Goal: Task Accomplishment & Management: Use online tool/utility

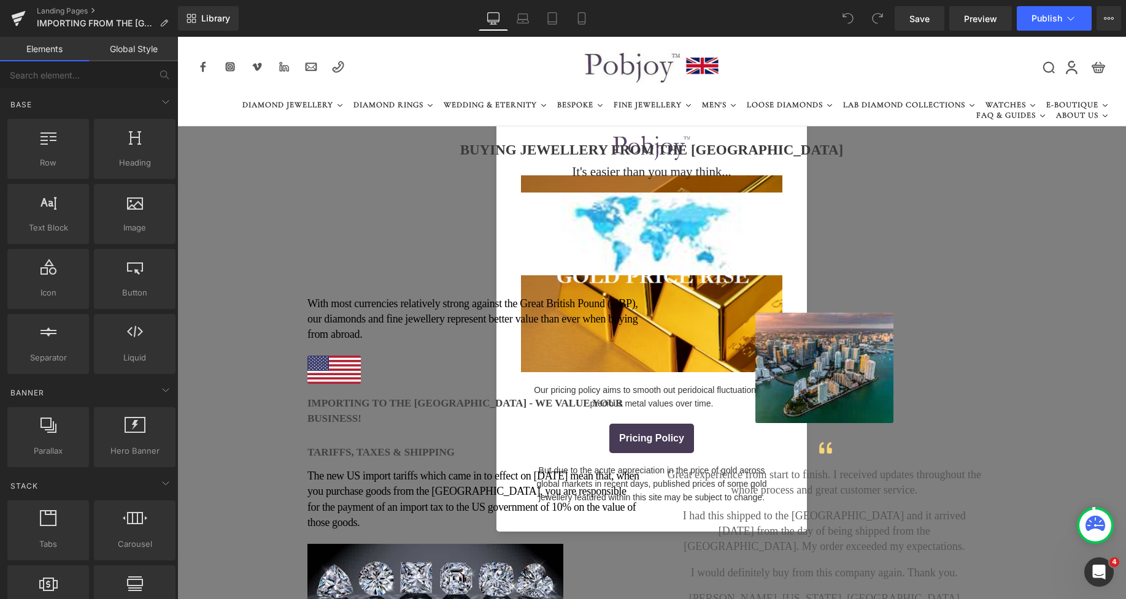
click at [804, 106] on icon at bounding box center [807, 104] width 6 height 6
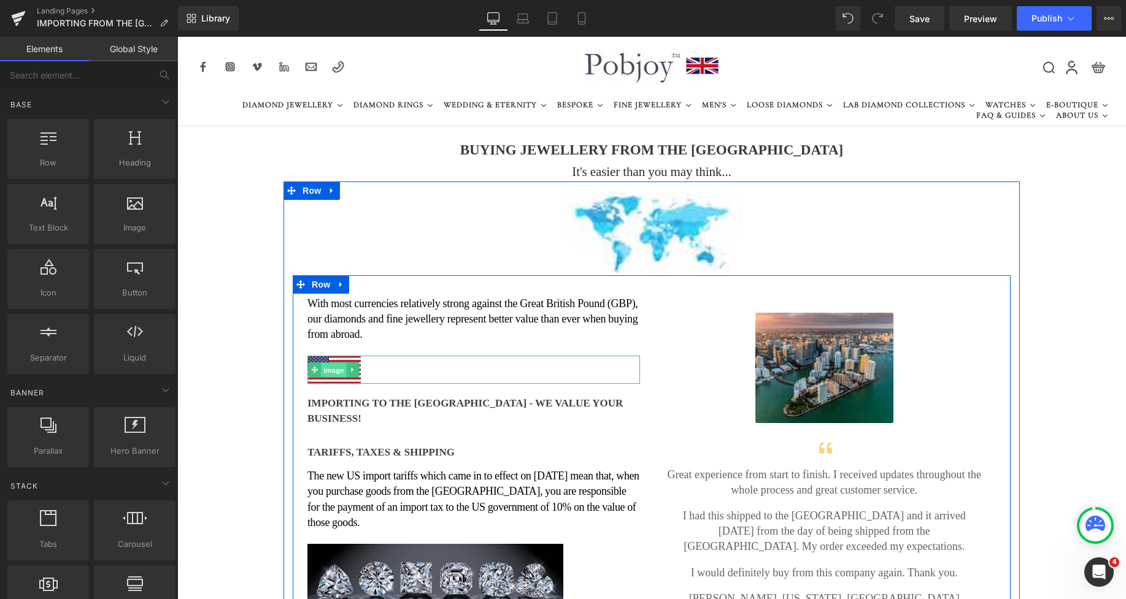
click at [321, 370] on span "Image" at bounding box center [334, 370] width 26 height 15
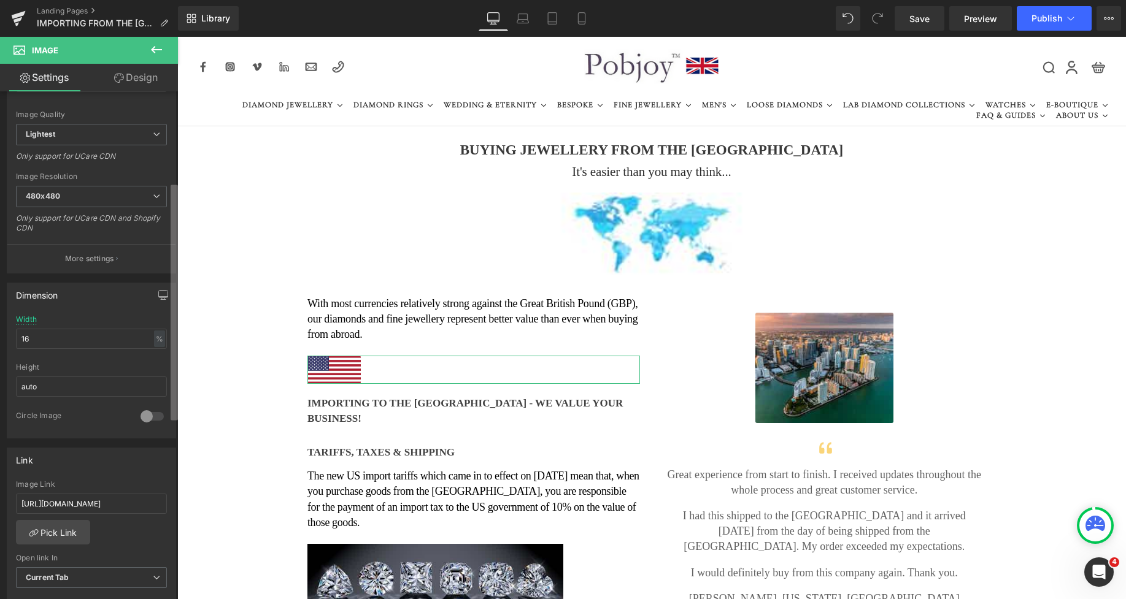
scroll to position [344, 0]
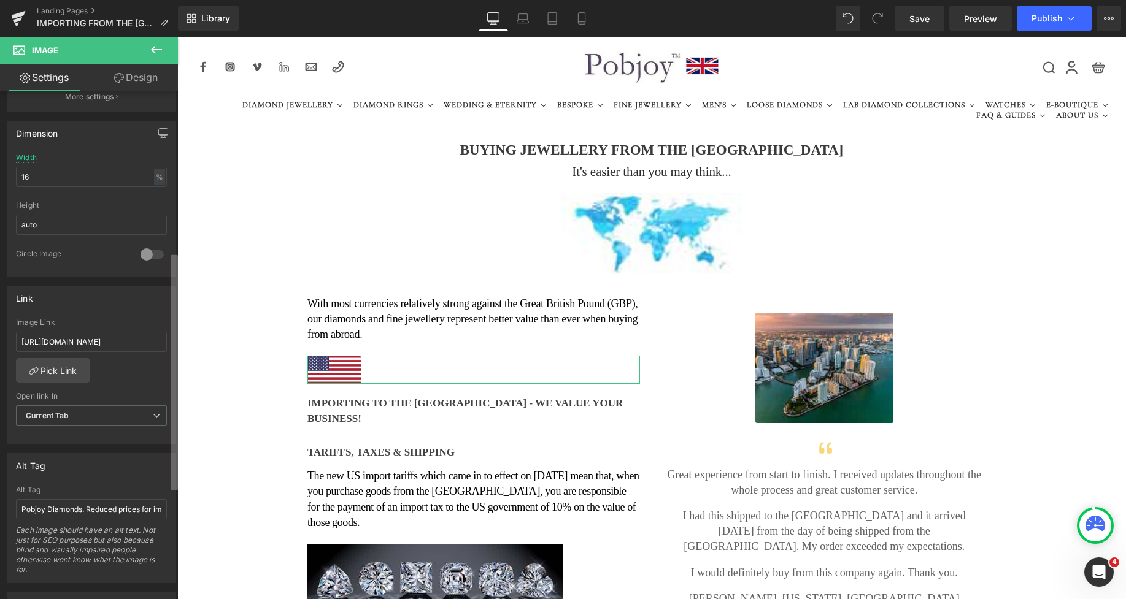
click at [165, 449] on div "Image [URL][DOMAIN_NAME] Replace Image Upload image or Browse gallery Image Src…" at bounding box center [89, 347] width 178 height 513
drag, startPoint x: 23, startPoint y: 342, endPoint x: 161, endPoint y: 342, distance: 137.4
click at [161, 342] on input "[URL][DOMAIN_NAME]" at bounding box center [91, 342] width 151 height 20
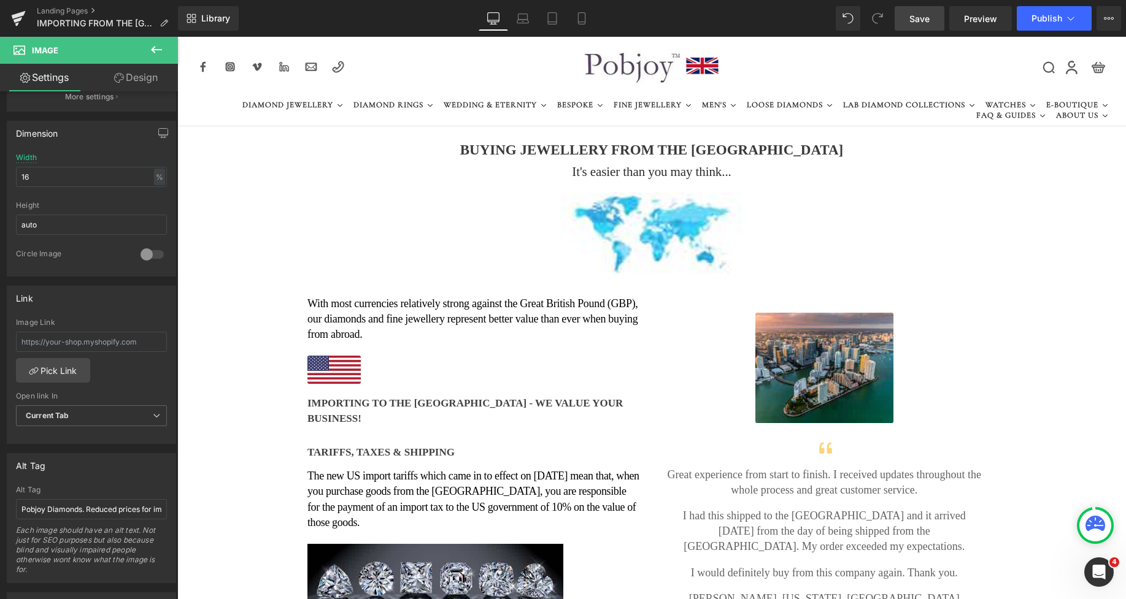
click at [927, 21] on span "Save" at bounding box center [919, 18] width 20 height 13
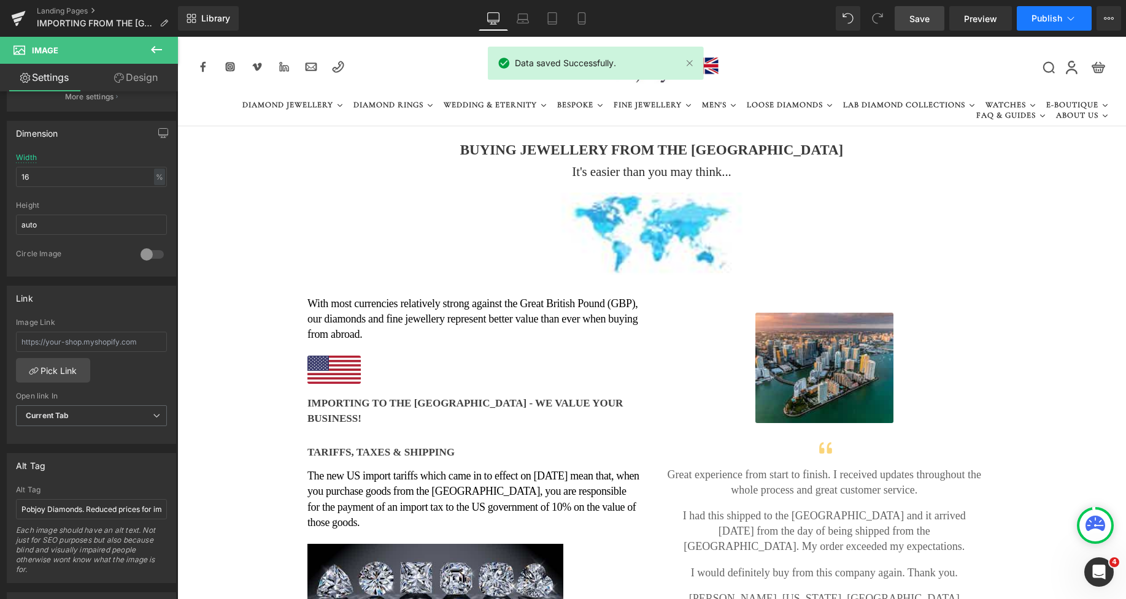
click at [1032, 19] on span "Publish" at bounding box center [1046, 18] width 31 height 10
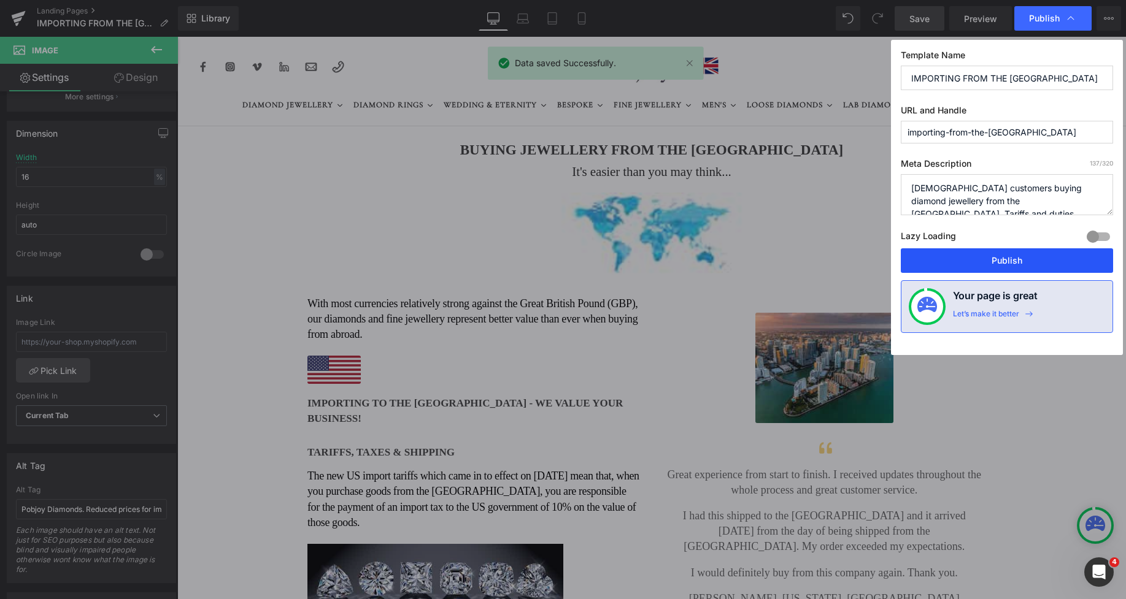
drag, startPoint x: 966, startPoint y: 260, endPoint x: 781, endPoint y: 239, distance: 186.5
click at [966, 260] on button "Publish" at bounding box center [1006, 260] width 212 height 25
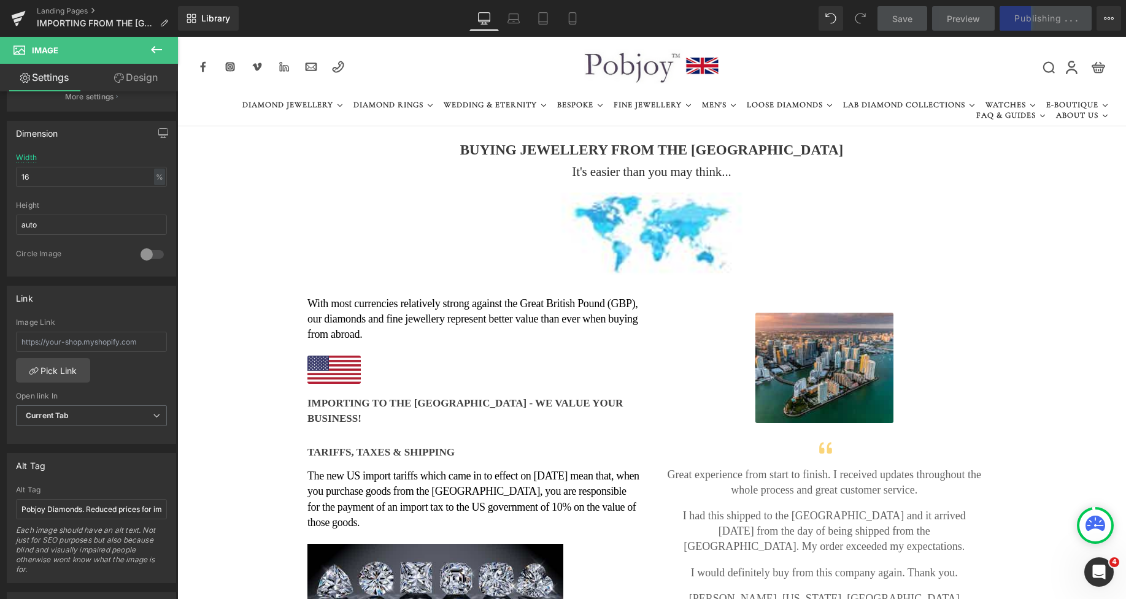
scroll to position [221, 0]
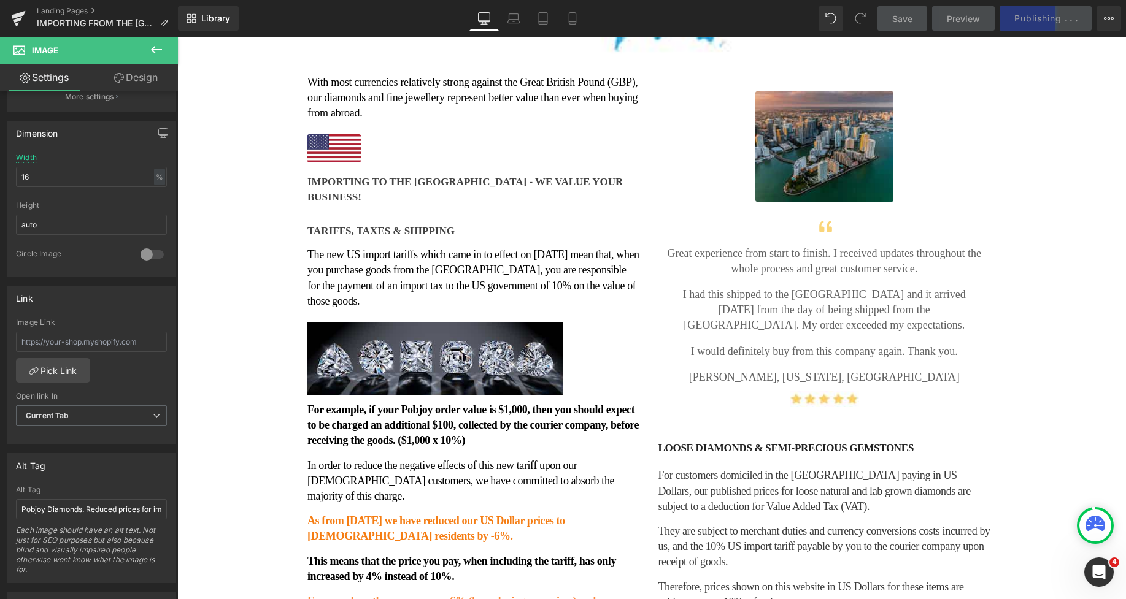
click at [838, 131] on img at bounding box center [824, 146] width 138 height 110
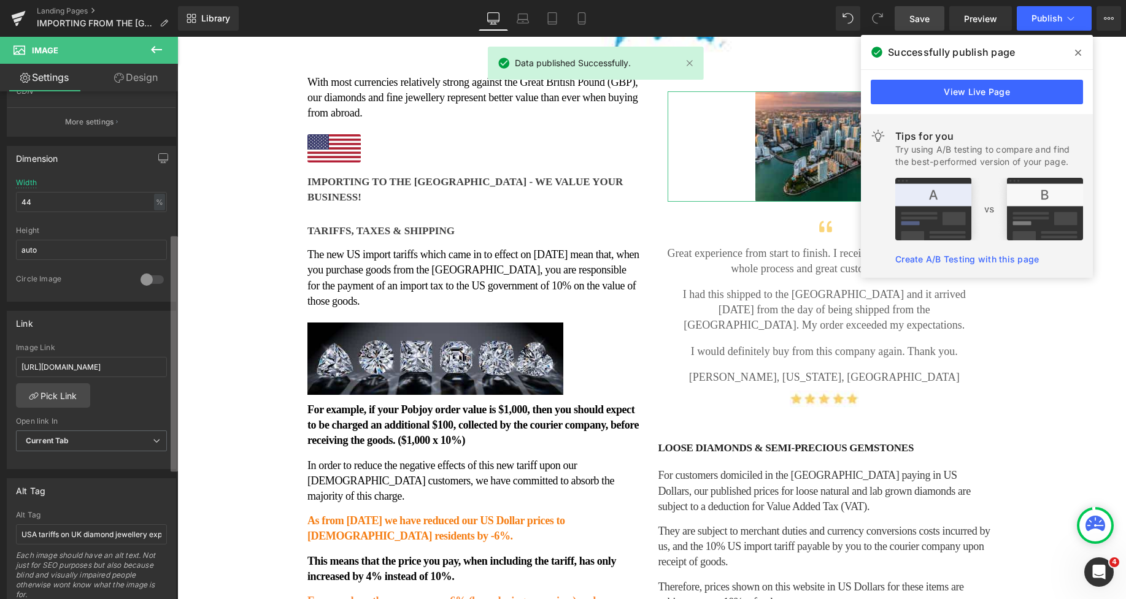
scroll to position [327, 0]
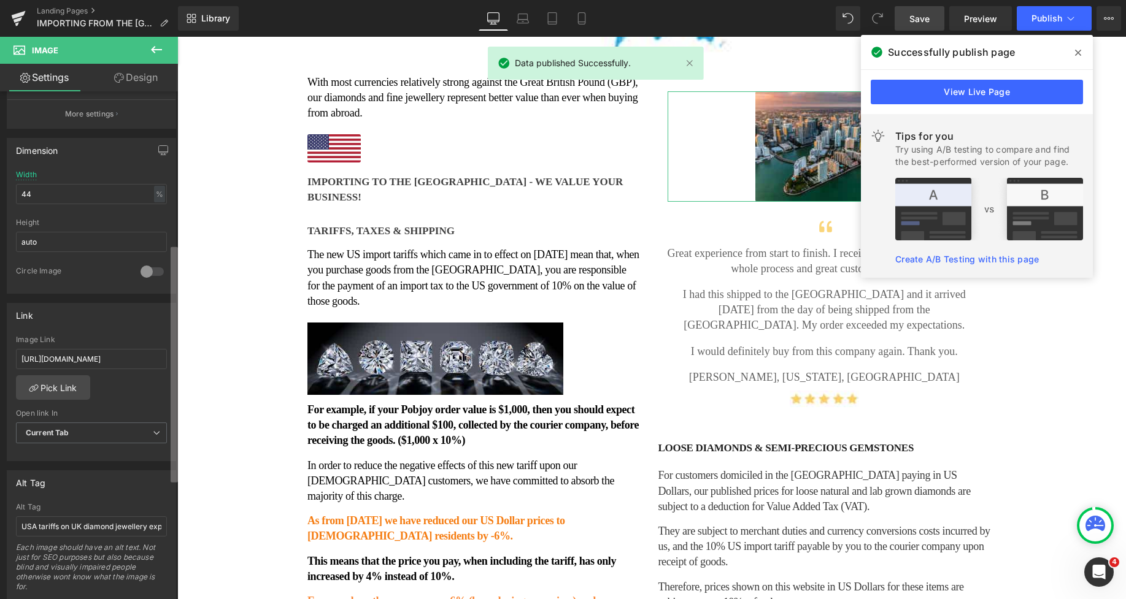
click at [168, 378] on div "Image [URL][DOMAIN_NAME] Replace Image Upload image or Browse gallery Image Src…" at bounding box center [89, 347] width 178 height 513
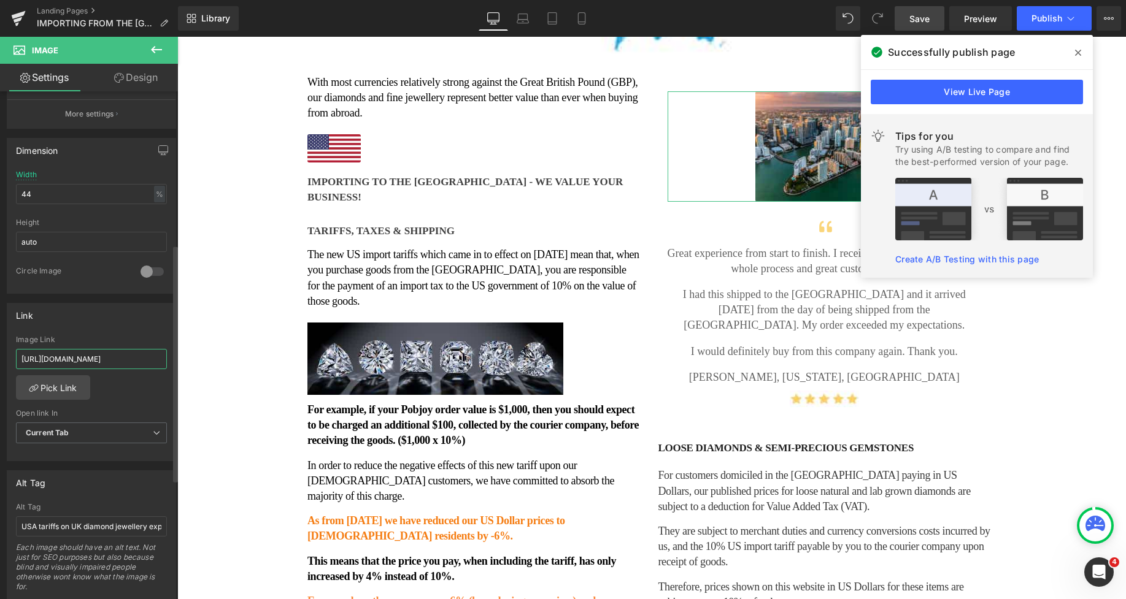
drag, startPoint x: 18, startPoint y: 357, endPoint x: 163, endPoint y: 367, distance: 144.5
click at [161, 367] on input "[URL][DOMAIN_NAME]" at bounding box center [91, 359] width 151 height 20
click at [921, 12] on span "Save" at bounding box center [919, 18] width 20 height 13
click at [1076, 49] on icon at bounding box center [1078, 53] width 6 height 10
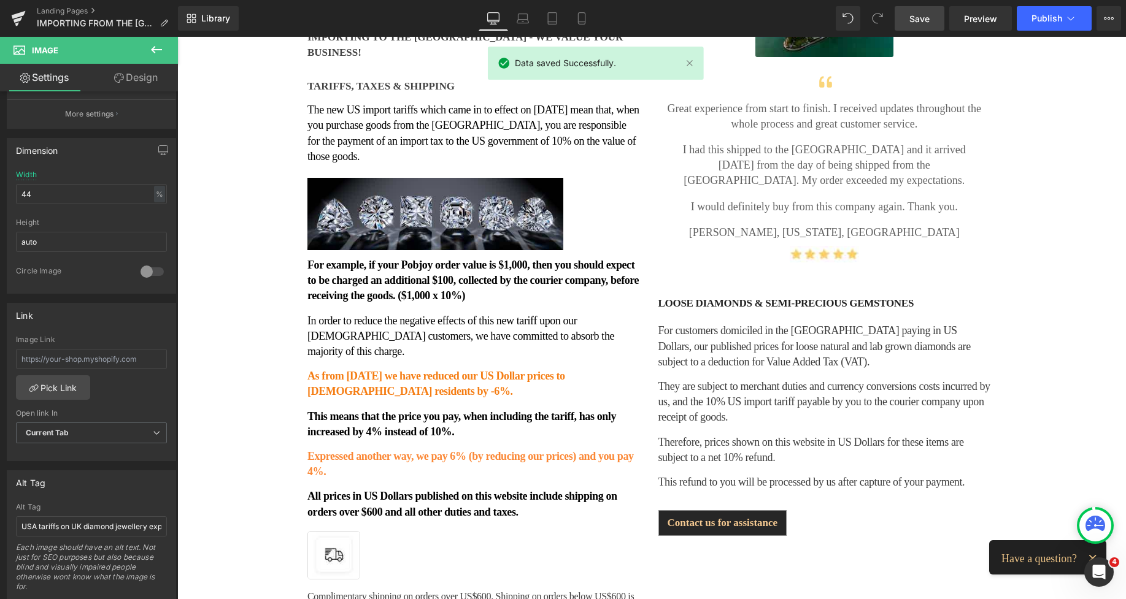
scroll to position [377, 0]
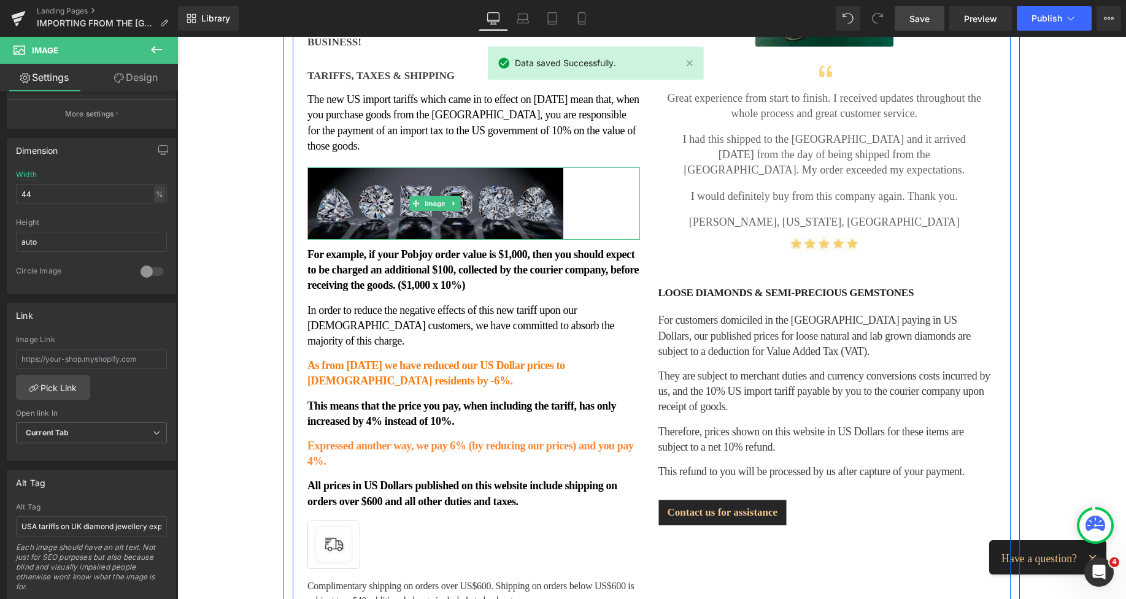
click at [488, 167] on img at bounding box center [435, 203] width 256 height 72
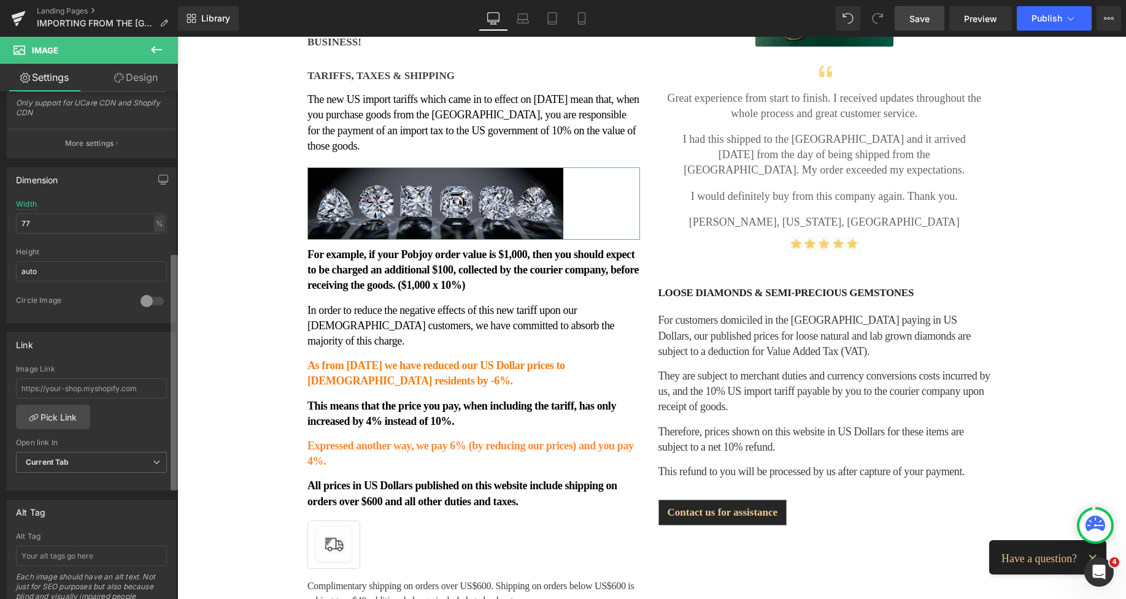
scroll to position [443, 0]
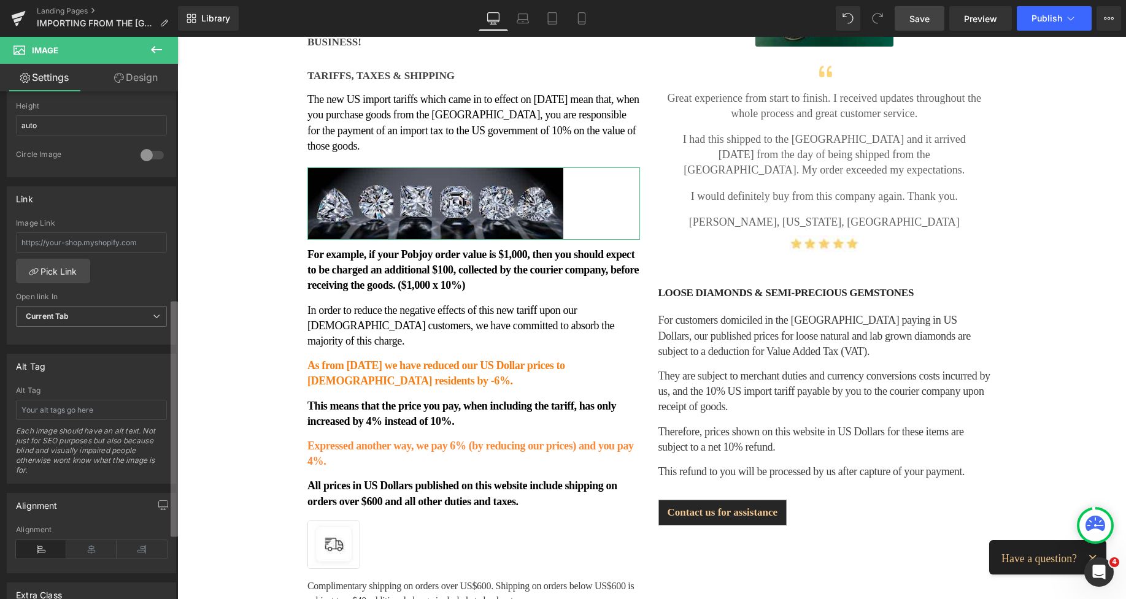
click at [131, 412] on div "Image [URL][DOMAIN_NAME] Replace Image Upload image or Browse gallery Image Src…" at bounding box center [89, 347] width 178 height 513
click at [33, 405] on input "text" at bounding box center [91, 410] width 151 height 20
click at [115, 410] on input "Reduced prices for US customers at Pobjoy Diamonds" at bounding box center [91, 410] width 151 height 20
click at [113, 410] on input "Reduced prices for US customers at Pobjoy Diamonds" at bounding box center [91, 410] width 151 height 20
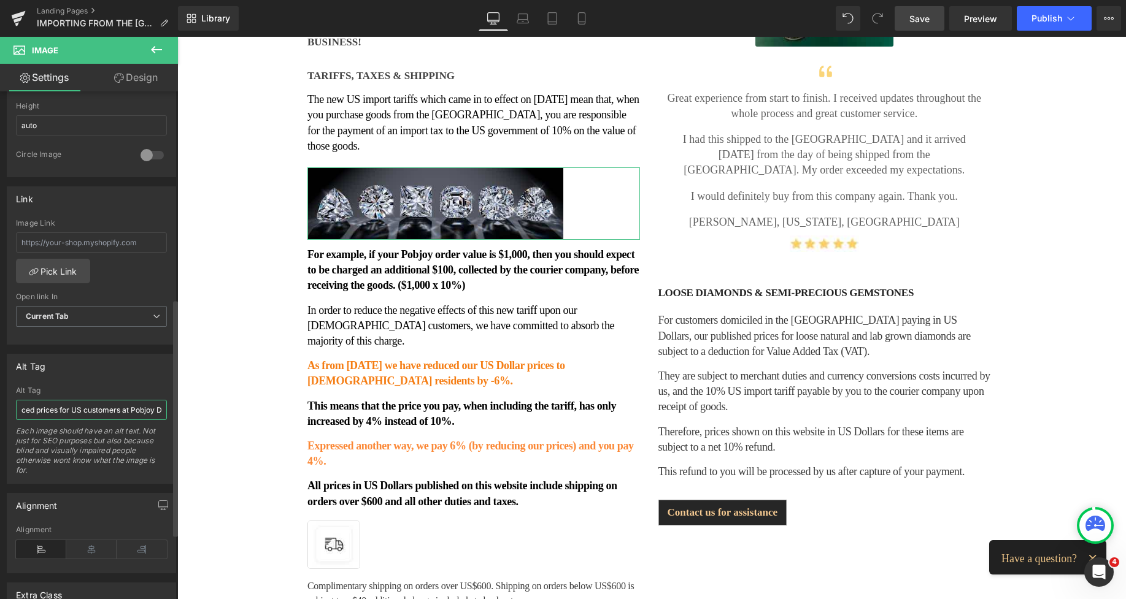
scroll to position [0, 0]
drag, startPoint x: 61, startPoint y: 412, endPoint x: 19, endPoint y: 412, distance: 42.3
click at [19, 412] on input "Reduced prices for US customers at Pobjoy Diamonds" at bounding box center [91, 410] width 151 height 20
click at [51, 409] on input "Reduced prices for US customers at Pobjoy Diamonds" at bounding box center [91, 410] width 151 height 20
click at [89, 407] on input "Reduced prices for US customers at Pobjoy Diamonds" at bounding box center [91, 410] width 151 height 20
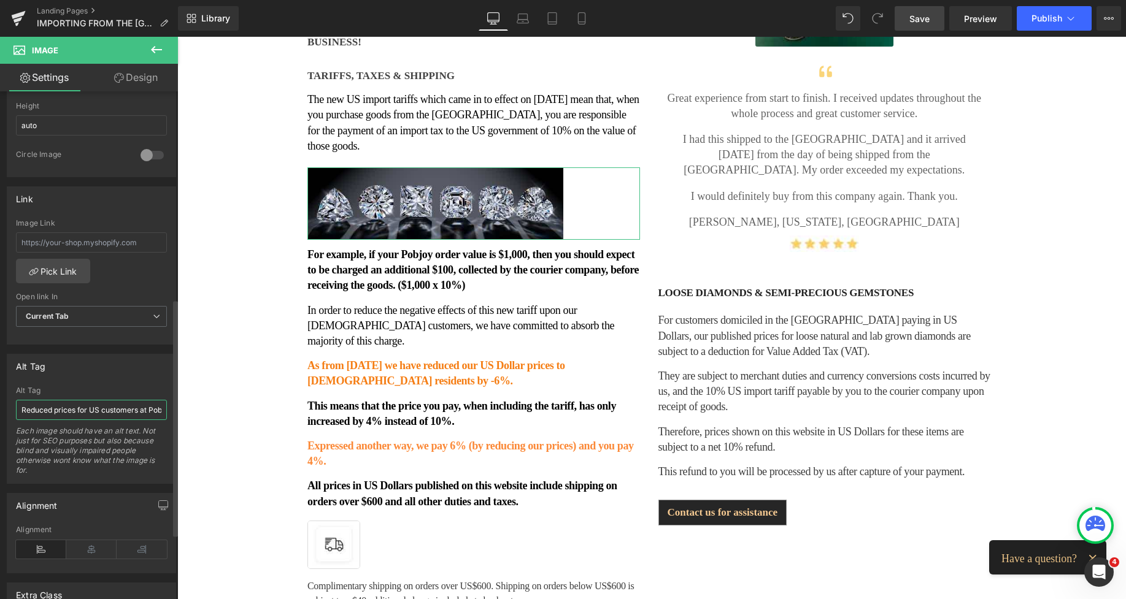
click at [96, 408] on input "Reduced prices for US customers at Pobjoy Diamonds" at bounding box center [91, 410] width 151 height 20
click at [101, 410] on input "Reduced prices for US customers at Pobjoy Diamonds" at bounding box center [91, 410] width 151 height 20
click at [76, 411] on input "Reduced prices for US customers at Pobjoy Diamonds" at bounding box center [91, 410] width 151 height 20
click at [99, 410] on input "Reduced prices for US customers at Pobjoy Diamonds" at bounding box center [91, 410] width 151 height 20
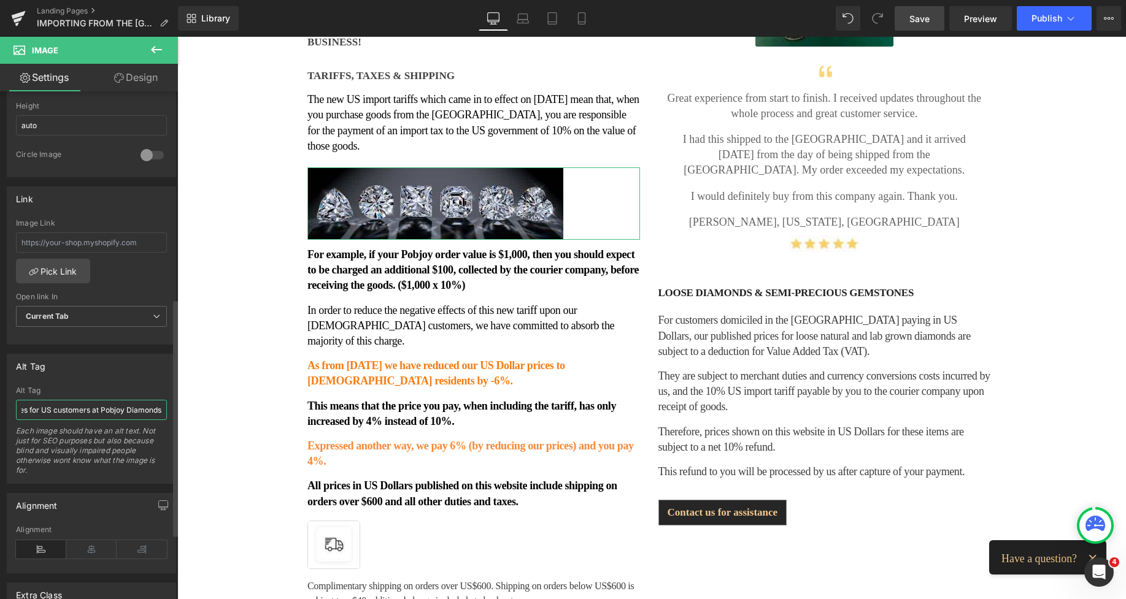
drag, startPoint x: 99, startPoint y: 410, endPoint x: 147, endPoint y: 409, distance: 47.2
click at [147, 409] on input "Reduced prices for US customers at Pobjoy Diamonds" at bounding box center [91, 410] width 151 height 20
click at [84, 410] on input "Reduced prices for US customers at Pobjoy Diamonds" at bounding box center [91, 410] width 151 height 20
type input "Reduced prices for US customers from tariffs at Pobjoy Diamonds"
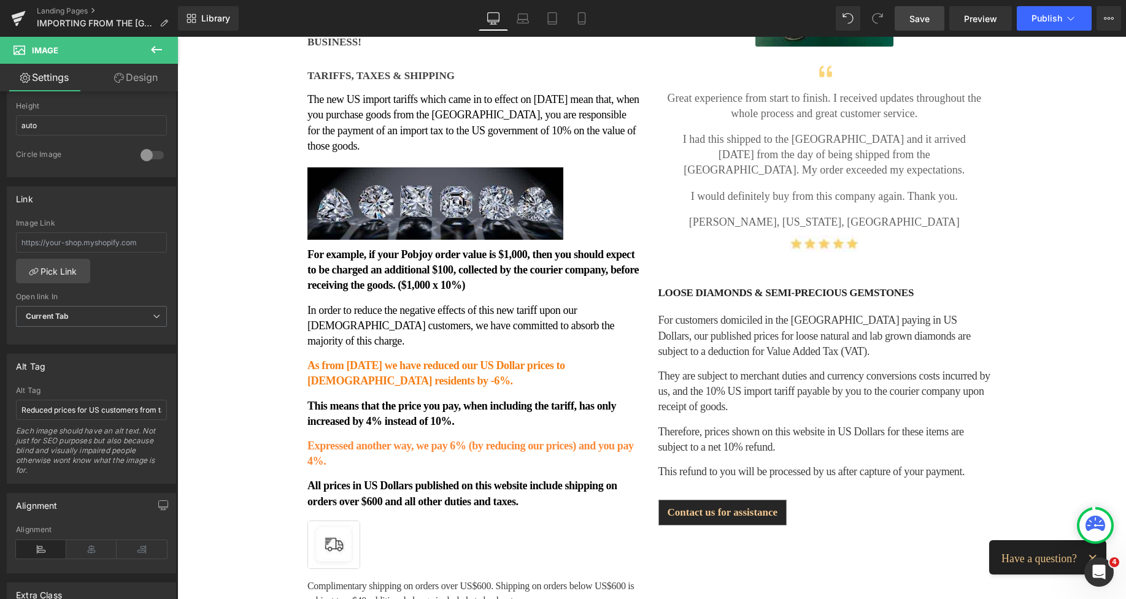
click at [924, 19] on span "Save" at bounding box center [919, 18] width 20 height 13
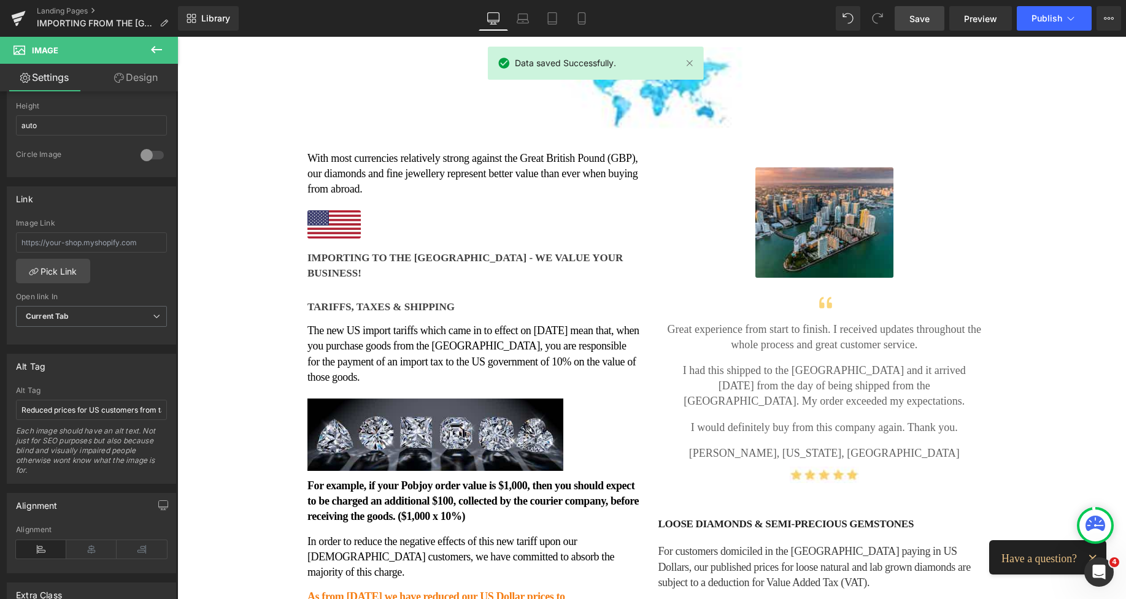
scroll to position [55, 0]
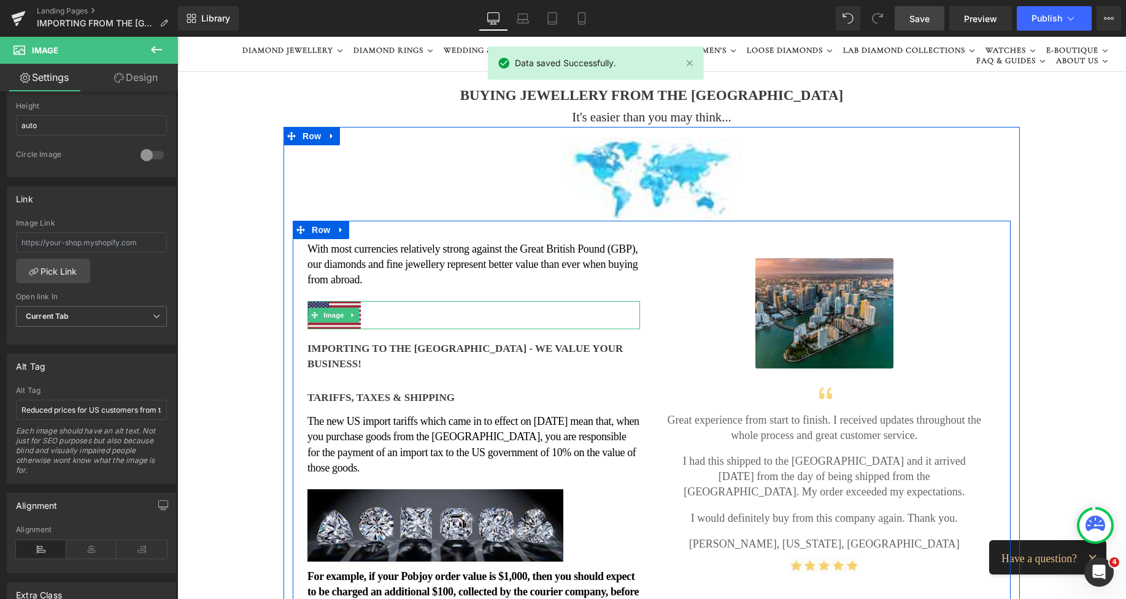
click at [347, 311] on link at bounding box center [353, 315] width 13 height 15
click at [305, 313] on link "Image" at bounding box center [309, 315] width 38 height 15
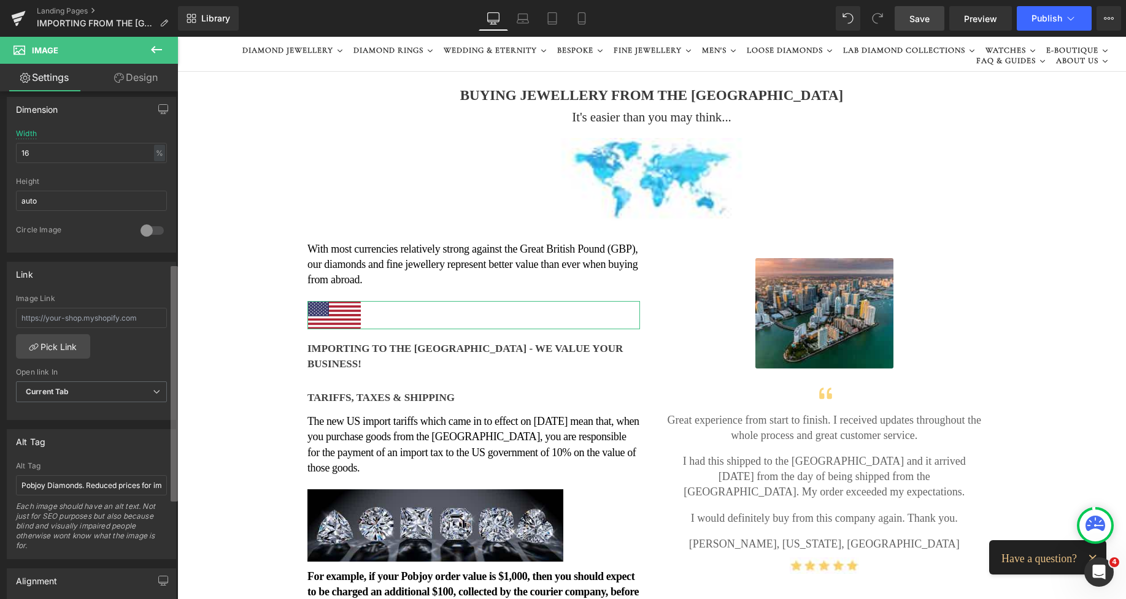
scroll to position [440, 0]
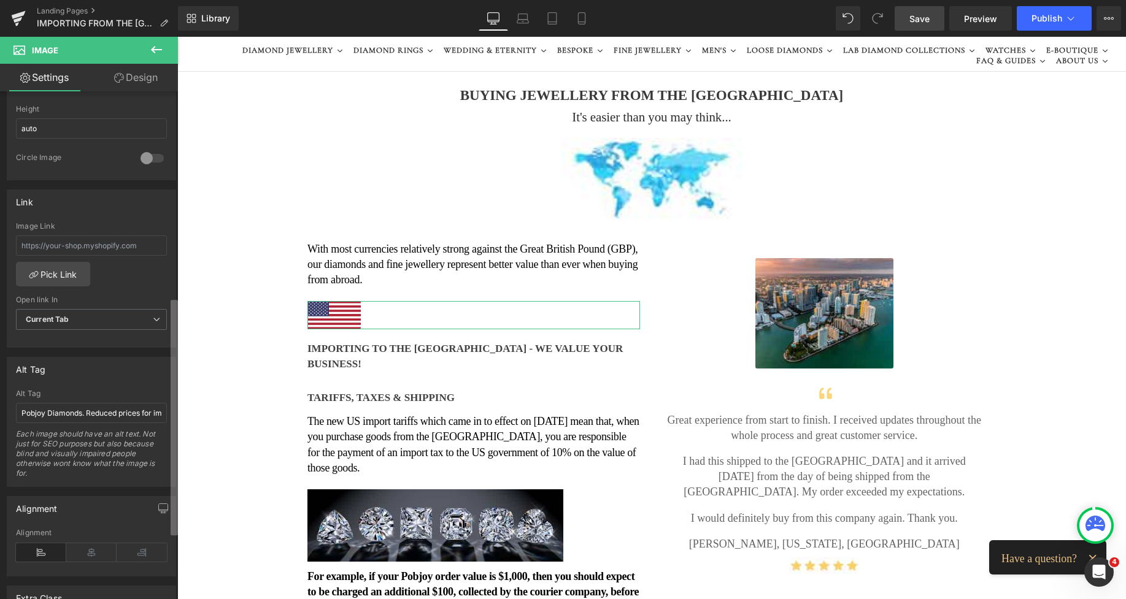
click at [158, 472] on div "Image [URL][DOMAIN_NAME] Replace Image Upload image or Browse gallery Image Src…" at bounding box center [89, 347] width 178 height 513
click at [120, 413] on input "Pobjoy Diamonds. Reduced prices for import tariffs on diamond jewellery - [GEOG…" at bounding box center [91, 413] width 151 height 20
drag, startPoint x: 199, startPoint y: 450, endPoint x: 180, endPoint y: 415, distance: 39.3
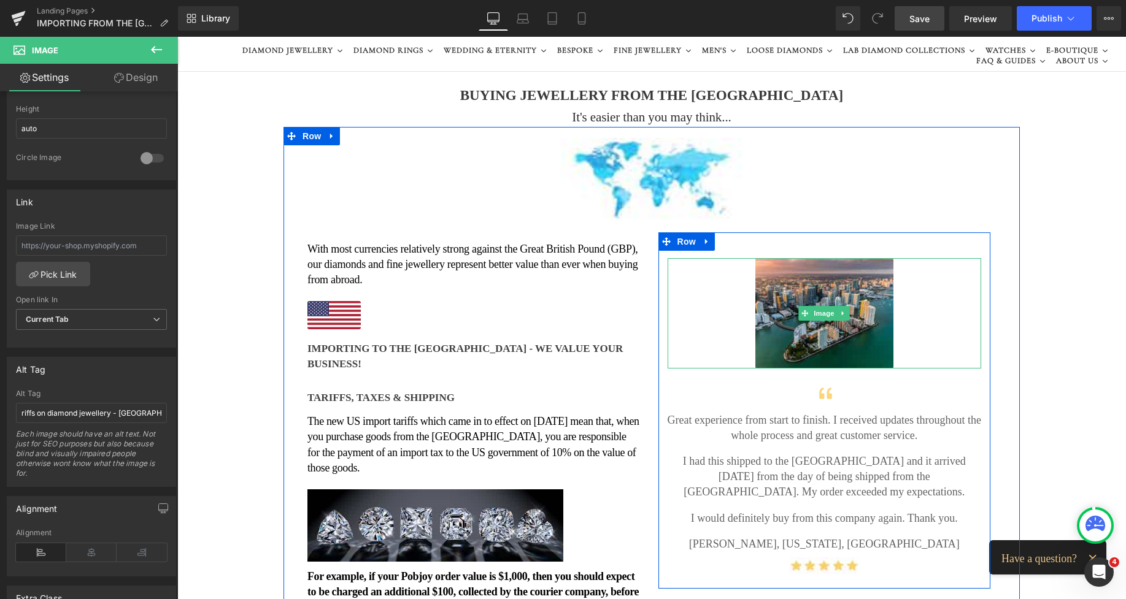
click at [761, 280] on img at bounding box center [824, 313] width 138 height 110
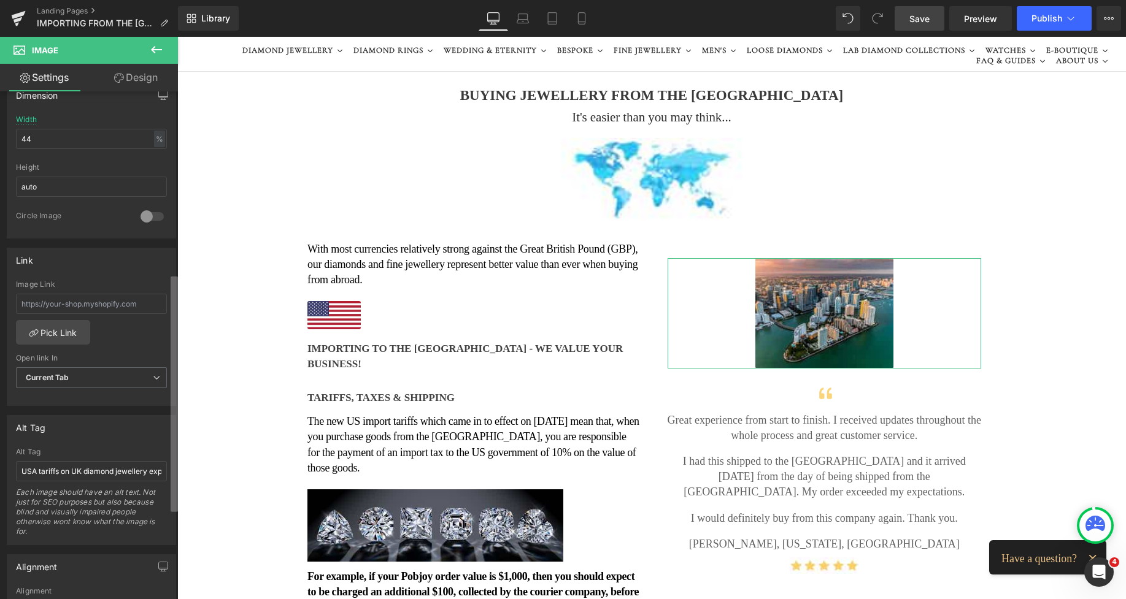
scroll to position [405, 0]
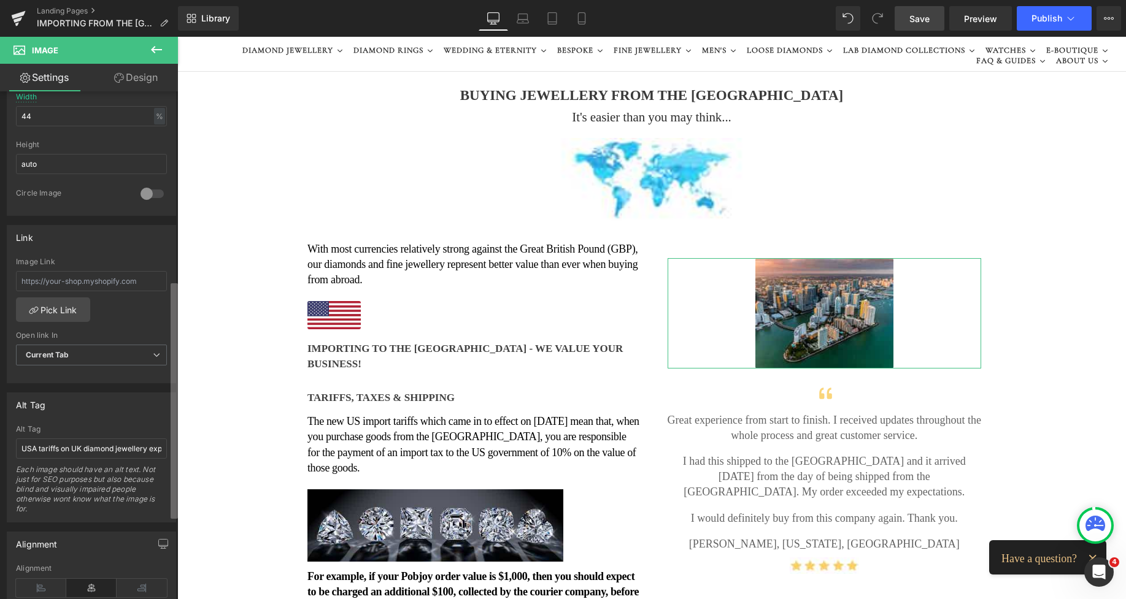
click at [159, 434] on div "Image [URL][DOMAIN_NAME] Replace Image Upload image or Browse gallery Image Src…" at bounding box center [89, 347] width 178 height 513
drag, startPoint x: 106, startPoint y: 448, endPoint x: 158, endPoint y: 448, distance: 52.8
click at [158, 448] on input "USA tariffs on UK diamond jewellery explained. Pobjoy Diamonds." at bounding box center [91, 449] width 151 height 20
click at [123, 450] on input "USA tariffs on UK diamond jewellery explained. Pobjoy Diamonds." at bounding box center [91, 449] width 151 height 20
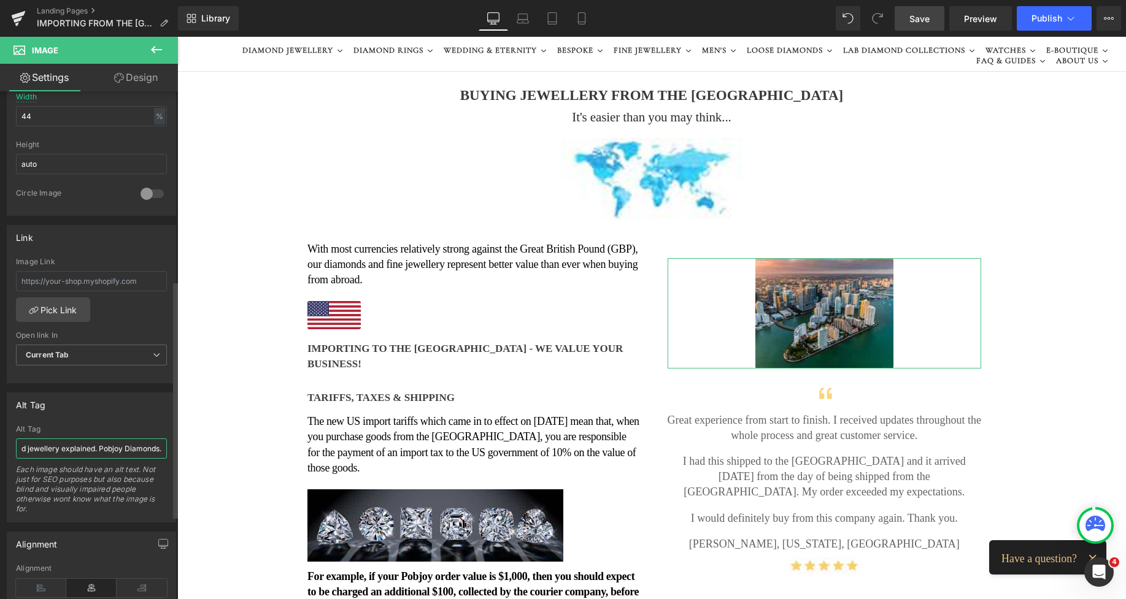
click at [92, 448] on input "USA tariffs on UK diamond jewellery explained. Pobjoy Diamonds." at bounding box center [91, 449] width 151 height 20
click at [915, 17] on span "Save" at bounding box center [919, 18] width 20 height 13
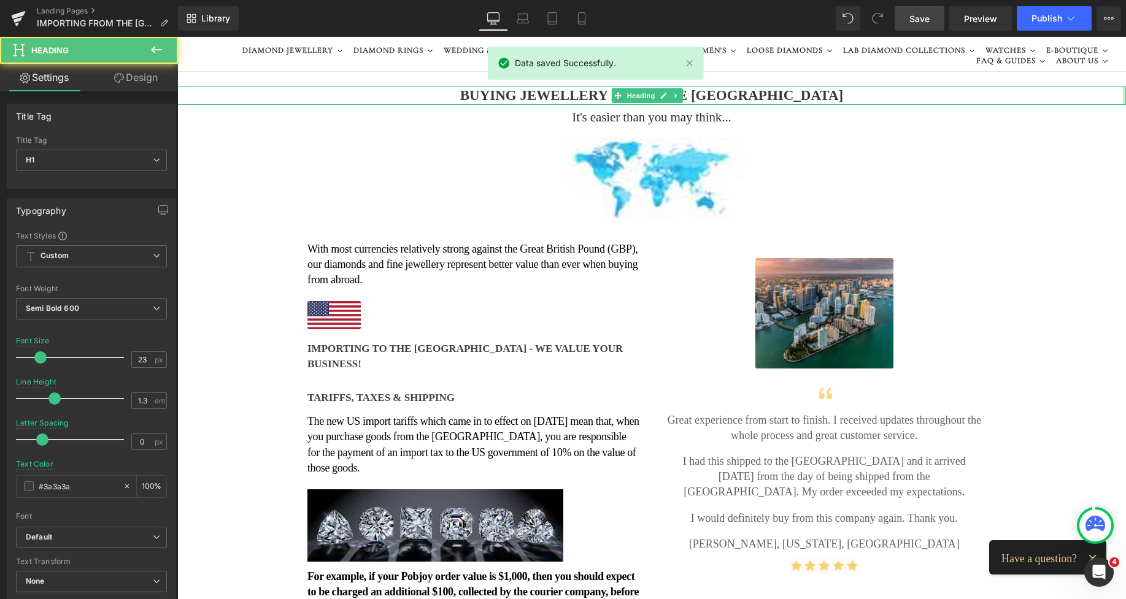
drag, startPoint x: 1116, startPoint y: 93, endPoint x: 1119, endPoint y: 59, distance: 33.9
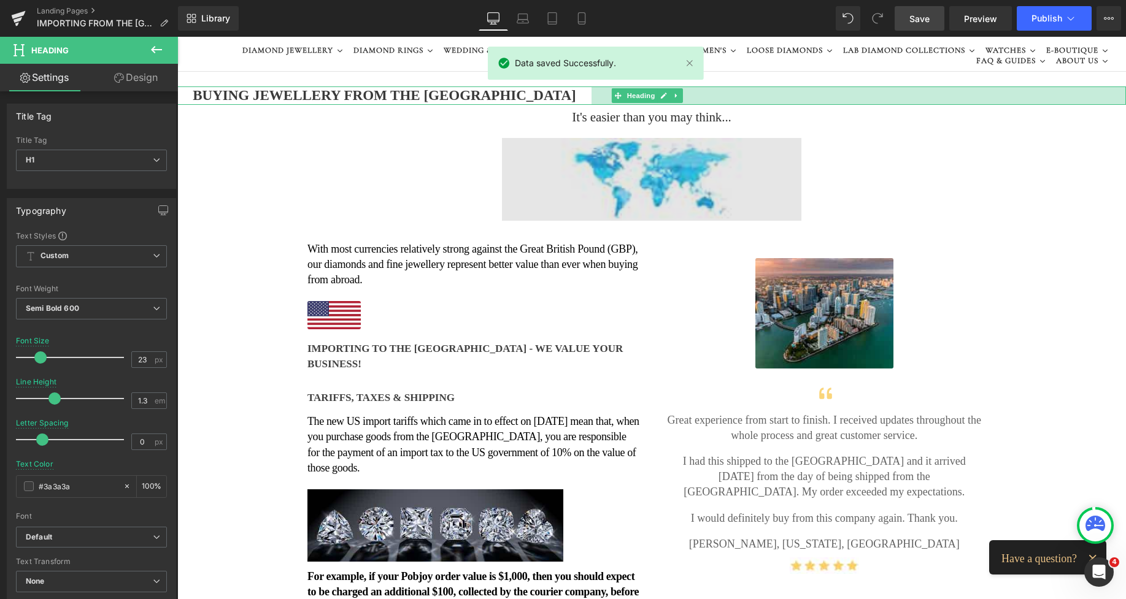
click at [582, 147] on img at bounding box center [651, 179] width 299 height 82
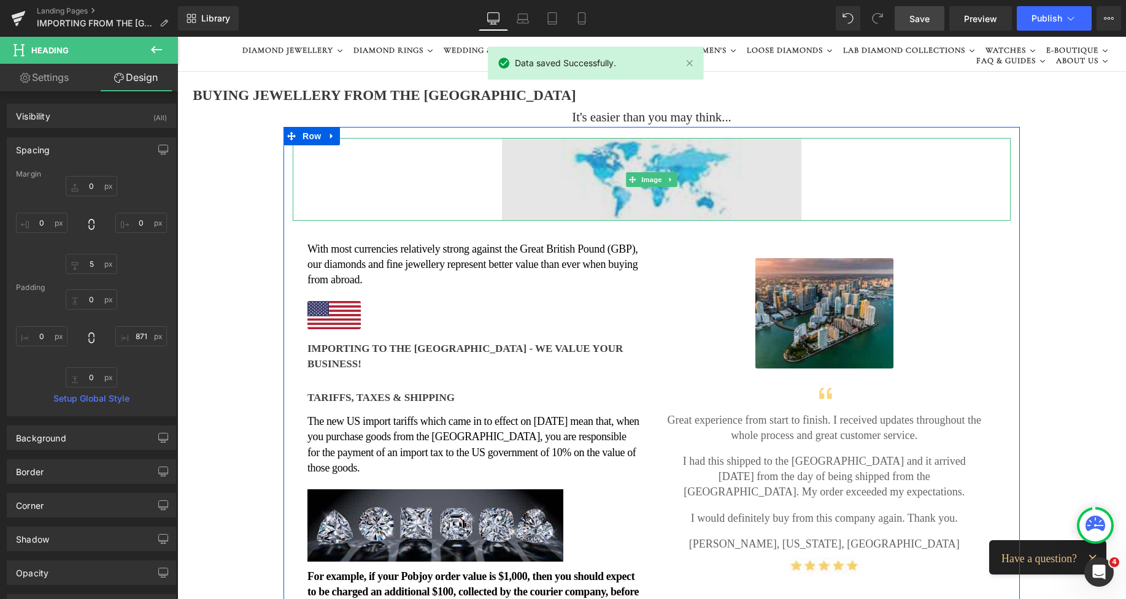
click at [615, 152] on img at bounding box center [651, 179] width 299 height 82
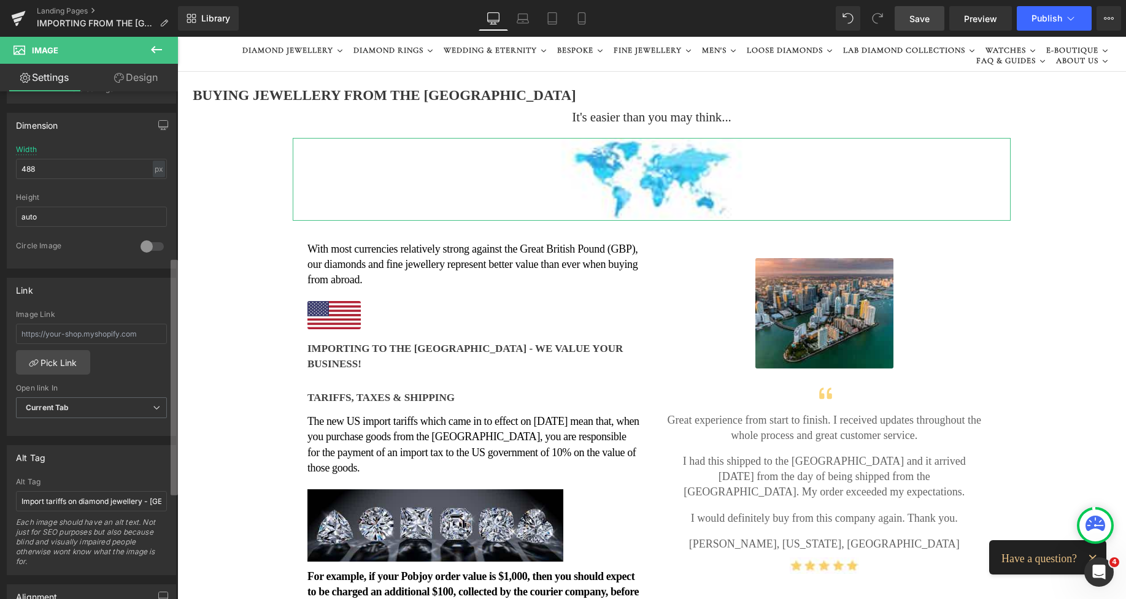
scroll to position [398, 0]
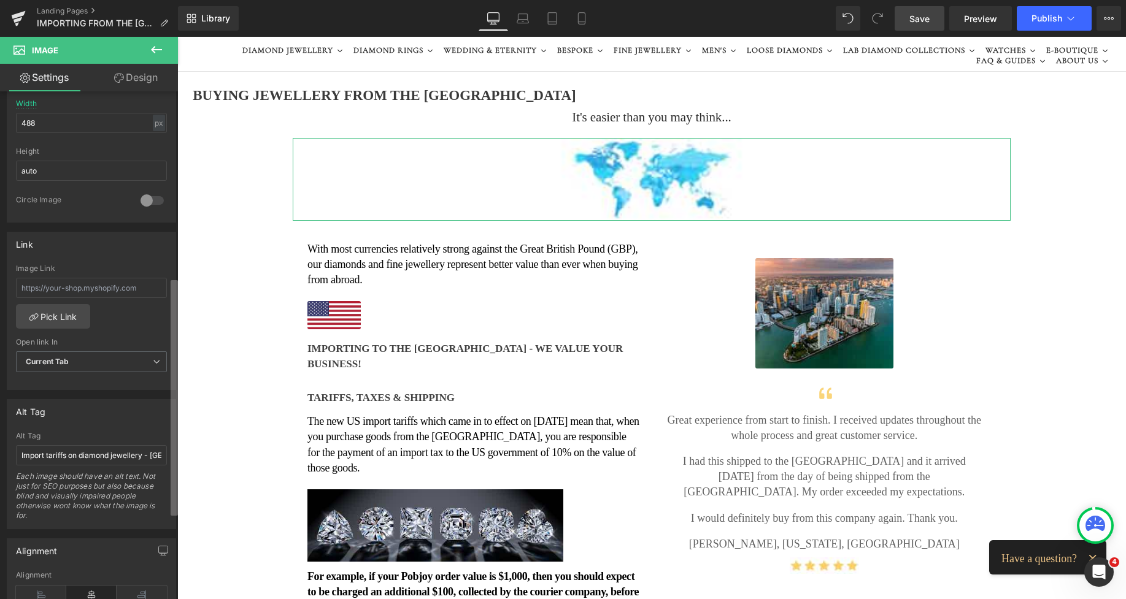
click at [164, 428] on div "Image [URL][DOMAIN_NAME] Replace Image Upload image or Browse gallery Image Src…" at bounding box center [89, 347] width 178 height 513
drag, startPoint x: 117, startPoint y: 458, endPoint x: 154, endPoint y: 459, distance: 36.8
click at [154, 459] on input "Import tariffs on diamond jewellery - [GEOGRAPHIC_DATA] to [GEOGRAPHIC_DATA]" at bounding box center [91, 455] width 151 height 20
click at [123, 458] on input "Import tariffs on diamond jewellery - [GEOGRAPHIC_DATA] to [GEOGRAPHIC_DATA]" at bounding box center [91, 455] width 151 height 20
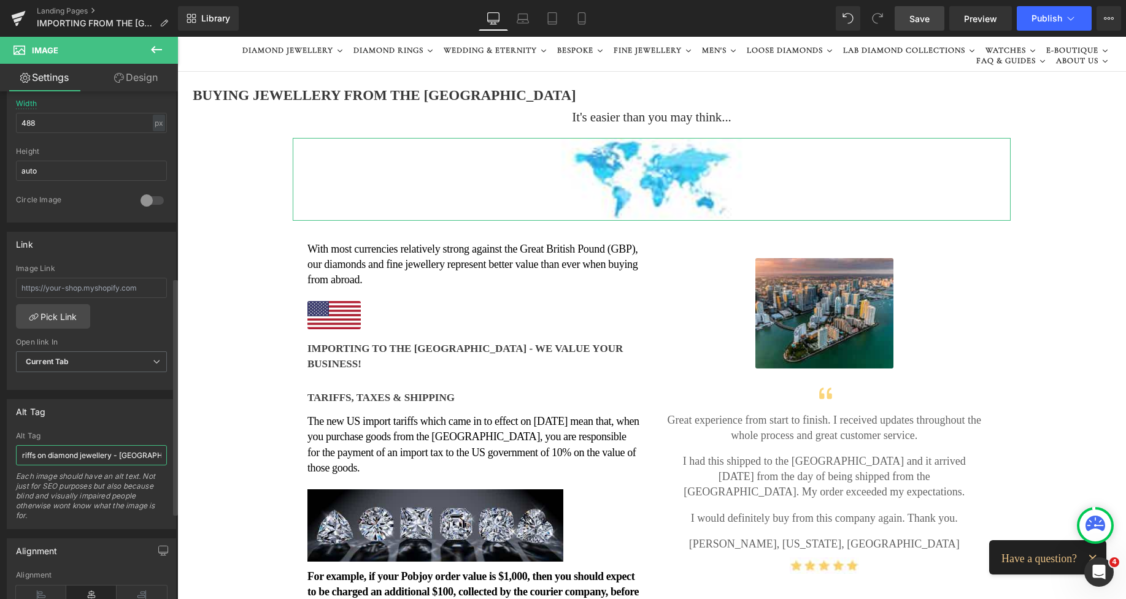
click at [156, 455] on input "Import tariffs on diamond jewellery - [GEOGRAPHIC_DATA] to [GEOGRAPHIC_DATA]" at bounding box center [91, 455] width 151 height 20
type input "Import tariffs on diamond jewellery - [GEOGRAPHIC_DATA] to [GEOGRAPHIC_DATA] di…"
click at [913, 12] on span "Save" at bounding box center [919, 18] width 20 height 13
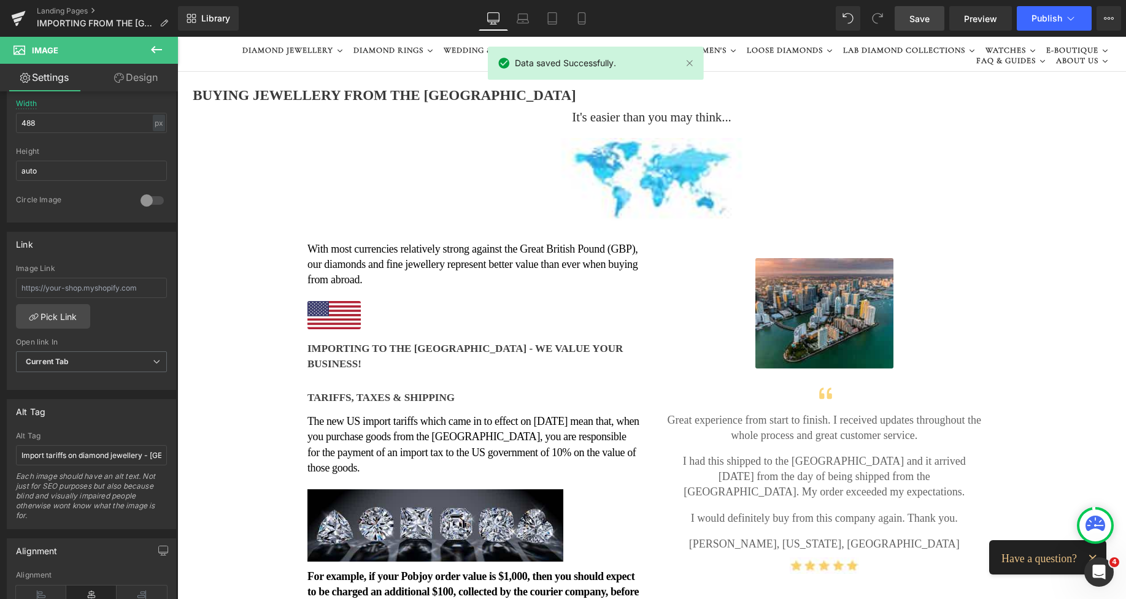
click at [921, 11] on link "Save" at bounding box center [919, 18] width 50 height 25
click at [1037, 17] on span "Publish" at bounding box center [1046, 18] width 31 height 10
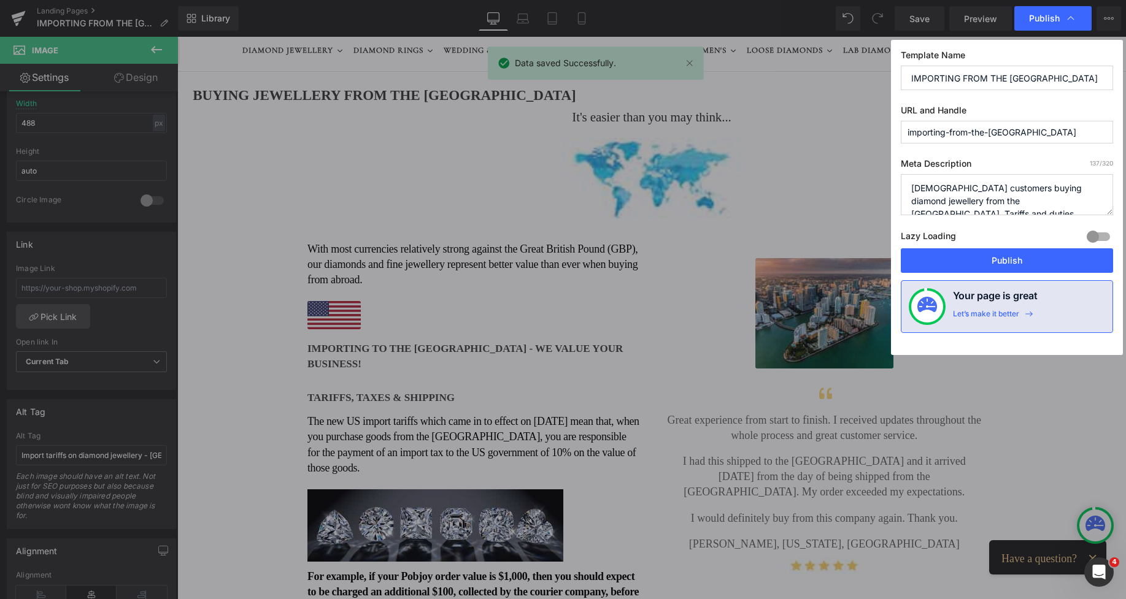
click at [1037, 17] on span "Publish" at bounding box center [1044, 18] width 31 height 11
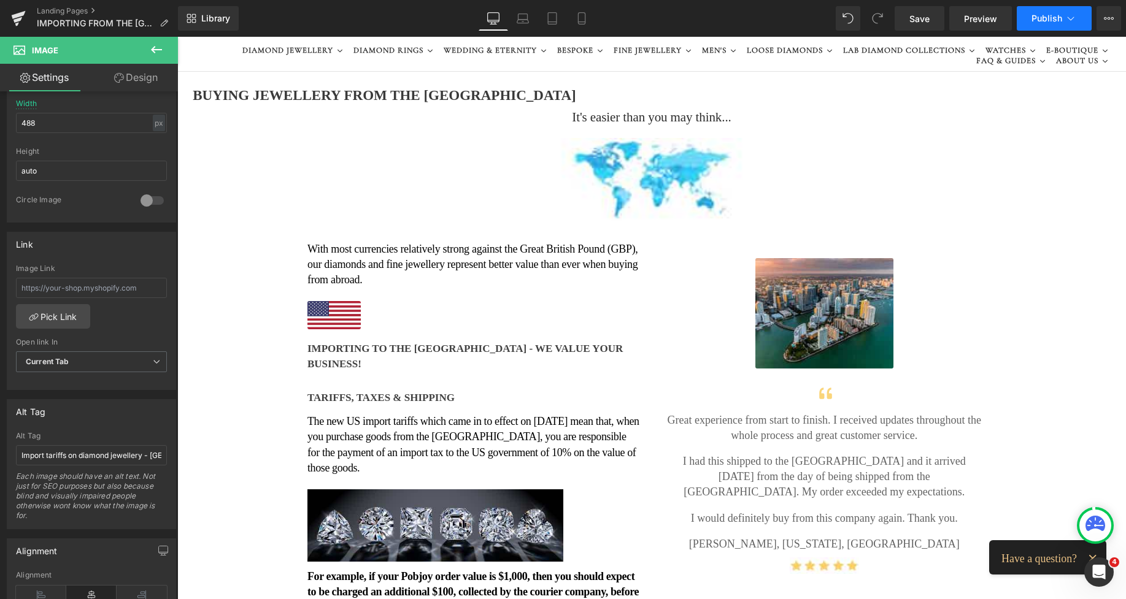
click at [1034, 21] on span "Publish" at bounding box center [1046, 18] width 31 height 10
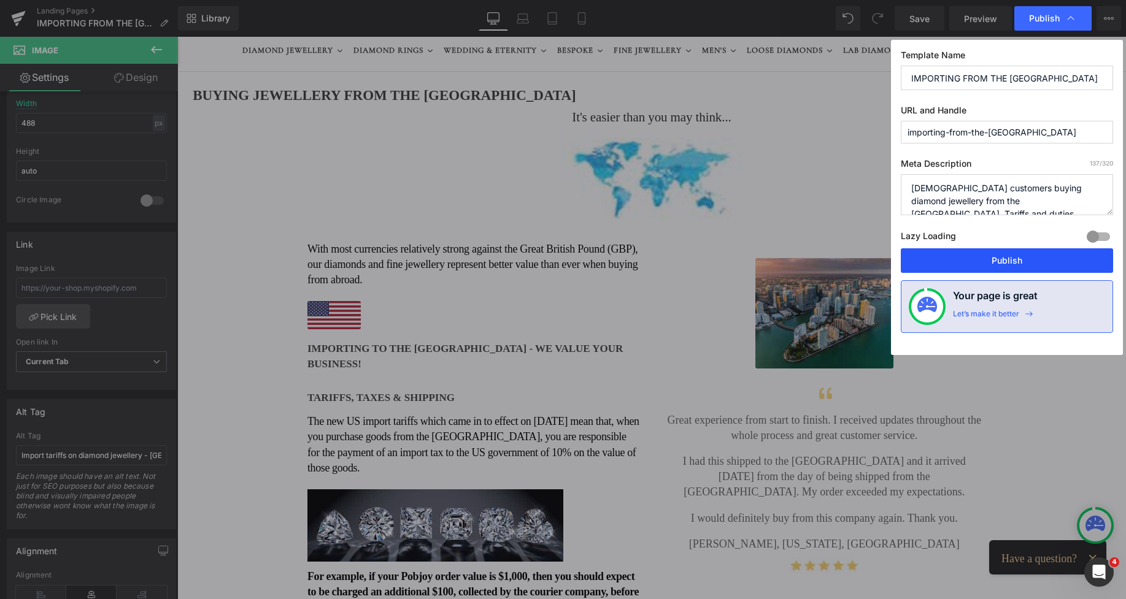
click at [1006, 260] on button "Publish" at bounding box center [1006, 260] width 212 height 25
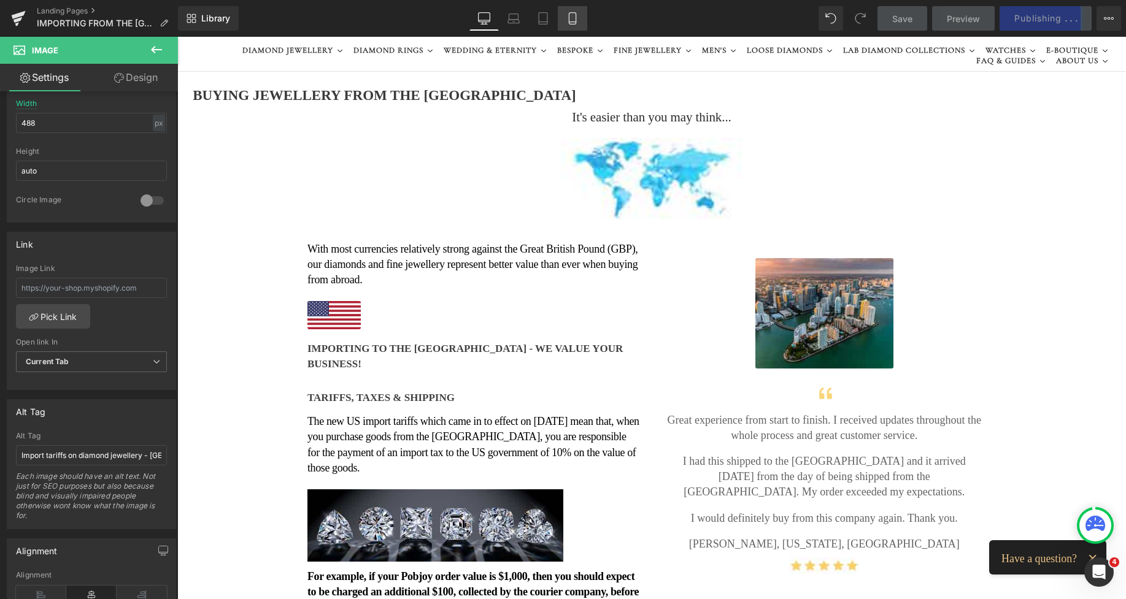
click at [577, 13] on icon at bounding box center [572, 18] width 12 height 12
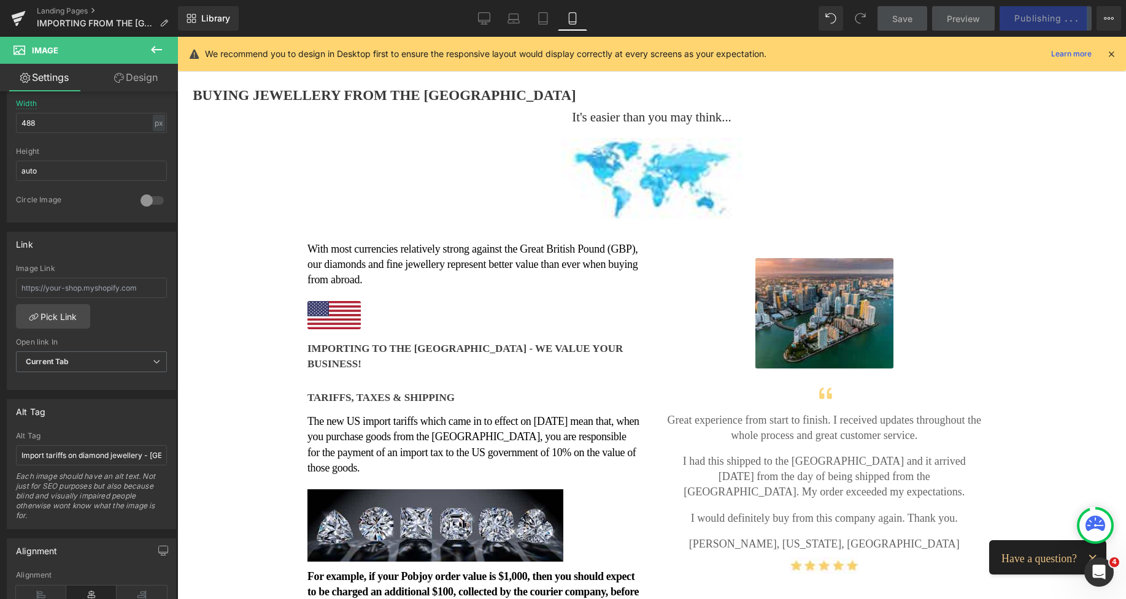
type input "666"
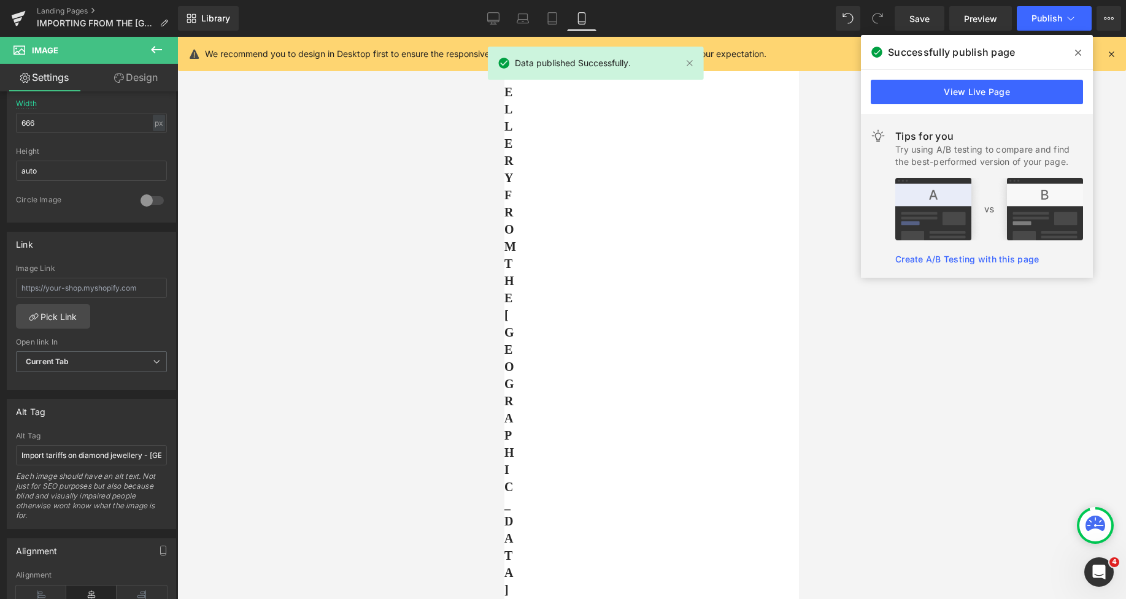
scroll to position [131, 0]
click at [594, 139] on div "BUYING JEWELLERY FROM THE [GEOGRAPHIC_DATA]" at bounding box center [771, 345] width 534 height 670
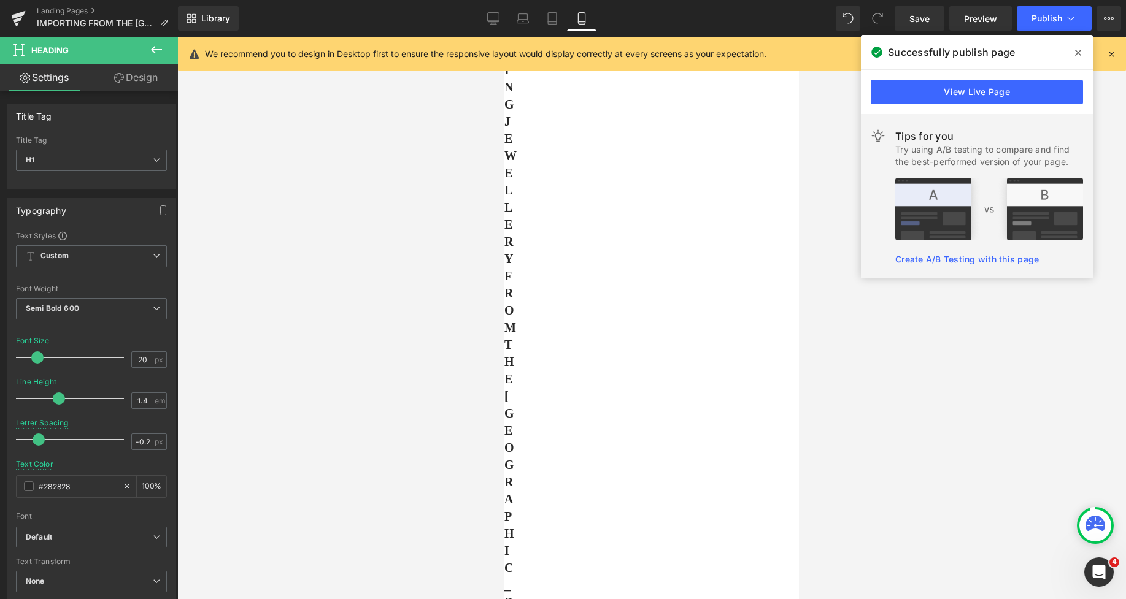
click at [144, 82] on link "Design" at bounding box center [135, 78] width 89 height 28
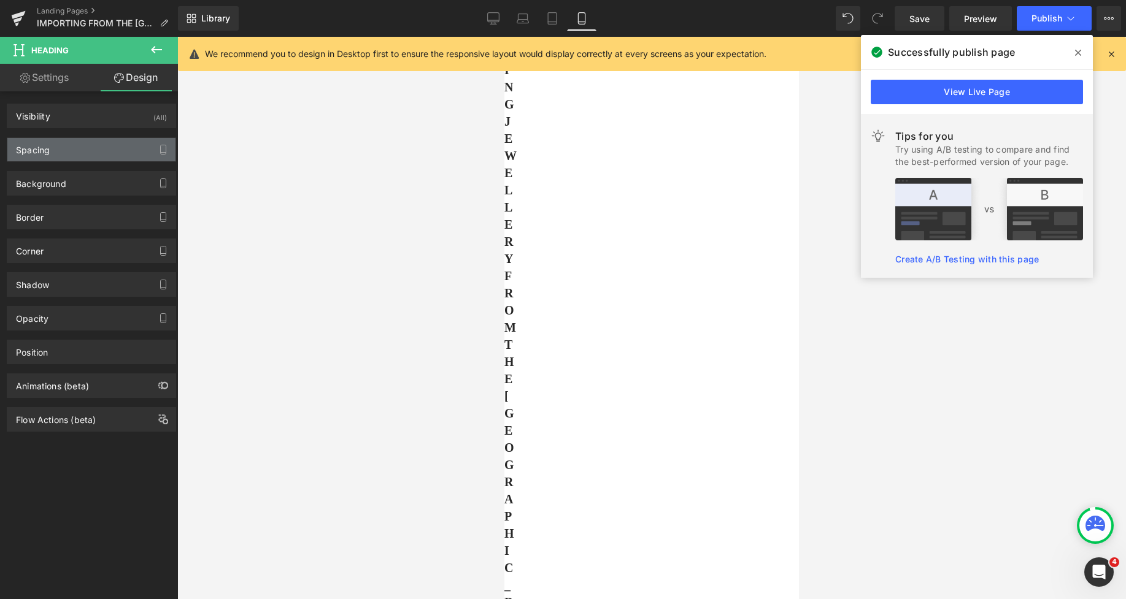
click at [76, 142] on div "Spacing" at bounding box center [91, 149] width 168 height 23
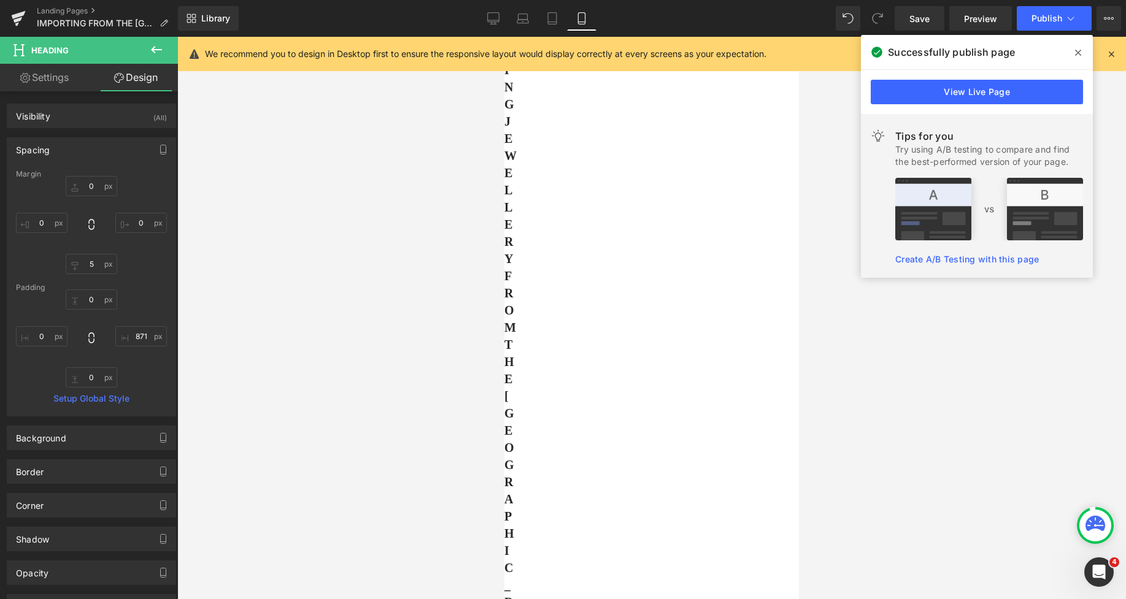
type input "0"
type input "5"
type input "0"
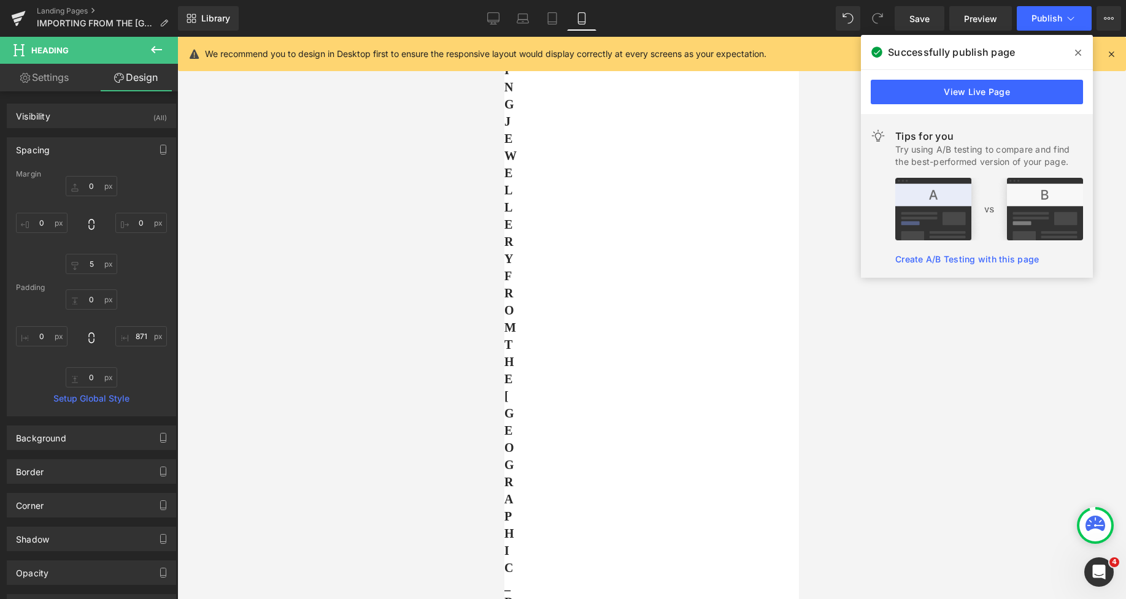
type input "871"
type input "0"
click at [133, 337] on input "871" at bounding box center [141, 336] width 52 height 20
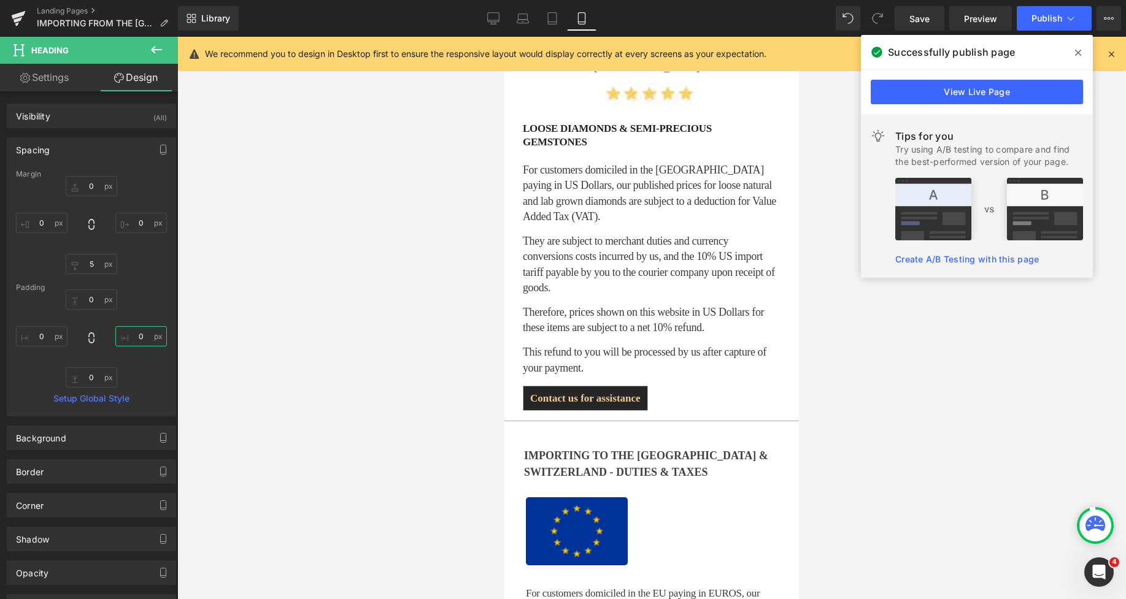
scroll to position [1571, 0]
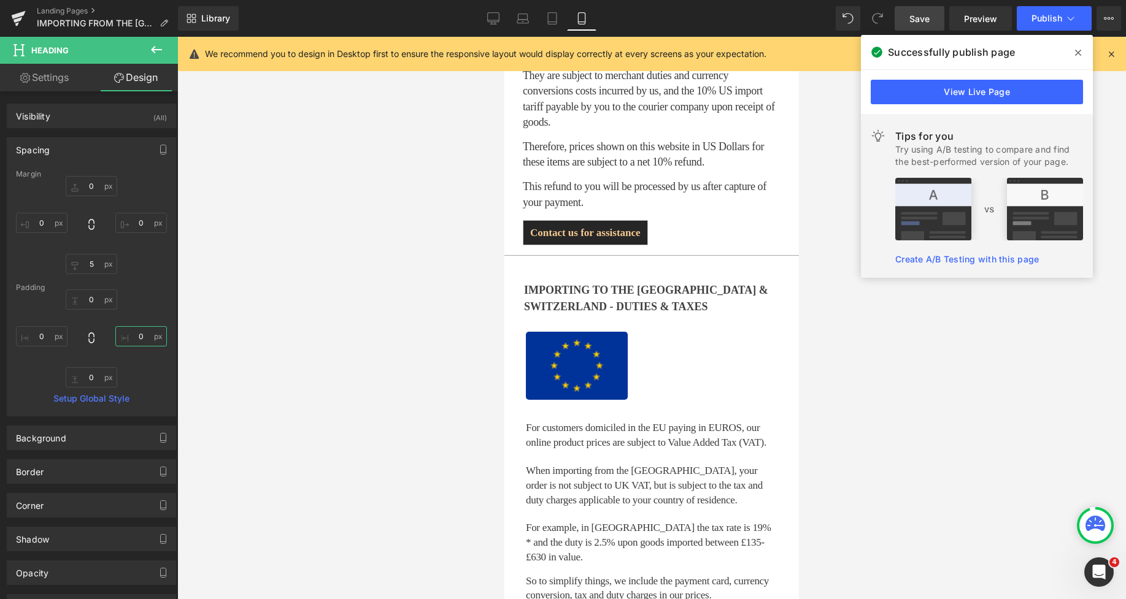
type input "0"
click at [916, 22] on span "Save" at bounding box center [919, 18] width 20 height 13
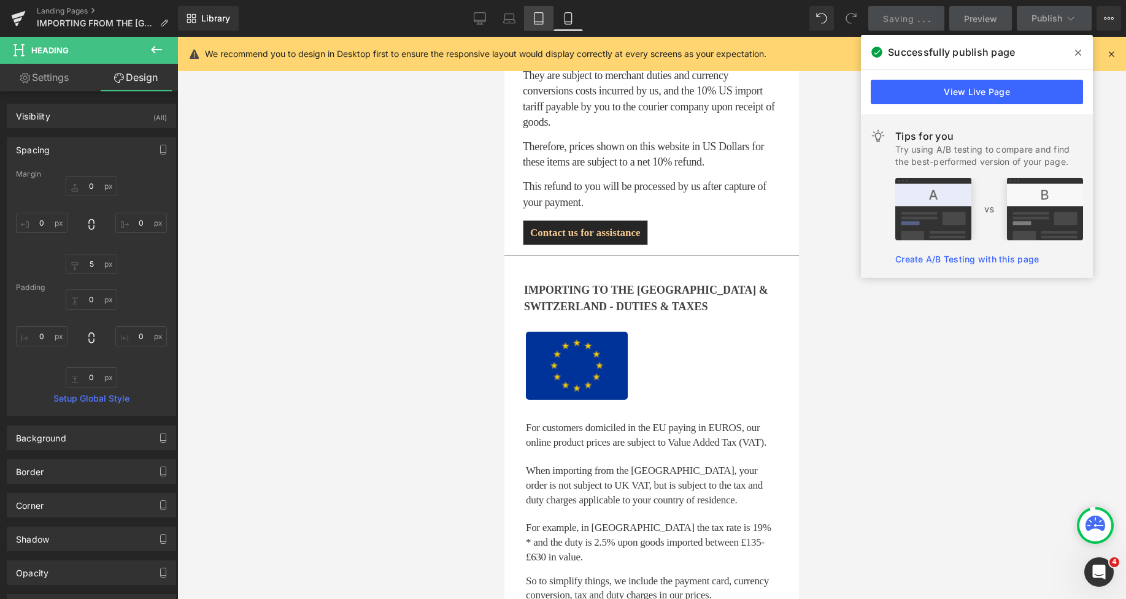
click at [545, 16] on link "Tablet" at bounding box center [538, 18] width 29 height 25
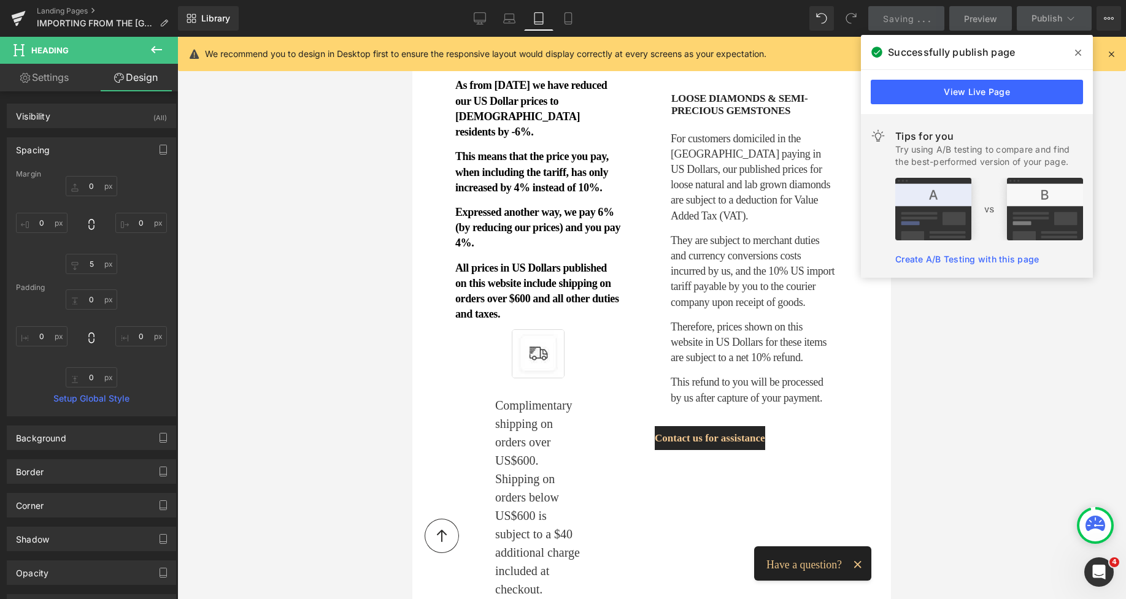
type input "0"
type input "5"
type input "0"
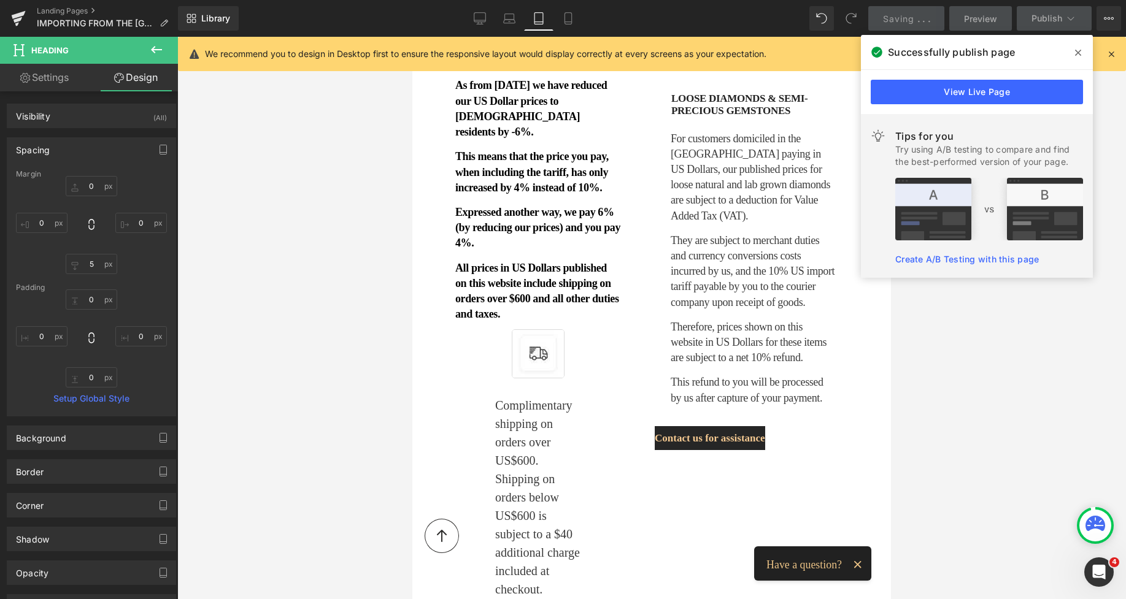
type input "871"
type input "0"
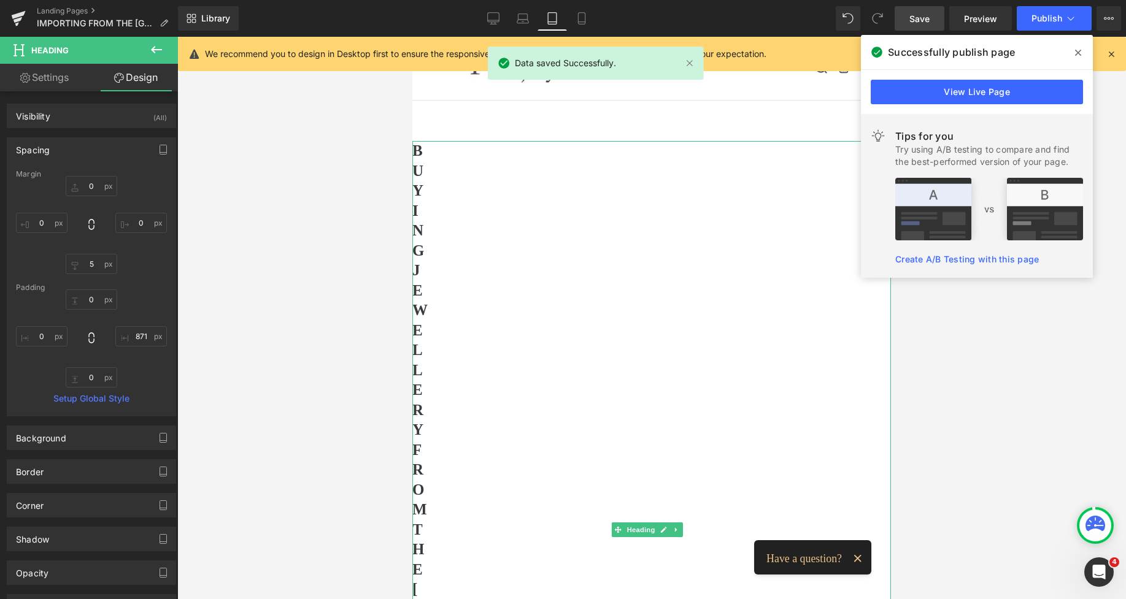
click at [418, 180] on div "BUYING JEWELLERY FROM THE [GEOGRAPHIC_DATA]" at bounding box center [679, 530] width 534 height 778
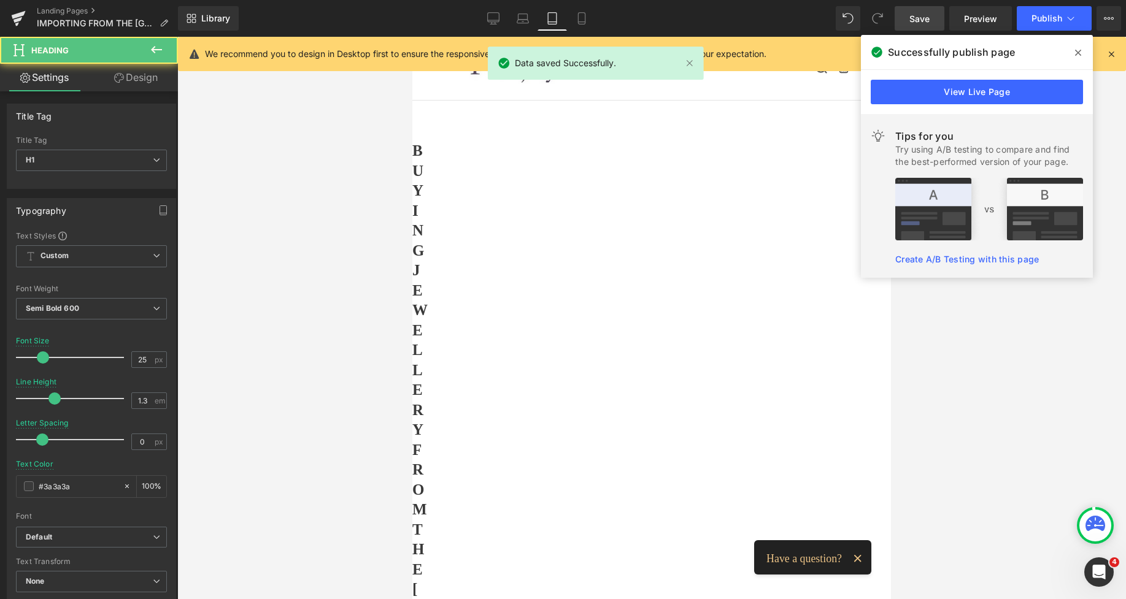
click at [139, 83] on link "Design" at bounding box center [135, 78] width 89 height 28
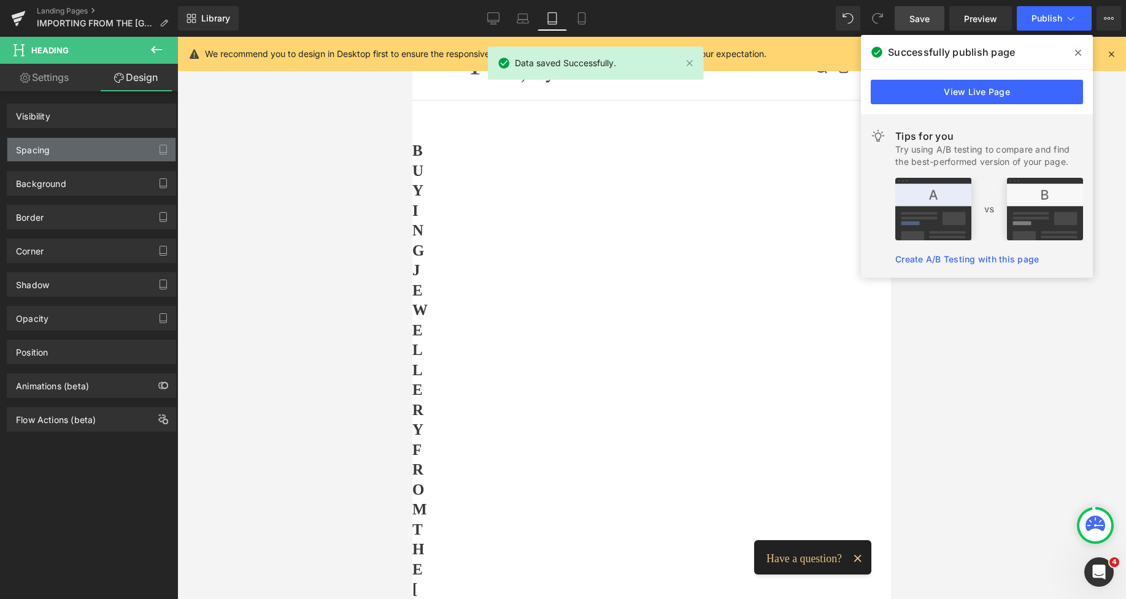
click at [53, 154] on div "Spacing" at bounding box center [91, 149] width 168 height 23
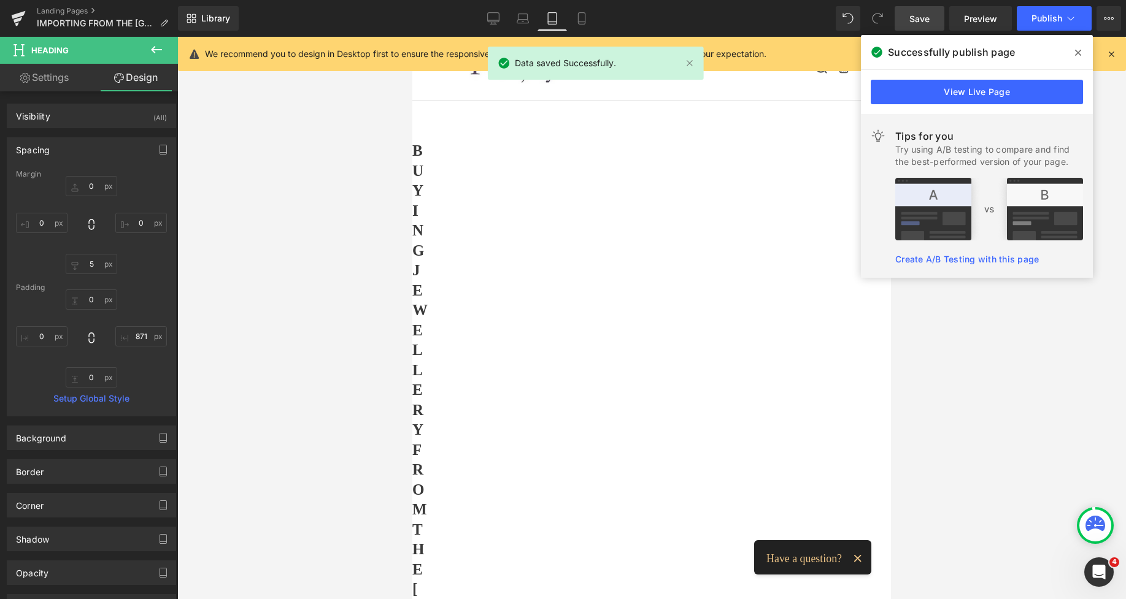
type input "0"
type input "5"
type input "0"
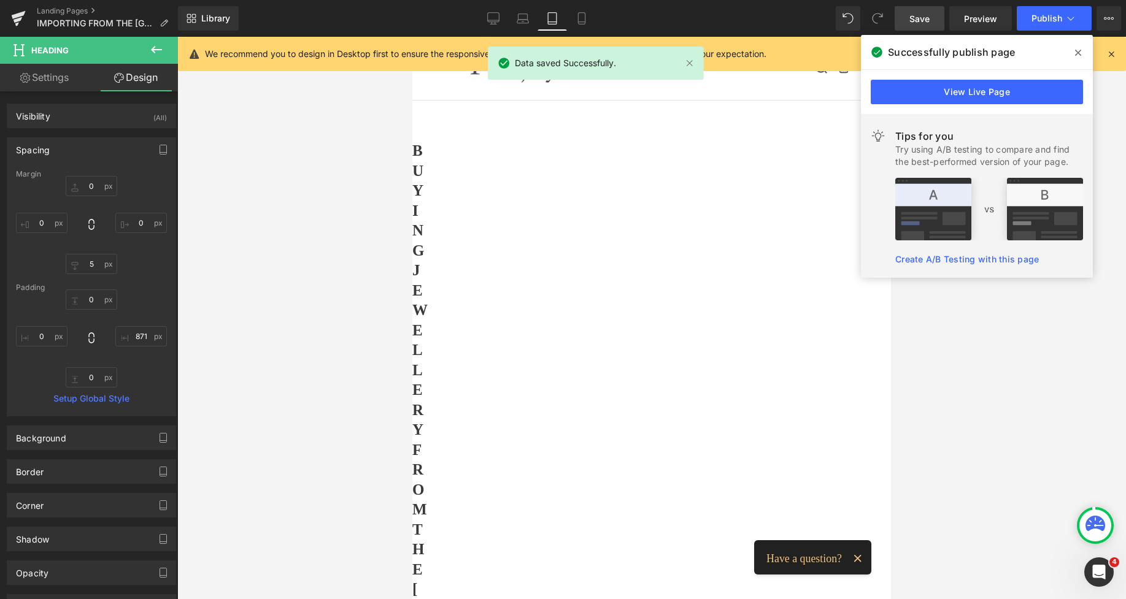
type input "871"
type input "0"
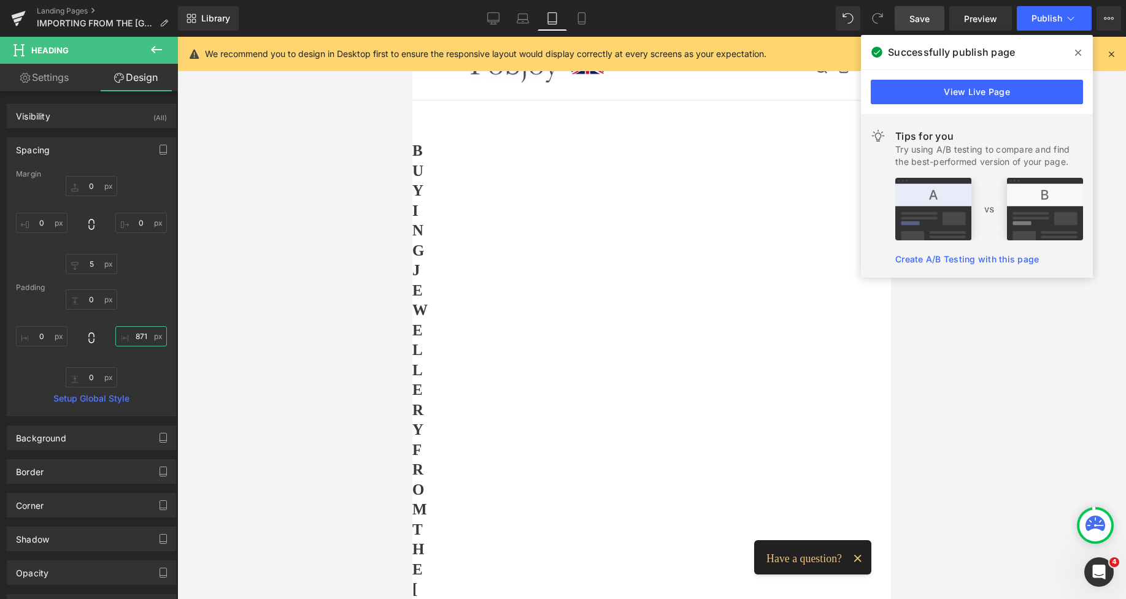
click at [139, 331] on input "871" at bounding box center [141, 336] width 52 height 20
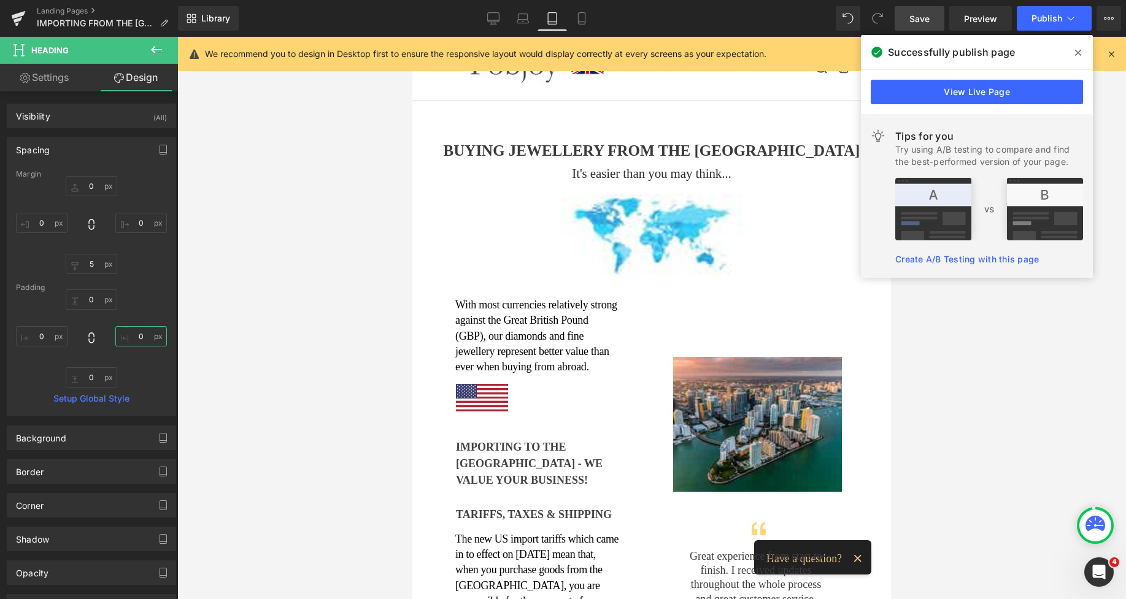
type input "0"
click at [929, 24] on span "Save" at bounding box center [919, 18] width 20 height 13
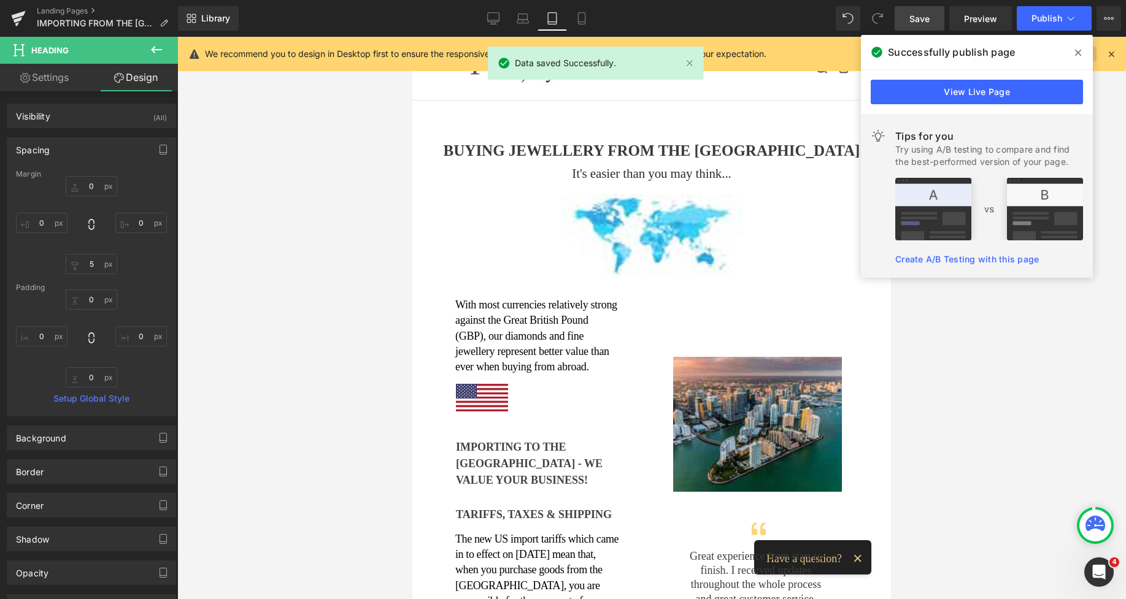
click at [1076, 47] on span at bounding box center [1078, 53] width 20 height 20
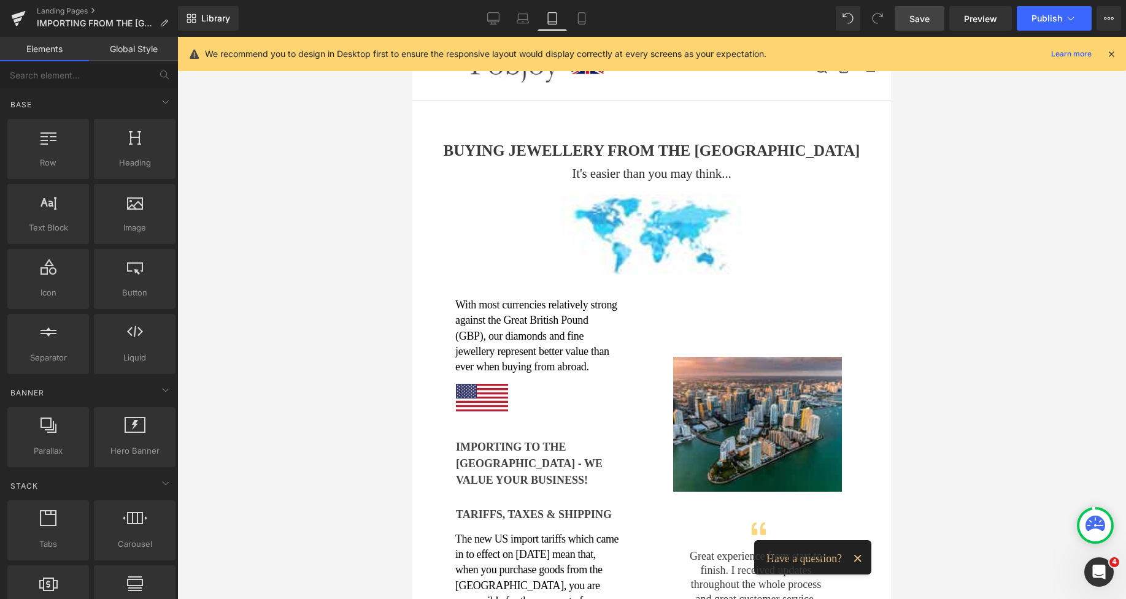
drag, startPoint x: 881, startPoint y: 90, endPoint x: 884, endPoint y: 139, distance: 49.2
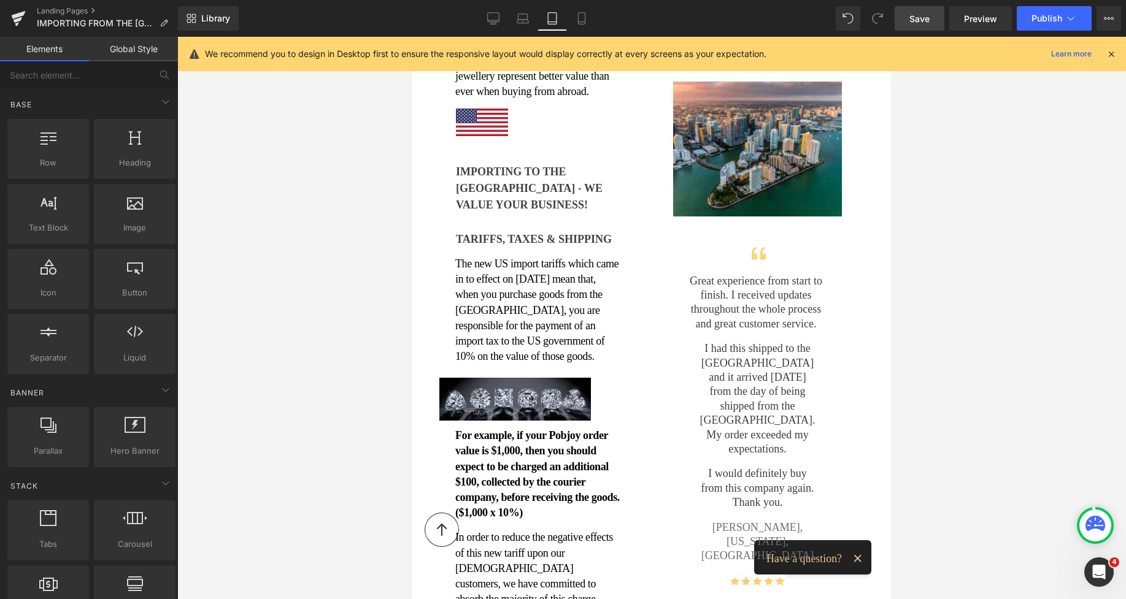
scroll to position [377, 0]
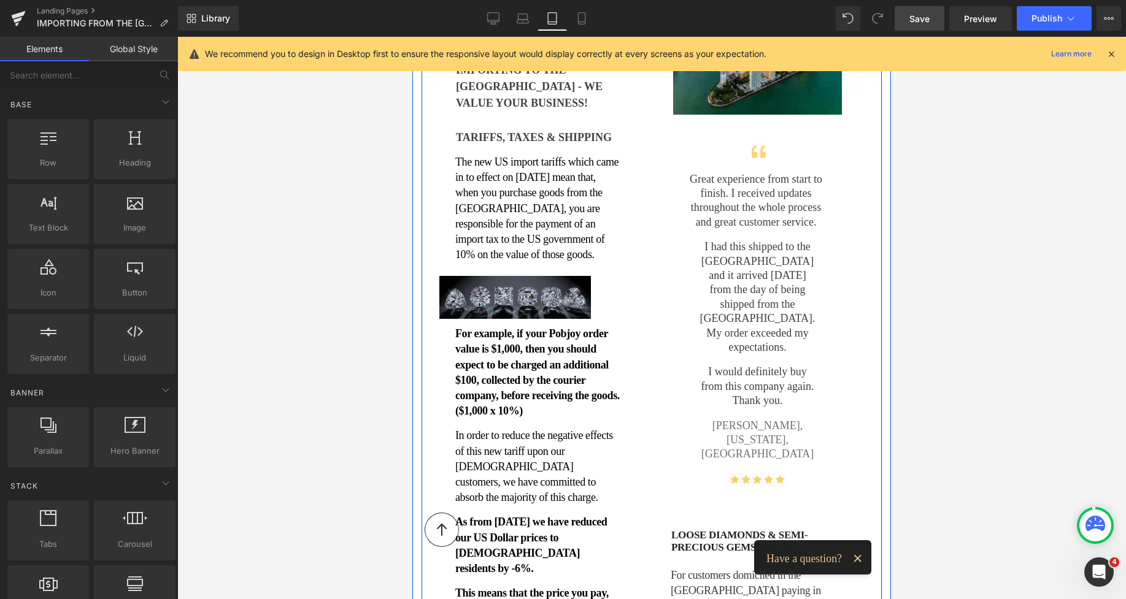
click at [558, 276] on img at bounding box center [515, 297] width 152 height 43
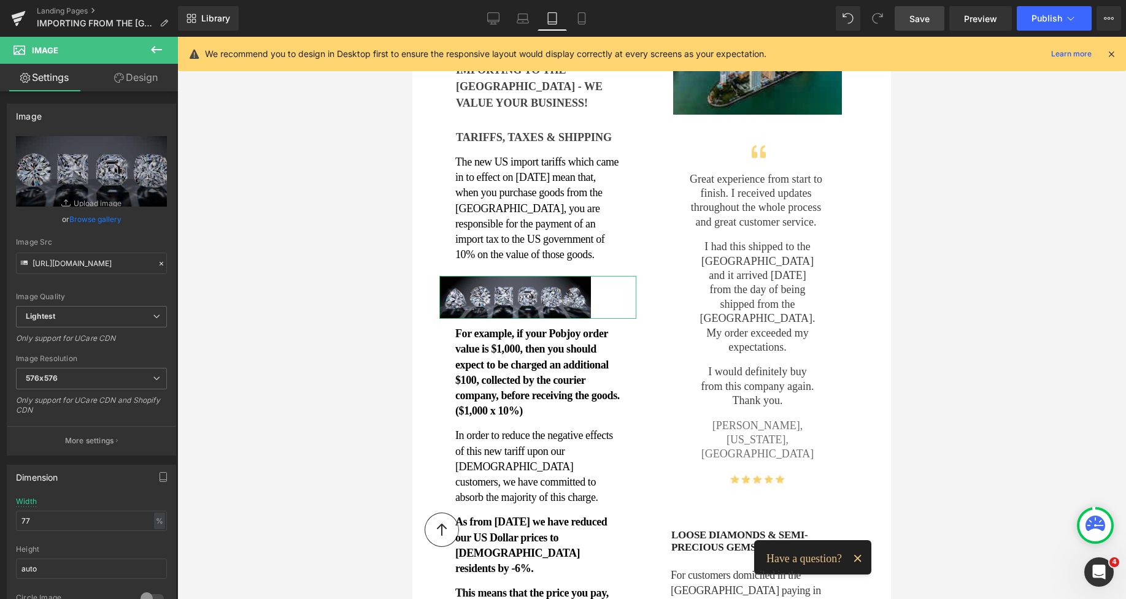
click at [148, 80] on link "Design" at bounding box center [135, 78] width 89 height 28
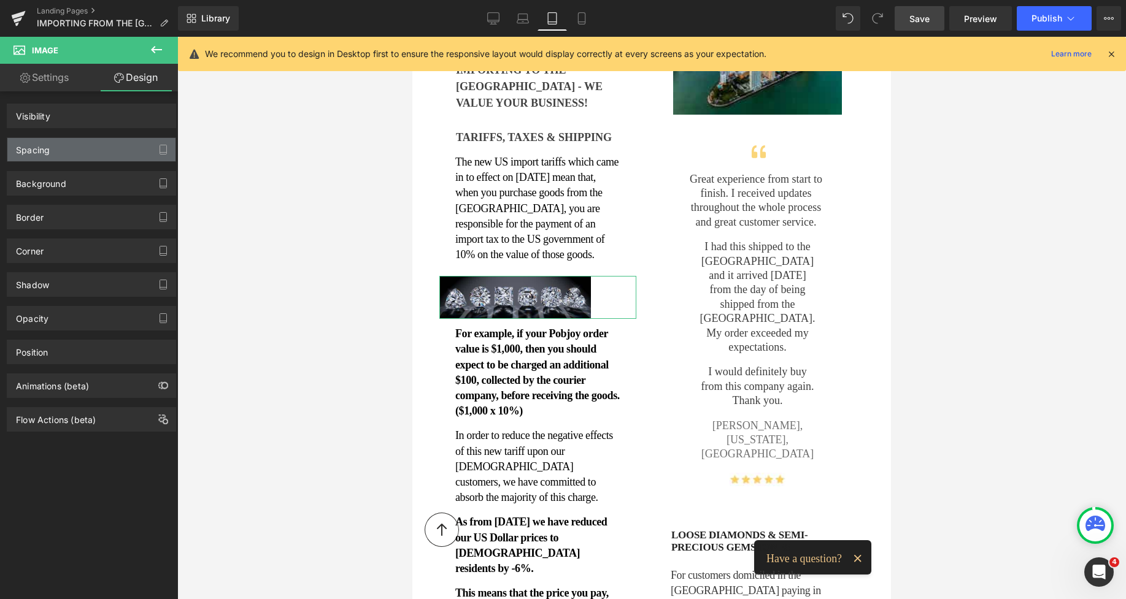
click at [58, 152] on div "Spacing" at bounding box center [91, 149] width 168 height 23
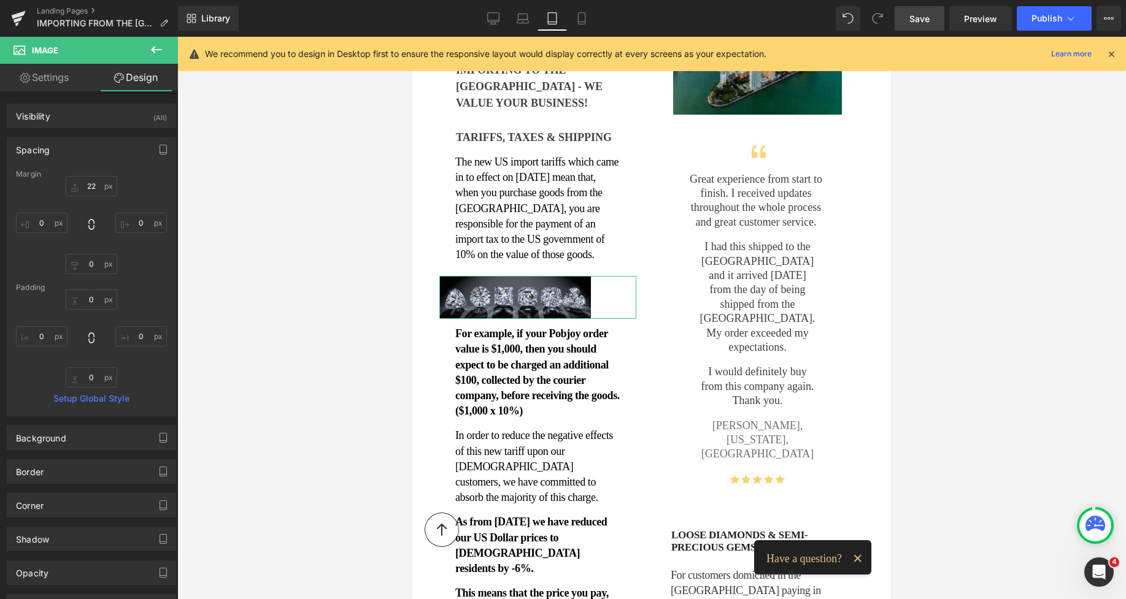
type input "22"
type input "0"
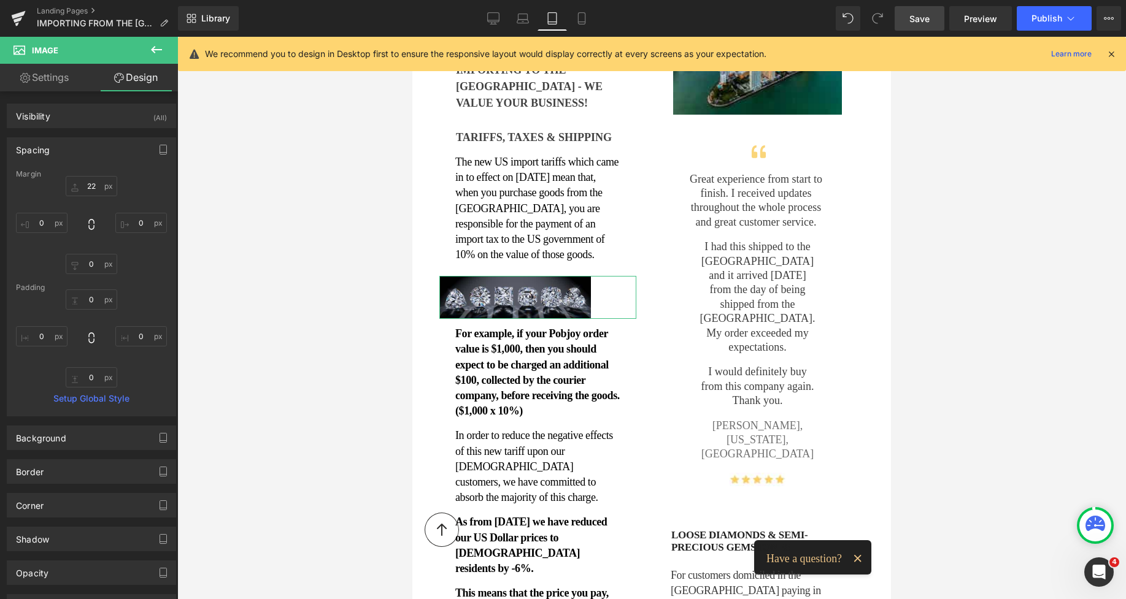
type input "0"
click at [37, 339] on input "0" at bounding box center [42, 336] width 52 height 20
click at [40, 228] on input "0" at bounding box center [42, 223] width 52 height 20
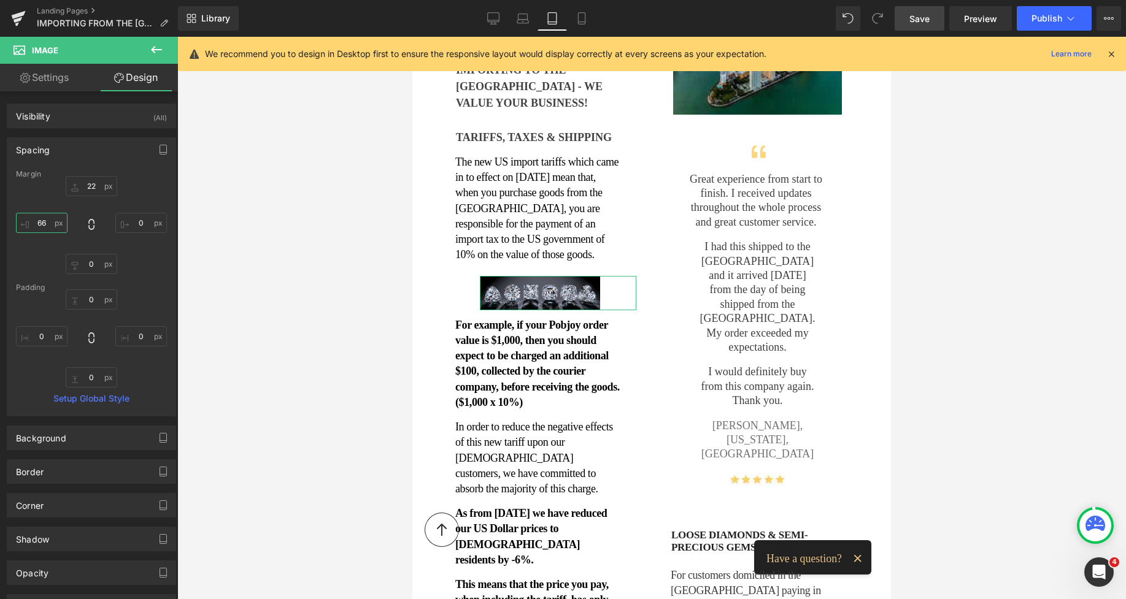
type input "6"
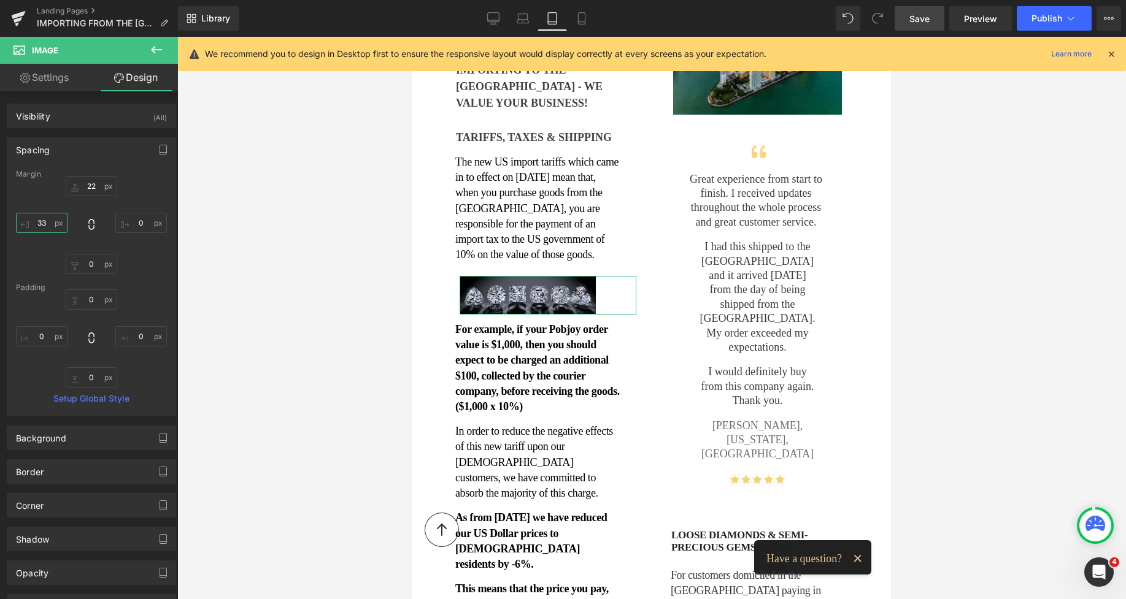
type input "3"
type input "26"
click at [49, 82] on link "Settings" at bounding box center [44, 78] width 89 height 28
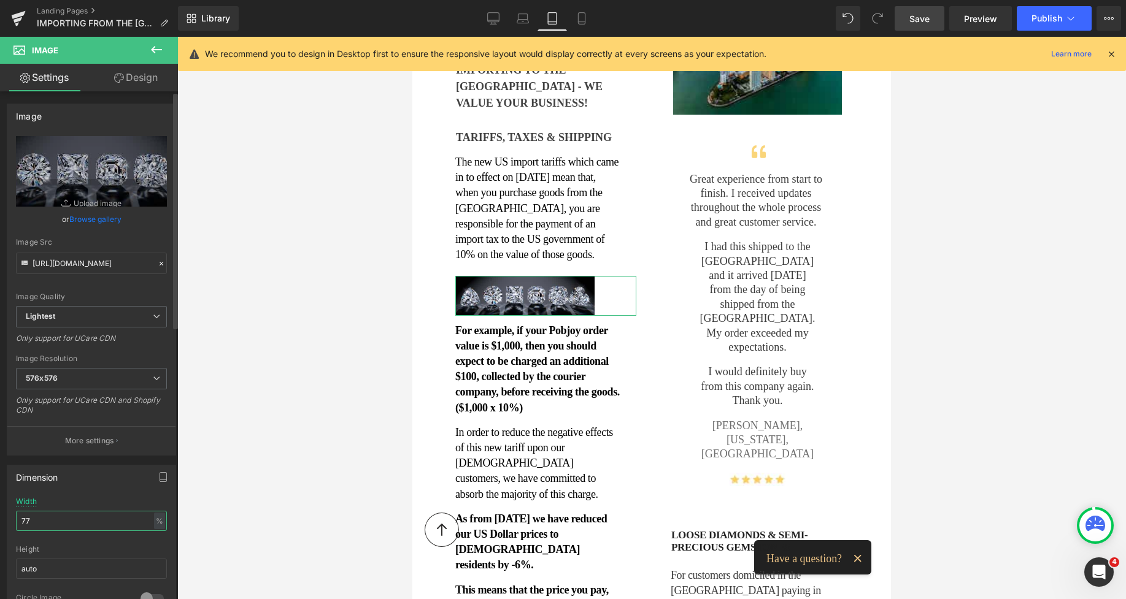
drag, startPoint x: 41, startPoint y: 523, endPoint x: 0, endPoint y: 512, distance: 42.6
click at [0, 516] on div "Dimension 77% Width 77 % % px auto Height auto 0 Circle Image" at bounding box center [91, 538] width 183 height 165
type input "99"
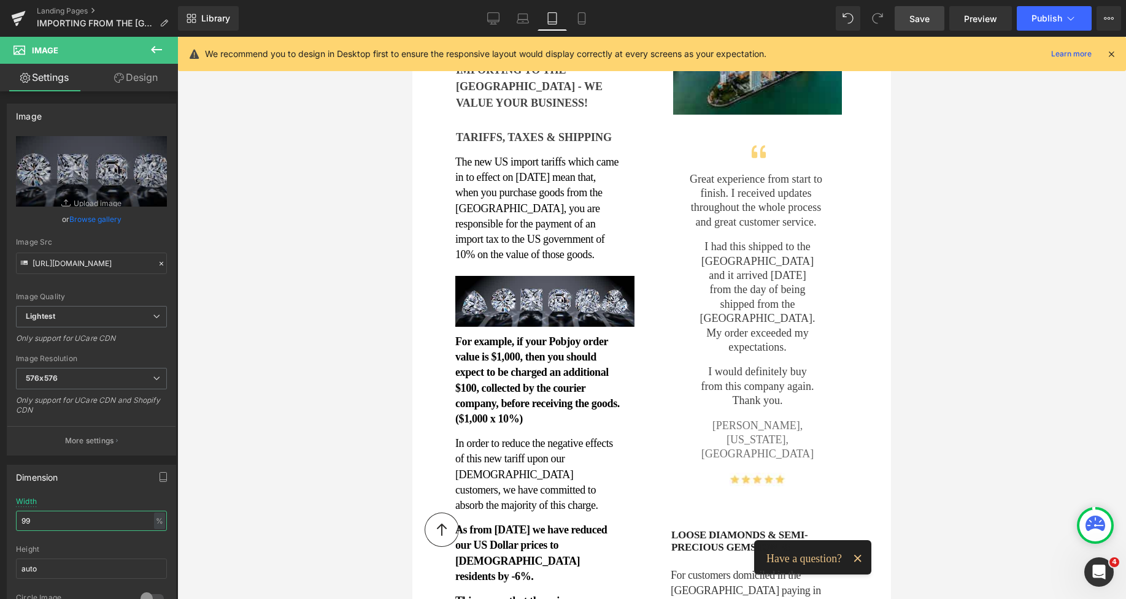
scroll to position [382, 0]
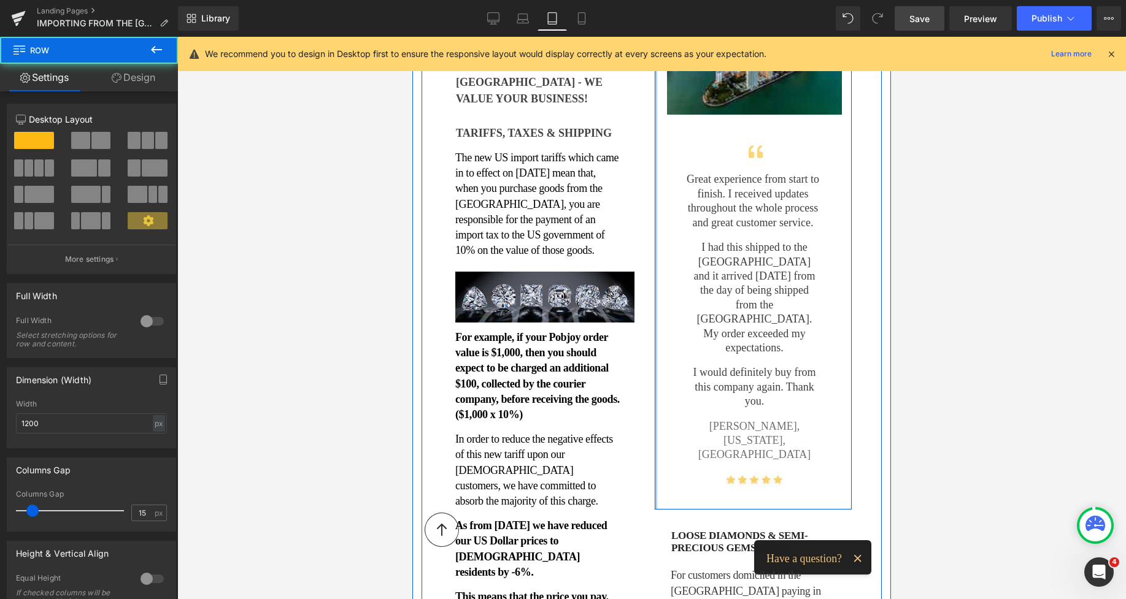
click at [647, 203] on div "Image Icon Great experience from start to finish. I received updates throughout…" at bounding box center [752, 397] width 215 height 981
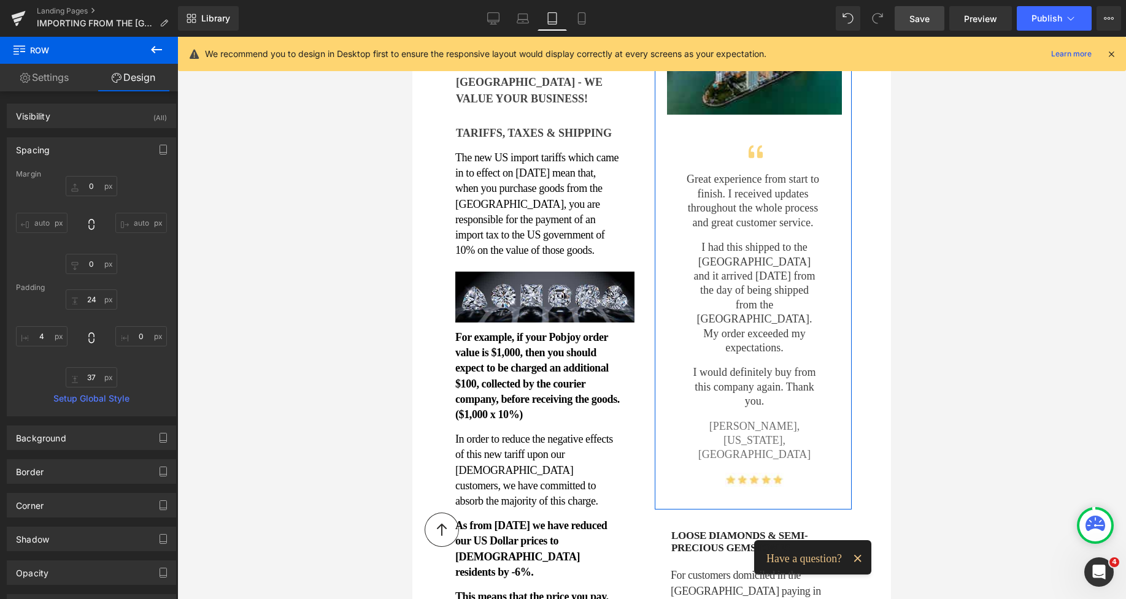
drag, startPoint x: 912, startPoint y: 12, endPoint x: 439, endPoint y: 104, distance: 482.3
click at [912, 12] on span "Save" at bounding box center [919, 18] width 20 height 13
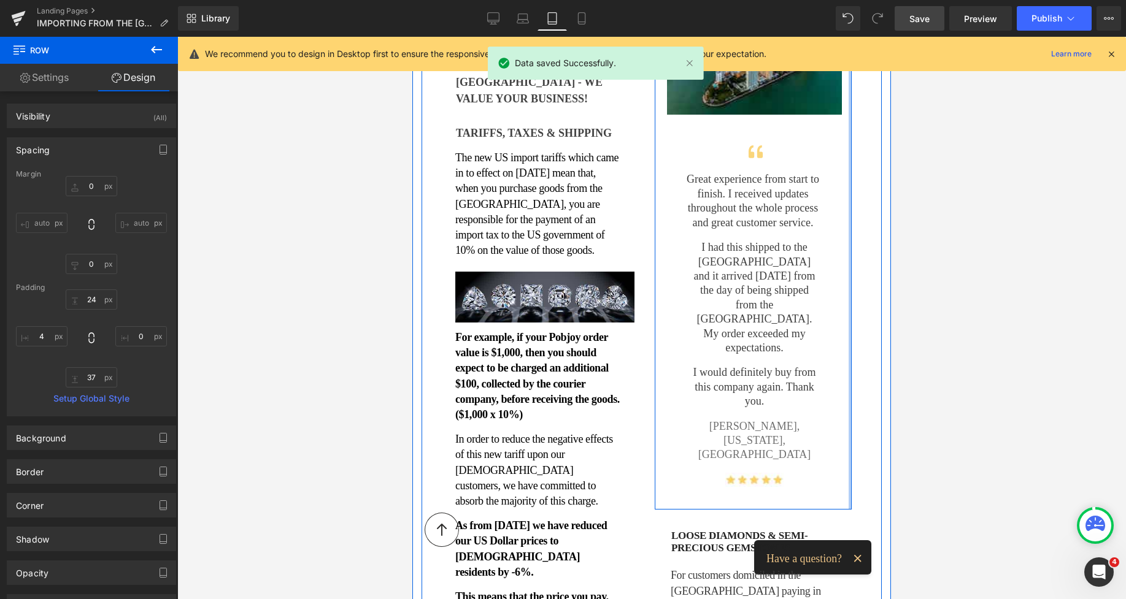
type input "0px"
click at [844, 148] on div "Image Icon Great experience from start to finish. I received updates throughout…" at bounding box center [752, 397] width 215 height 981
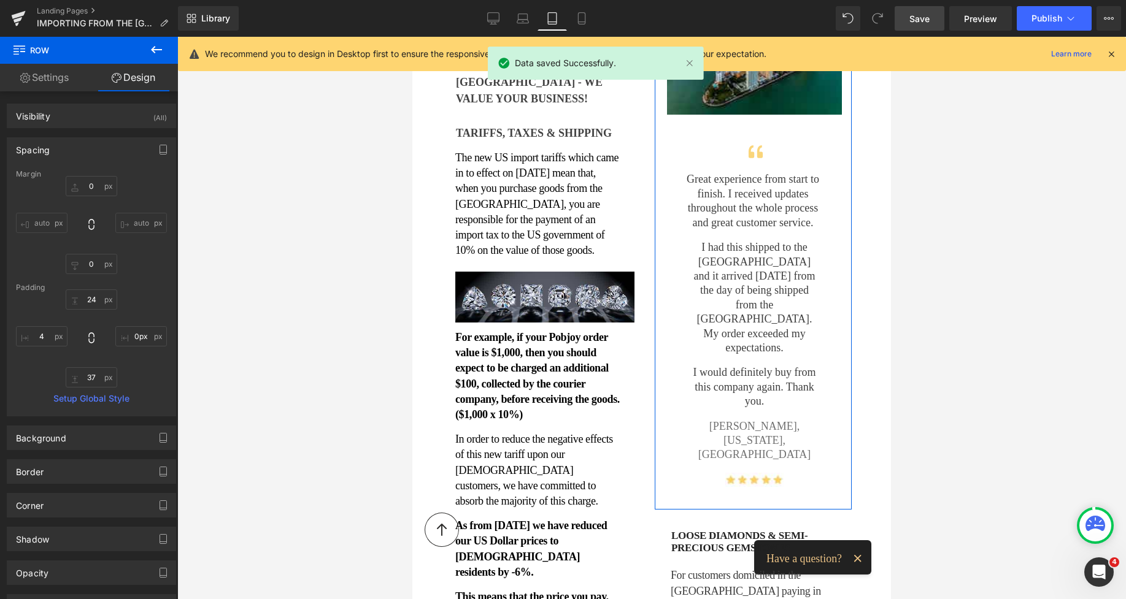
click at [925, 24] on span "Save" at bounding box center [919, 18] width 20 height 13
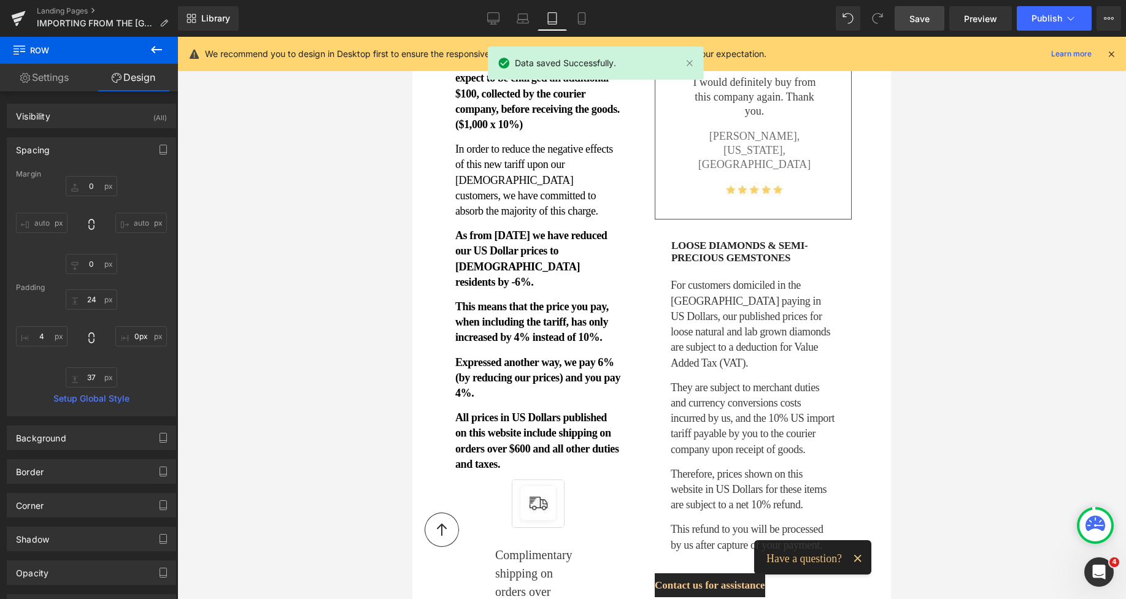
scroll to position [823, 0]
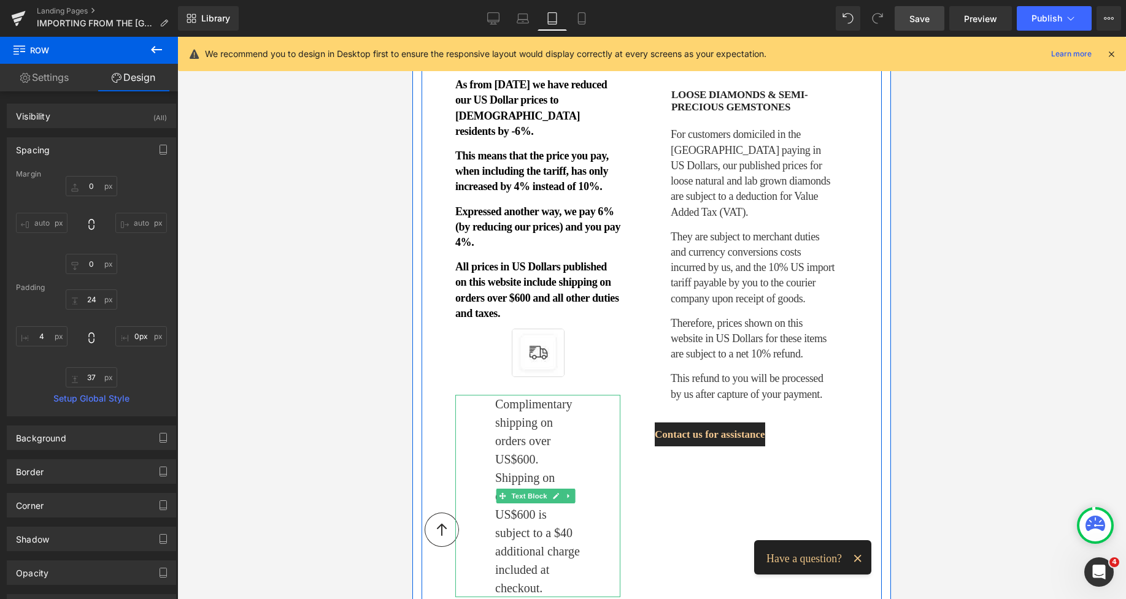
click at [489, 395] on div "Complimentary shipping on orders over US$600. Shipping on orders below US$600 i…" at bounding box center [537, 496] width 165 height 202
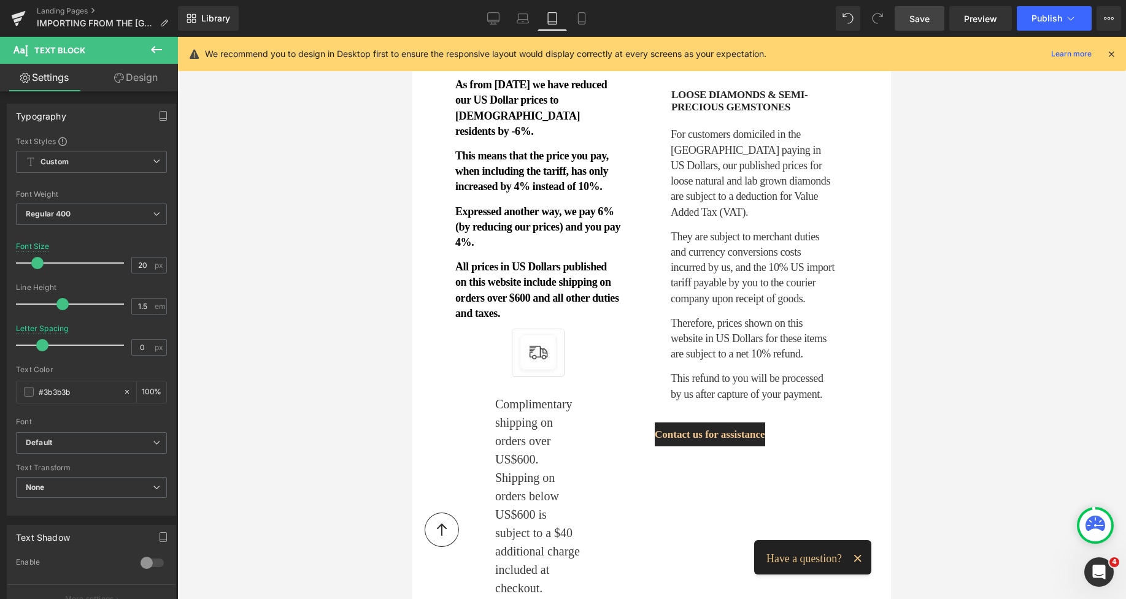
click at [143, 82] on link "Design" at bounding box center [135, 78] width 89 height 28
click at [0, 0] on div "Spacing" at bounding box center [0, 0] width 0 height 0
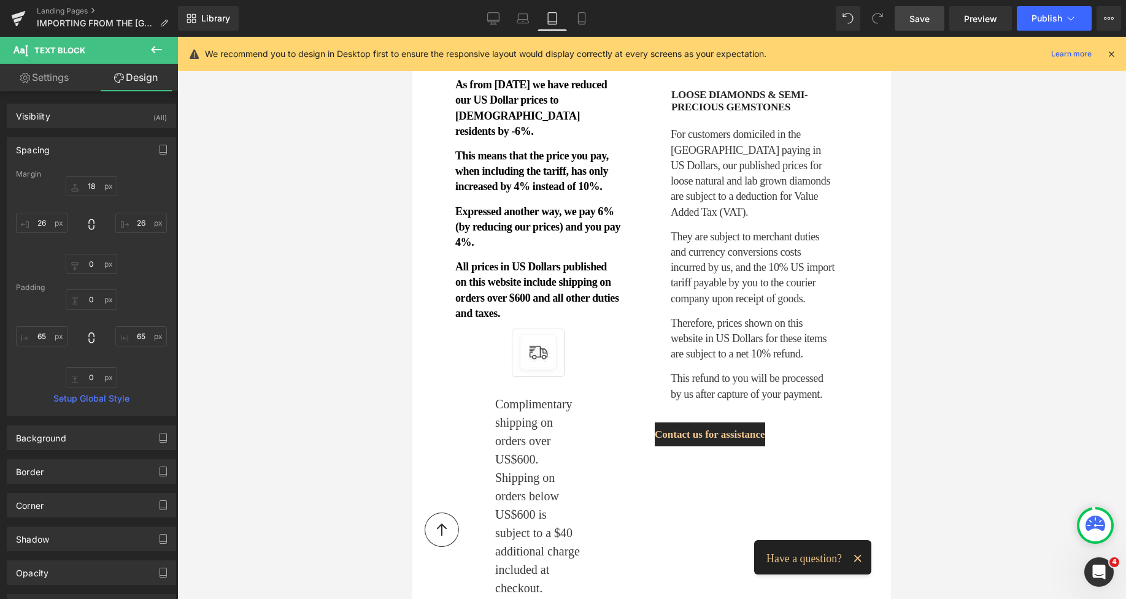
type input "18"
type input "26"
type input "0"
type input "26"
type input "0"
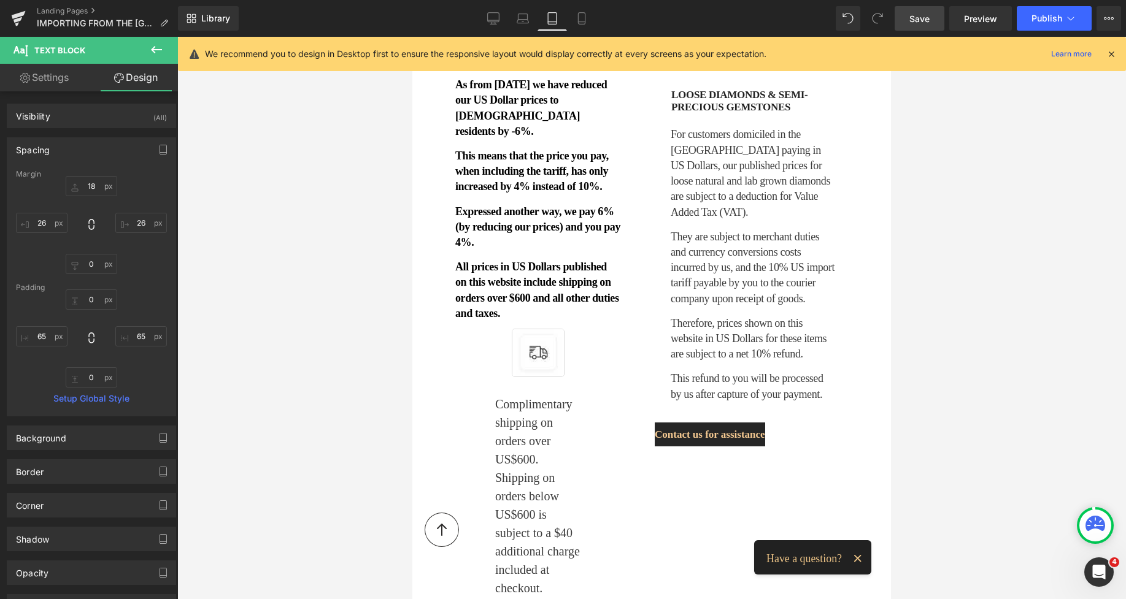
type input "65"
type input "0"
click at [37, 339] on input "65" at bounding box center [42, 336] width 52 height 20
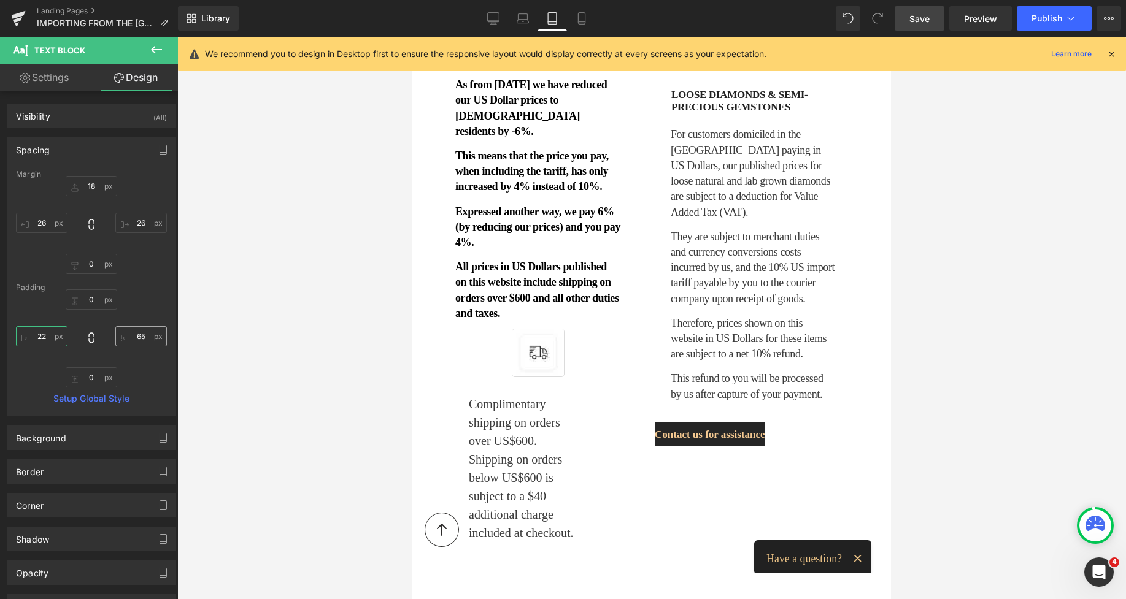
type input "22"
click at [139, 331] on input "65" at bounding box center [141, 336] width 52 height 20
type input "22"
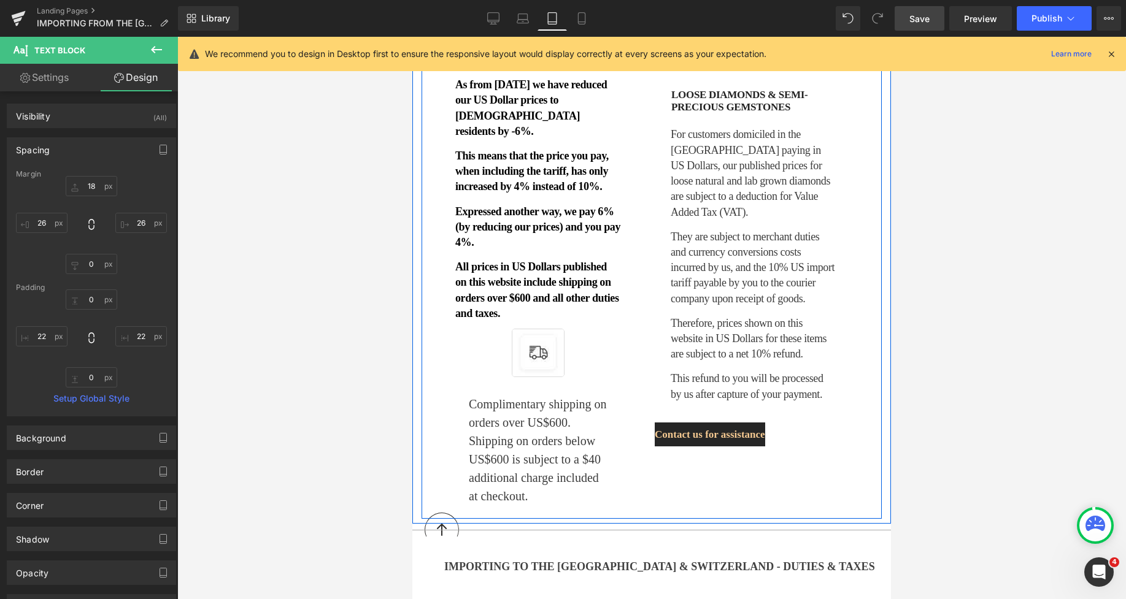
click at [669, 428] on span "Contact us for assistance" at bounding box center [709, 435] width 110 height 14
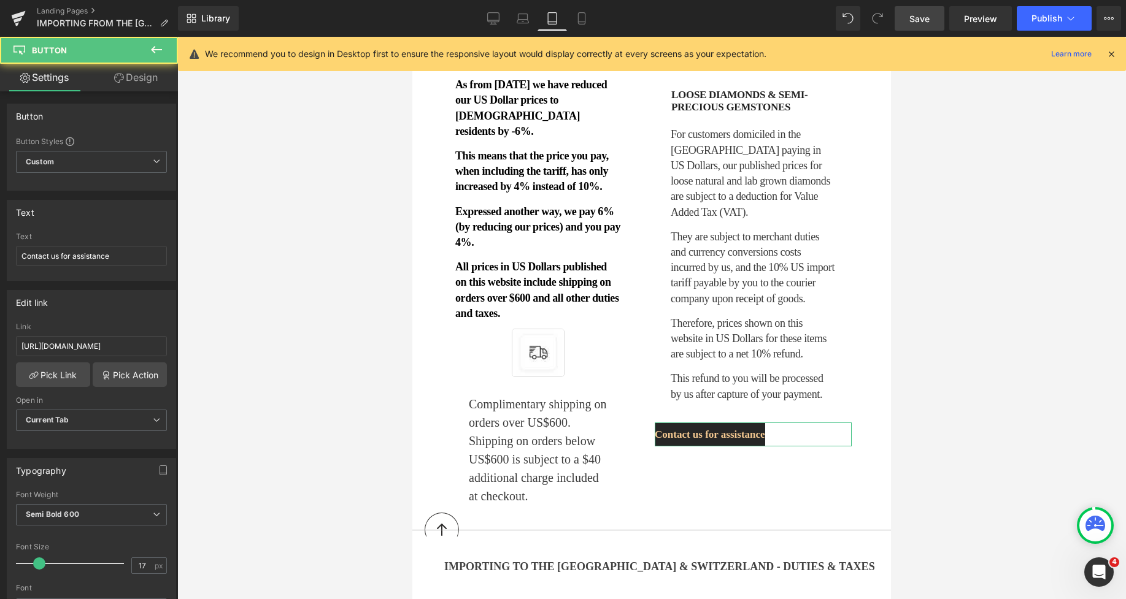
click at [146, 79] on link "Design" at bounding box center [135, 78] width 89 height 28
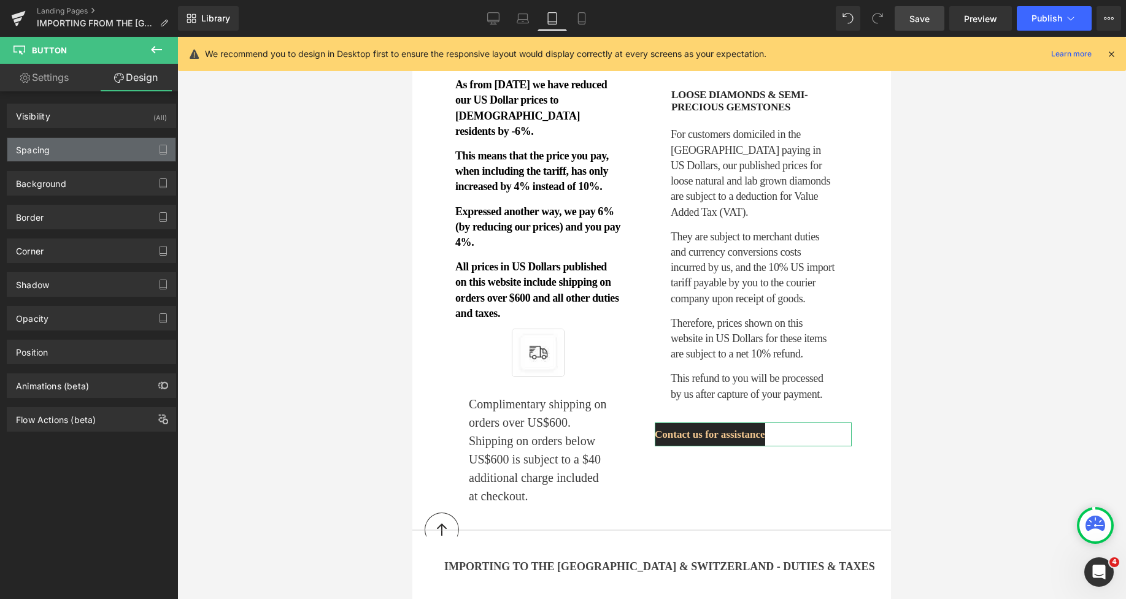
click at [57, 146] on div "Spacing" at bounding box center [91, 149] width 168 height 23
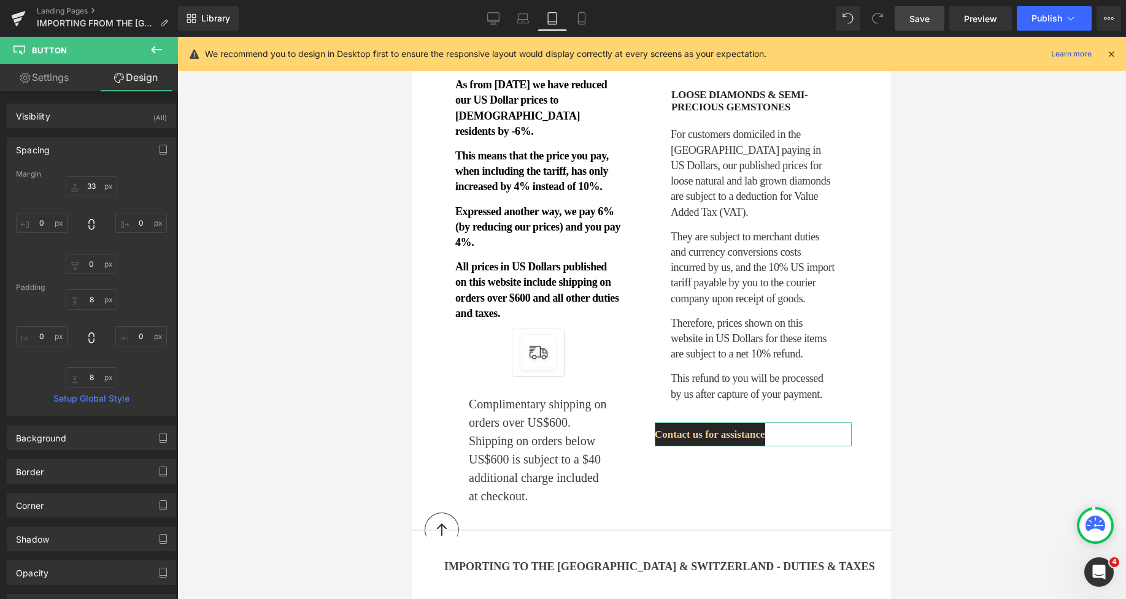
type input "33"
type input "0"
type input "8"
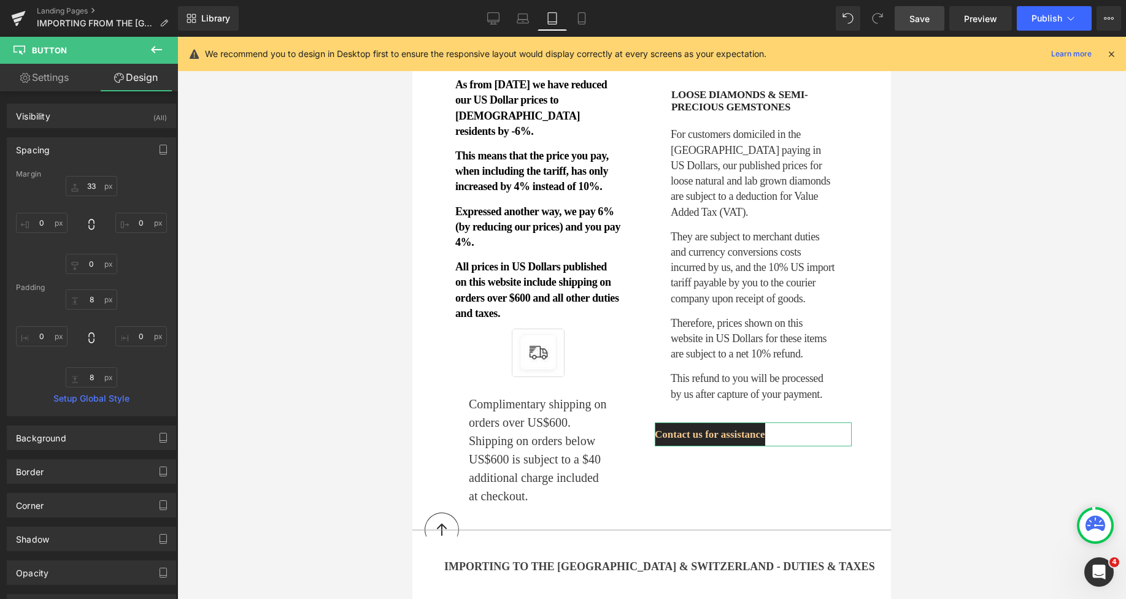
type input "0"
type input "8"
click at [37, 323] on div "8px 8 0px 0 8px 8 0px 0" at bounding box center [91, 339] width 151 height 98
click at [38, 331] on input "0" at bounding box center [42, 336] width 52 height 20
type input "8"
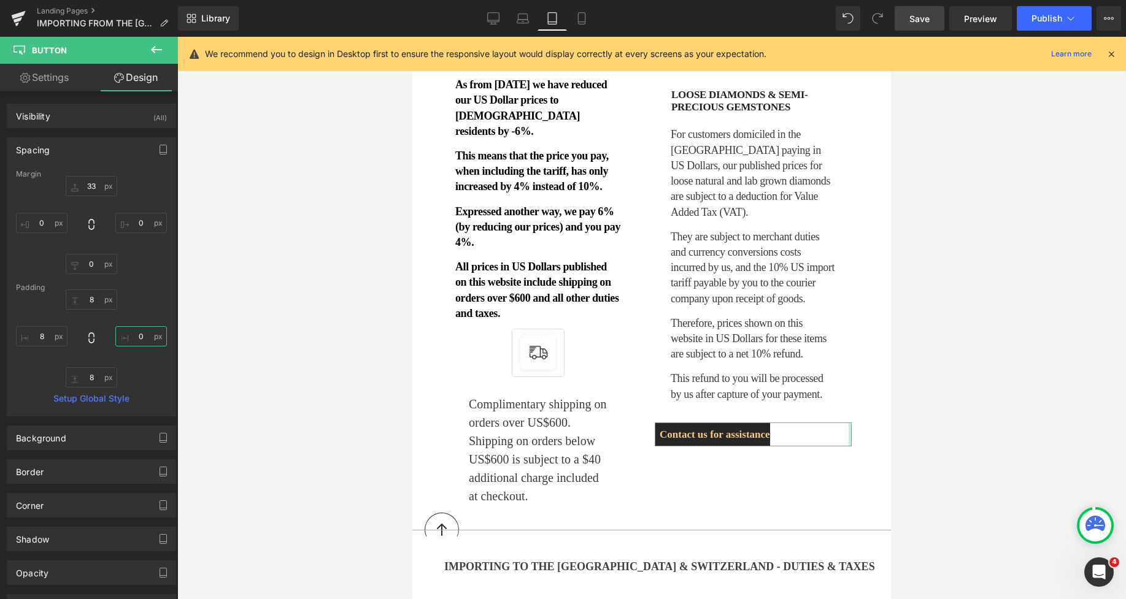
click at [130, 334] on input "0" at bounding box center [141, 336] width 52 height 20
type input "8"
type input "14"
click at [57, 335] on input "8" at bounding box center [42, 336] width 52 height 20
type input "14"
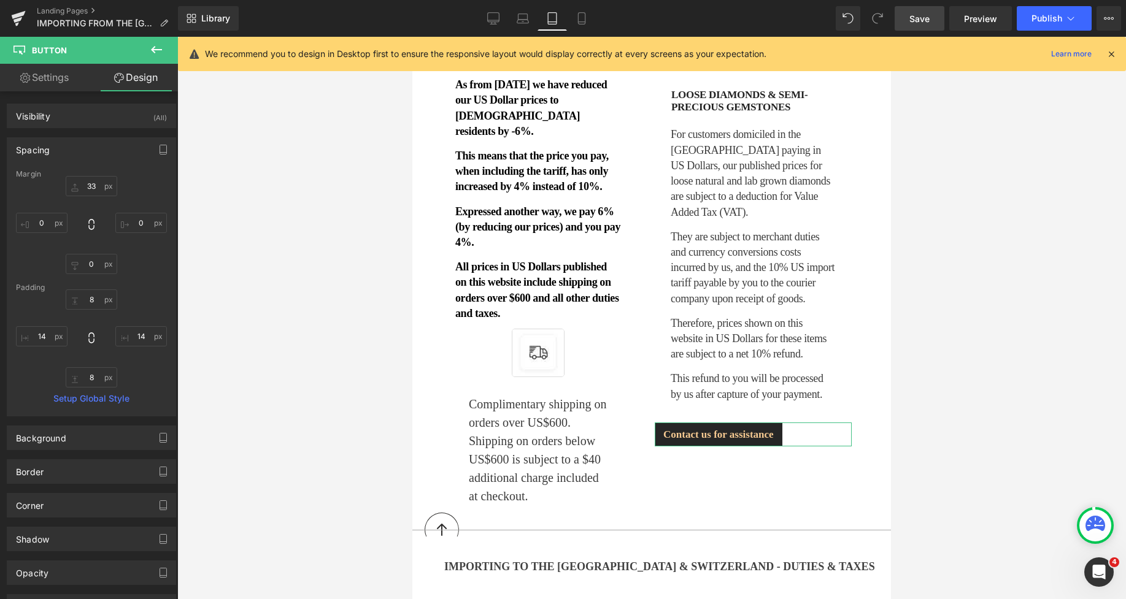
click at [50, 79] on link "Settings" at bounding box center [44, 78] width 89 height 28
type input "100"
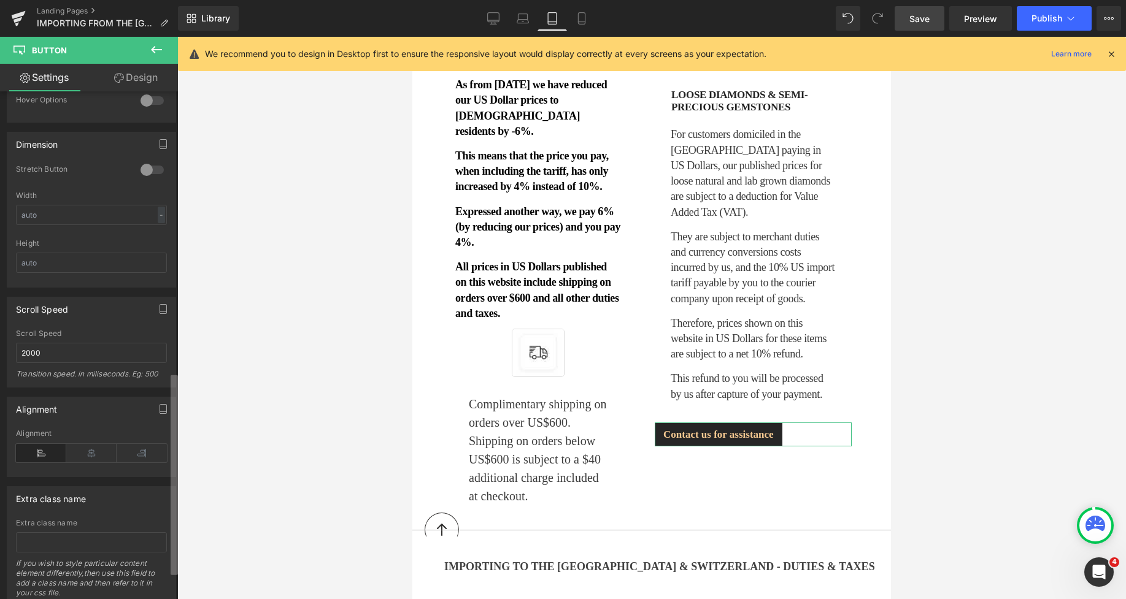
click at [173, 436] on b at bounding box center [174, 475] width 7 height 200
click at [98, 450] on icon at bounding box center [91, 452] width 50 height 18
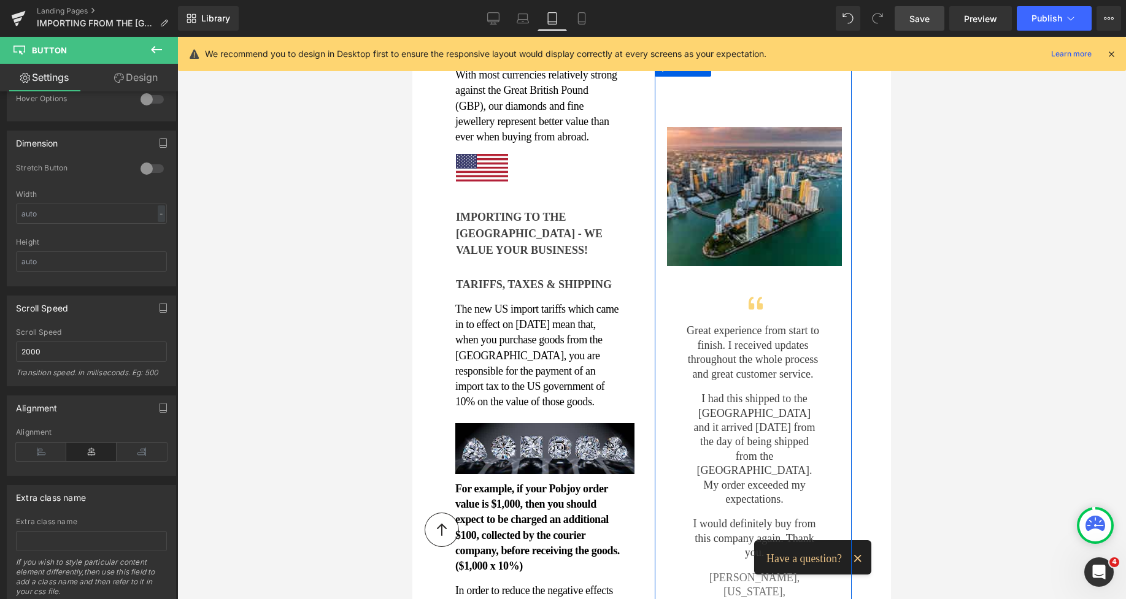
scroll to position [0, 0]
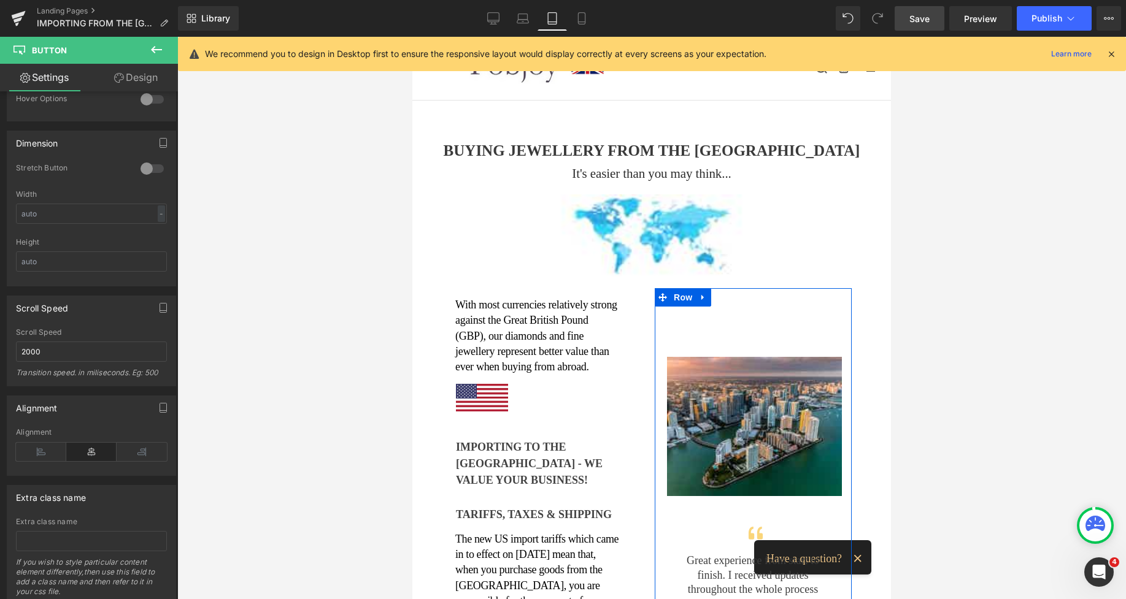
click at [918, 21] on span "Save" at bounding box center [919, 18] width 20 height 13
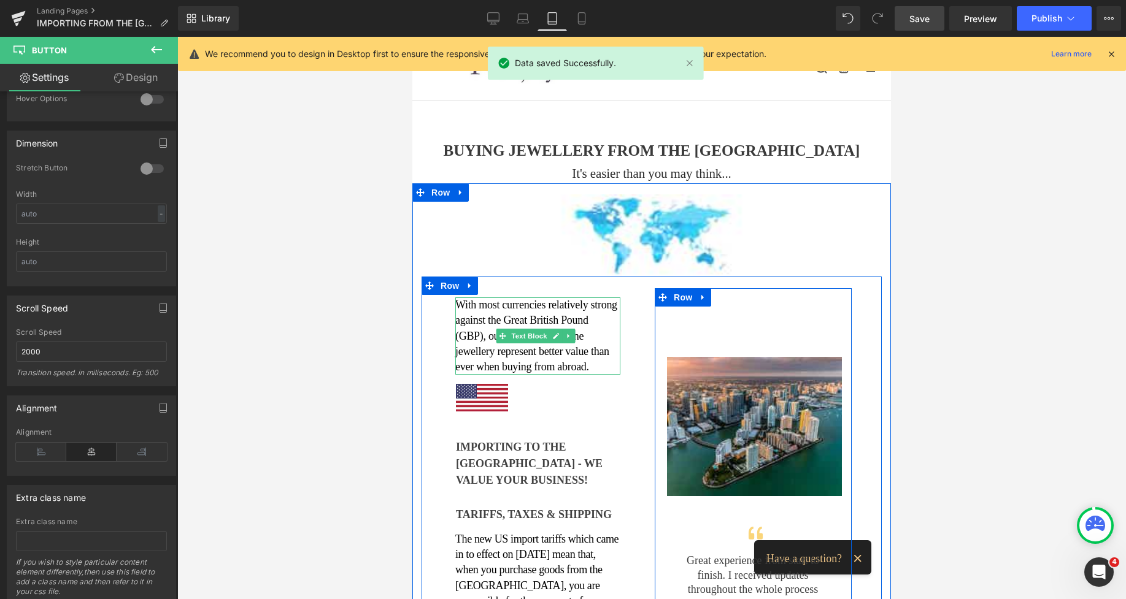
click at [484, 312] on p "With most currencies relatively strong against the Great British Pound (GBP), o…" at bounding box center [537, 335] width 165 height 77
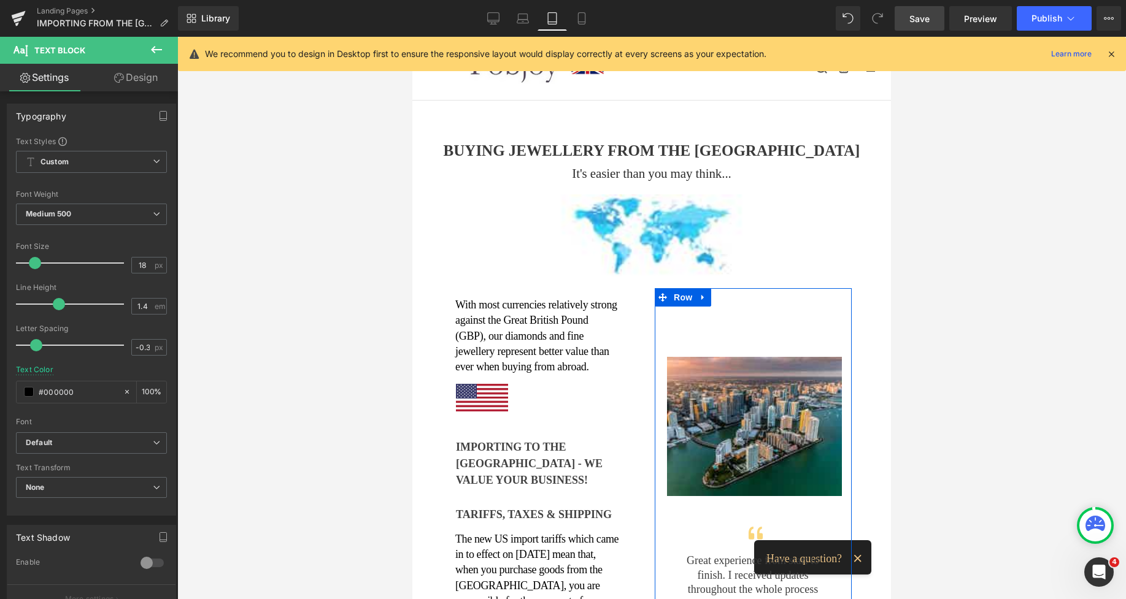
drag, startPoint x: 915, startPoint y: 12, endPoint x: 475, endPoint y: 56, distance: 441.9
click at [915, 12] on span "Save" at bounding box center [919, 18] width 20 height 13
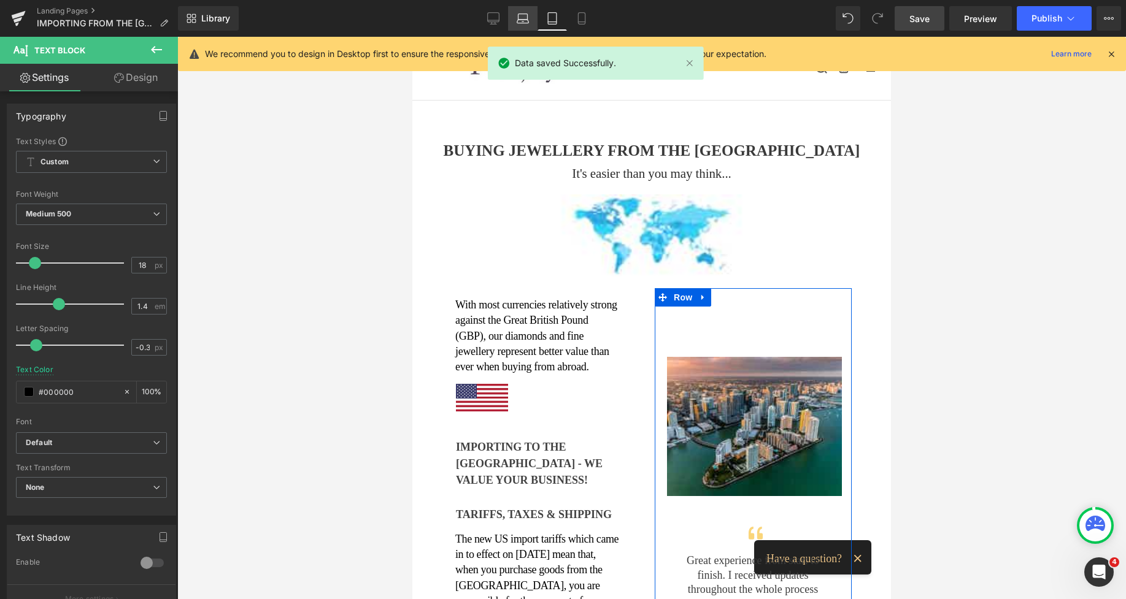
click at [524, 23] on icon at bounding box center [522, 22] width 12 height 4
type input "100"
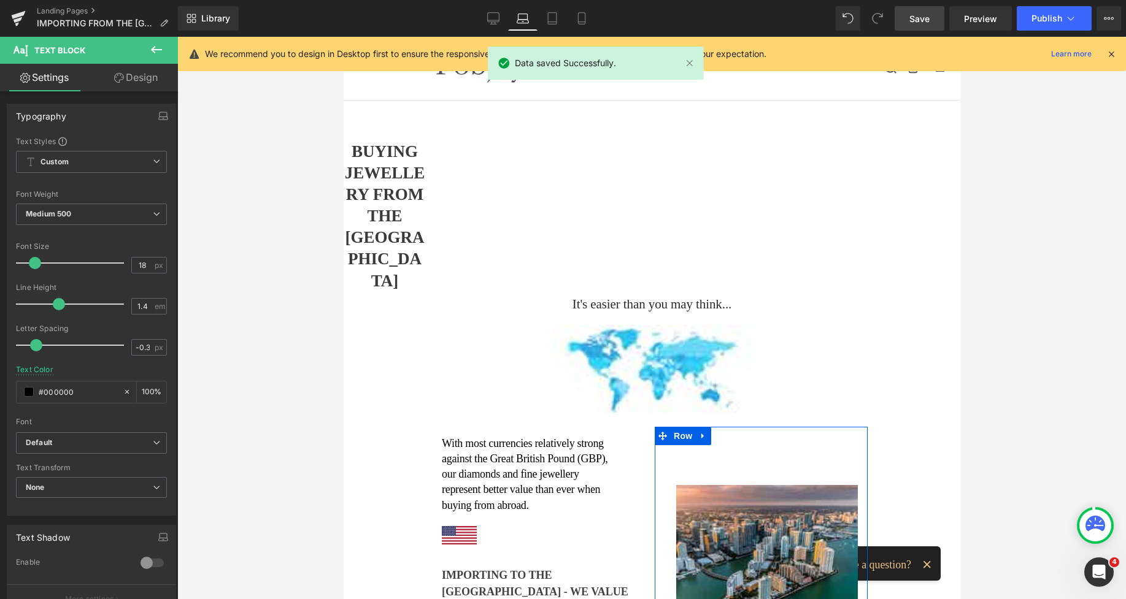
scroll to position [87, 0]
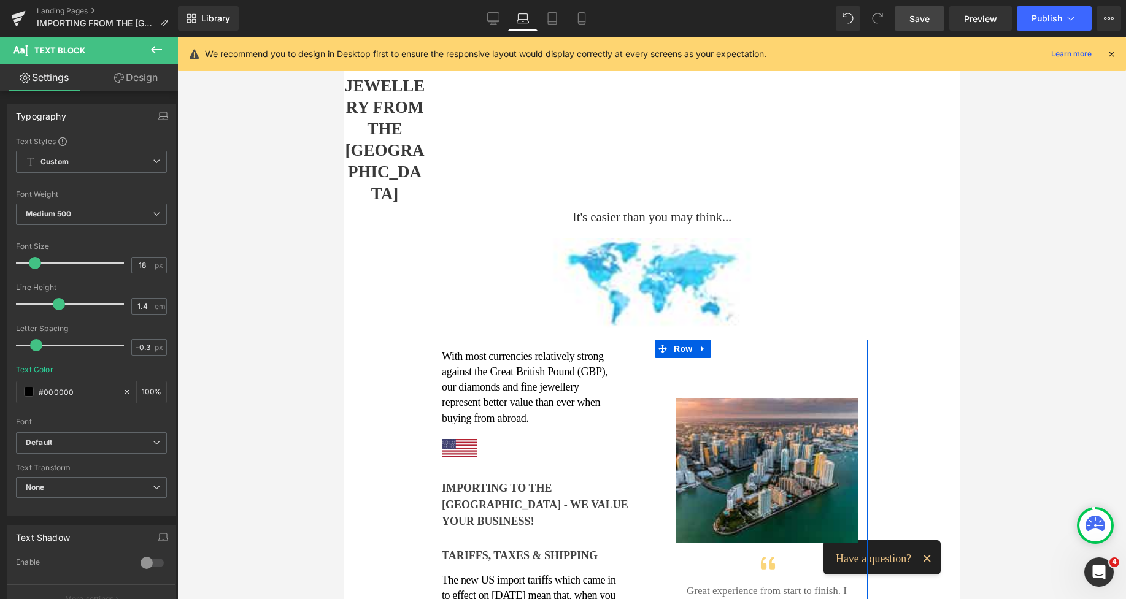
click at [598, 139] on div "BUYING JEWELLERY FROM THE [GEOGRAPHIC_DATA]" at bounding box center [651, 129] width 616 height 151
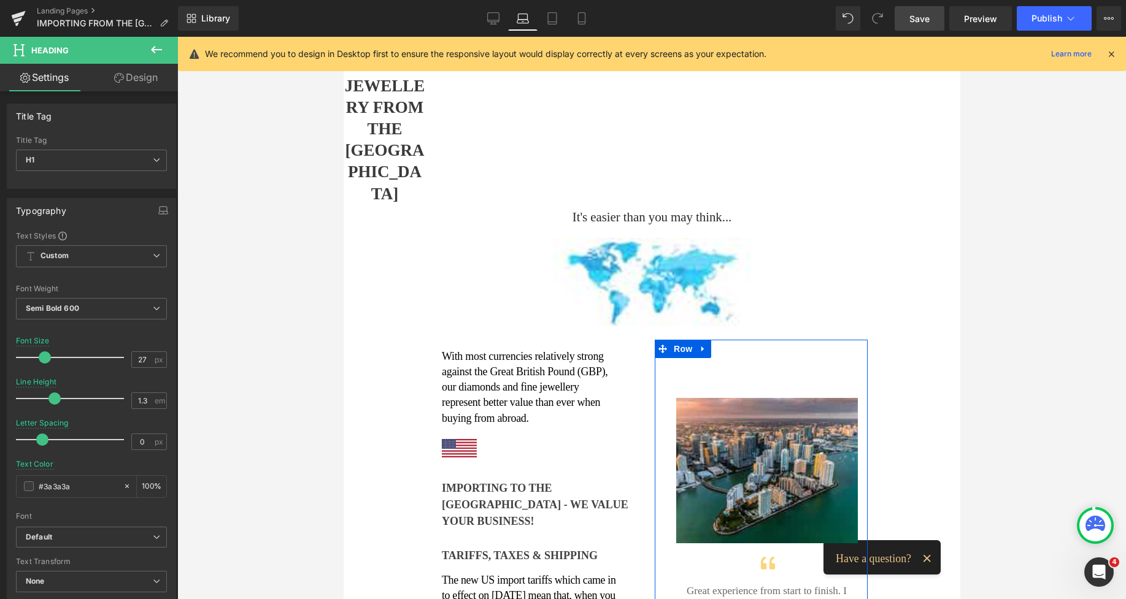
click at [141, 83] on link "Design" at bounding box center [135, 78] width 89 height 28
click at [0, 0] on div "Spacing" at bounding box center [0, 0] width 0 height 0
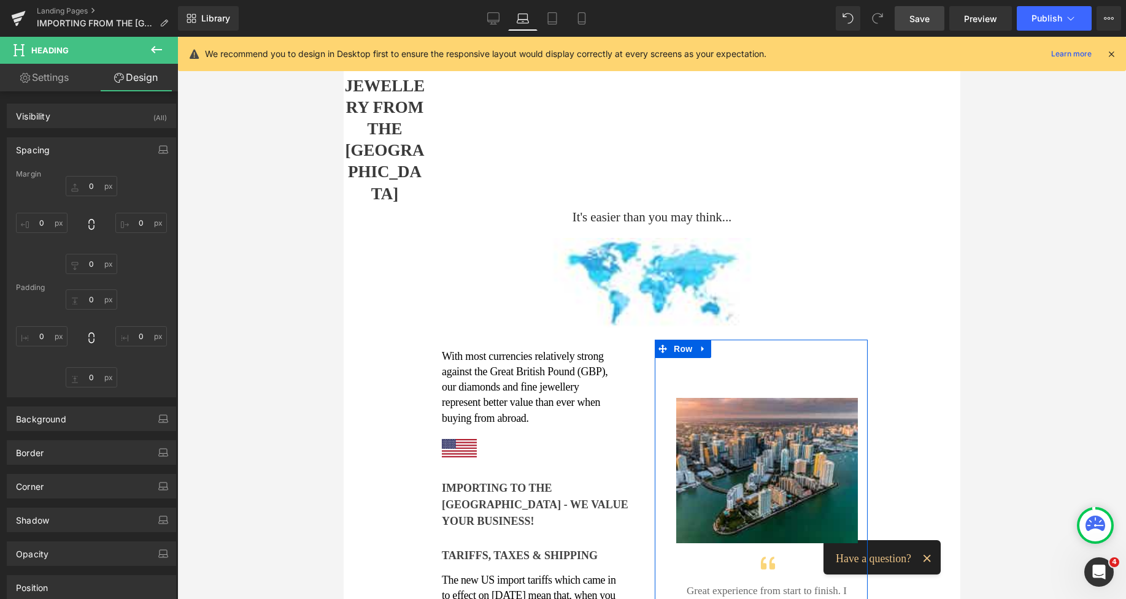
type input "0"
type input "5"
type input "0"
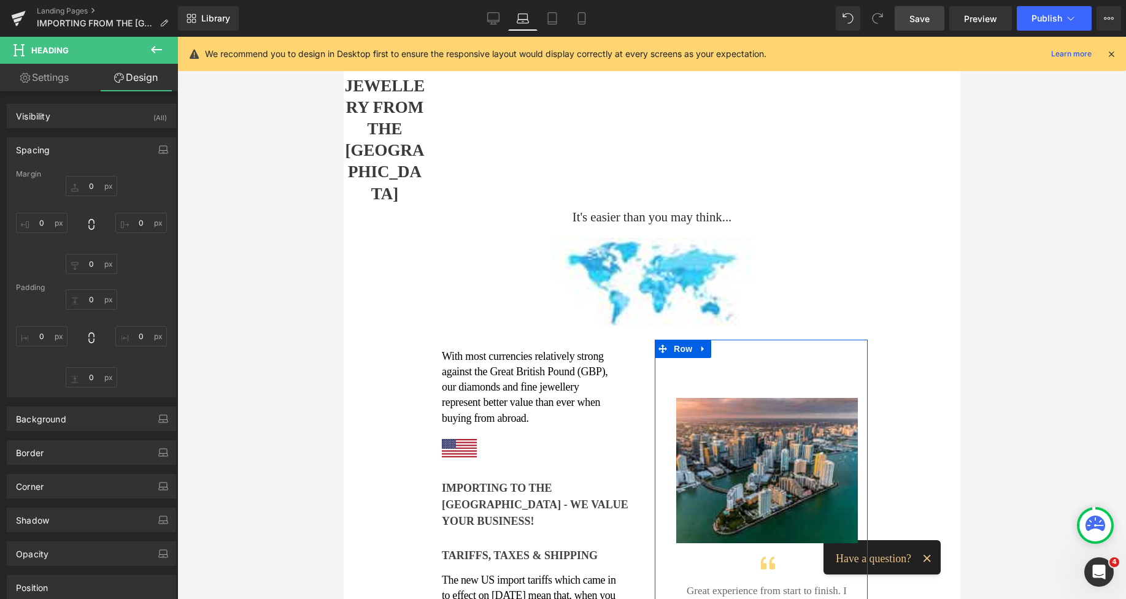
type input "871"
type input "0"
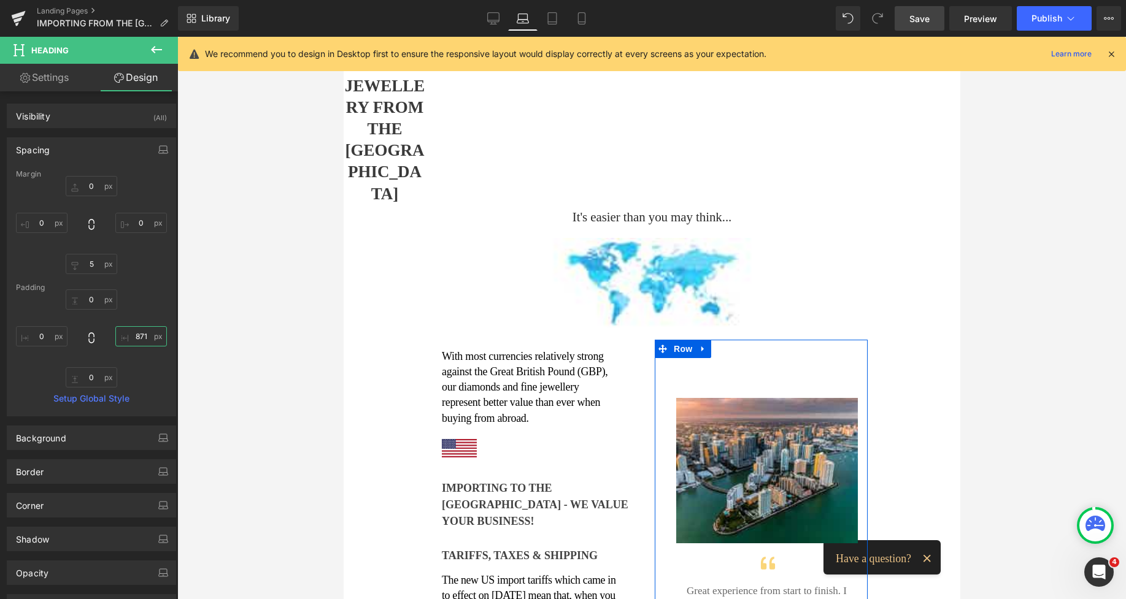
click at [134, 336] on input "871" at bounding box center [141, 336] width 52 height 20
type input "0"
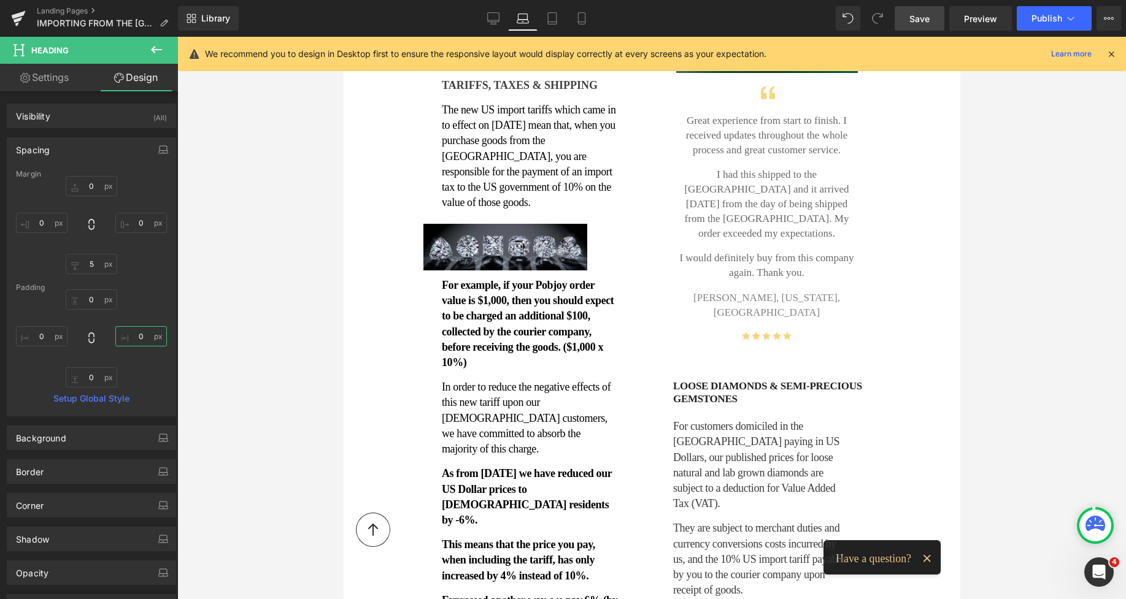
scroll to position [388, 0]
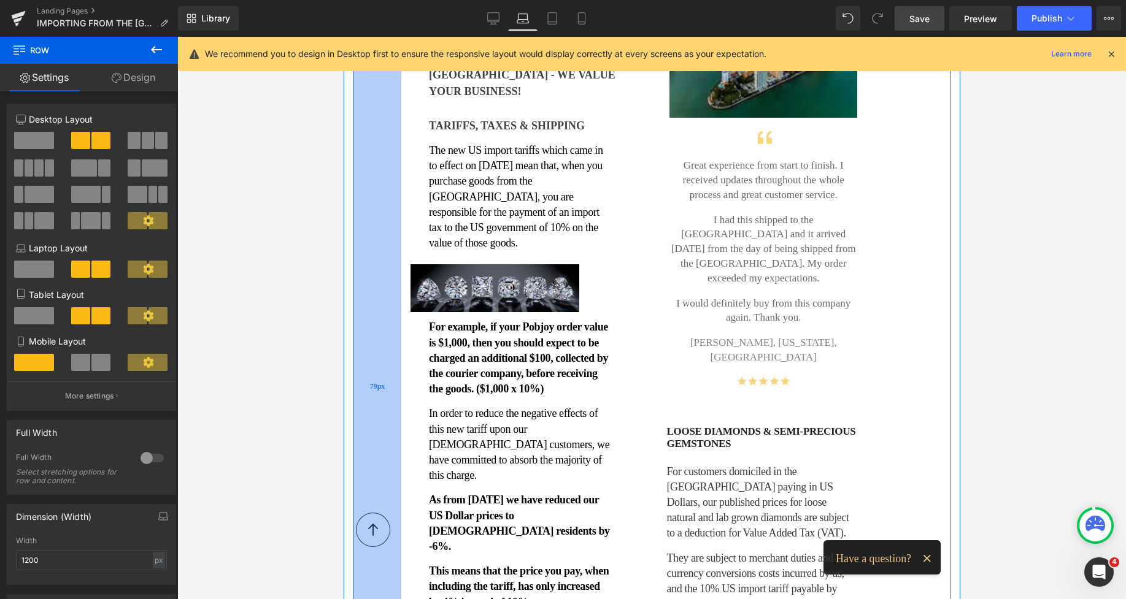
drag, startPoint x: 387, startPoint y: 148, endPoint x: 374, endPoint y: 150, distance: 12.9
click at [374, 150] on div "79px" at bounding box center [376, 387] width 48 height 978
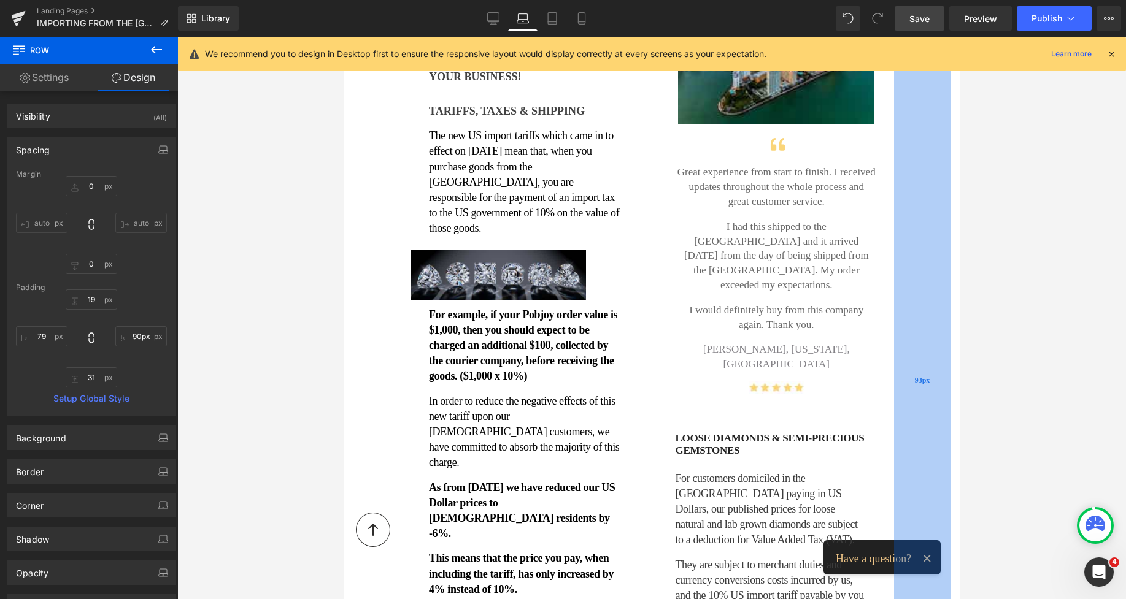
type input "87px"
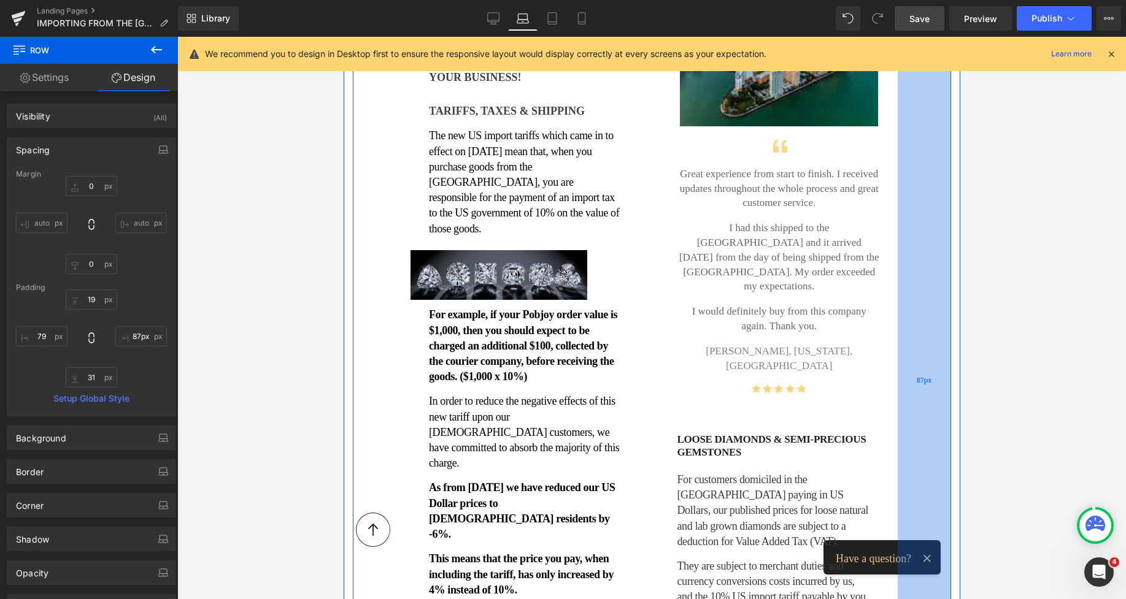
drag, startPoint x: 890, startPoint y: 164, endPoint x: 911, endPoint y: 164, distance: 20.9
click at [911, 164] on div "87px" at bounding box center [923, 381] width 53 height 966
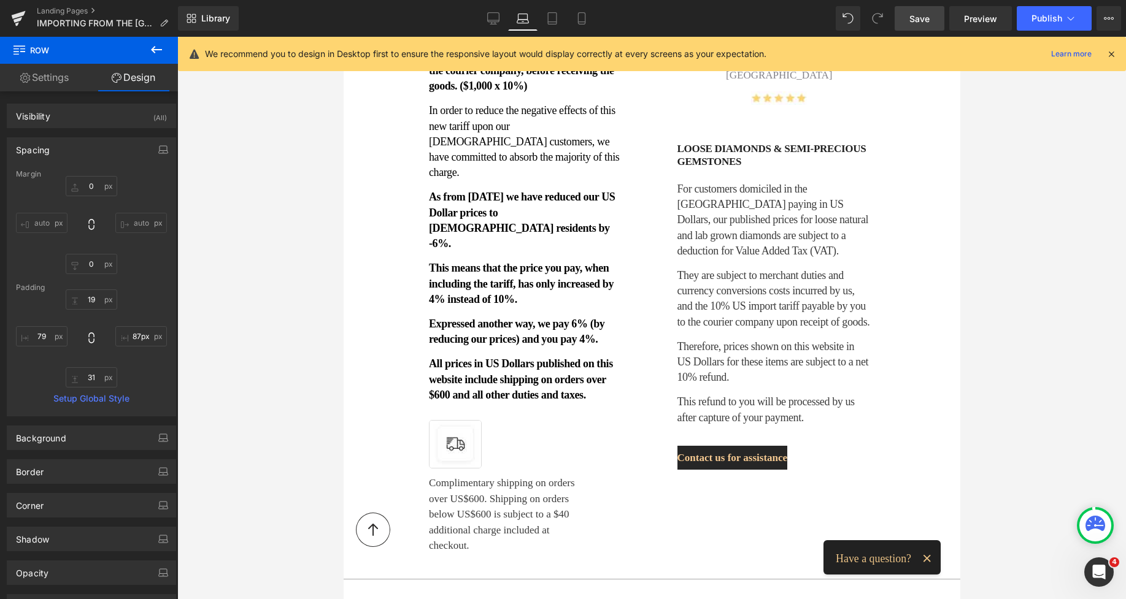
scroll to position [765, 0]
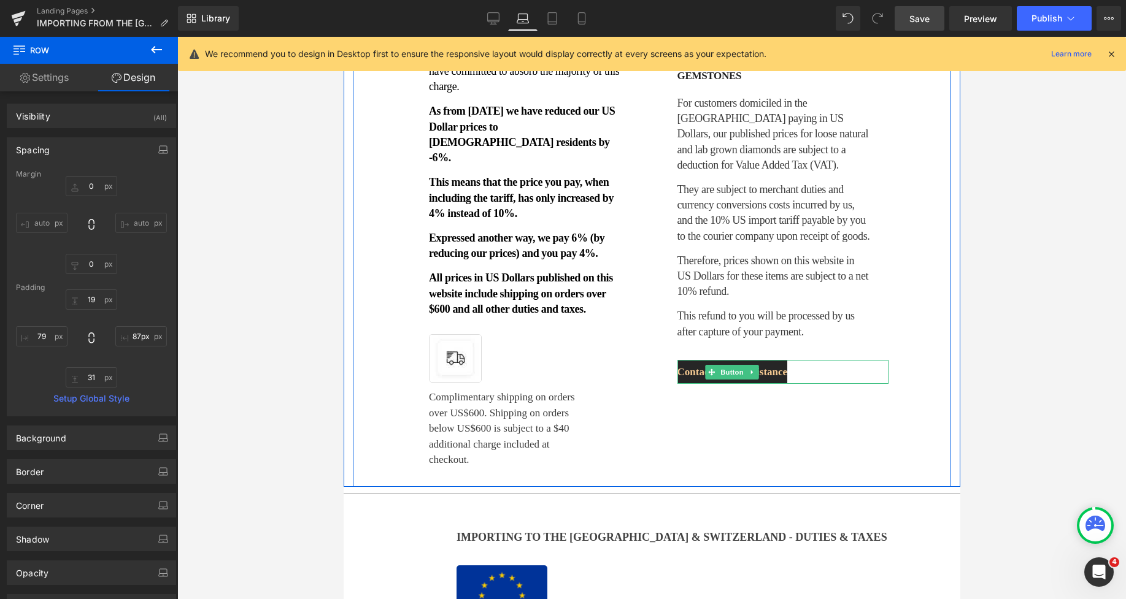
click at [679, 365] on span "Contact us for assistance" at bounding box center [732, 372] width 110 height 14
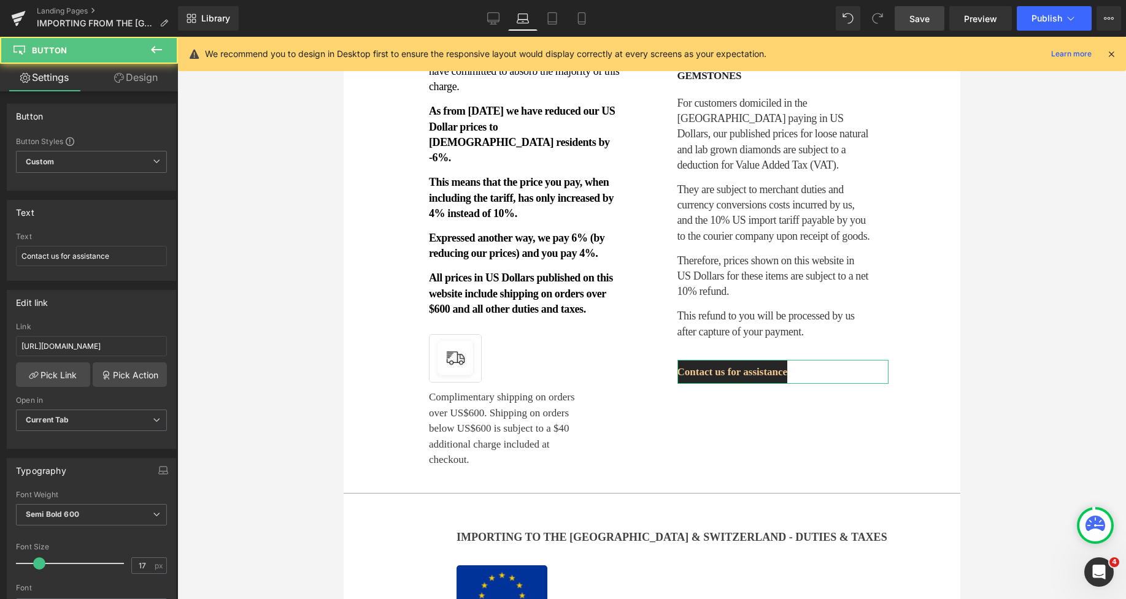
click at [145, 88] on link "Design" at bounding box center [135, 78] width 89 height 28
click at [0, 0] on div "Spacing" at bounding box center [0, 0] width 0 height 0
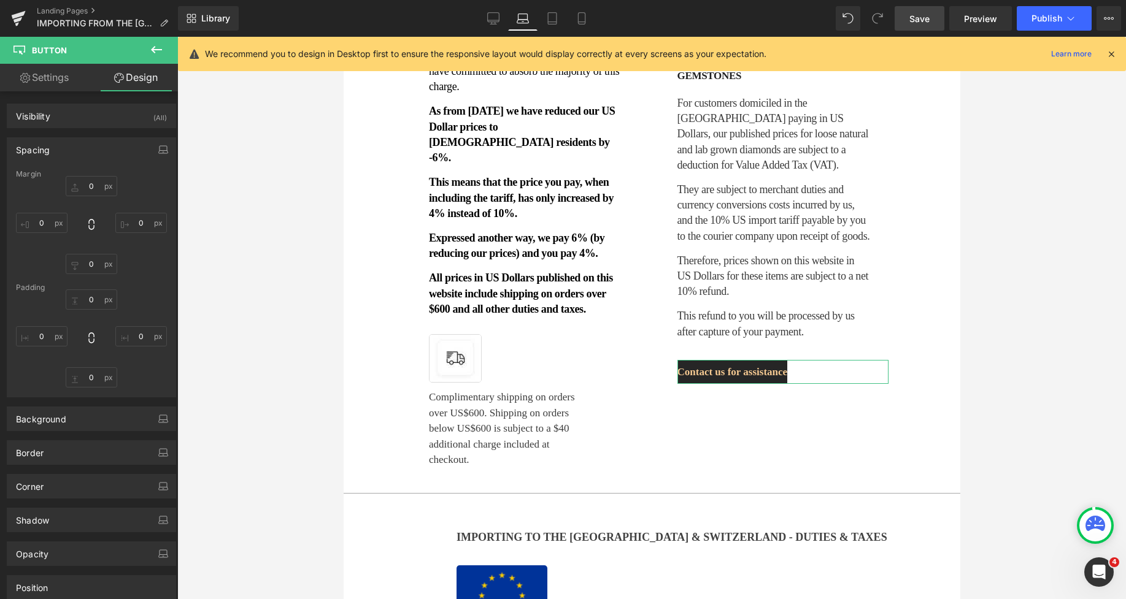
type input "33"
type input "0"
type input "30"
type input "8"
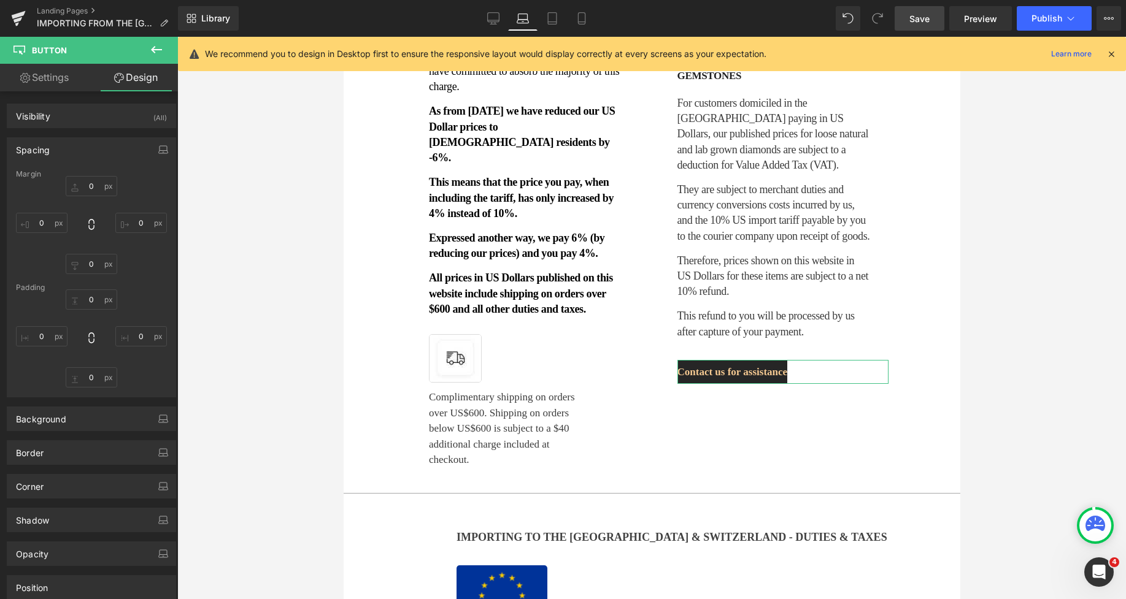
type input "0"
type input "8"
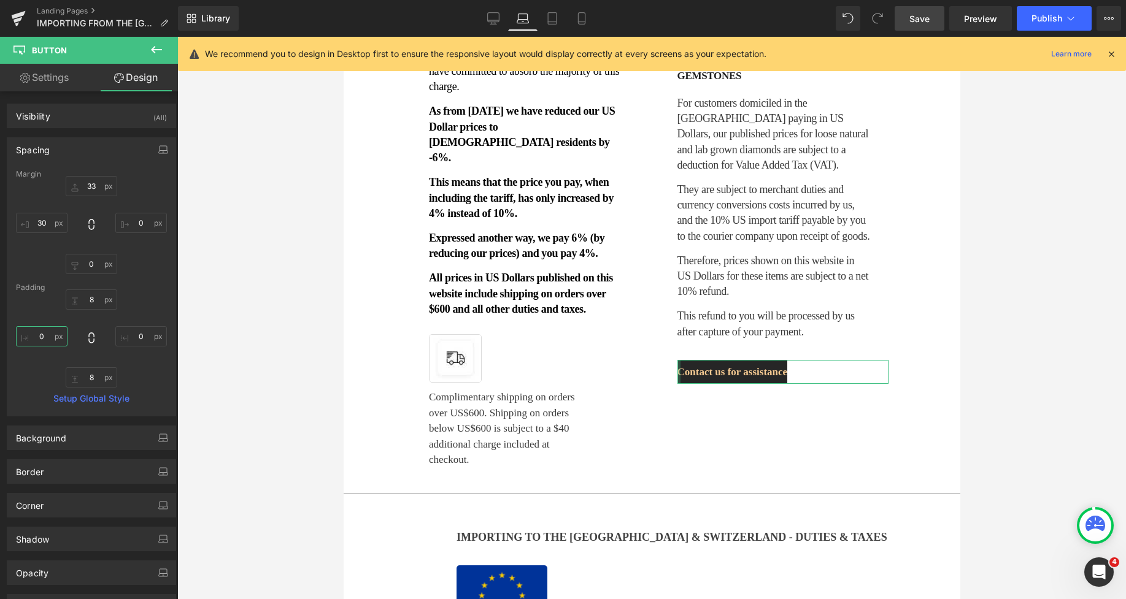
click at [42, 341] on input "0" at bounding box center [42, 336] width 52 height 20
type input "19"
click at [139, 337] on input "0" at bounding box center [141, 336] width 52 height 20
type input "19"
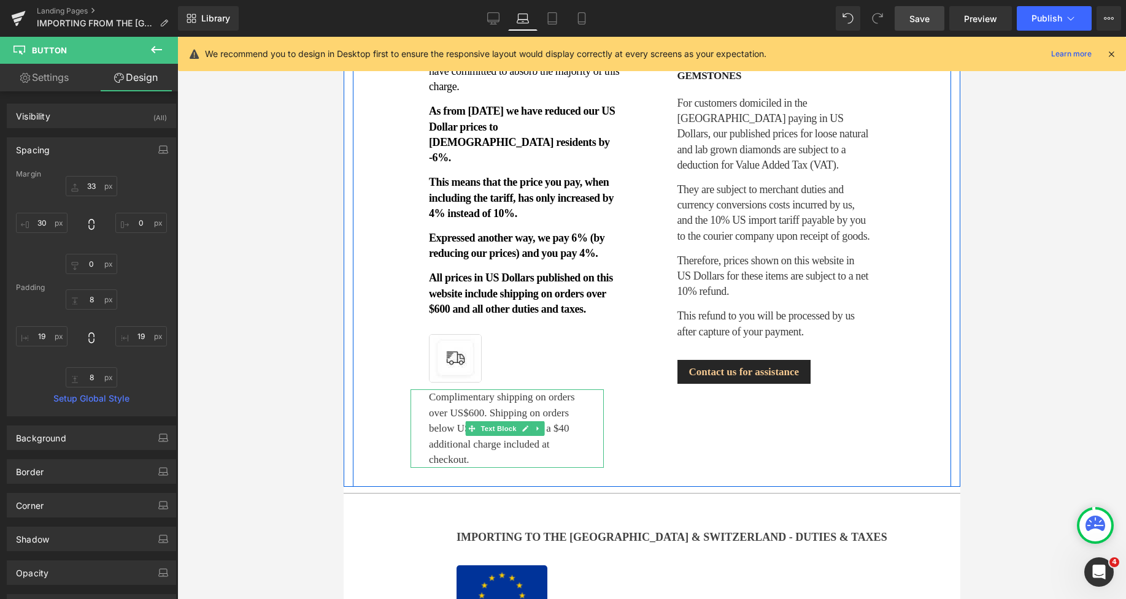
click at [528, 389] on p "Complimentary shipping on orders over US$600. Shipping on orders below US$600 i…" at bounding box center [503, 428] width 150 height 79
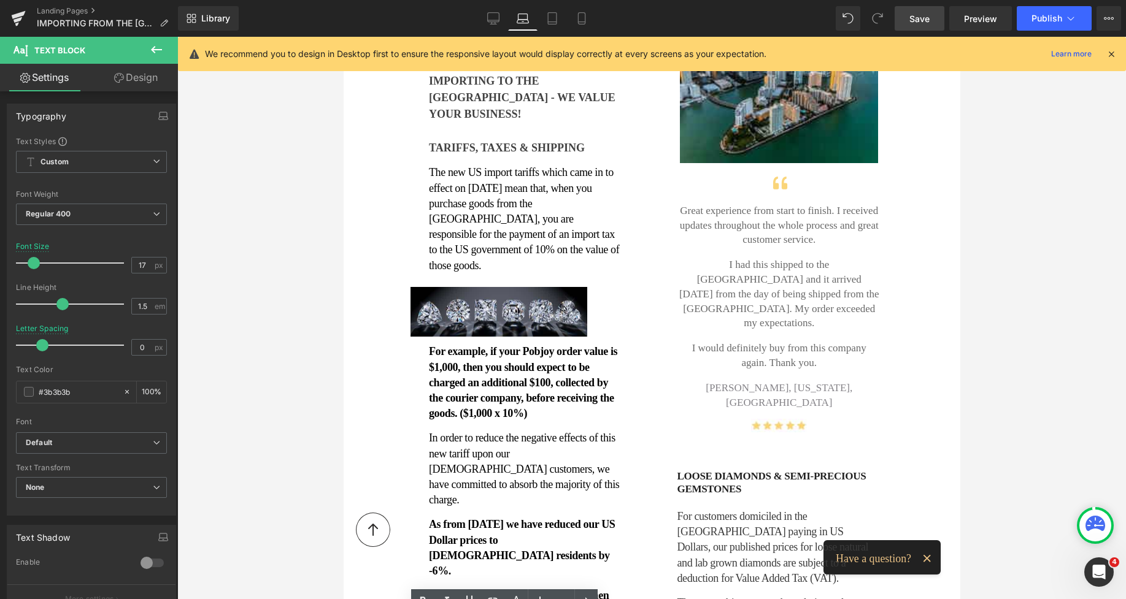
scroll to position [347, 0]
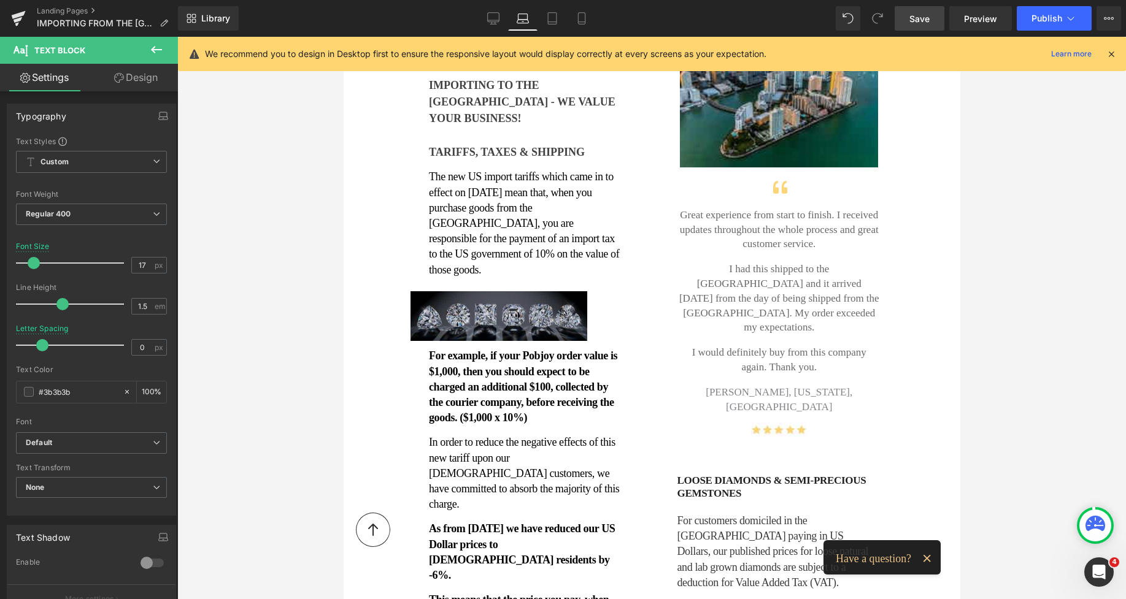
click at [434, 291] on img at bounding box center [498, 316] width 177 height 50
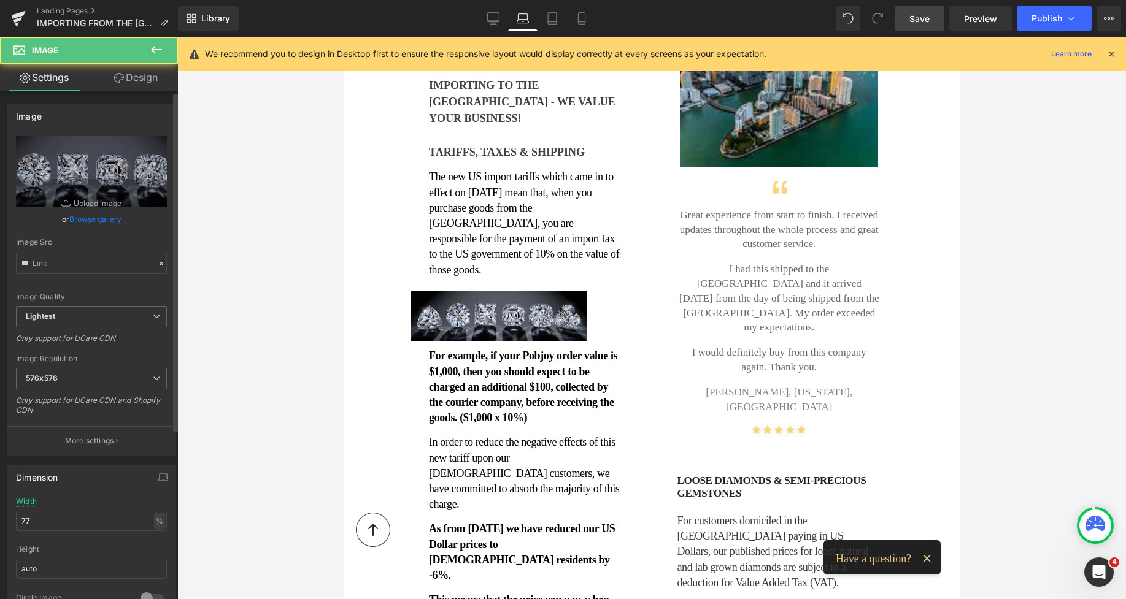
type input "[URL][DOMAIN_NAME]"
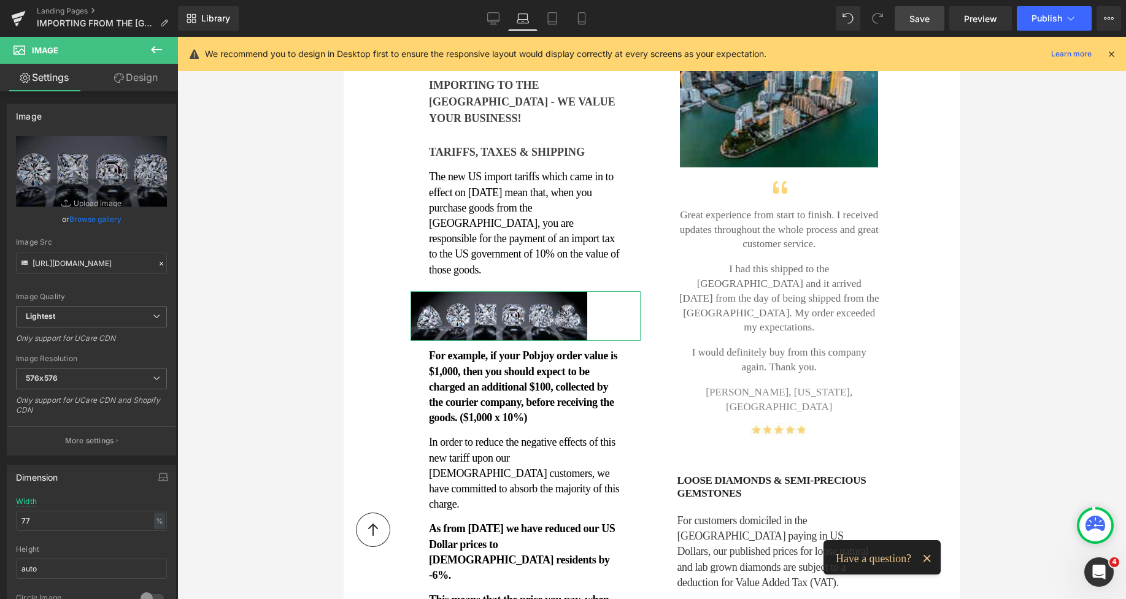
click at [146, 80] on link "Design" at bounding box center [135, 78] width 89 height 28
click at [0, 0] on div "Spacing" at bounding box center [0, 0] width 0 height 0
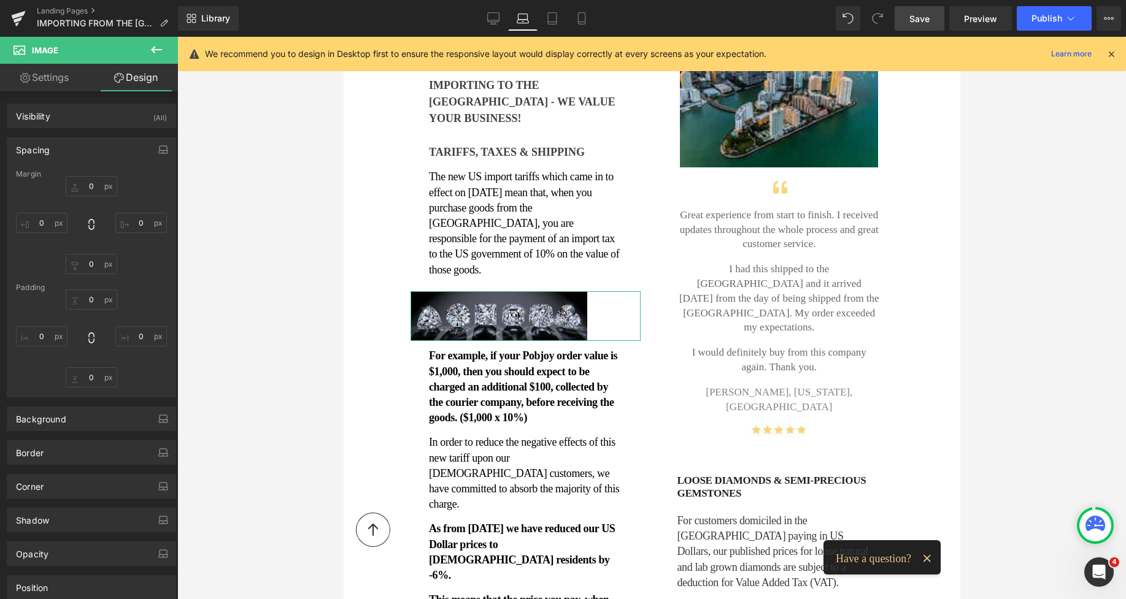
type input "22"
type input "0"
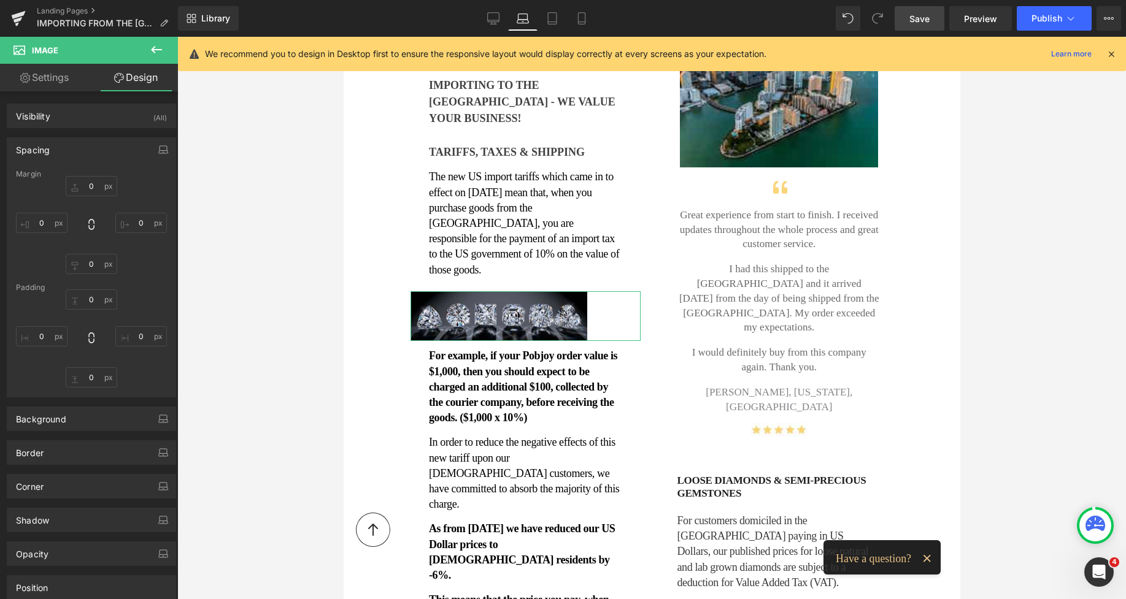
type input "0"
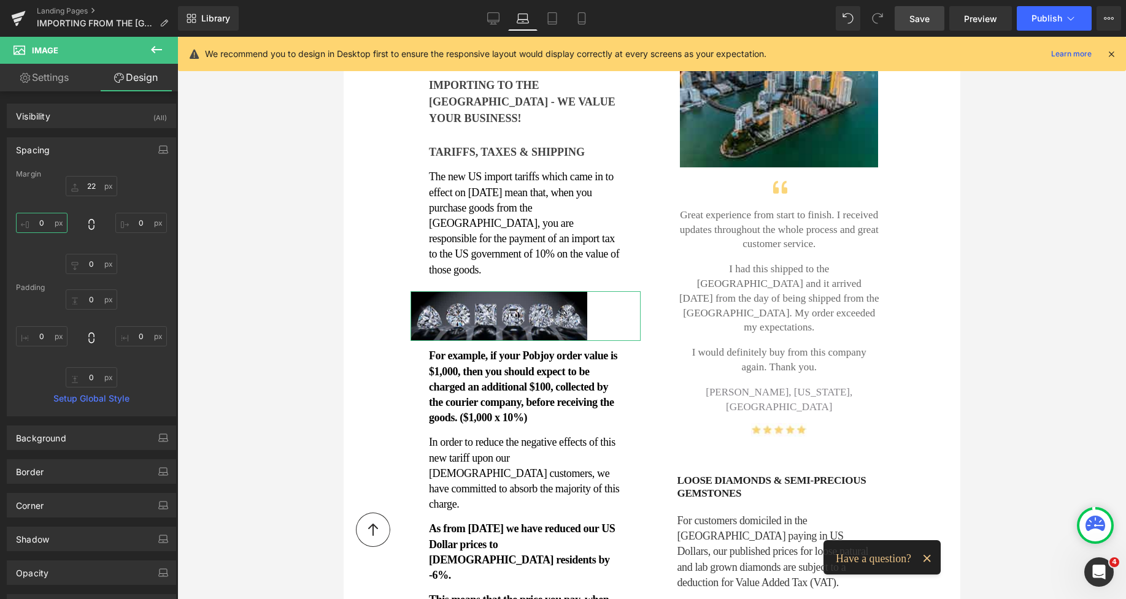
click at [39, 226] on input "0" at bounding box center [42, 223] width 52 height 20
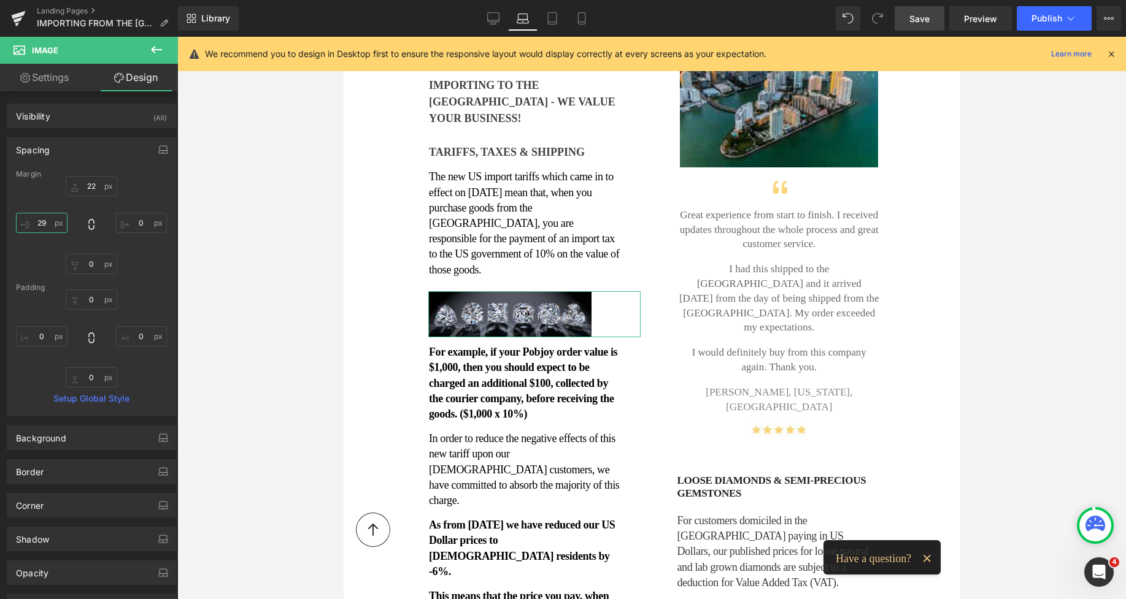
type input "2"
type input "31"
click at [50, 63] on span "Image" at bounding box center [73, 50] width 123 height 27
click at [48, 76] on link "Settings" at bounding box center [44, 78] width 89 height 28
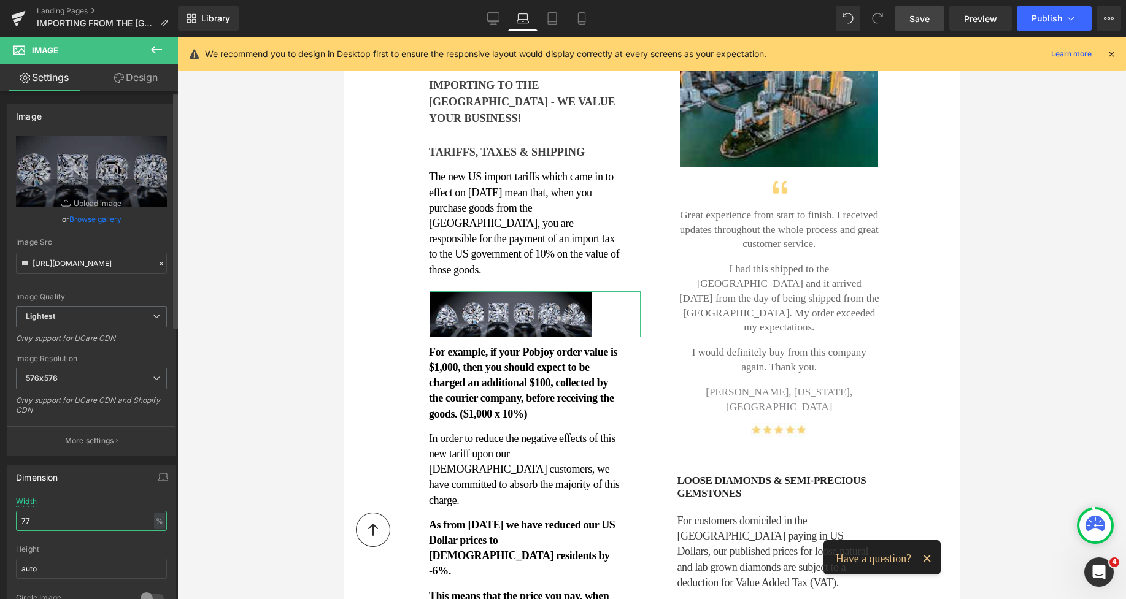
drag, startPoint x: 40, startPoint y: 522, endPoint x: 1, endPoint y: 525, distance: 38.8
click at [1, 525] on div "Dimension 77% Width 77 % % px auto Height auto 0 Circle Image" at bounding box center [91, 538] width 183 height 165
type input "98"
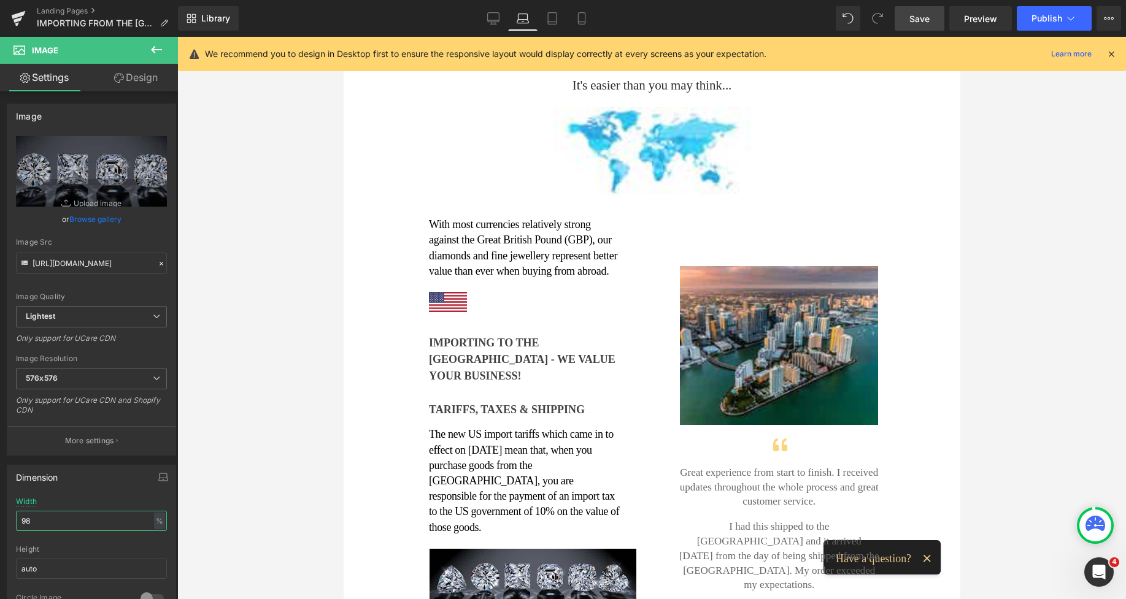
scroll to position [63, 0]
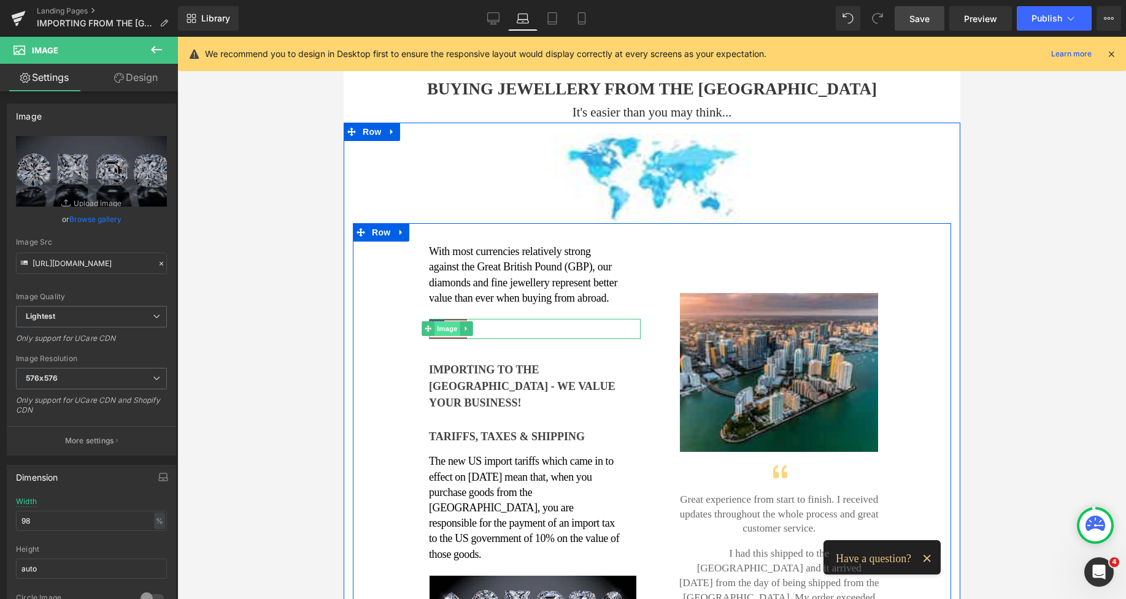
click at [444, 327] on span "Image" at bounding box center [447, 328] width 26 height 15
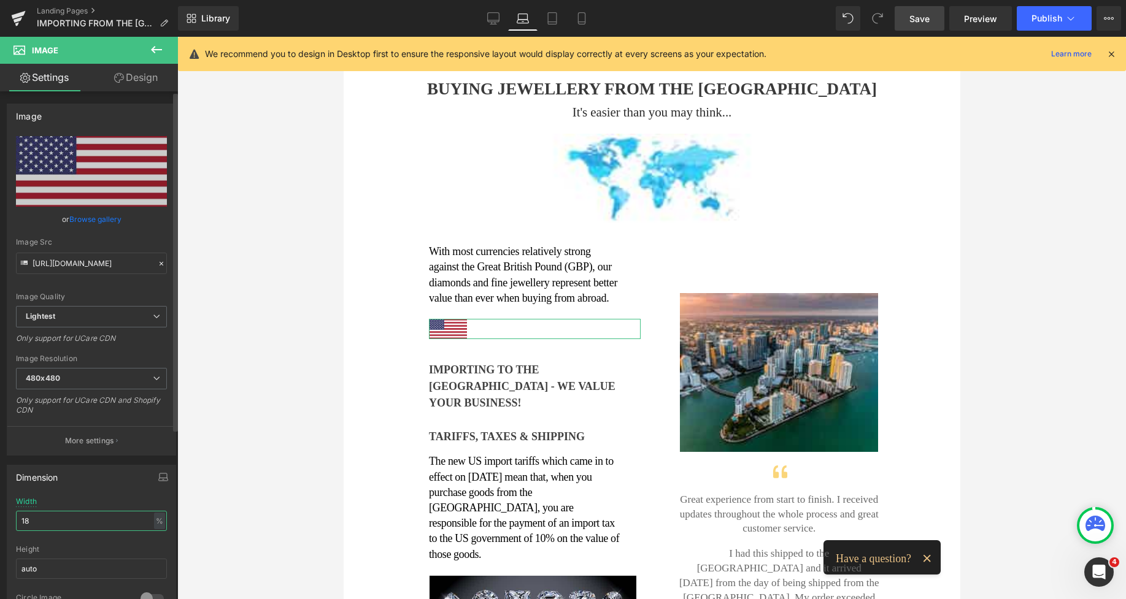
drag, startPoint x: 43, startPoint y: 528, endPoint x: 19, endPoint y: 525, distance: 24.0
click at [19, 525] on input "18" at bounding box center [91, 521] width 151 height 20
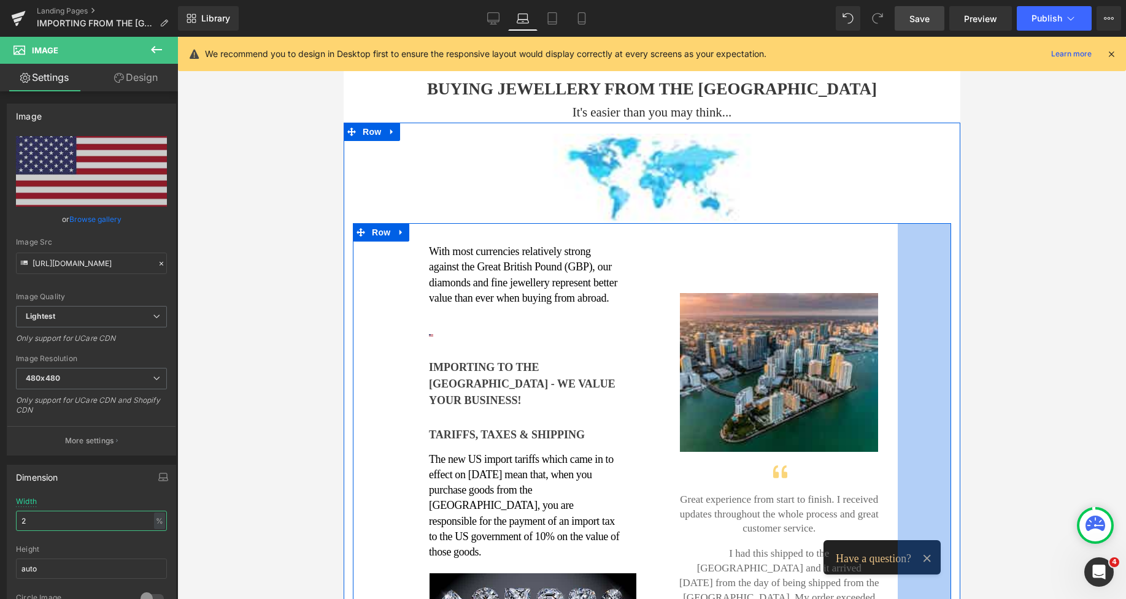
type input "29"
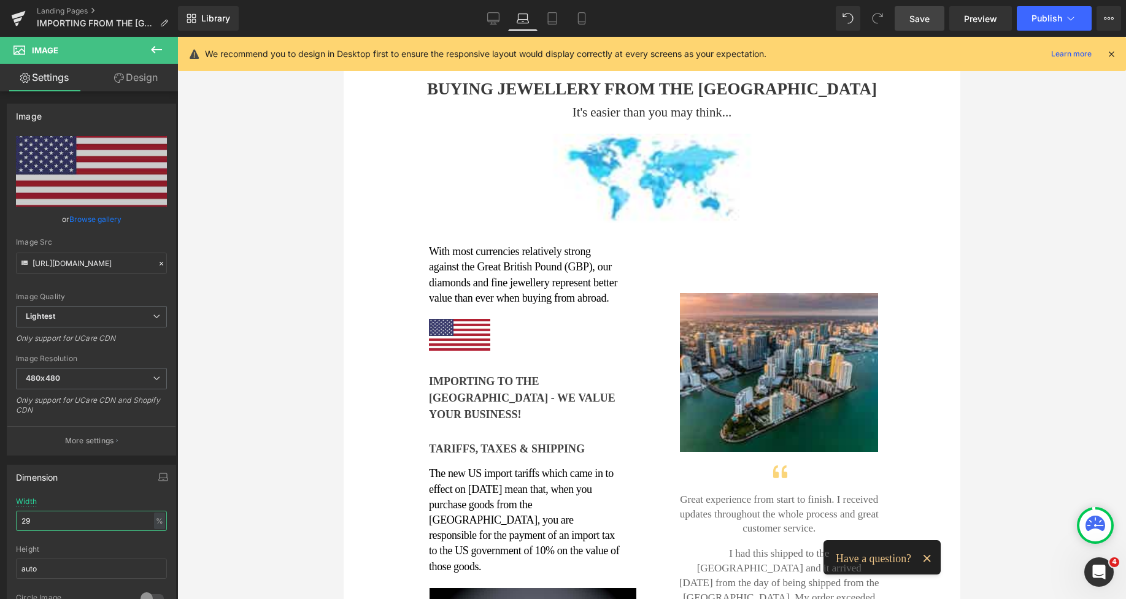
scroll to position [0, 0]
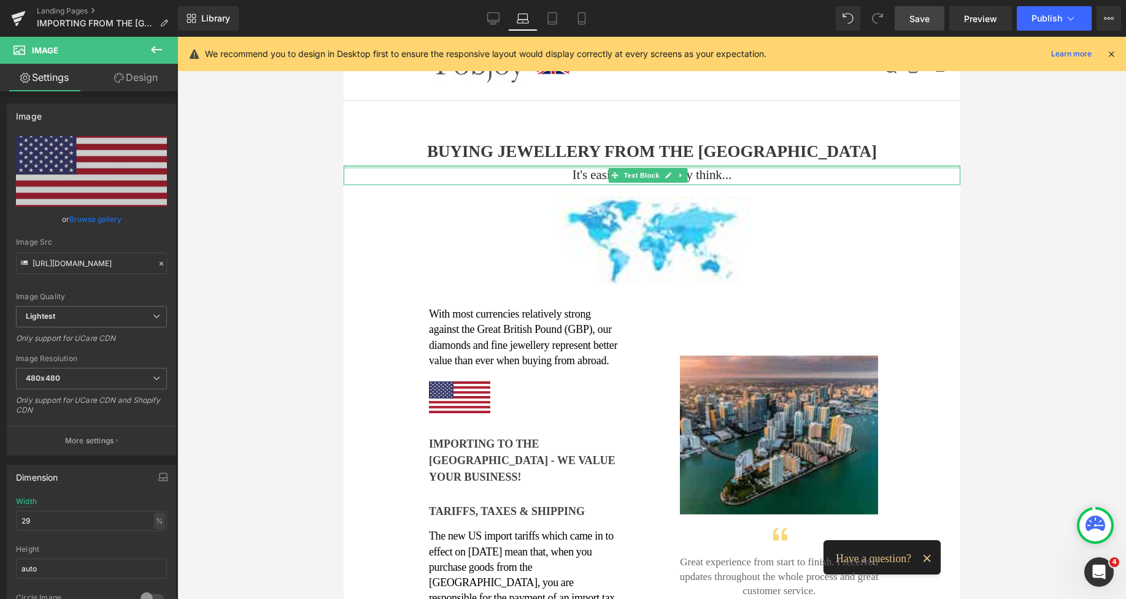
click at [551, 158] on h1 "BUYING JEWELLERY FROM THE [GEOGRAPHIC_DATA]" at bounding box center [651, 151] width 616 height 21
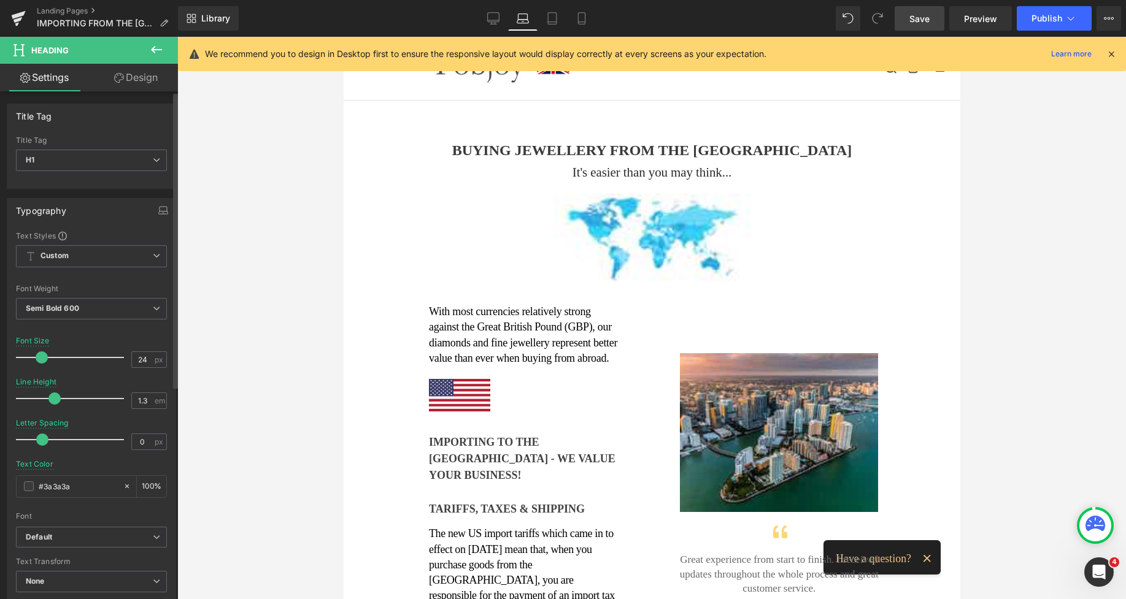
type input "23"
drag, startPoint x: 48, startPoint y: 357, endPoint x: 39, endPoint y: 355, distance: 9.5
click at [39, 355] on div at bounding box center [73, 357] width 102 height 25
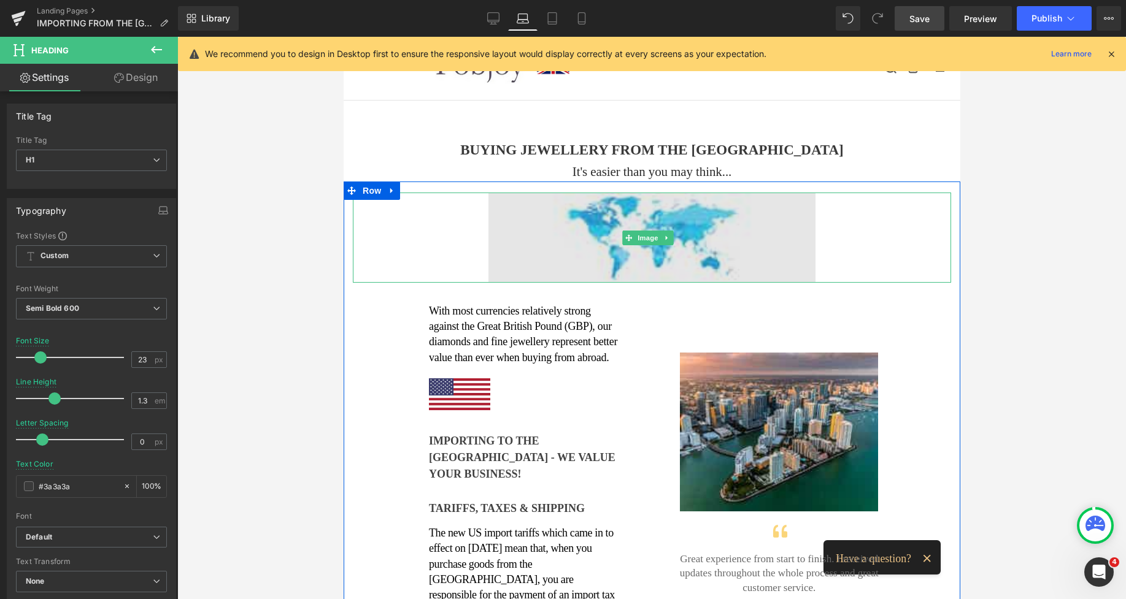
click at [600, 207] on img at bounding box center [651, 238] width 327 height 90
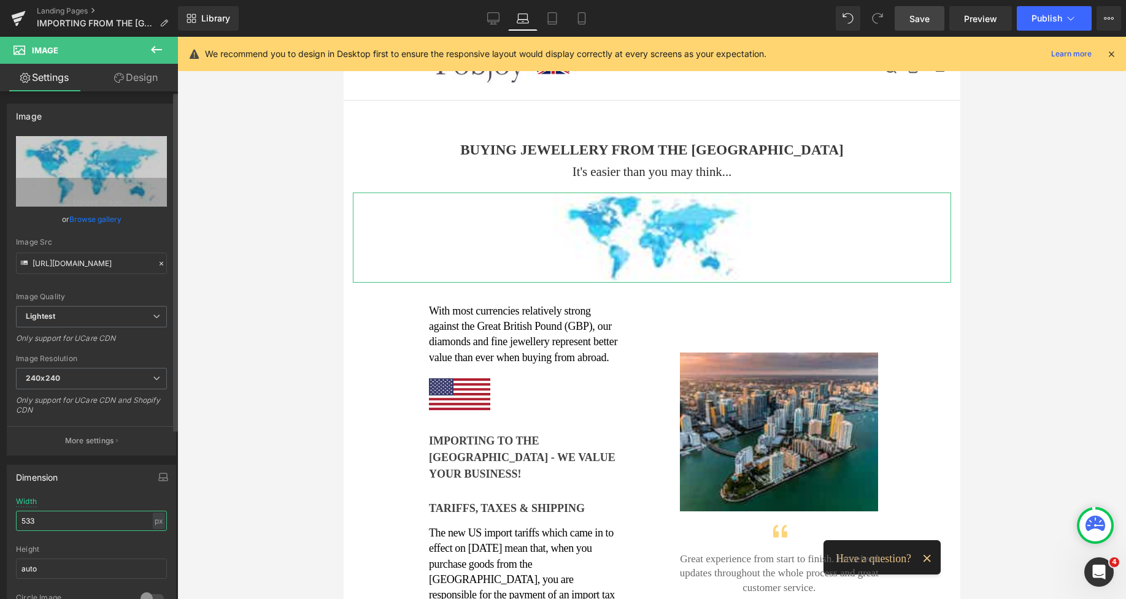
drag, startPoint x: 45, startPoint y: 519, endPoint x: 0, endPoint y: 528, distance: 45.6
click at [0, 528] on div "Dimension 533px Width 533 px % px auto Height auto 0 Circle Image" at bounding box center [91, 538] width 183 height 165
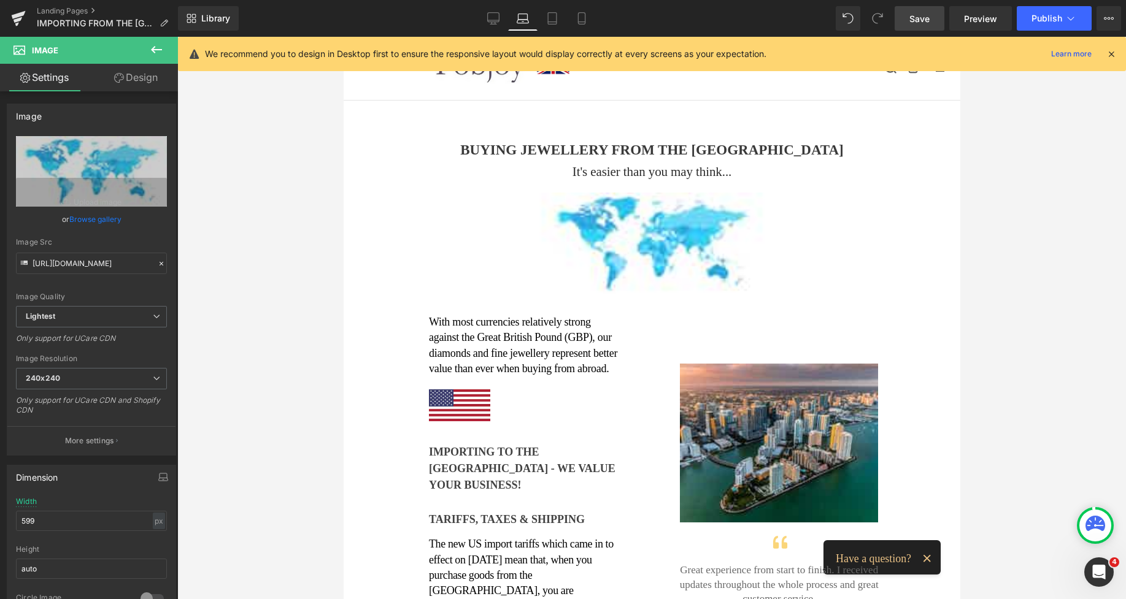
click at [932, 18] on link "Save" at bounding box center [919, 18] width 50 height 25
click at [472, 17] on link "Desktop" at bounding box center [479, 18] width 29 height 25
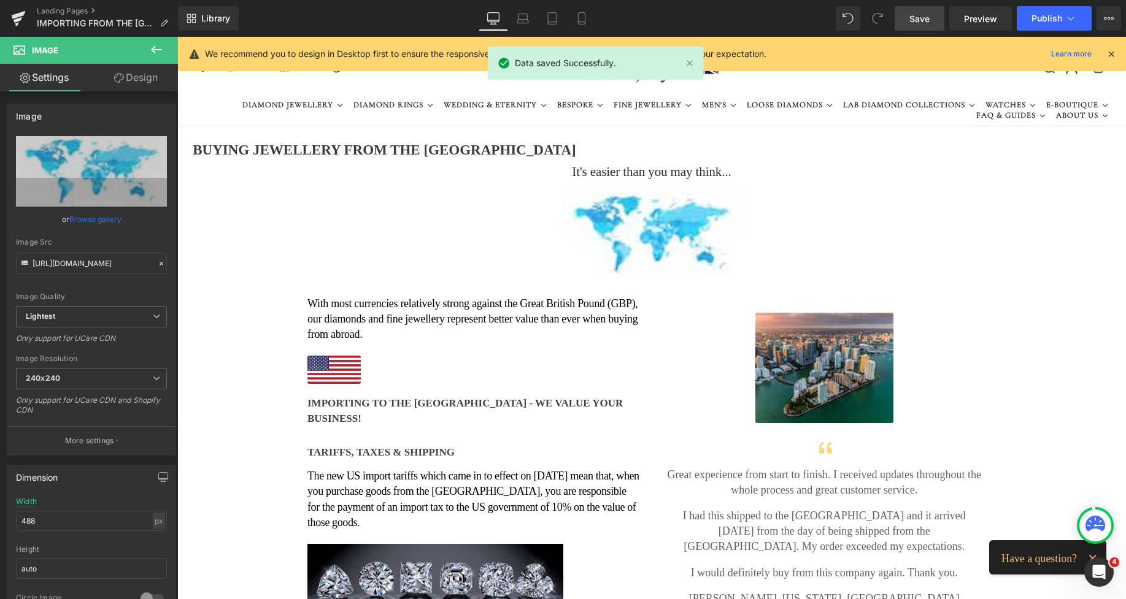
click at [916, 17] on span "Save" at bounding box center [919, 18] width 20 height 13
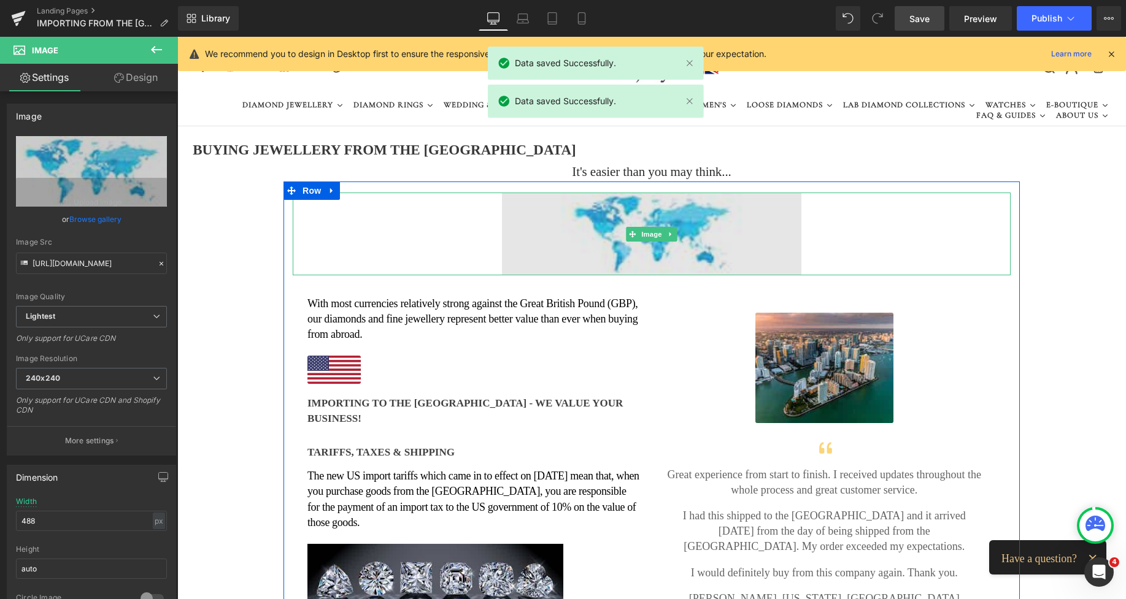
click at [589, 226] on img at bounding box center [651, 234] width 299 height 82
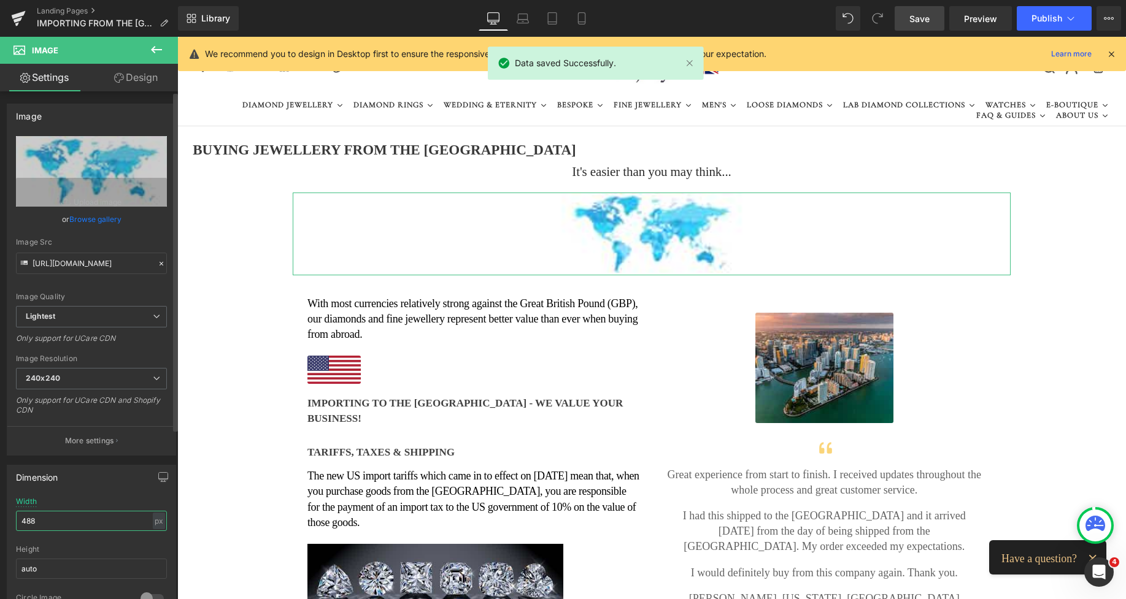
drag, startPoint x: 54, startPoint y: 518, endPoint x: 0, endPoint y: 524, distance: 54.3
click at [0, 524] on div "Dimension 488px Width 488 px % px auto Height auto 0 Circle Image" at bounding box center [91, 538] width 183 height 165
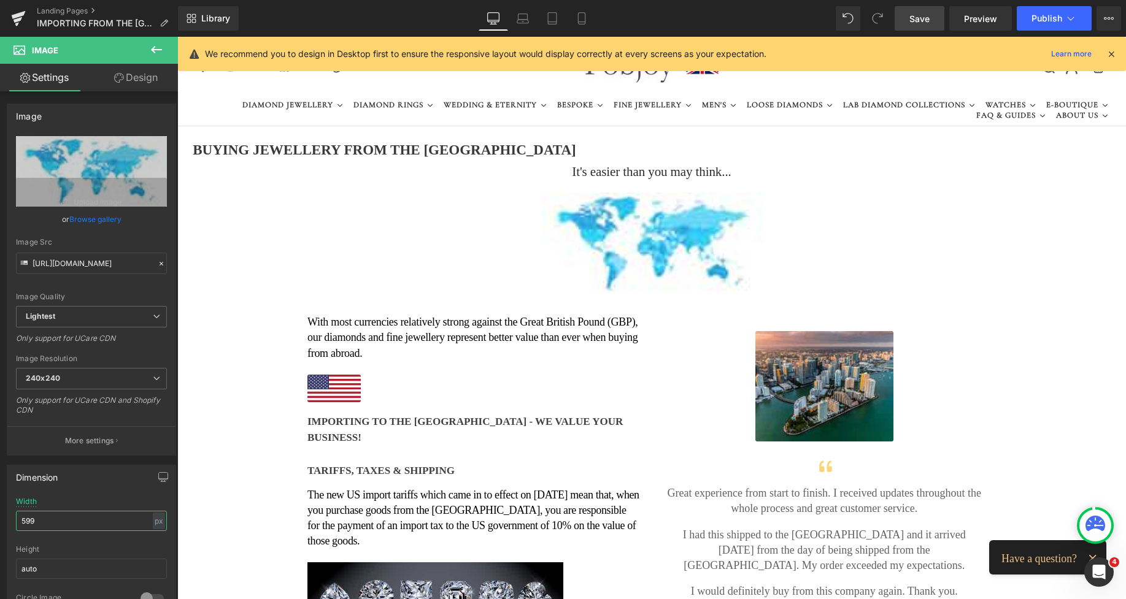
type input "599"
click at [929, 16] on span "Save" at bounding box center [919, 18] width 20 height 13
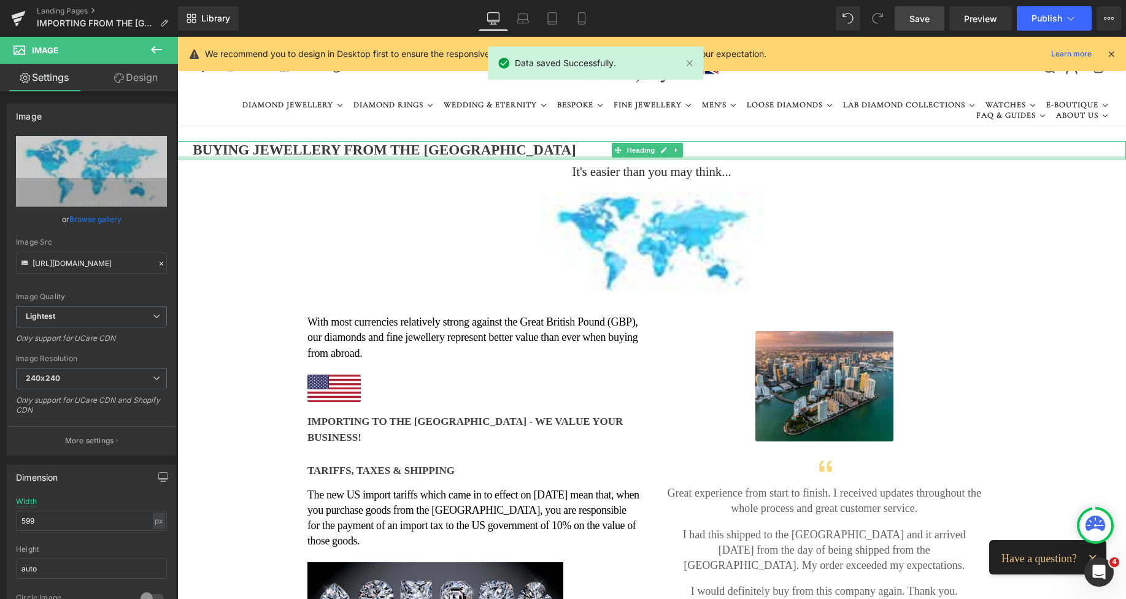
click at [421, 155] on h1 "BUYING JEWELLERY FROM THE [GEOGRAPHIC_DATA]" at bounding box center [384, 150] width 414 height 18
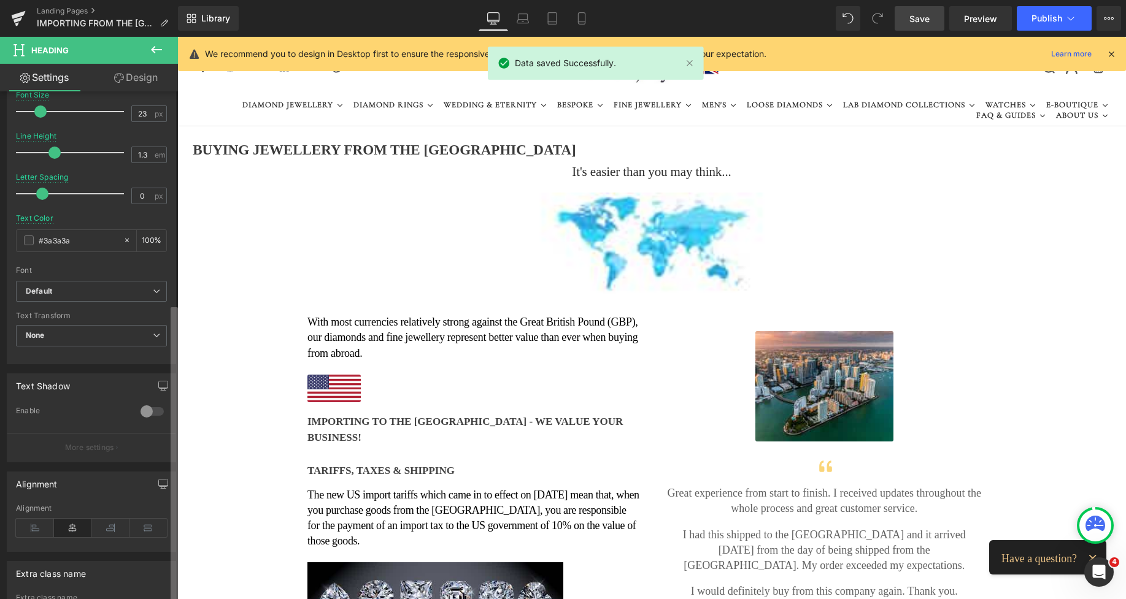
scroll to position [364, 0]
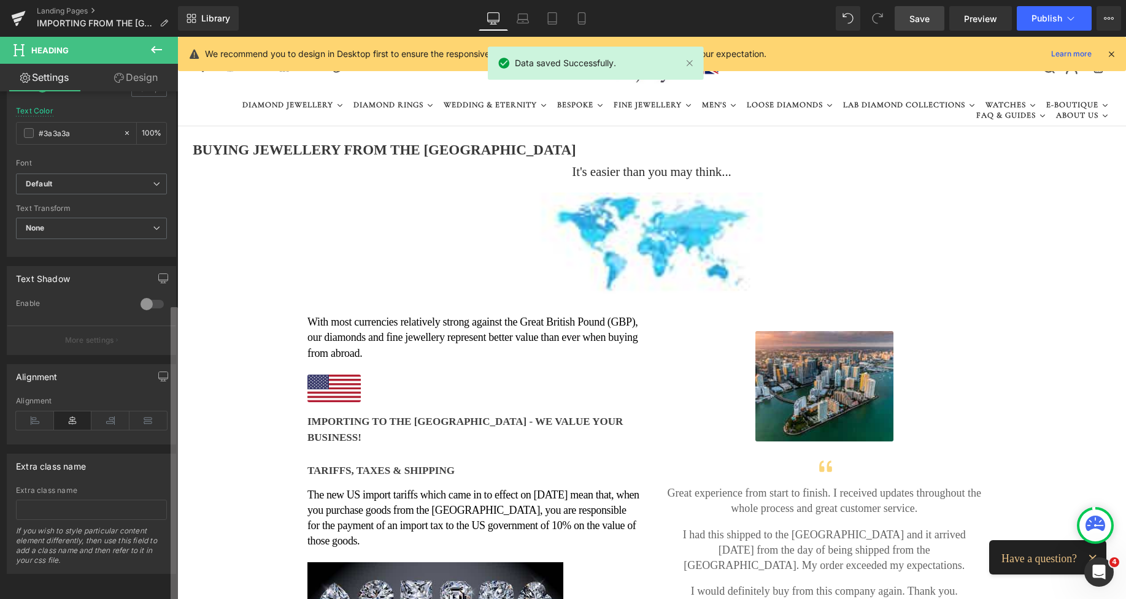
click at [147, 445] on div "Title Tag H1 H2 H3 H4 H5 H6 Title Tag H1 H1 H2 H3 H4 H5 H6 Typography Text Styl…" at bounding box center [89, 347] width 178 height 513
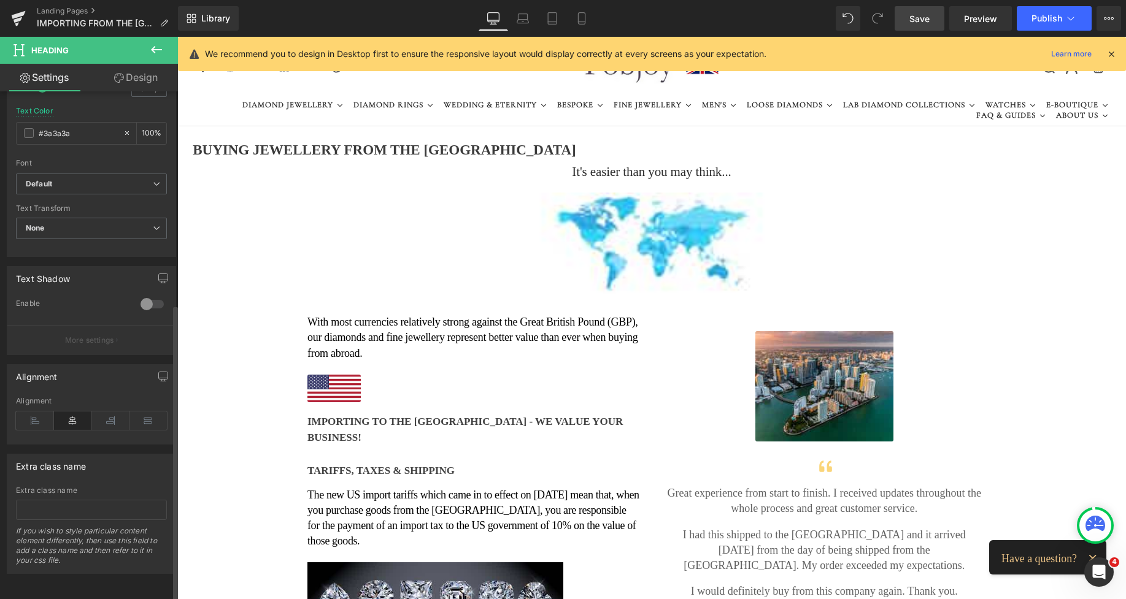
click at [62, 412] on icon at bounding box center [73, 421] width 38 height 18
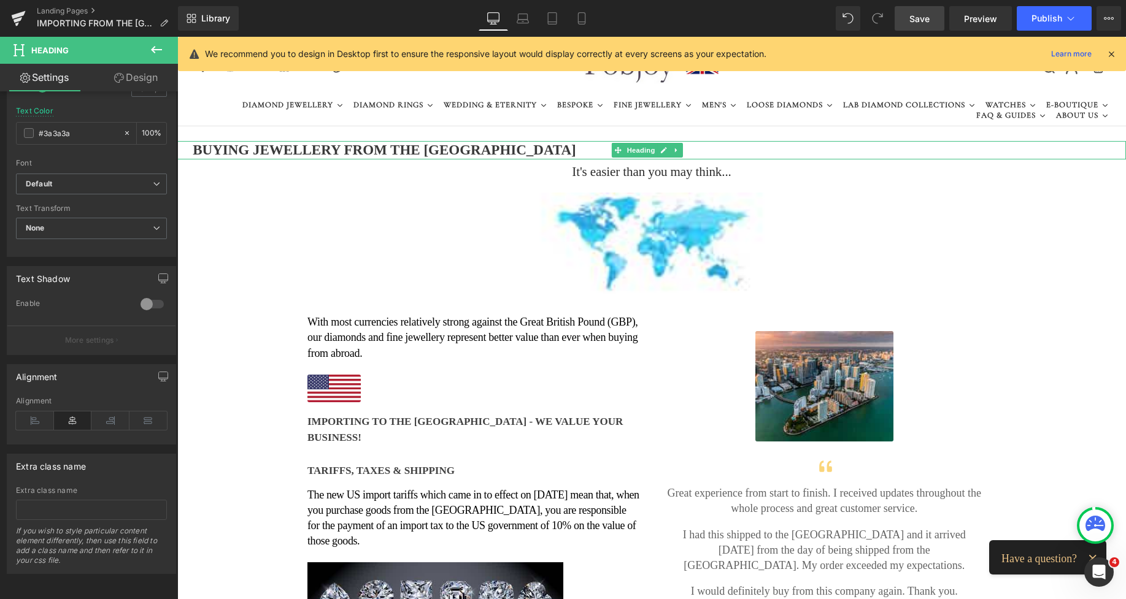
click at [366, 146] on h1 "BUYING JEWELLERY FROM THE [GEOGRAPHIC_DATA]" at bounding box center [384, 150] width 414 height 18
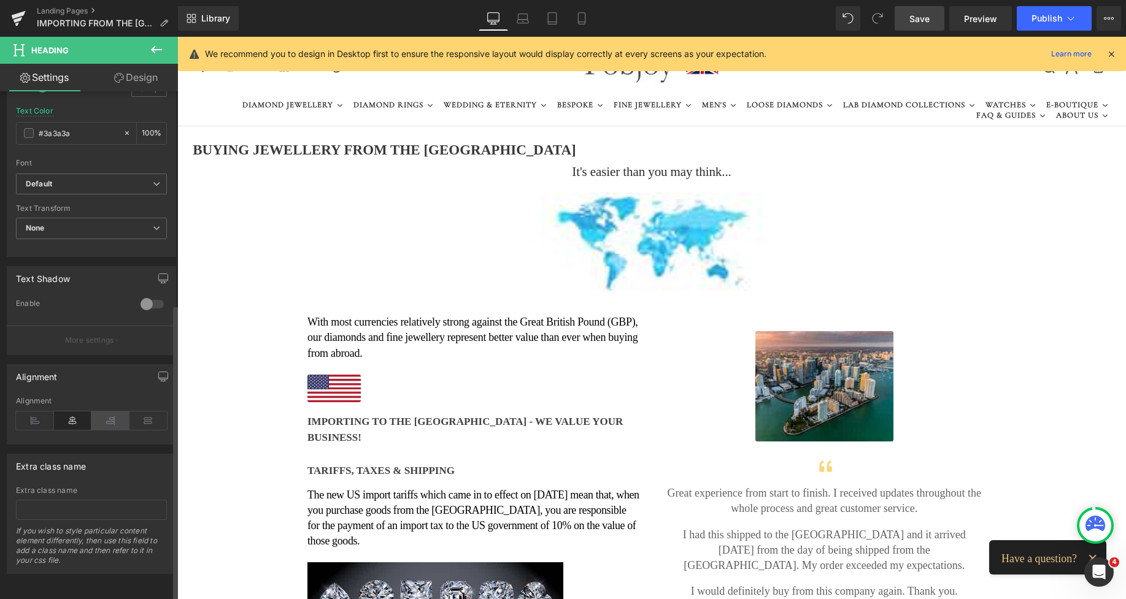
click at [104, 412] on icon at bounding box center [110, 421] width 38 height 18
click at [177, 37] on div at bounding box center [177, 37] width 0 height 0
click at [153, 86] on link "Design" at bounding box center [135, 78] width 89 height 28
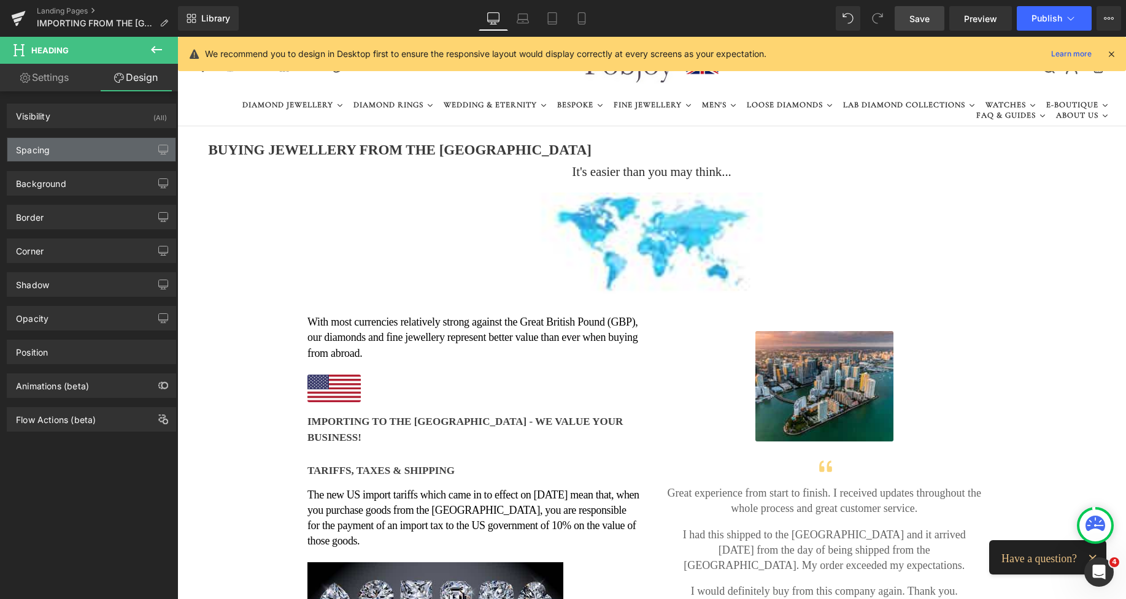
click at [112, 159] on div "Spacing" at bounding box center [91, 149] width 168 height 23
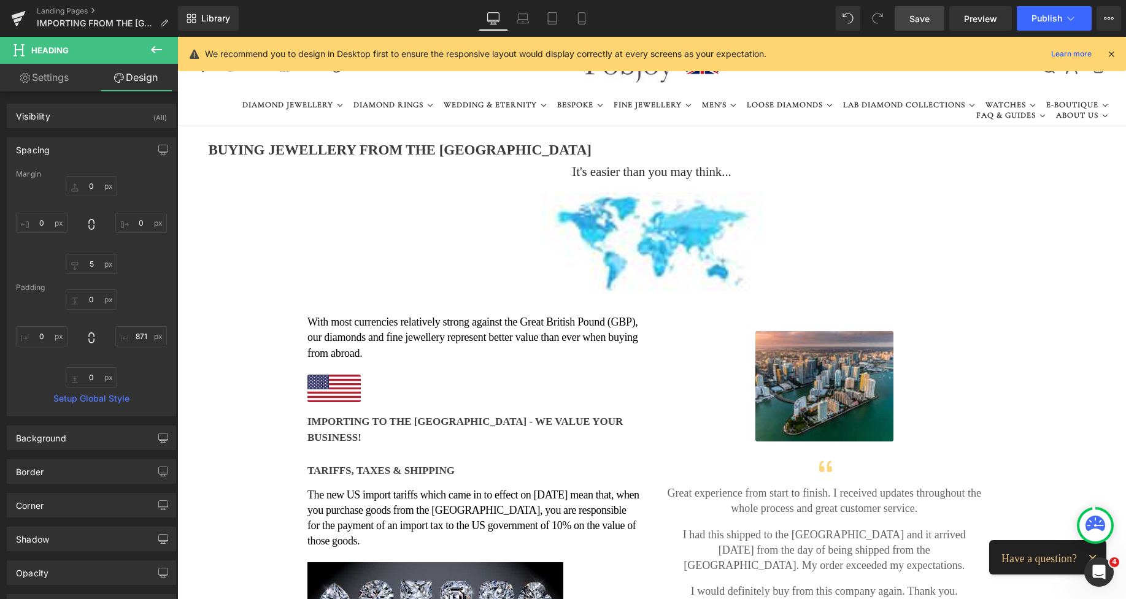
type input "0"
type input "5"
type input "0"
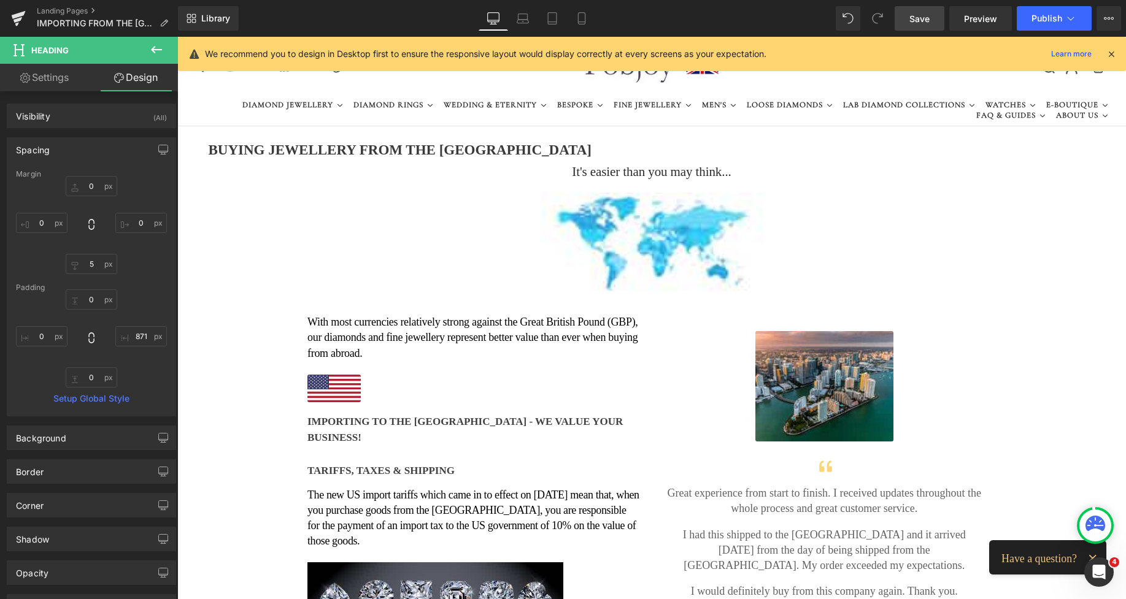
type input "871"
type input "0"
click at [133, 338] on input "871" at bounding box center [141, 336] width 52 height 20
type input "0"
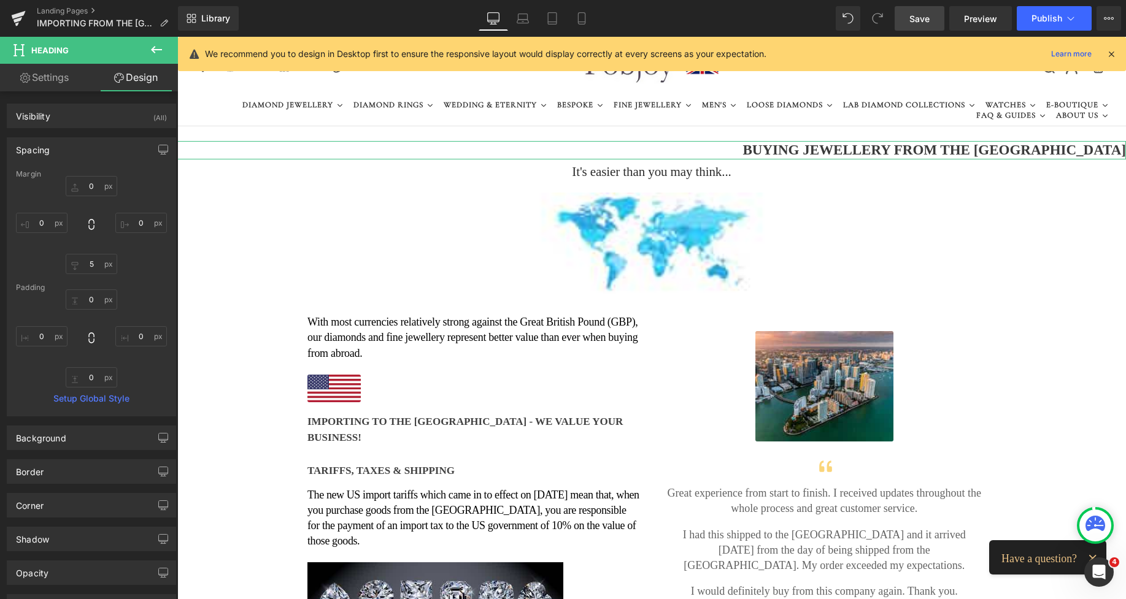
click at [50, 79] on link "Settings" at bounding box center [44, 78] width 89 height 28
type input "100"
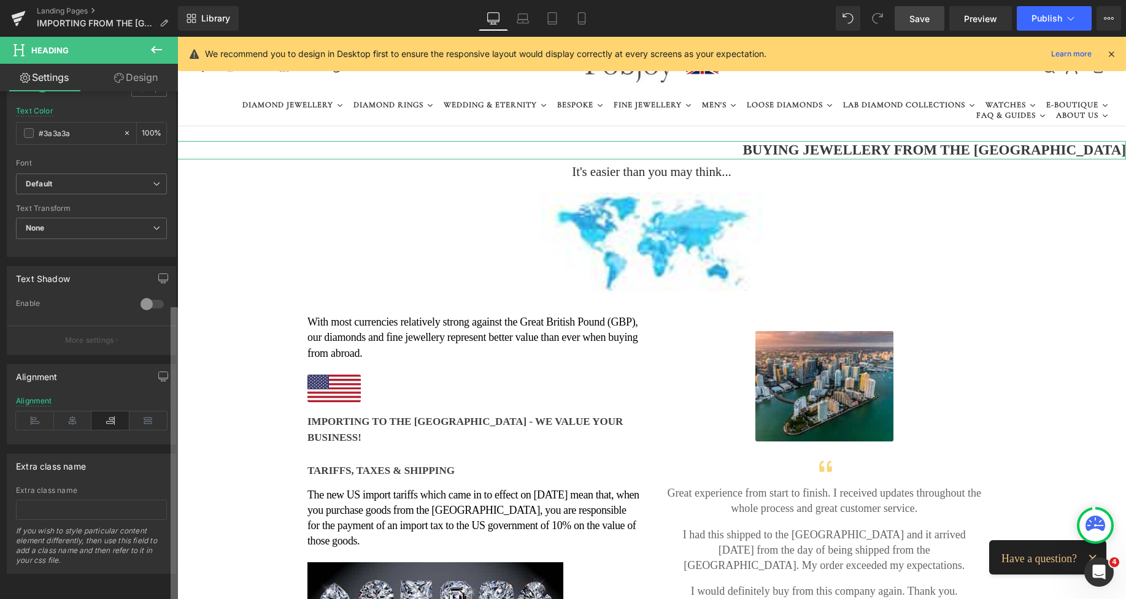
click at [163, 436] on div "Title Tag H1 H2 H3 H4 H5 H6 Title Tag H1 H1 H2 H3 H4 H5 H6 Typography Text Styl…" at bounding box center [89, 347] width 178 height 513
click at [74, 413] on icon at bounding box center [73, 421] width 38 height 18
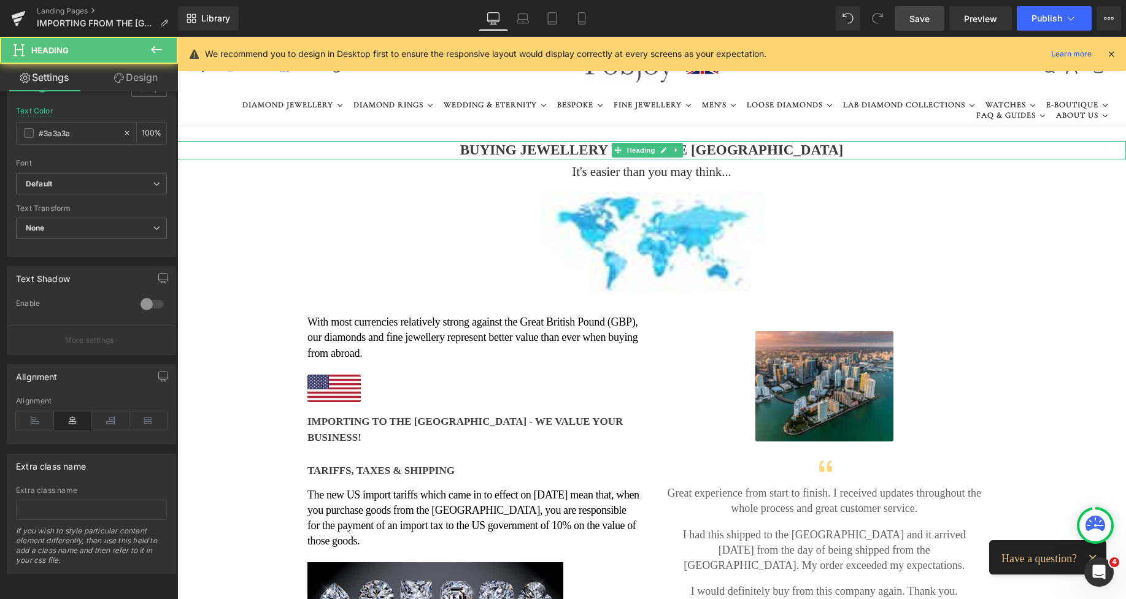
click at [559, 147] on h1 "BUYING JEWELLERY FROM THE [GEOGRAPHIC_DATA]" at bounding box center [651, 150] width 948 height 18
click at [535, 152] on h1 "BUYING JEWELLERY FROM THE [GEOGRAPHIC_DATA]" at bounding box center [651, 150] width 948 height 18
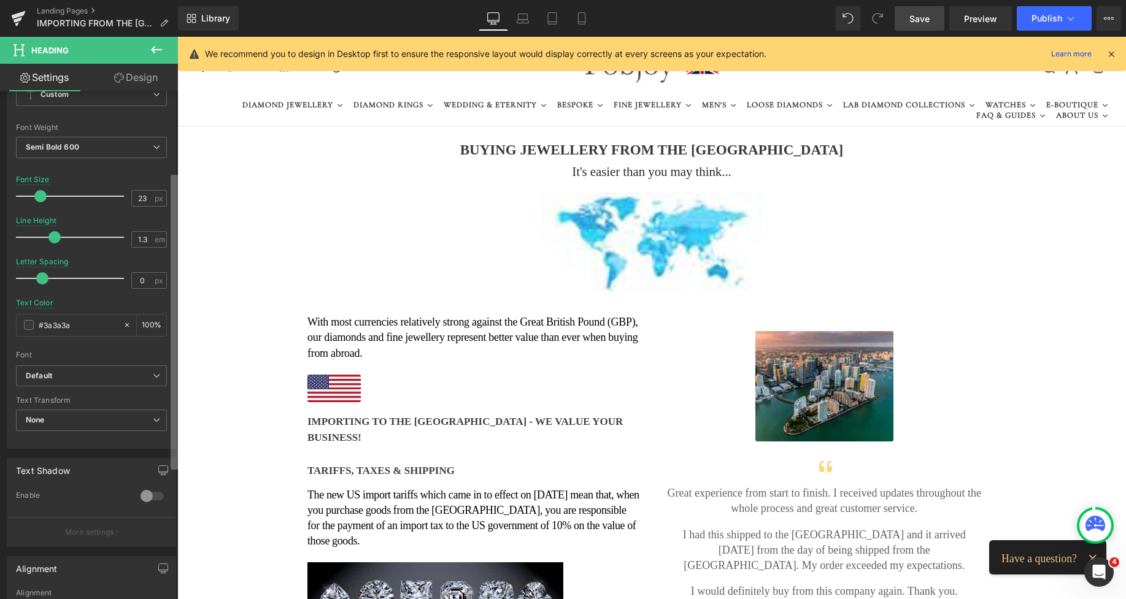
scroll to position [138, 0]
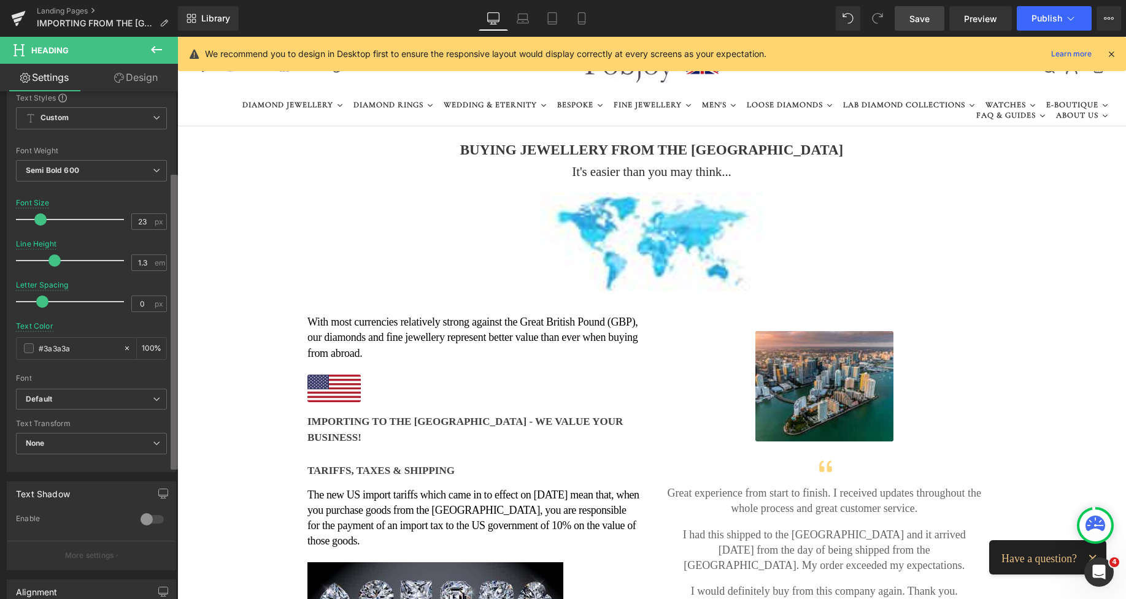
click at [177, 237] on b at bounding box center [174, 322] width 7 height 295
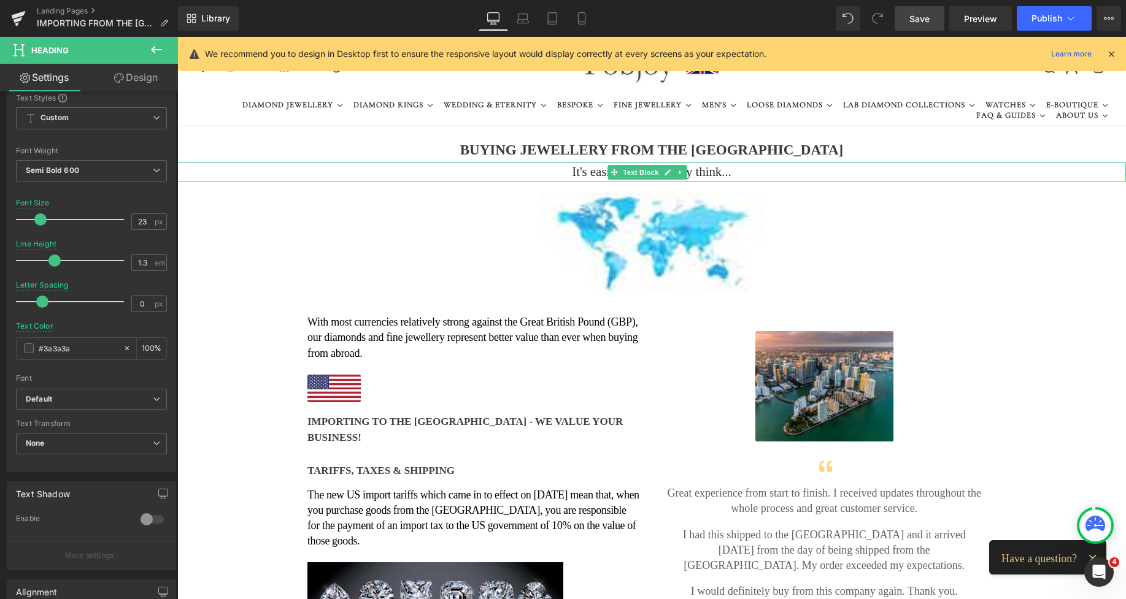
click at [572, 172] on p "It's easier than you may think..." at bounding box center [651, 173] width 948 height 20
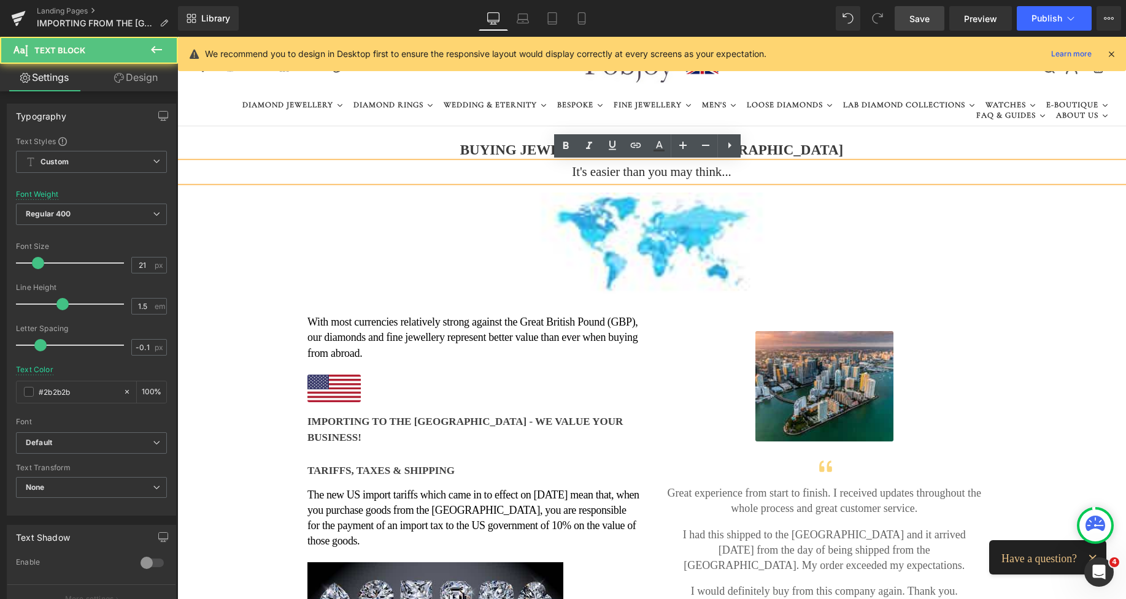
click at [139, 78] on link "Design" at bounding box center [135, 78] width 89 height 28
click at [0, 0] on div "Spacing" at bounding box center [0, 0] width 0 height 0
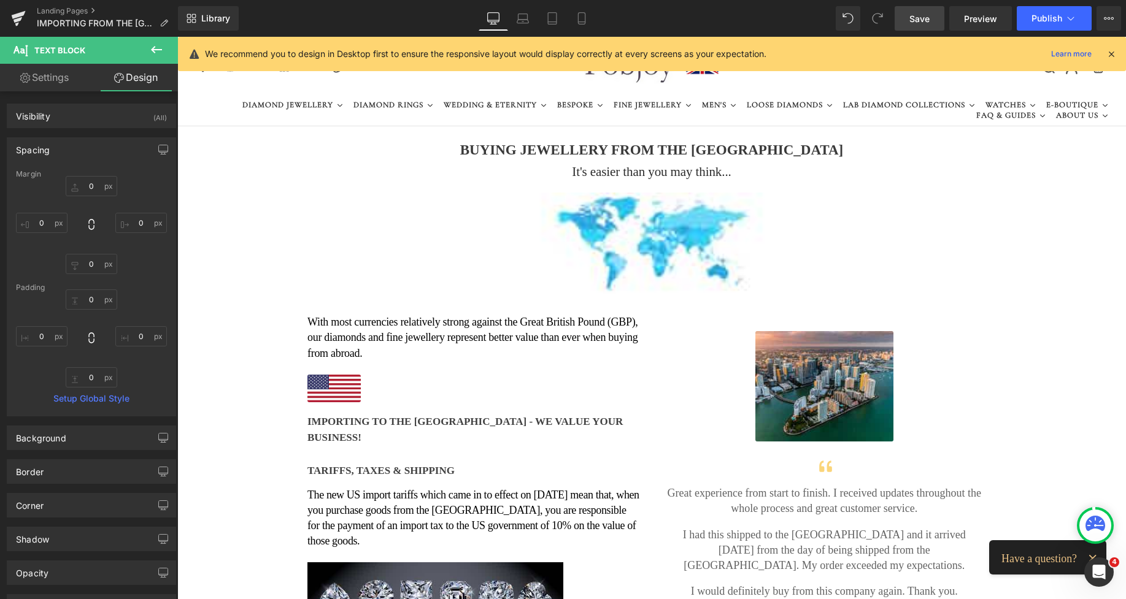
type input "0"
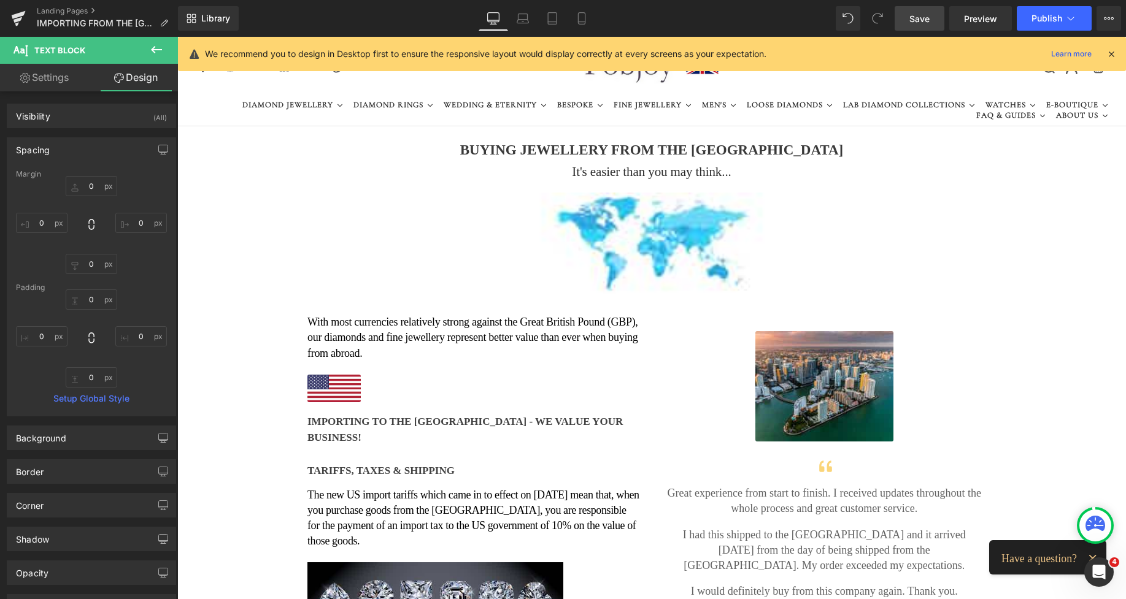
type input "0"
click at [69, 151] on div "Spacing" at bounding box center [91, 149] width 168 height 23
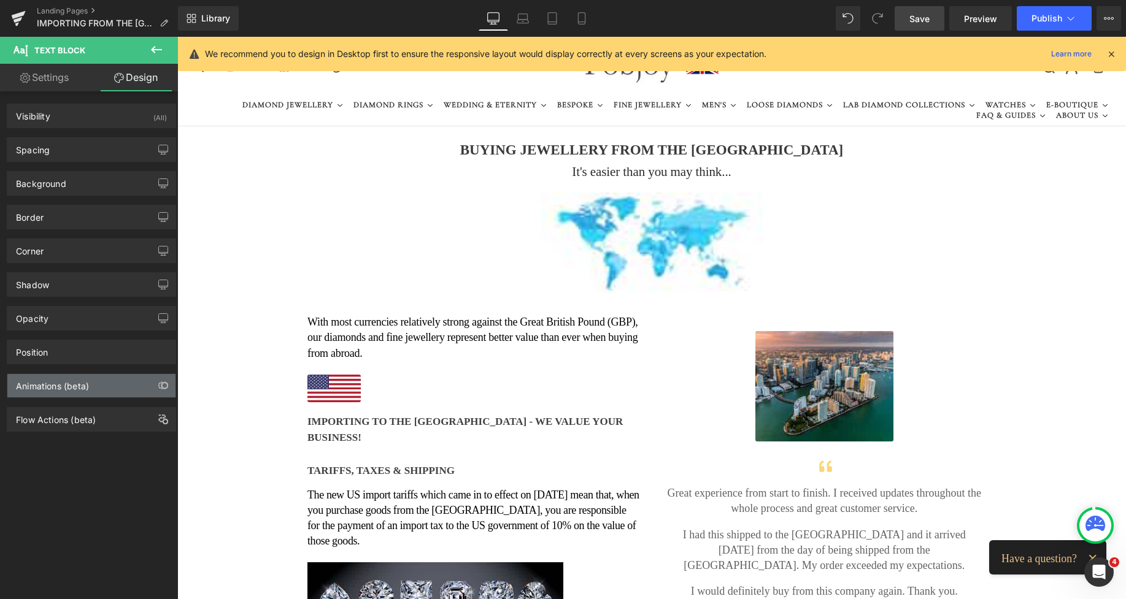
click at [59, 390] on div "Animations (beta)" at bounding box center [52, 382] width 73 height 17
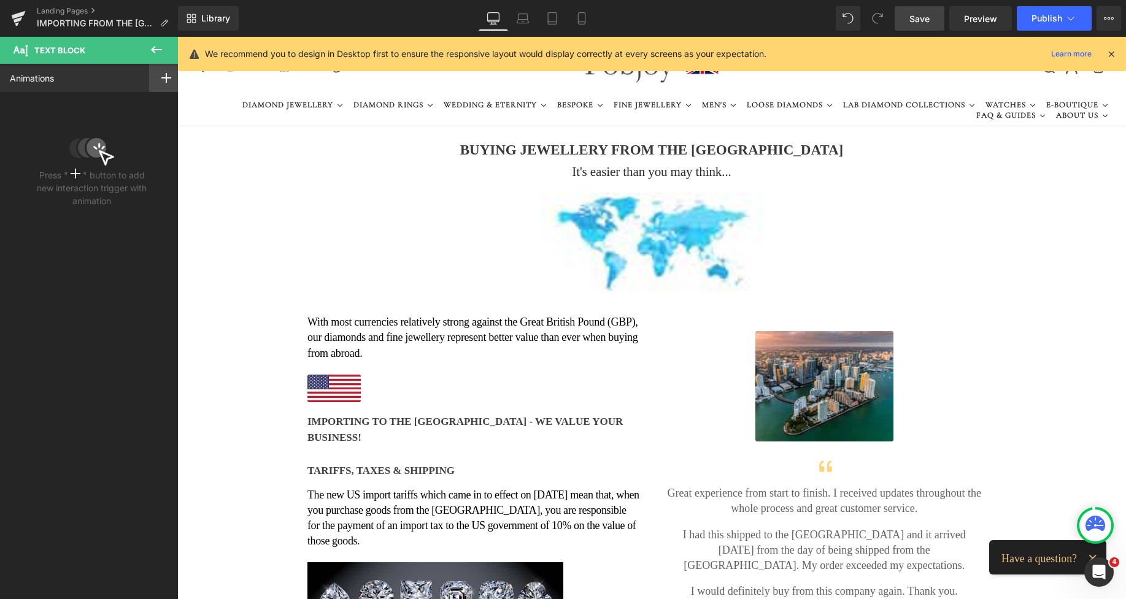
click at [161, 88] on div at bounding box center [166, 78] width 34 height 28
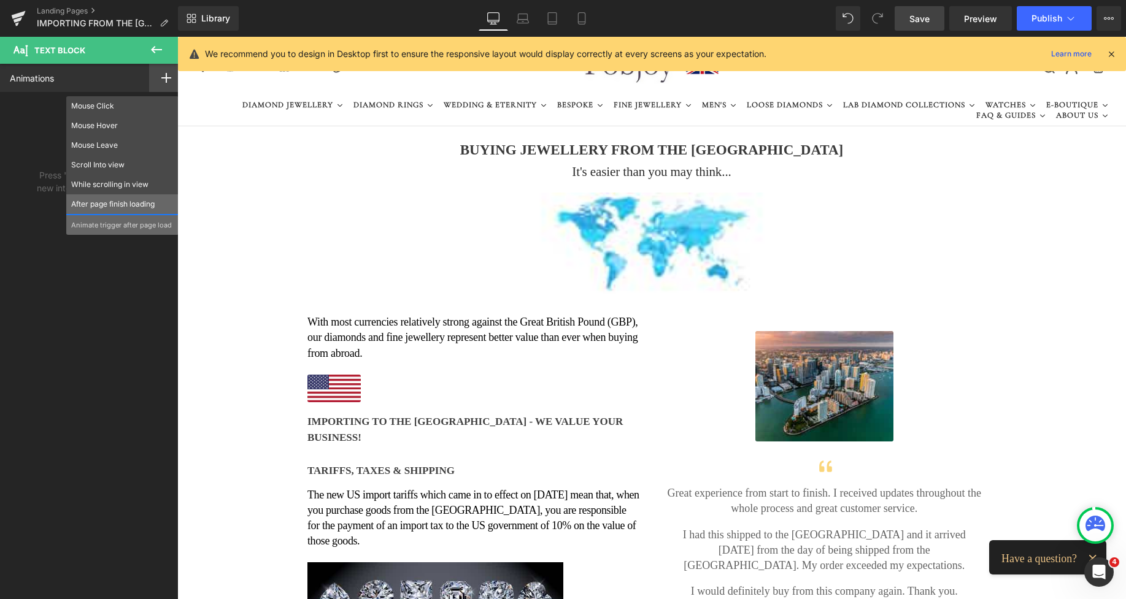
click at [117, 205] on p "After page finish loading" at bounding box center [122, 204] width 102 height 11
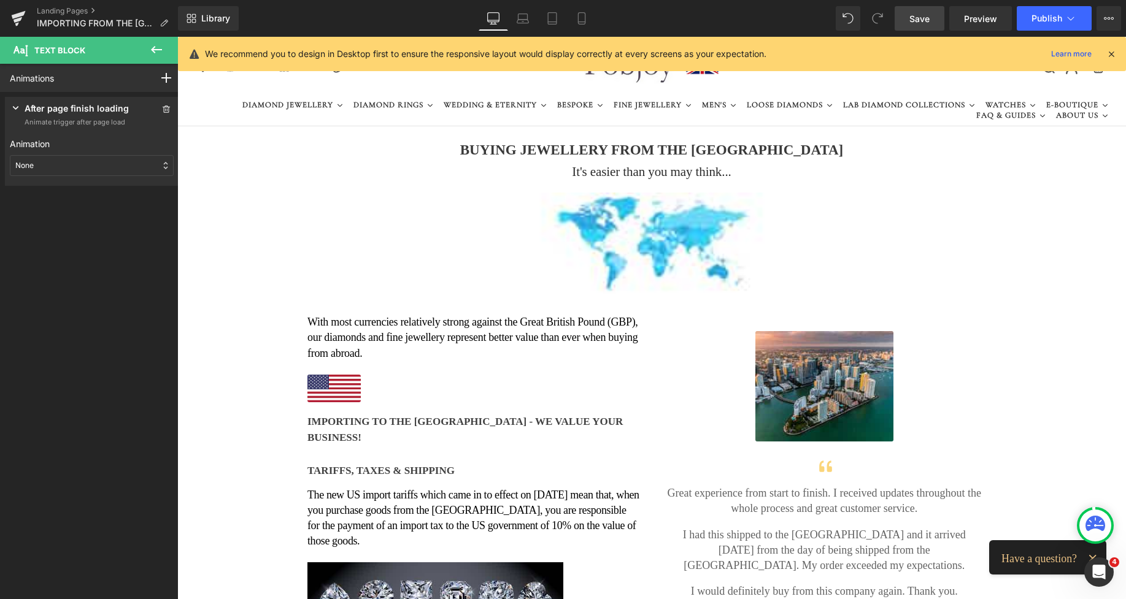
click at [90, 158] on div "None" at bounding box center [92, 165] width 164 height 21
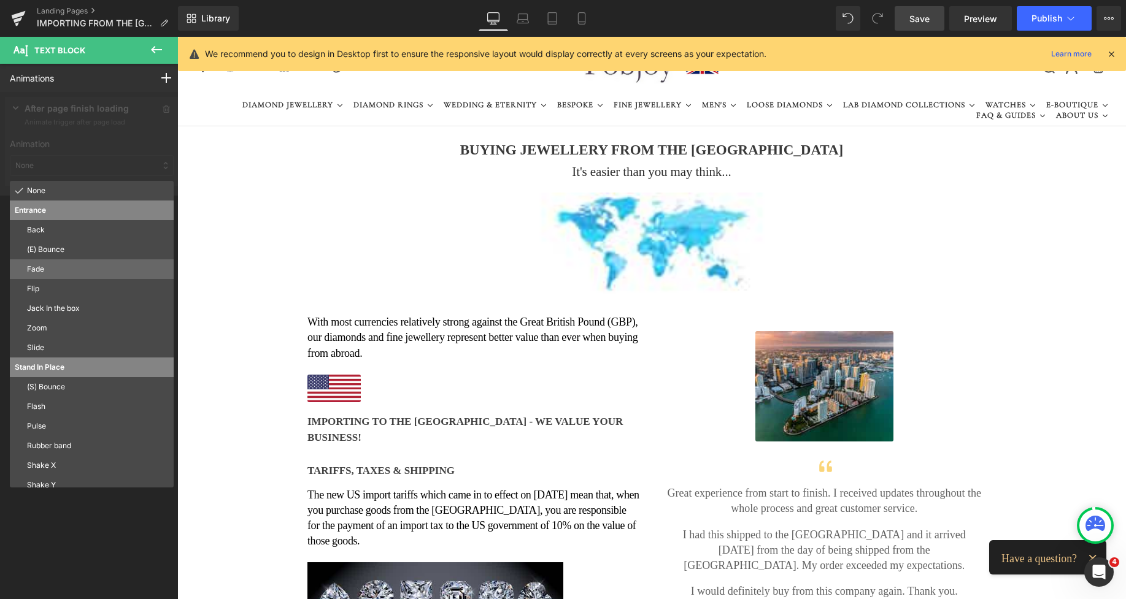
click at [52, 269] on p "Fade" at bounding box center [98, 269] width 142 height 11
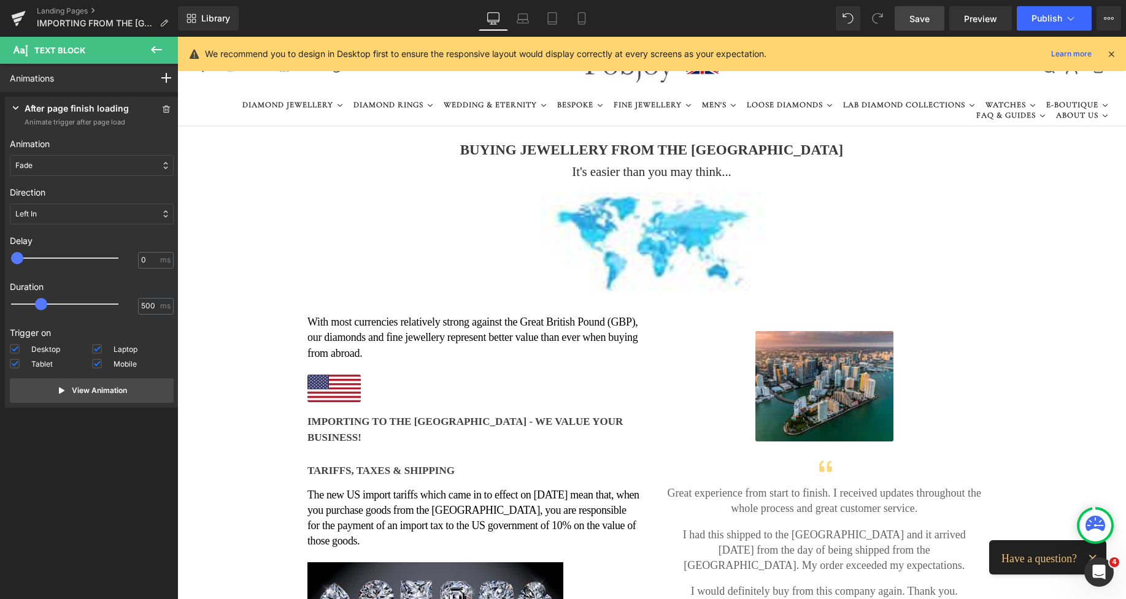
click at [59, 215] on div "Left In" at bounding box center [92, 214] width 164 height 21
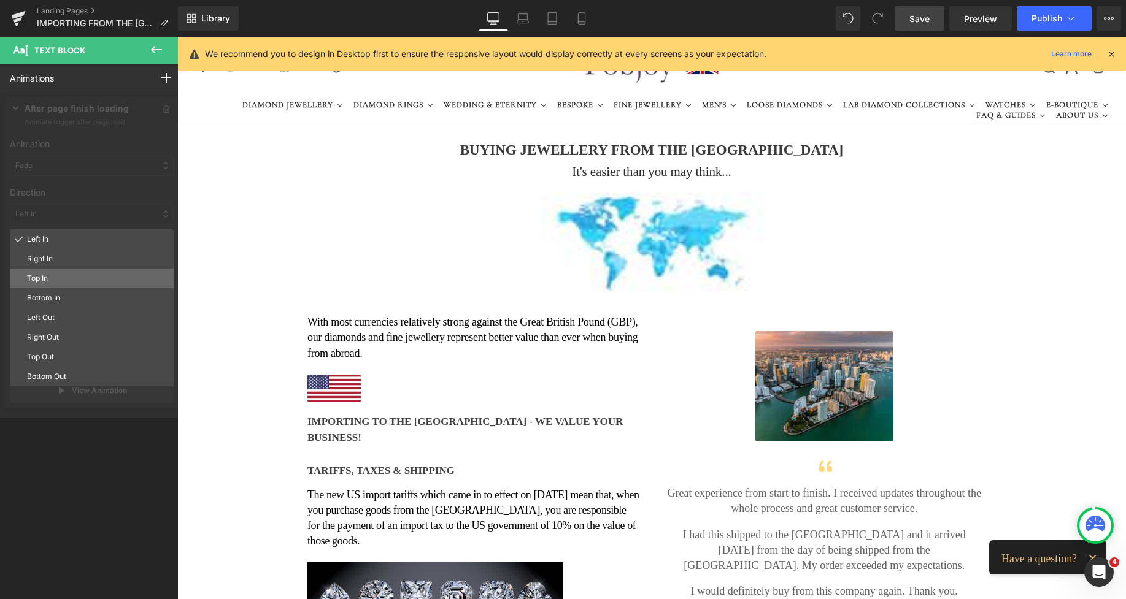
click at [49, 274] on p "Top In" at bounding box center [98, 278] width 142 height 11
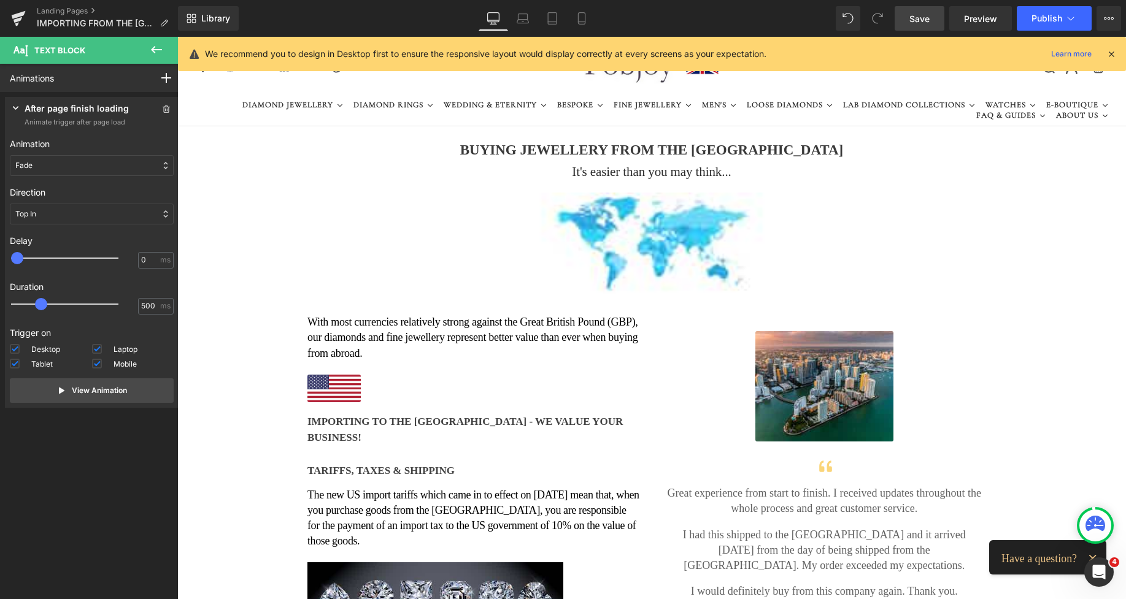
click at [916, 20] on span "Save" at bounding box center [919, 18] width 20 height 13
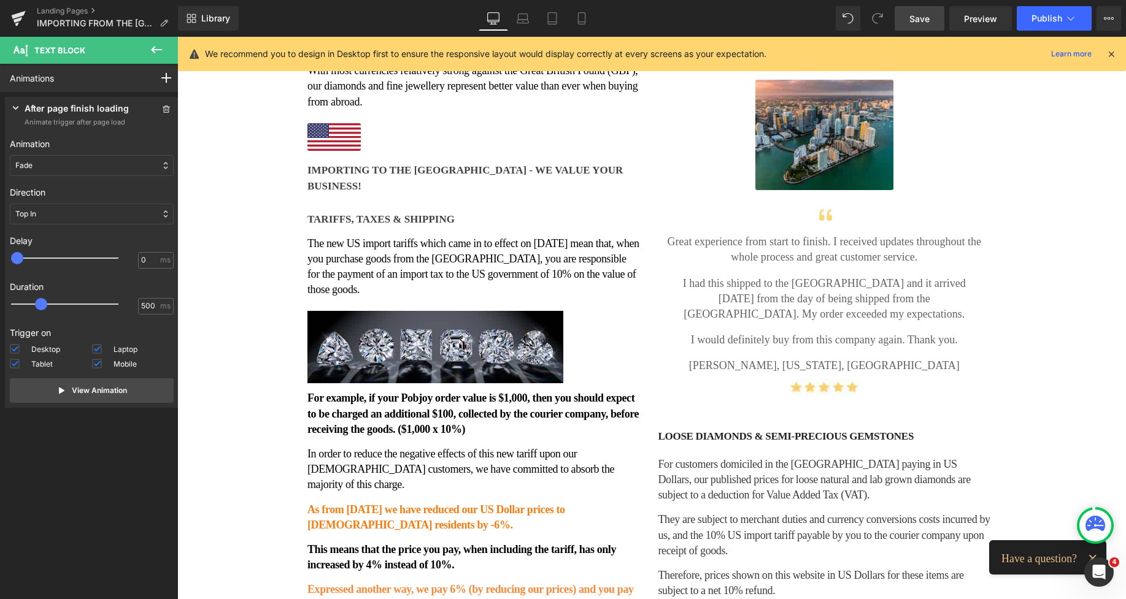
scroll to position [91, 0]
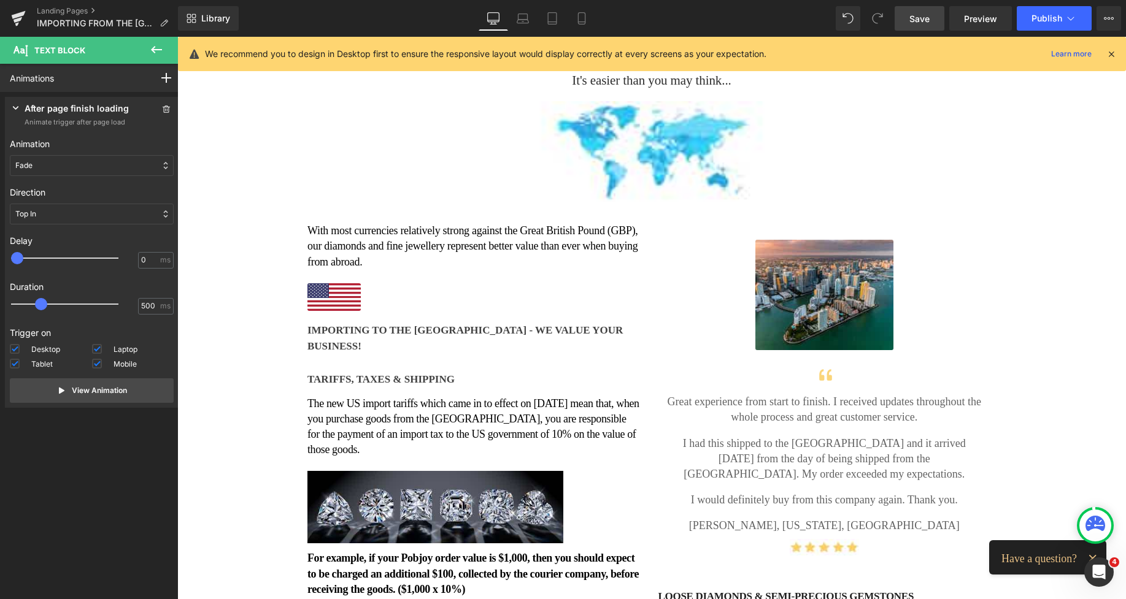
drag, startPoint x: 914, startPoint y: 23, endPoint x: 797, endPoint y: 110, distance: 145.5
click at [914, 23] on span "Save" at bounding box center [919, 18] width 20 height 13
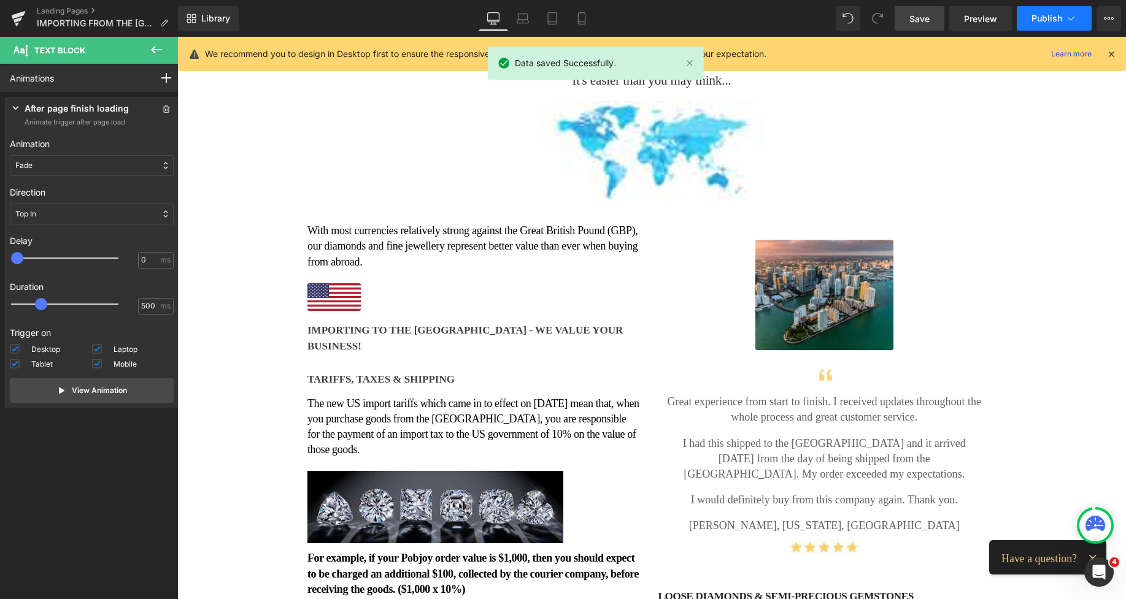
click at [1040, 17] on span "Publish" at bounding box center [1046, 18] width 31 height 10
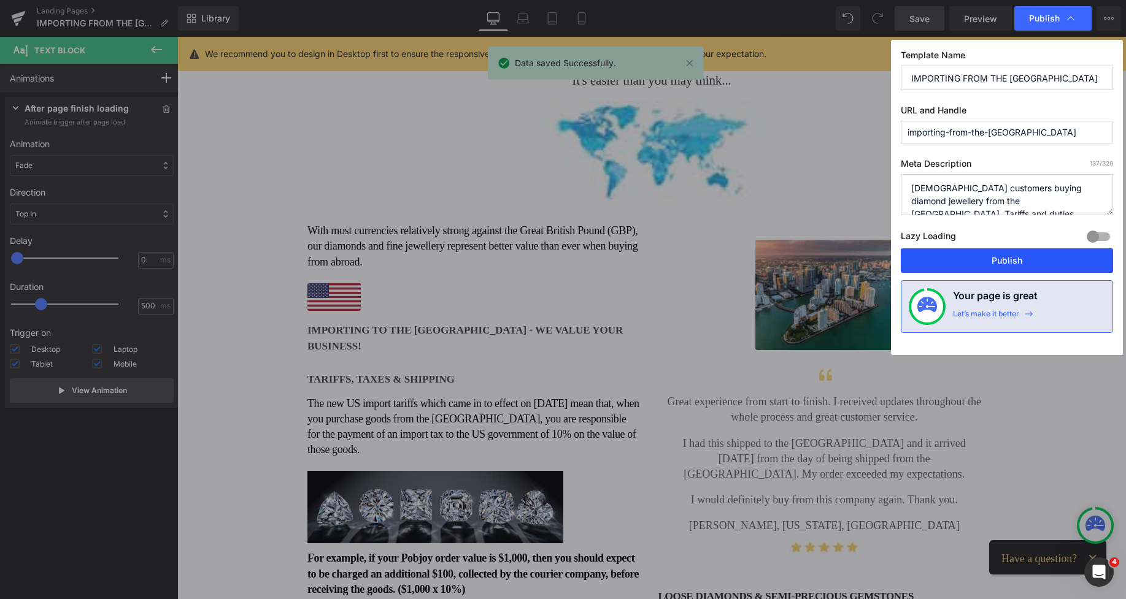
drag, startPoint x: 988, startPoint y: 256, endPoint x: 624, endPoint y: 123, distance: 387.5
click at [988, 256] on button "Publish" at bounding box center [1006, 260] width 212 height 25
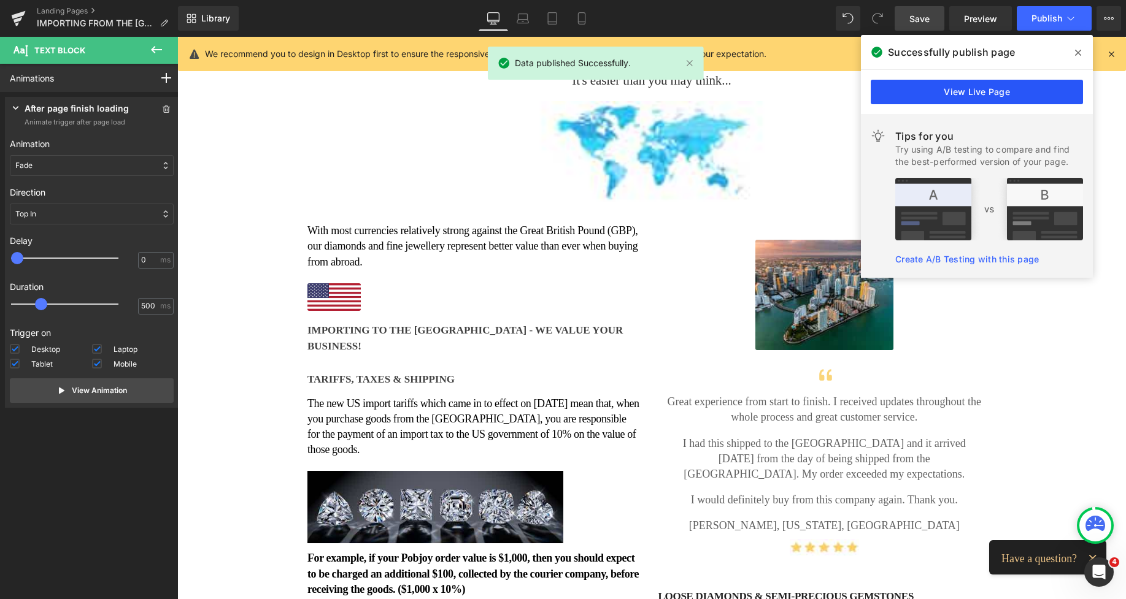
click at [973, 94] on link "View Live Page" at bounding box center [976, 92] width 212 height 25
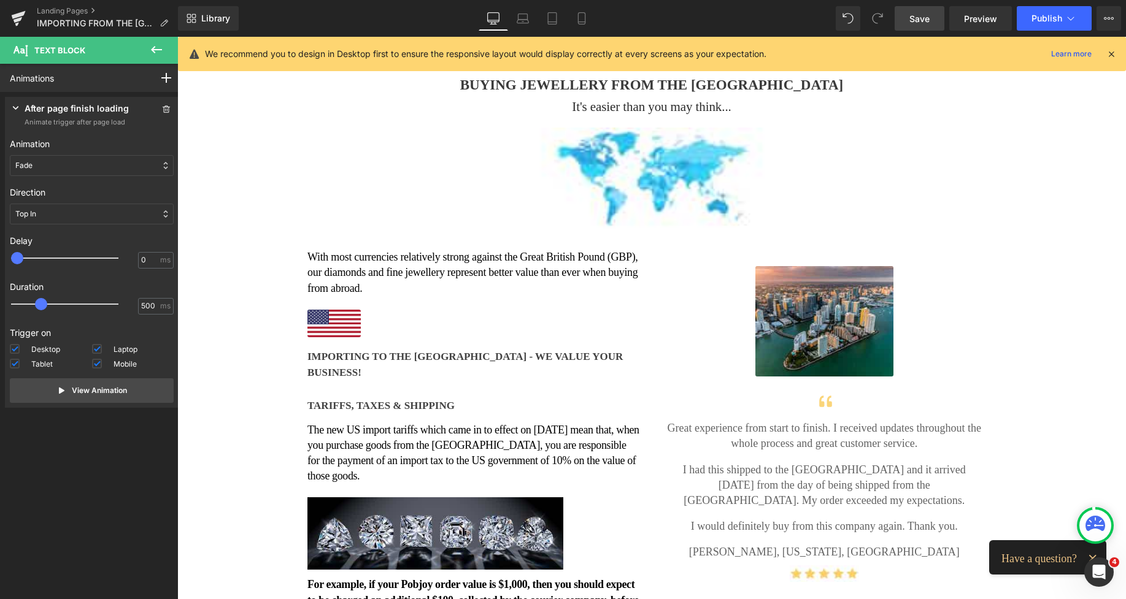
scroll to position [0, 0]
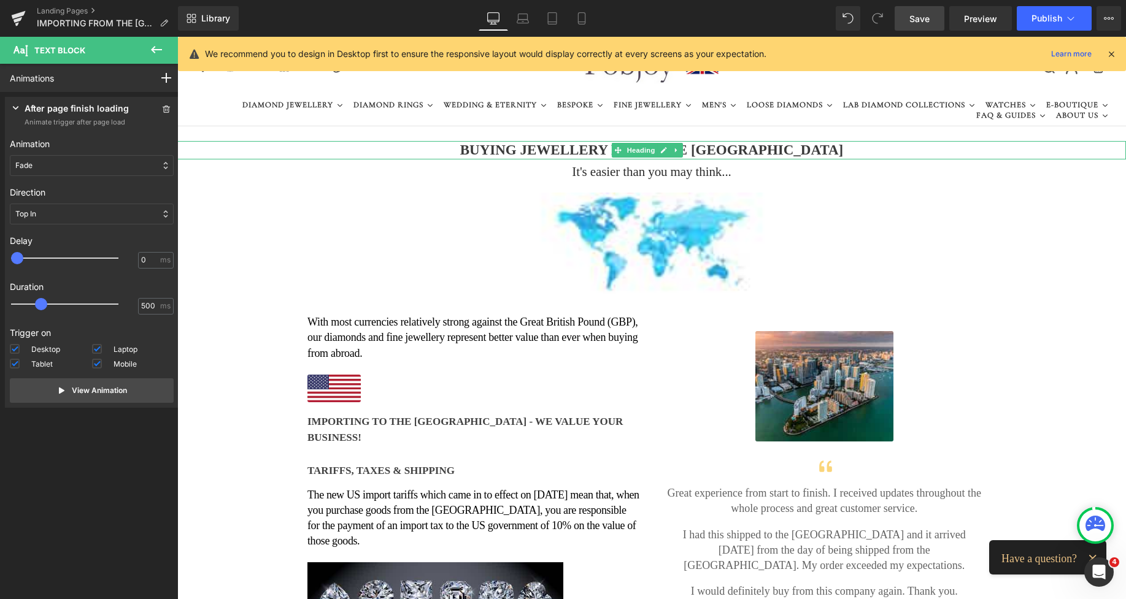
click at [544, 148] on h1 "BUYING JEWELLERY FROM THE [GEOGRAPHIC_DATA]" at bounding box center [651, 150] width 948 height 18
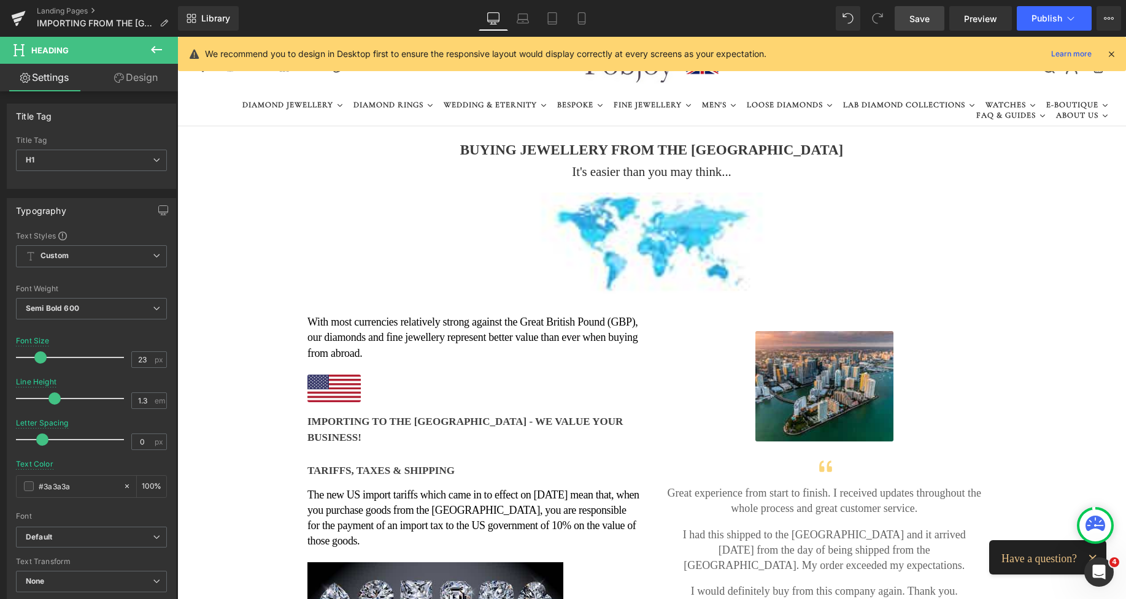
click at [155, 54] on icon at bounding box center [156, 49] width 15 height 15
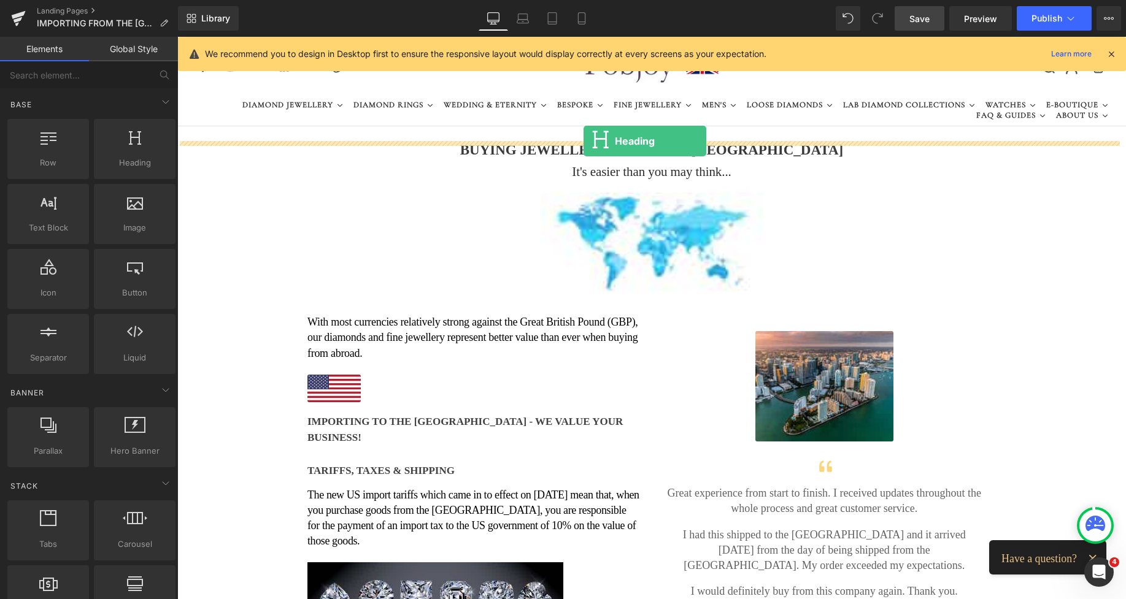
drag, startPoint x: 313, startPoint y: 196, endPoint x: 583, endPoint y: 141, distance: 276.0
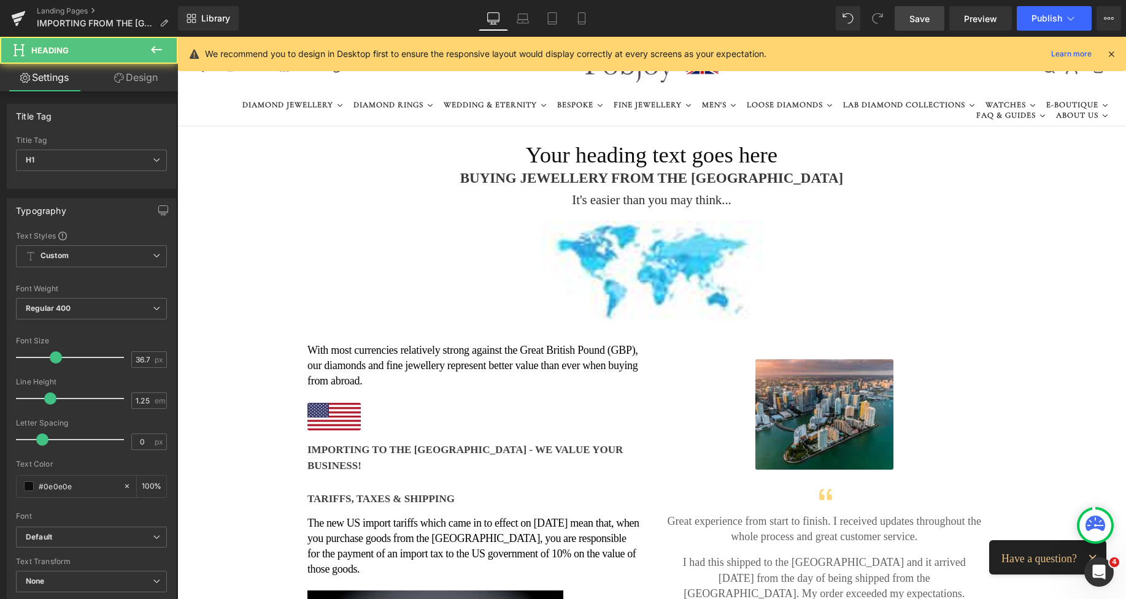
click at [558, 159] on h1 "Your heading text goes here" at bounding box center [651, 155] width 948 height 28
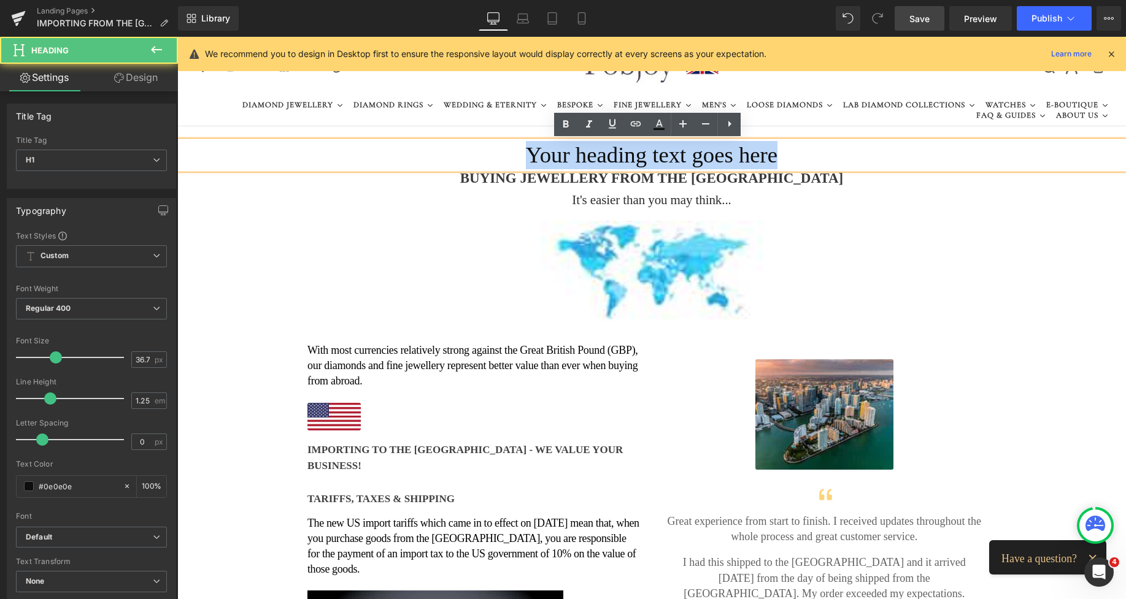
drag, startPoint x: 791, startPoint y: 158, endPoint x: 517, endPoint y: 148, distance: 273.7
click at [517, 148] on h1 "Your heading text goes here" at bounding box center [651, 155] width 948 height 28
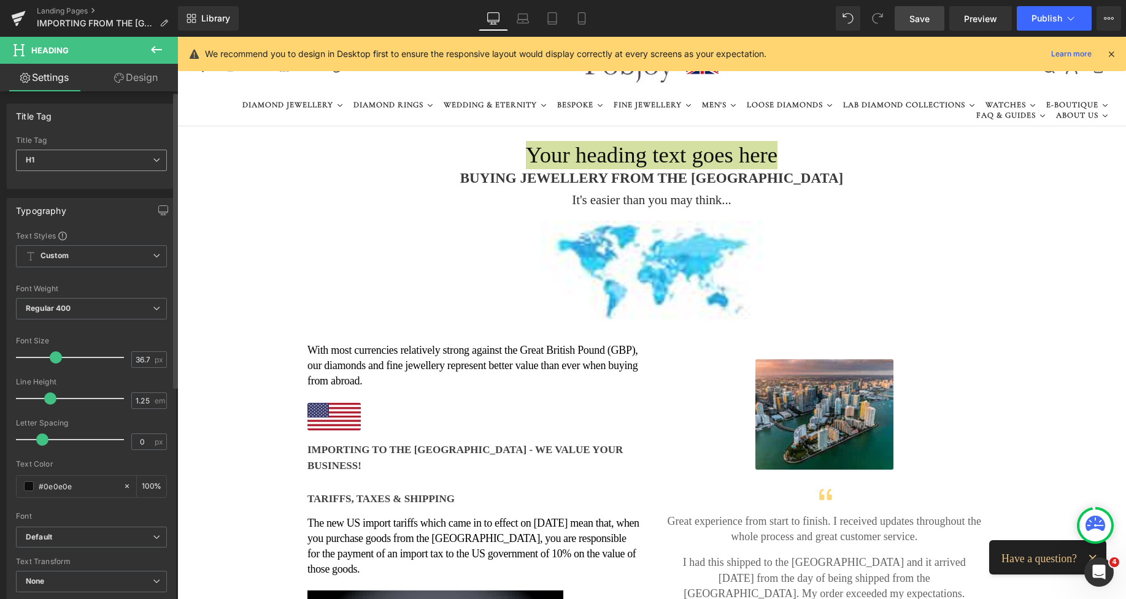
click at [75, 158] on span "H1" at bounding box center [91, 160] width 151 height 21
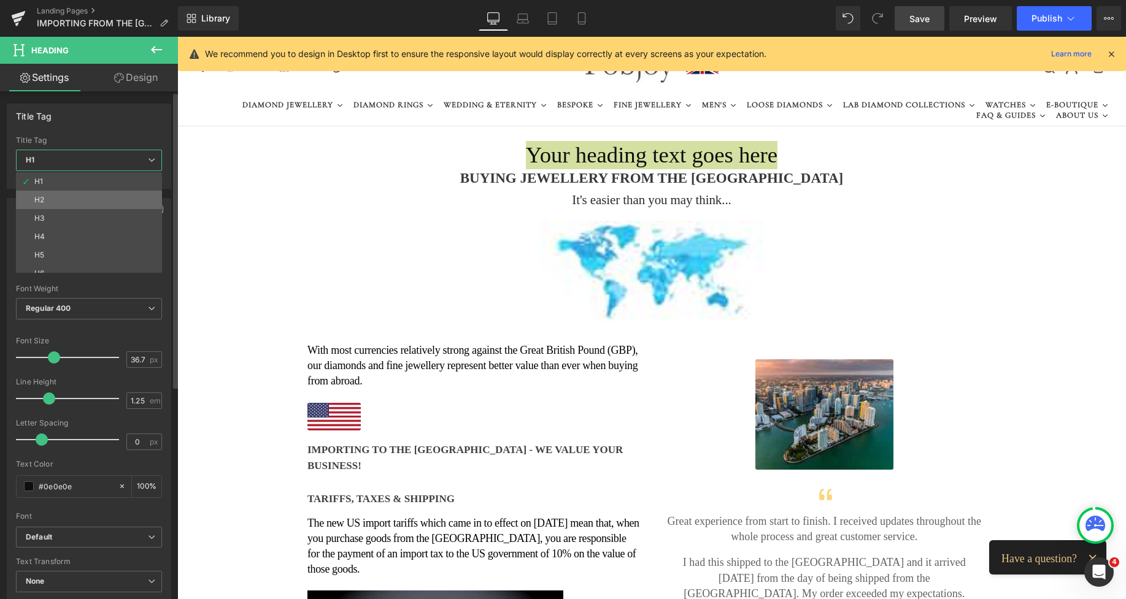
click at [59, 194] on li "H2" at bounding box center [92, 200] width 152 height 18
type input "21.6"
type input "100"
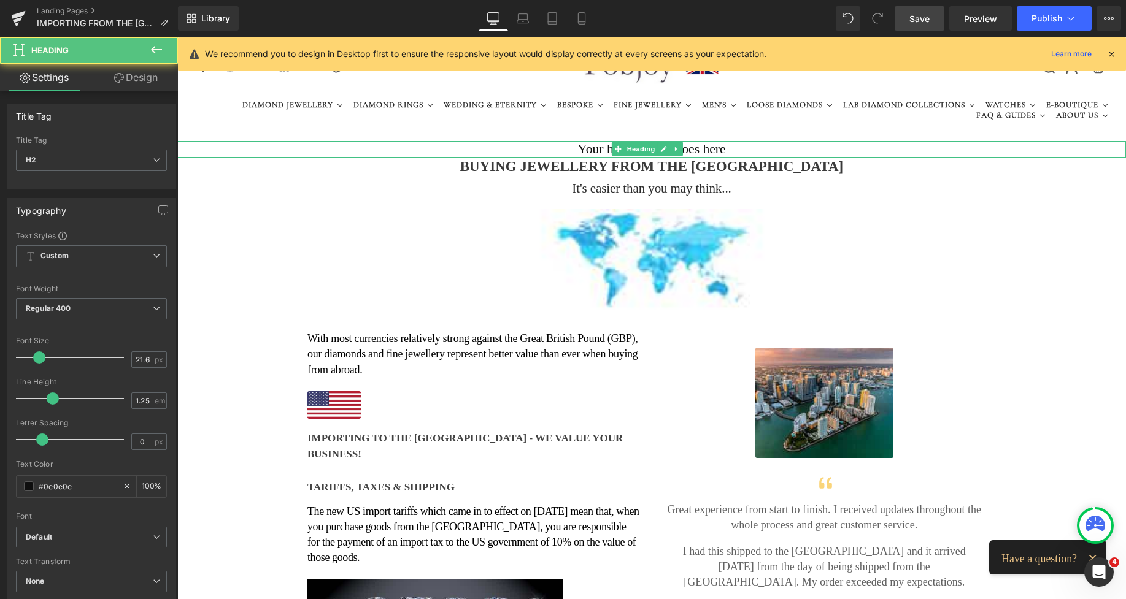
click at [588, 150] on h2 "Your heading text goes here" at bounding box center [651, 149] width 948 height 17
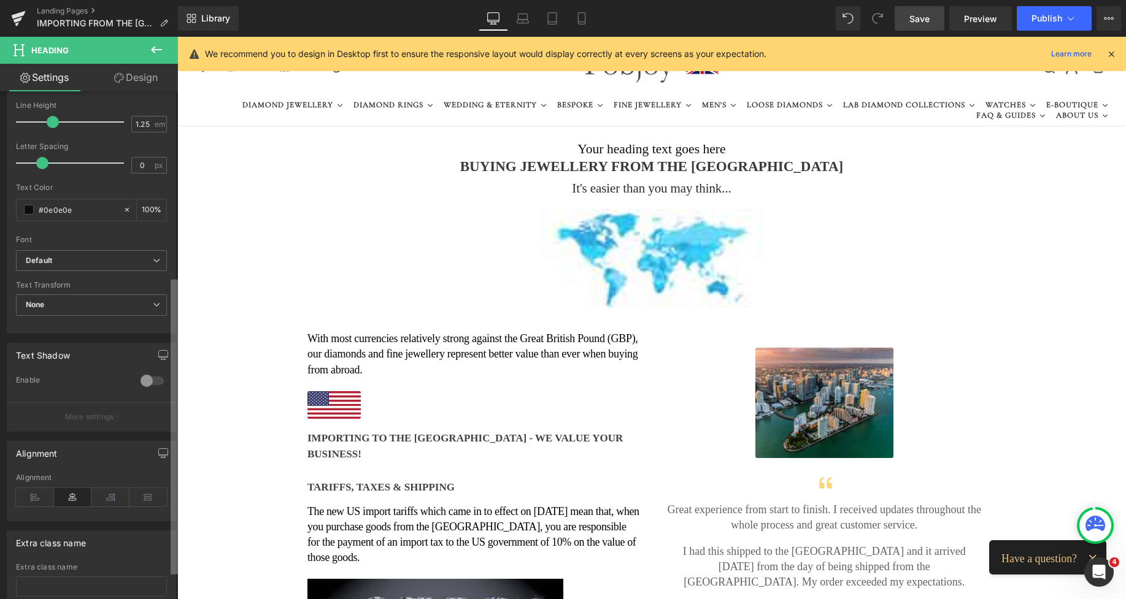
scroll to position [320, 0]
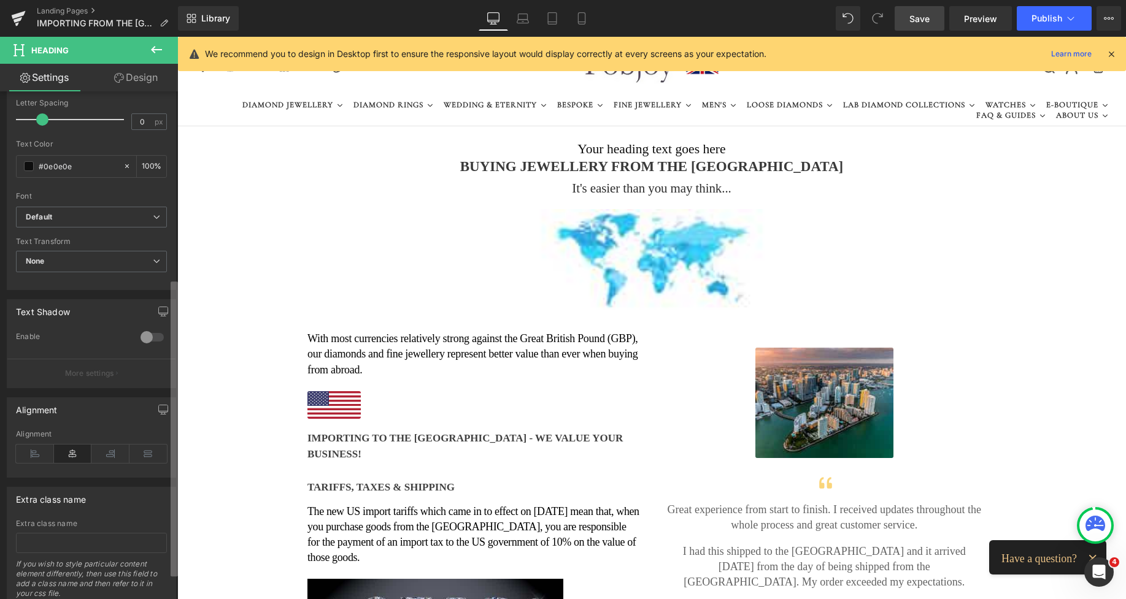
click at [157, 396] on div "Title Tag H1 H2 H3 H4 H5 H6 Title Tag H2 H1 H2 H3 H4 H5 H6 Typography Text Styl…" at bounding box center [89, 347] width 178 height 513
click at [116, 218] on b "Default" at bounding box center [89, 217] width 127 height 10
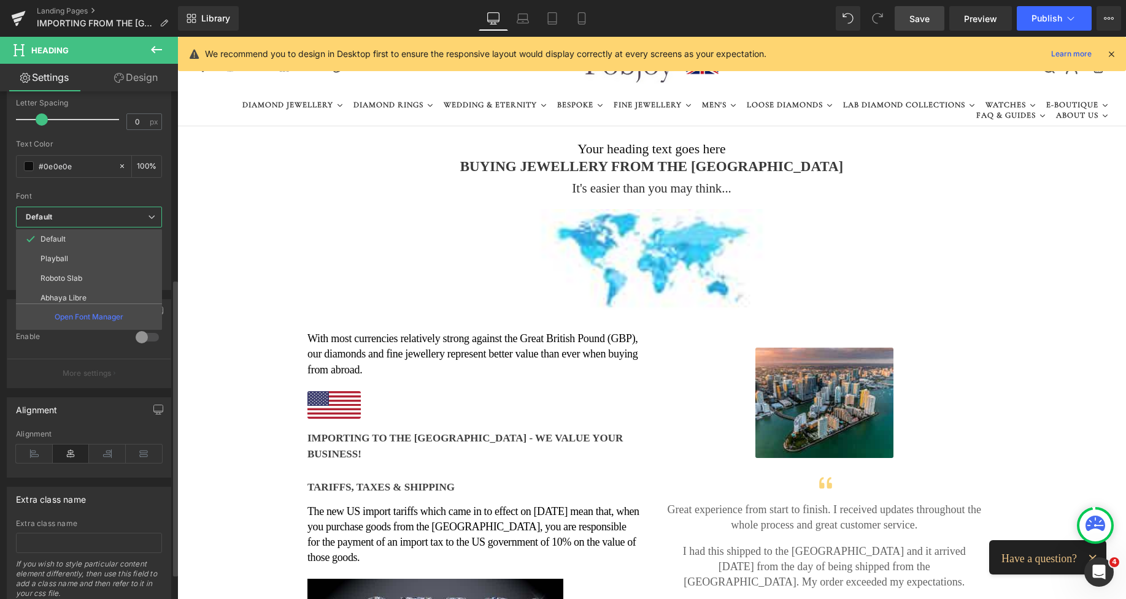
click at [116, 218] on b "Default" at bounding box center [87, 217] width 122 height 10
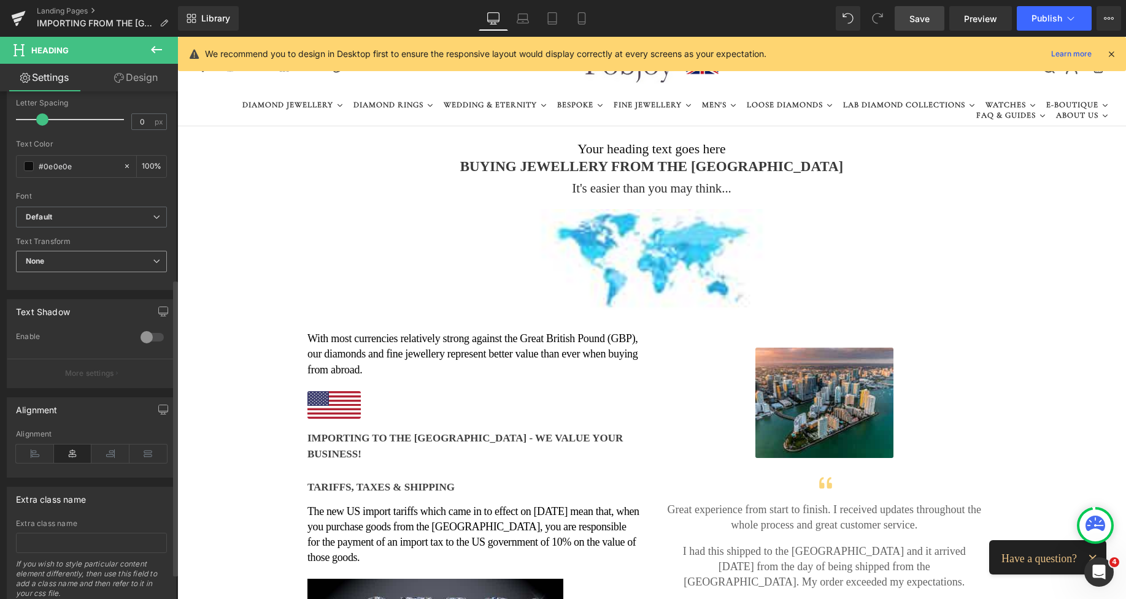
click at [99, 255] on span "None" at bounding box center [91, 261] width 151 height 21
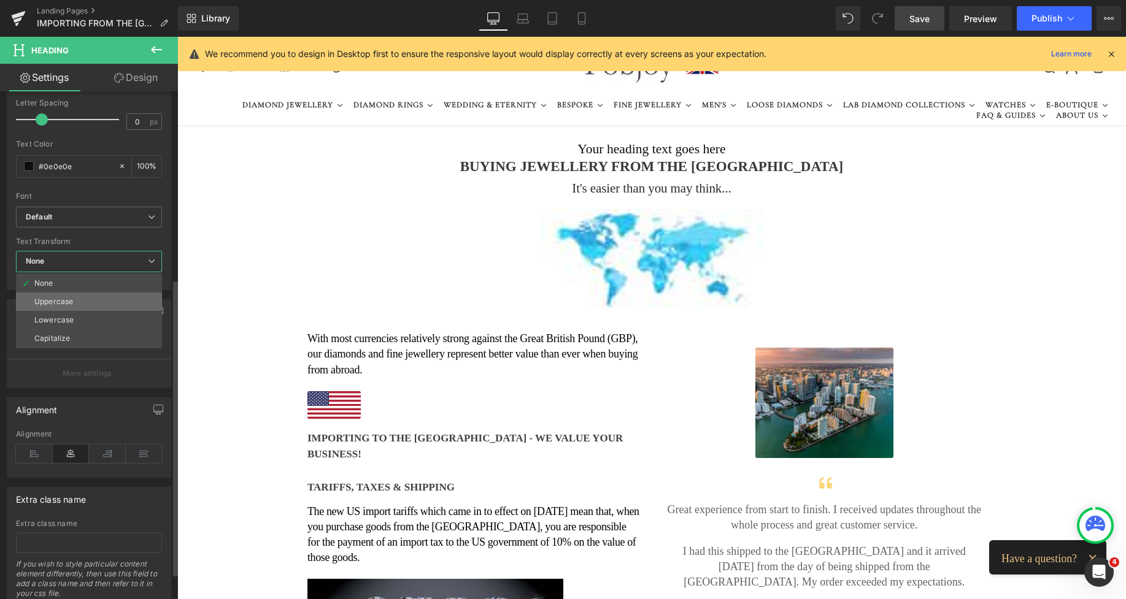
click at [72, 294] on li "Uppercase" at bounding box center [89, 302] width 146 height 18
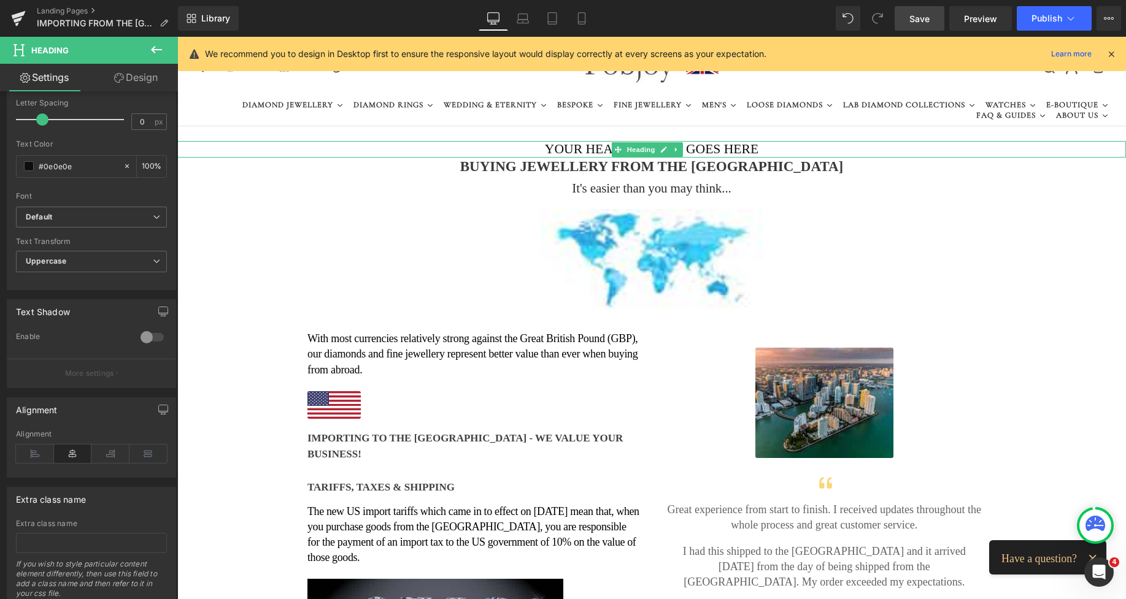
click at [561, 151] on h2 "Your heading text goes here" at bounding box center [651, 149] width 948 height 17
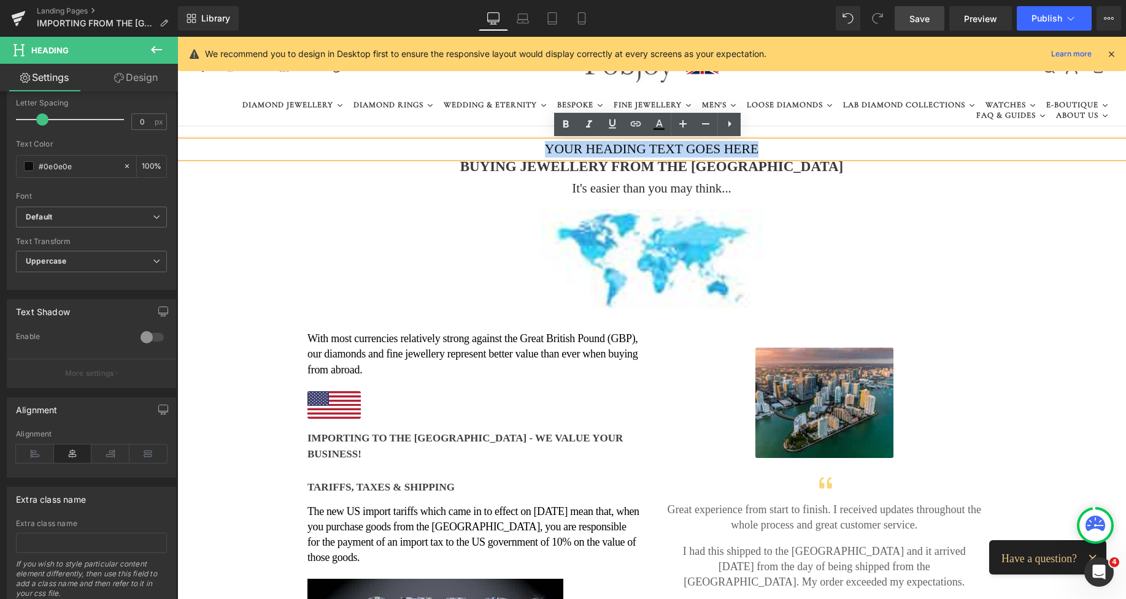
drag, startPoint x: 754, startPoint y: 152, endPoint x: 530, endPoint y: 147, distance: 224.6
click at [530, 147] on h2 "Your heading text goes here" at bounding box center [651, 149] width 948 height 17
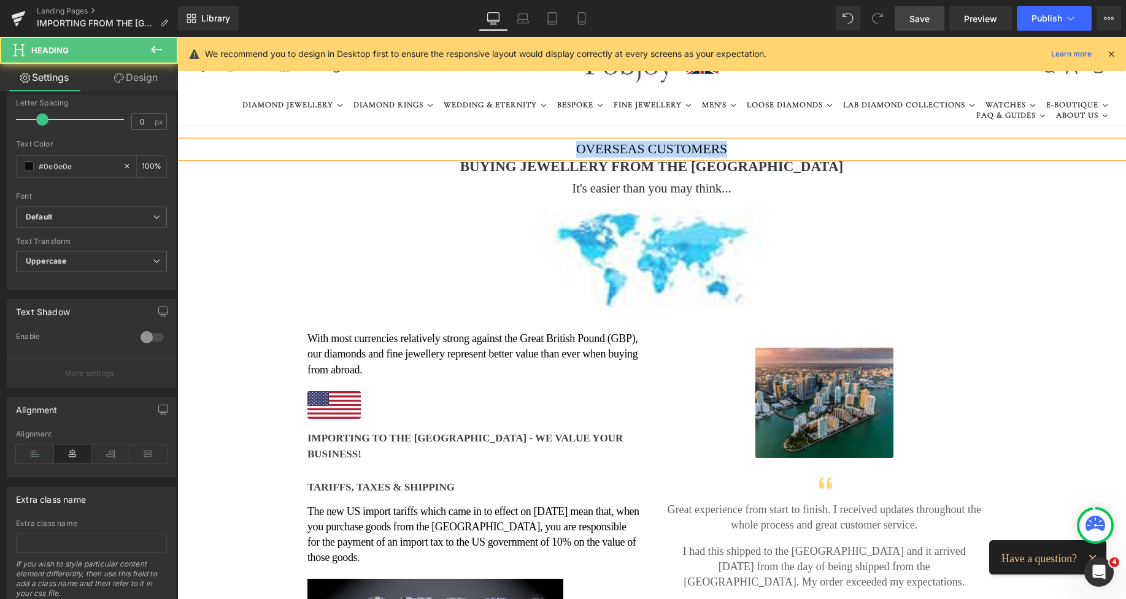
drag, startPoint x: 728, startPoint y: 147, endPoint x: 570, endPoint y: 151, distance: 157.7
click at [570, 151] on h2 "OVERSEAS CUSTOMERS" at bounding box center [651, 149] width 948 height 17
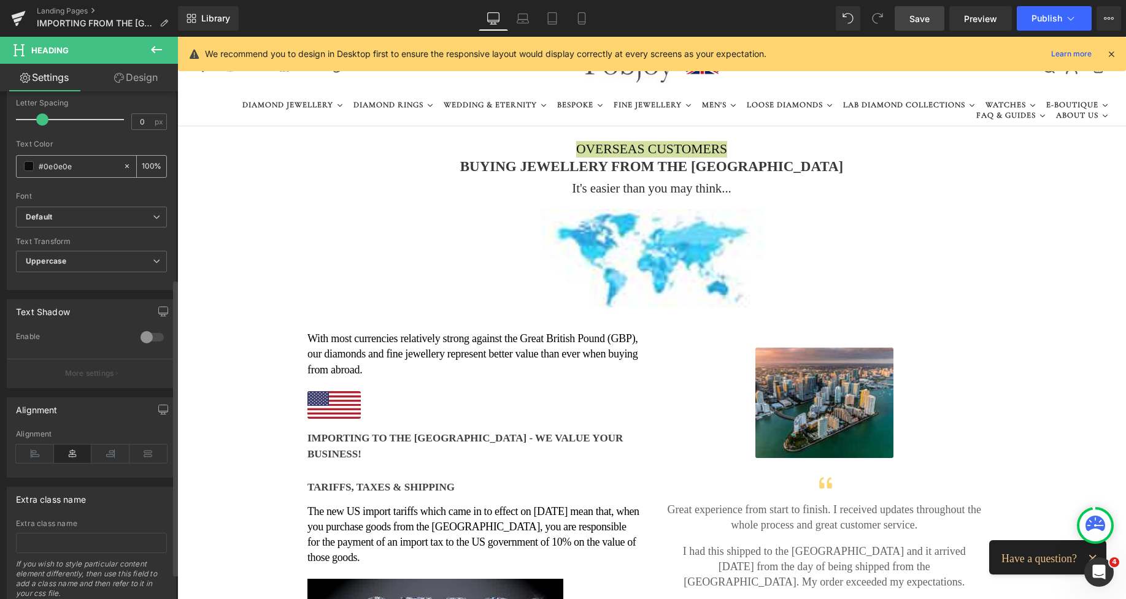
click at [24, 165] on span at bounding box center [29, 166] width 10 height 10
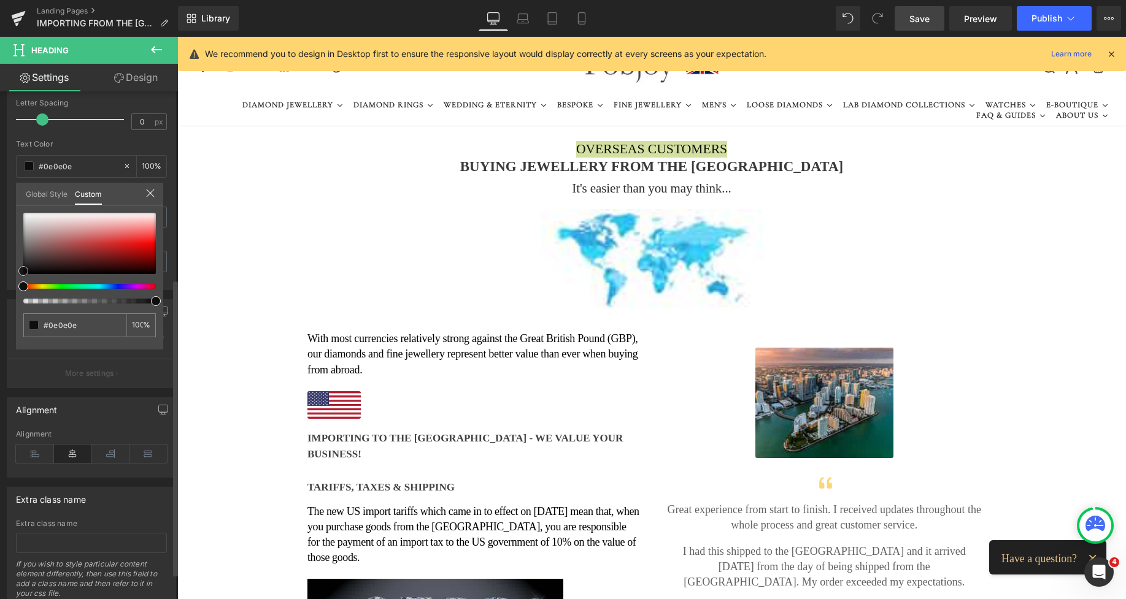
type input "#111111"
type input "#2b2b2b"
type input "#2d2d2d"
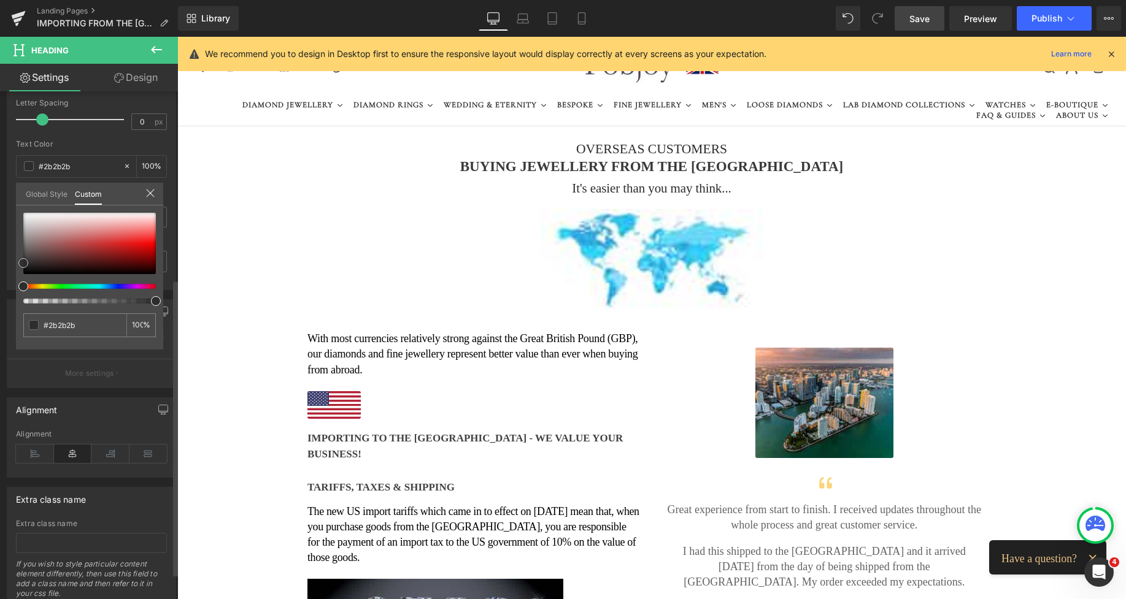
type input "#2d2d2d"
drag, startPoint x: 22, startPoint y: 270, endPoint x: 18, endPoint y: 262, distance: 8.8
click at [18, 262] on span at bounding box center [23, 263] width 10 height 10
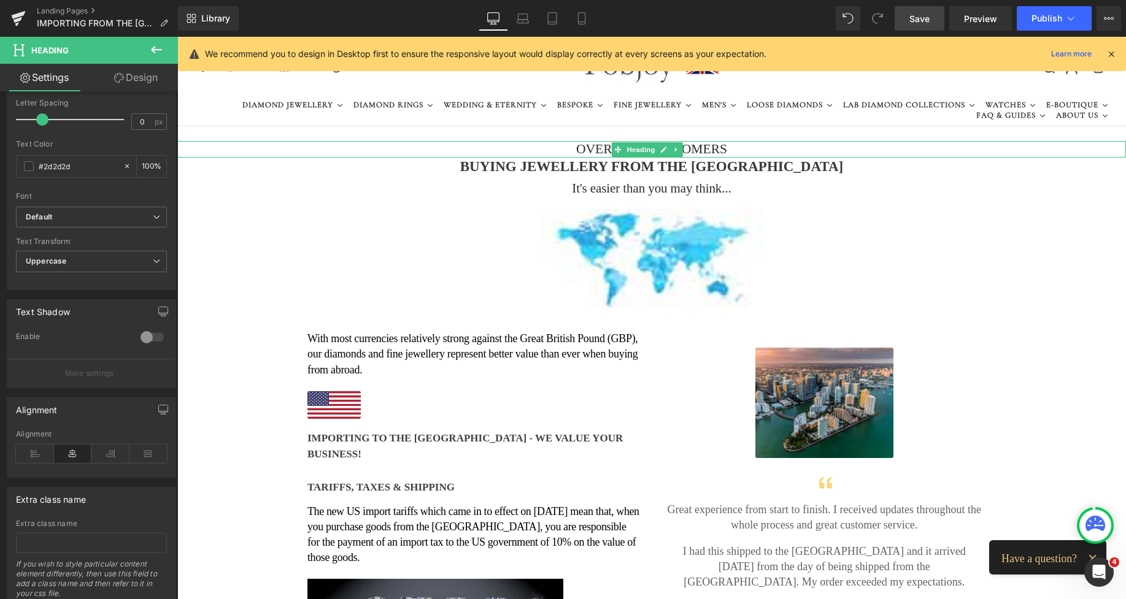
click at [570, 148] on h2 "OVERSEAS CUSTOMERS" at bounding box center [651, 149] width 948 height 17
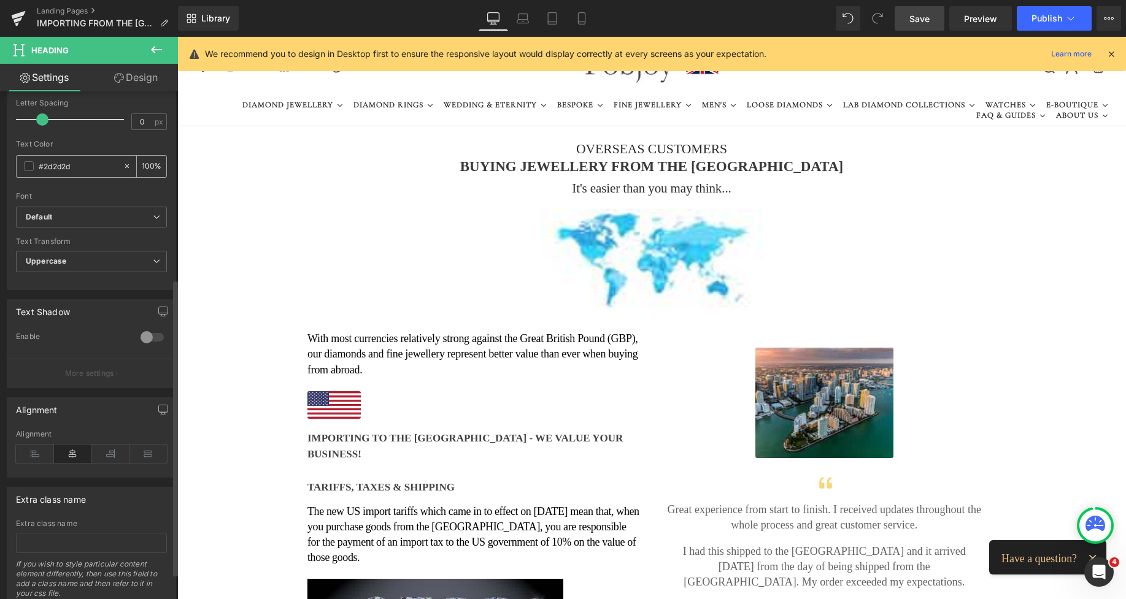
click at [31, 168] on span at bounding box center [29, 166] width 10 height 10
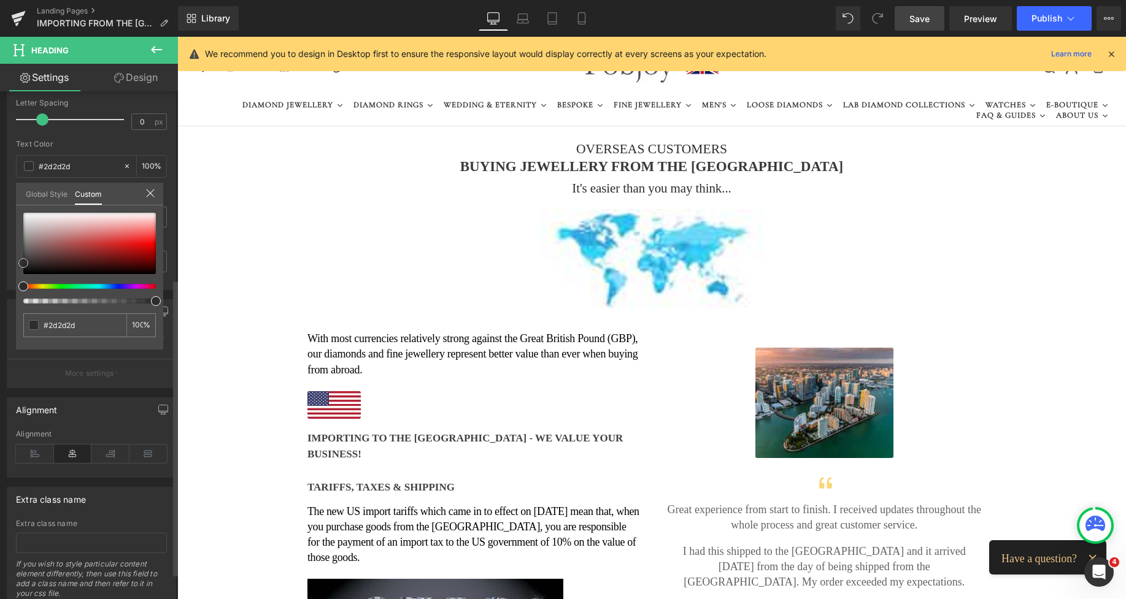
type input "#383838"
type input "#444444"
type input "#494949"
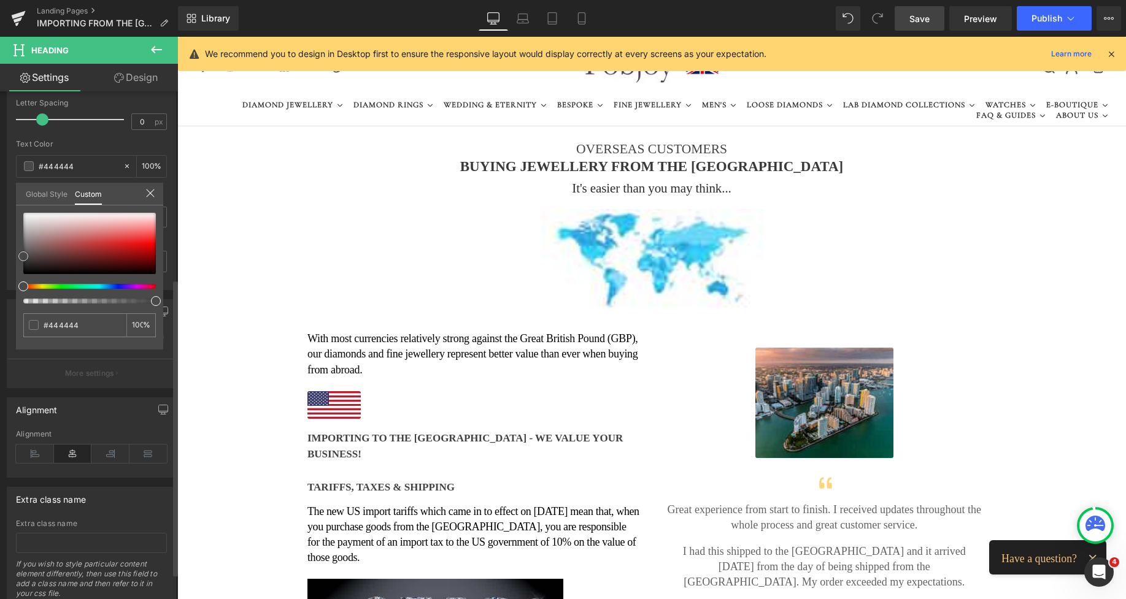
type input "#494949"
type input "#565656"
type input "#595959"
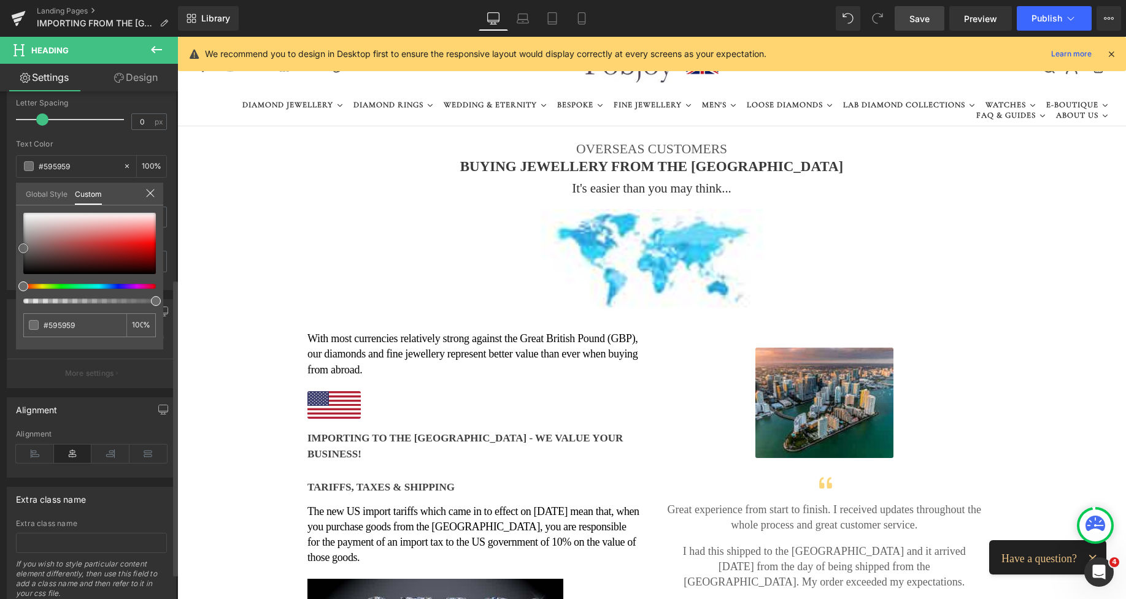
type input "#6b6b6b"
type input "#878787"
type input "#afafaf"
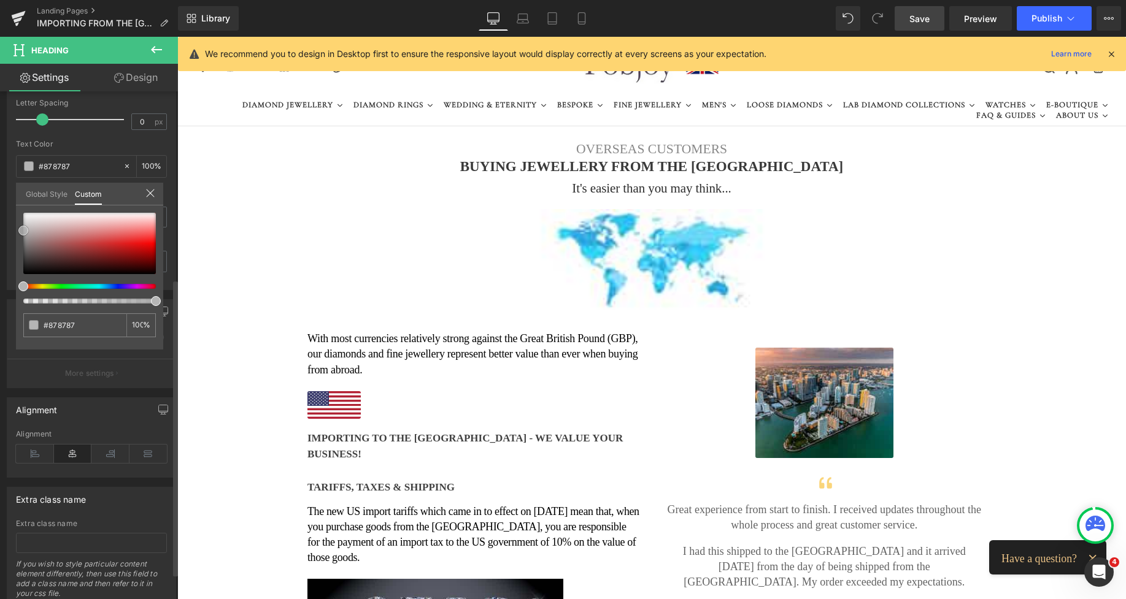
type input "#afafaf"
type input "#8e8e8e"
type input "#8c8c8c"
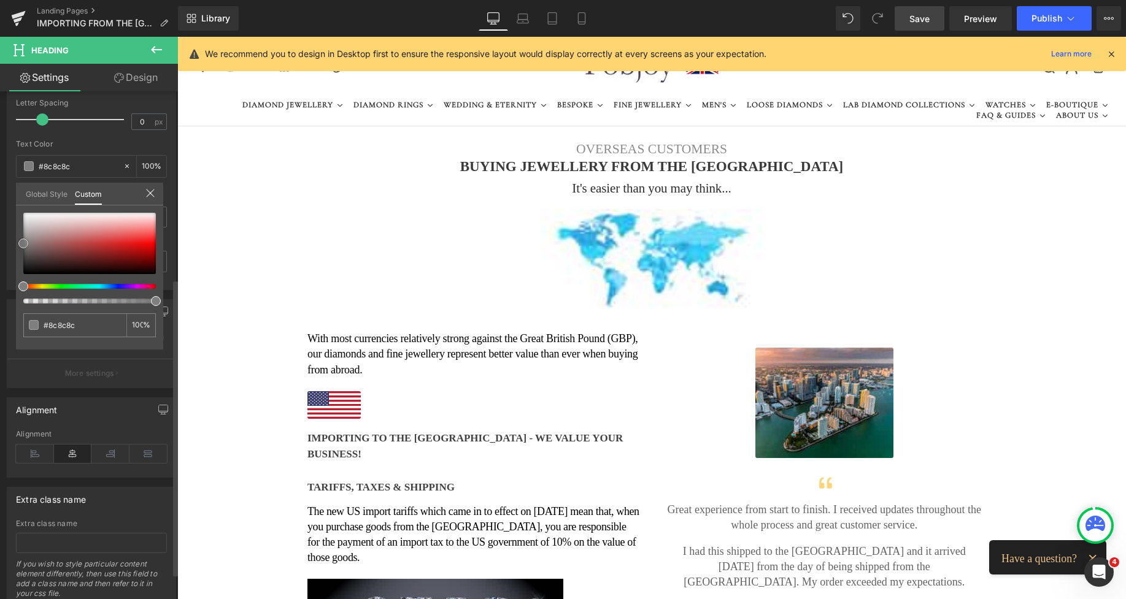
type input "#7f7f7f"
drag, startPoint x: 23, startPoint y: 262, endPoint x: 17, endPoint y: 242, distance: 20.6
click at [17, 242] on div "#7f7f7f 100 %" at bounding box center [89, 281] width 147 height 137
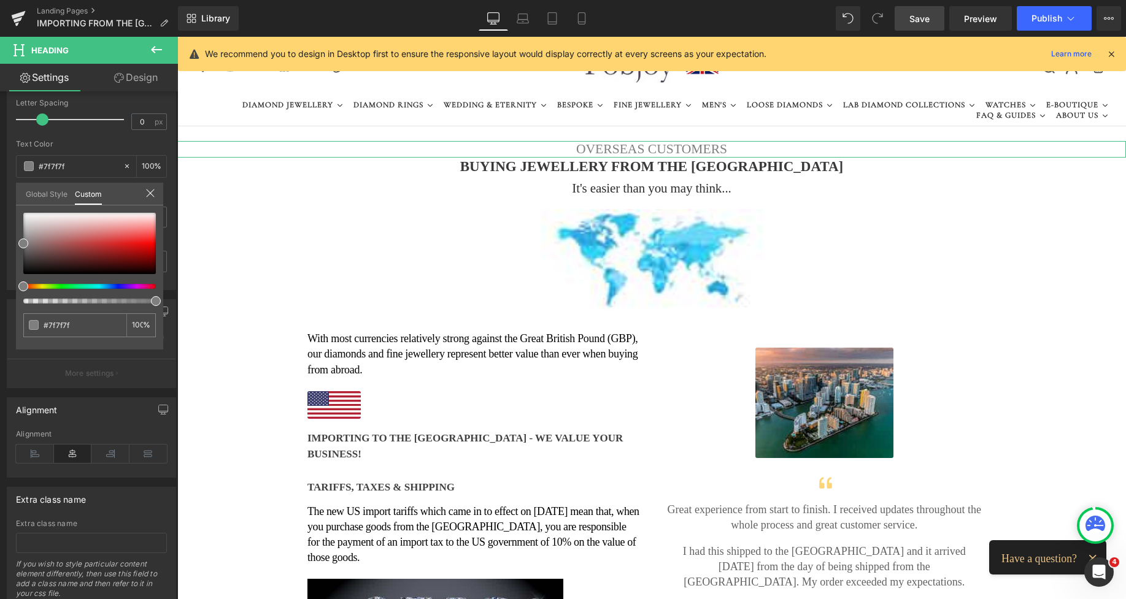
click at [158, 82] on link "Design" at bounding box center [135, 78] width 89 height 28
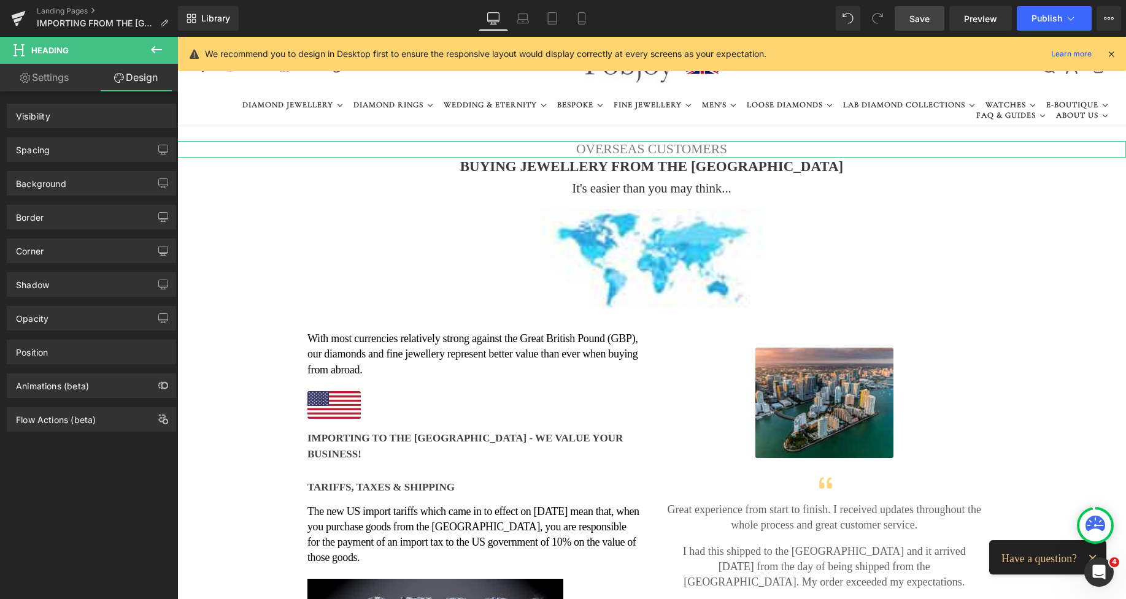
click at [63, 147] on div "Spacing" at bounding box center [91, 149] width 168 height 23
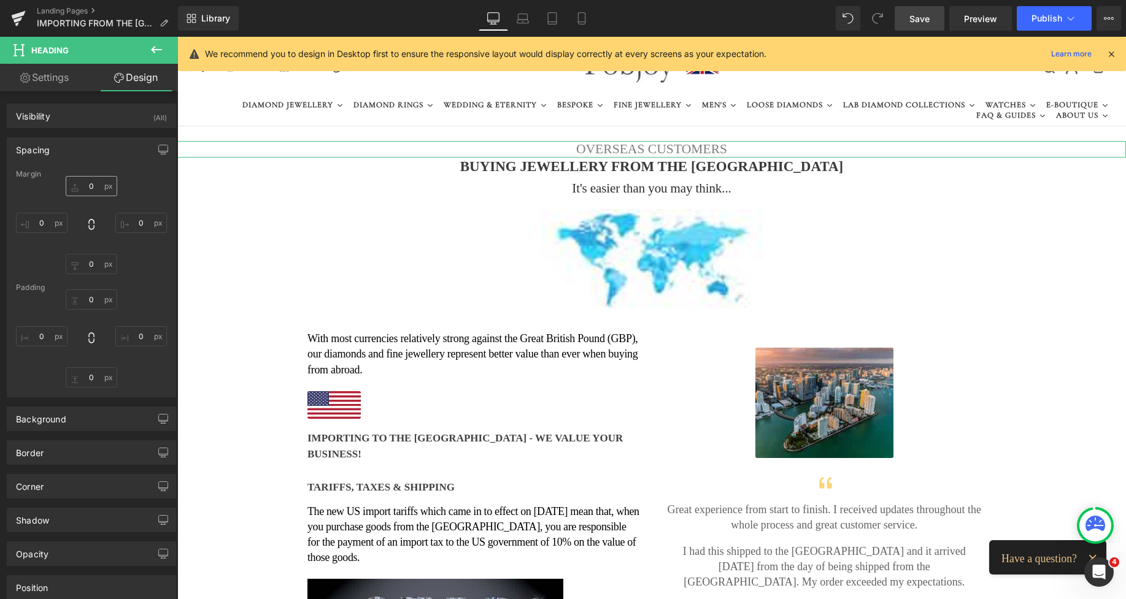
type input "0"
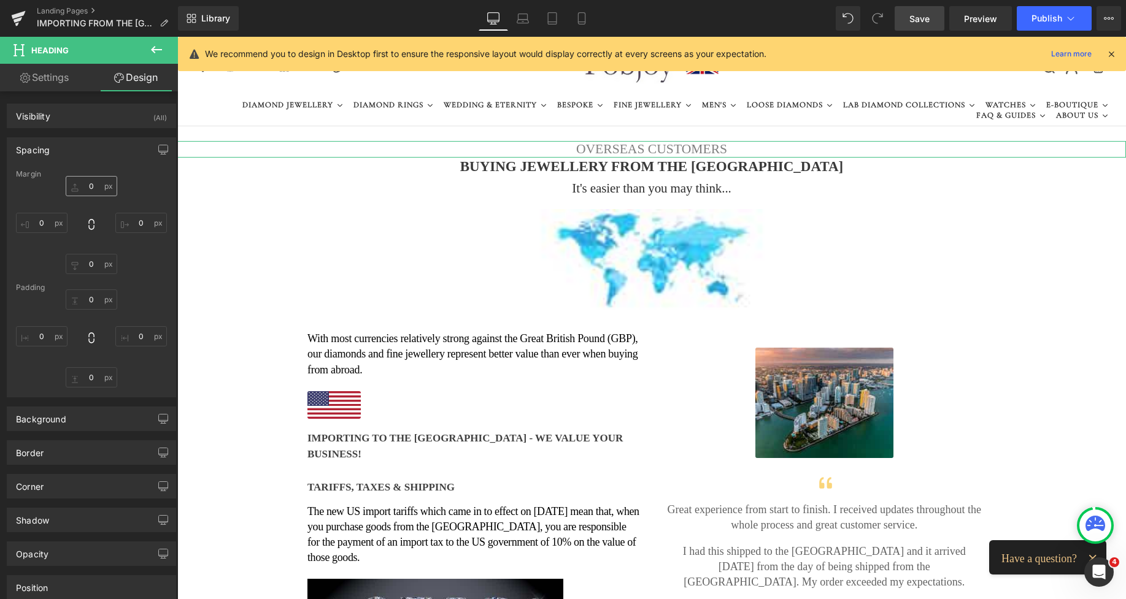
type input "0"
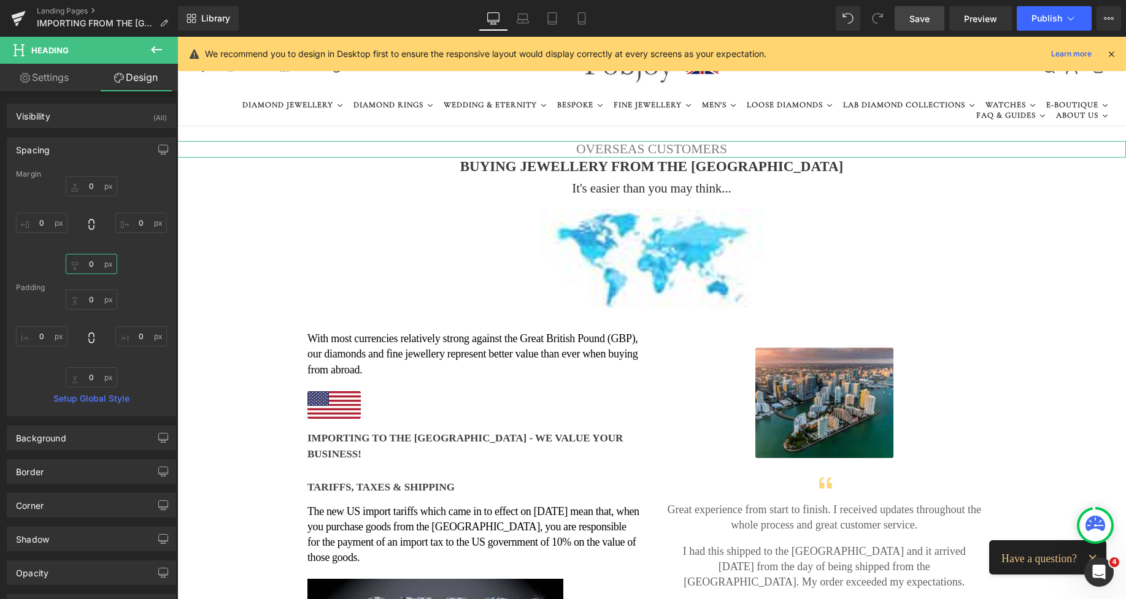
click at [86, 259] on input "0" at bounding box center [92, 264] width 52 height 20
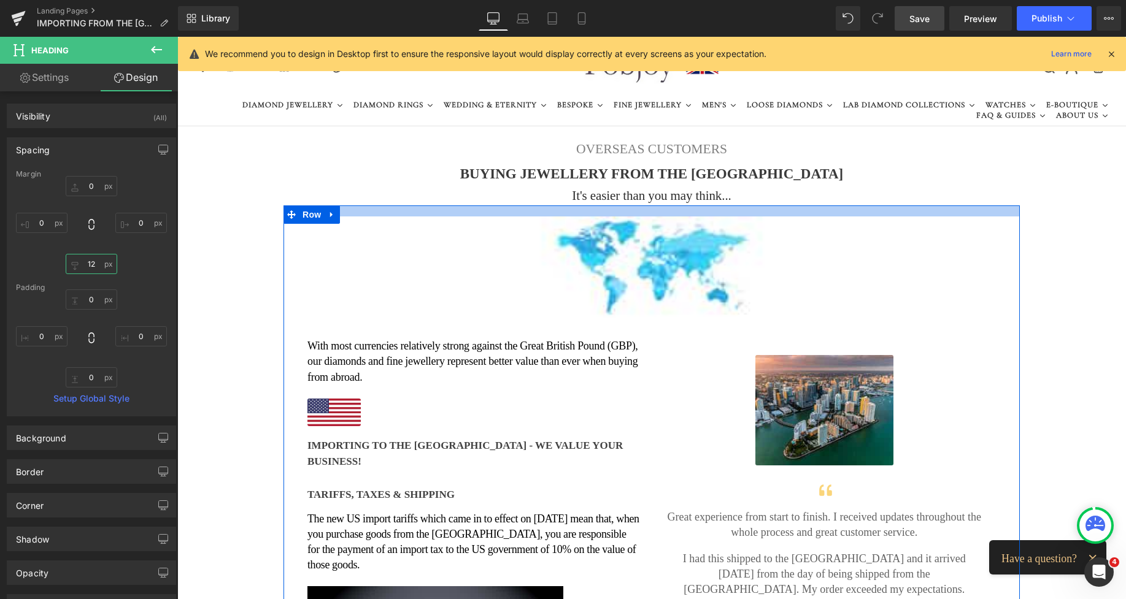
type input "1"
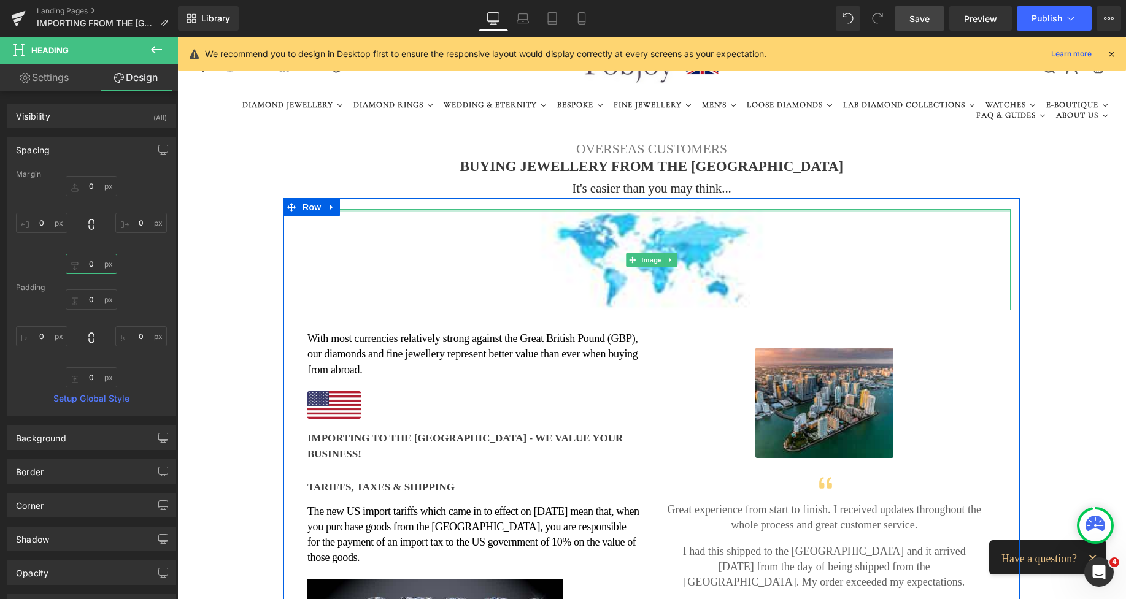
type input "5"
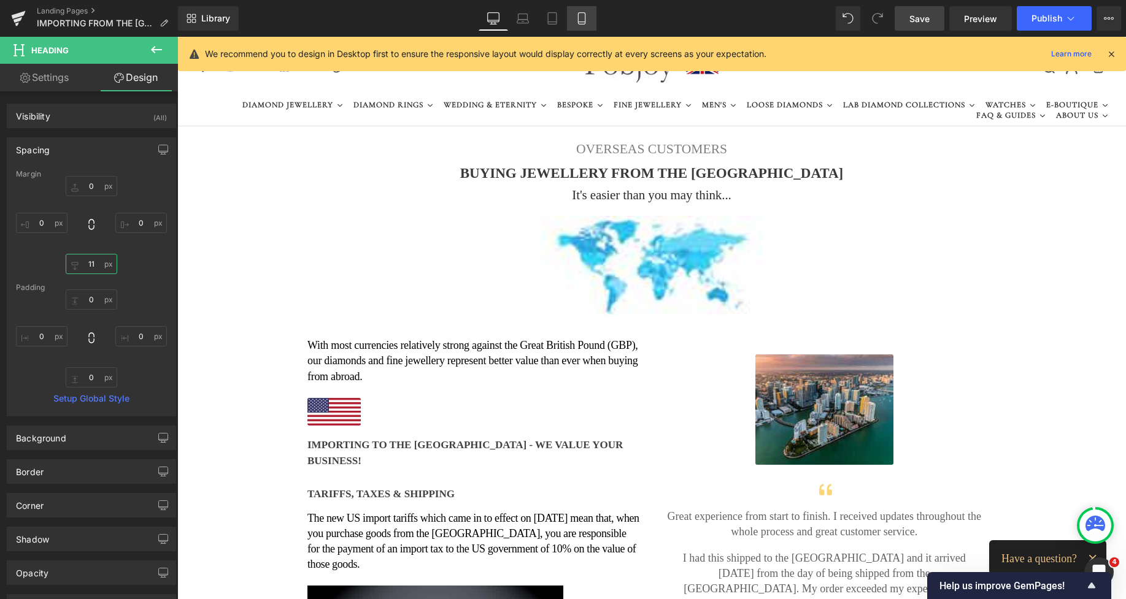
type input "11"
click at [583, 22] on icon at bounding box center [581, 22] width 7 height 0
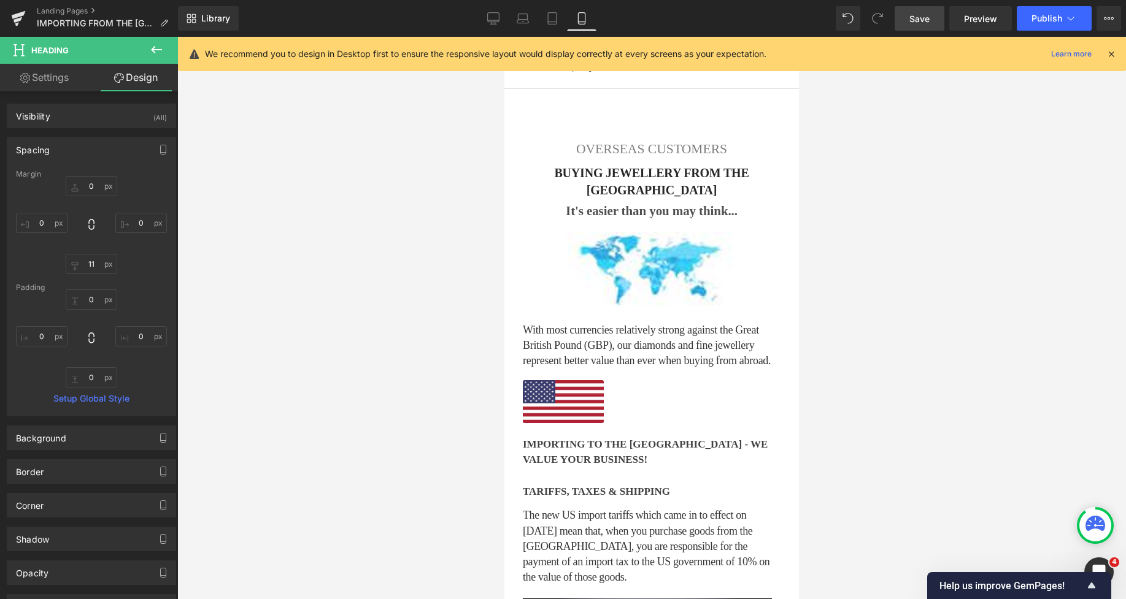
type input "0"
type input "11"
type input "0"
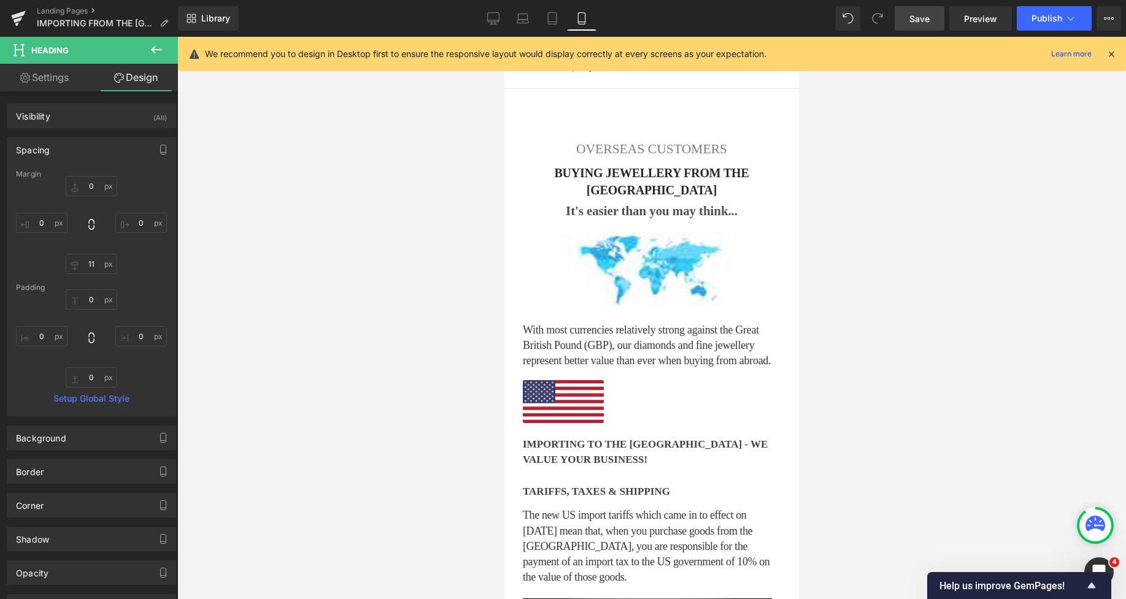
type input "0"
click at [551, 15] on icon at bounding box center [552, 18] width 12 height 12
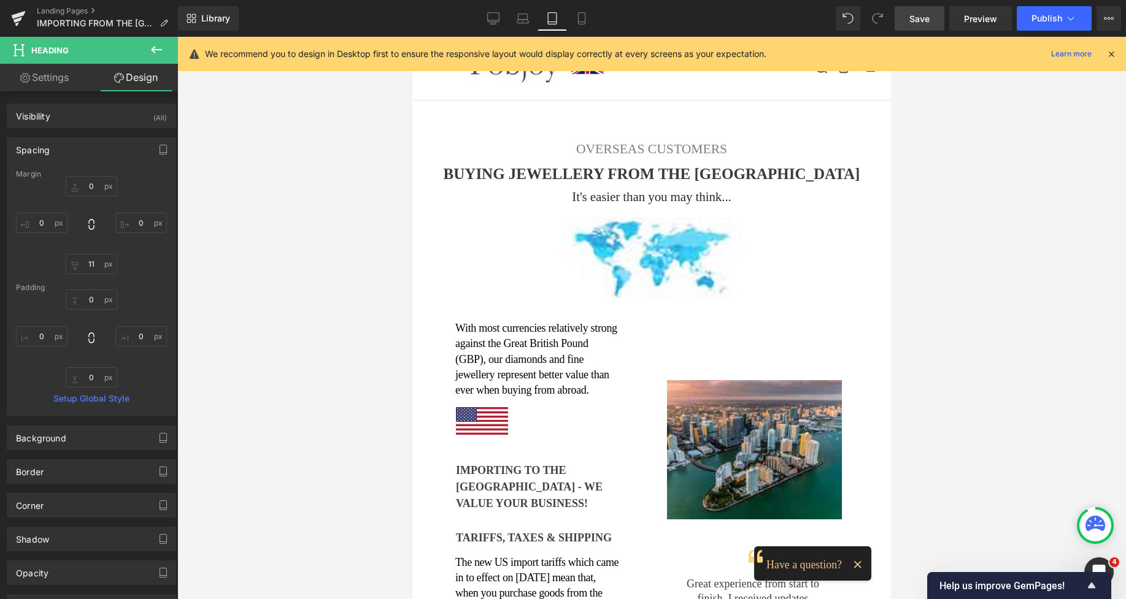
type input "0"
type input "11"
type input "0"
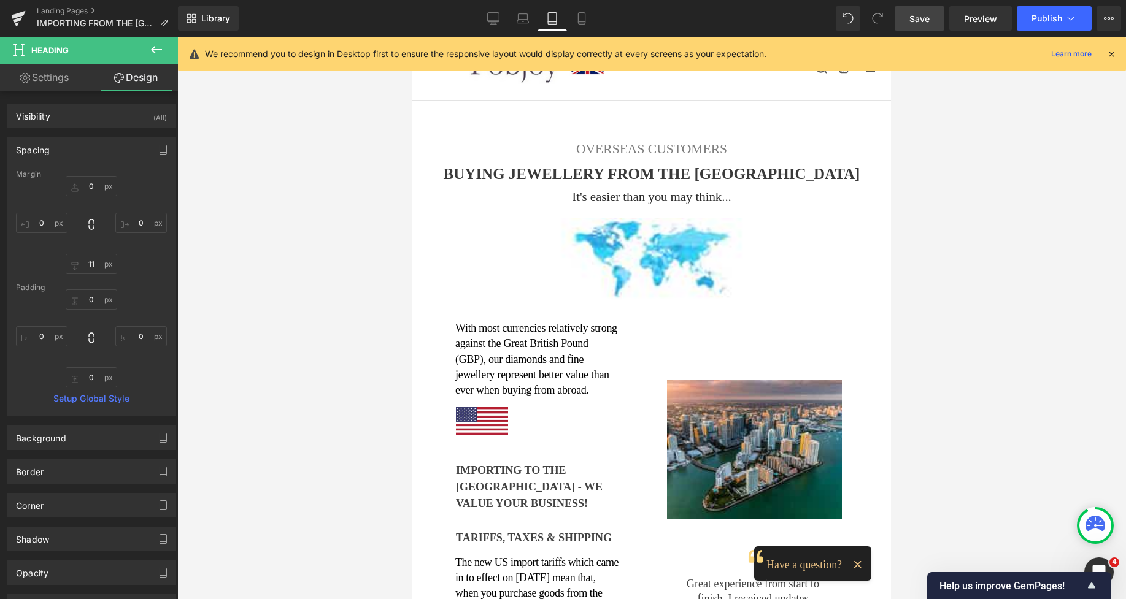
type input "0"
click at [520, 20] on icon at bounding box center [522, 22] width 12 height 4
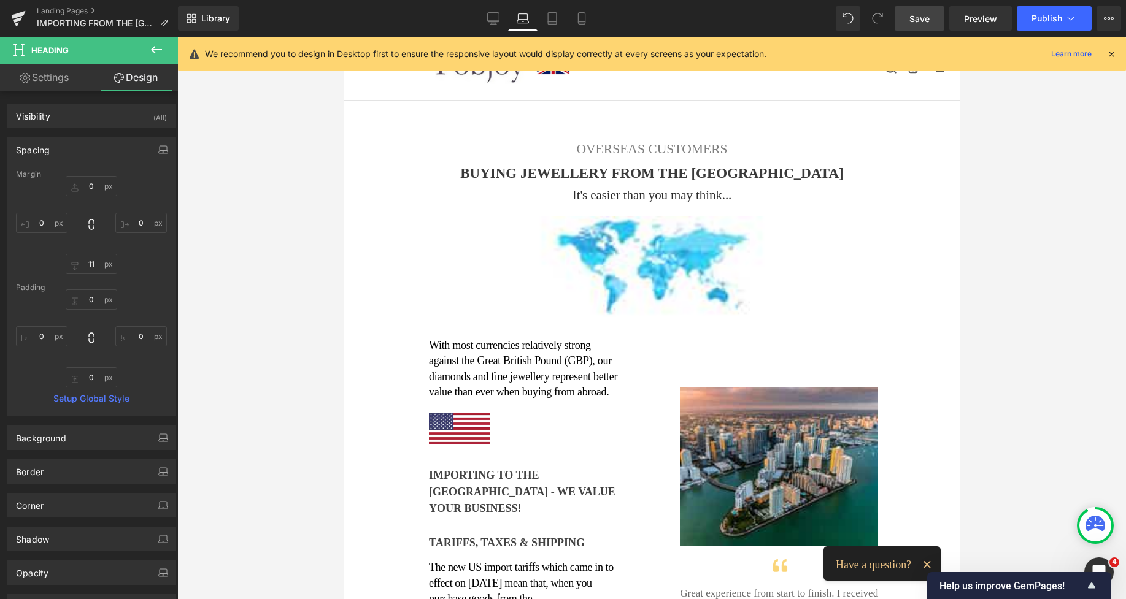
type input "0"
type input "11"
type input "0"
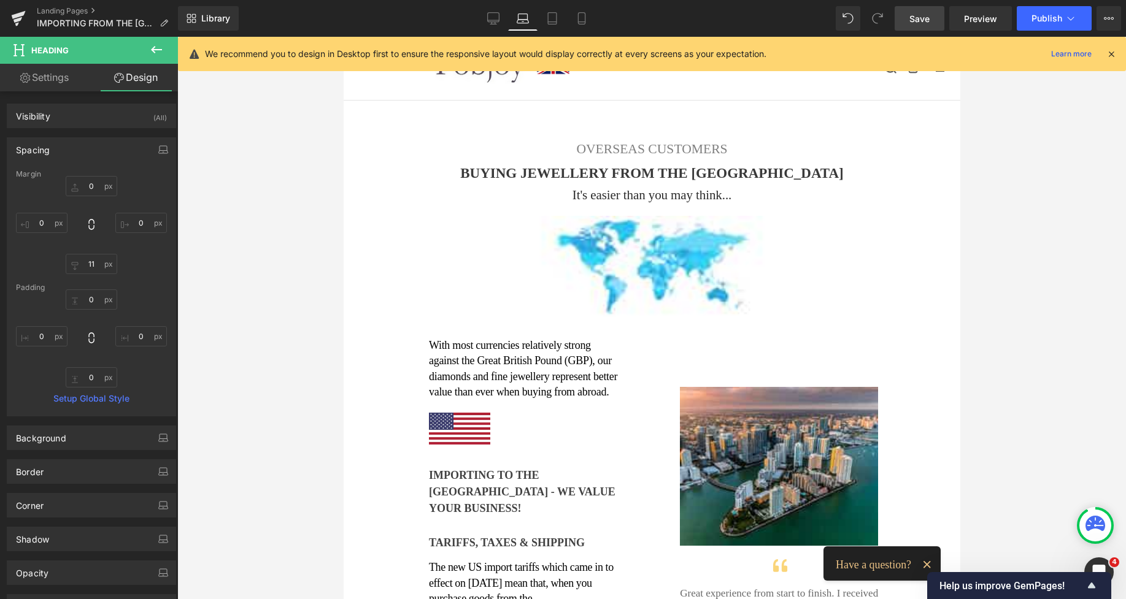
type input "0"
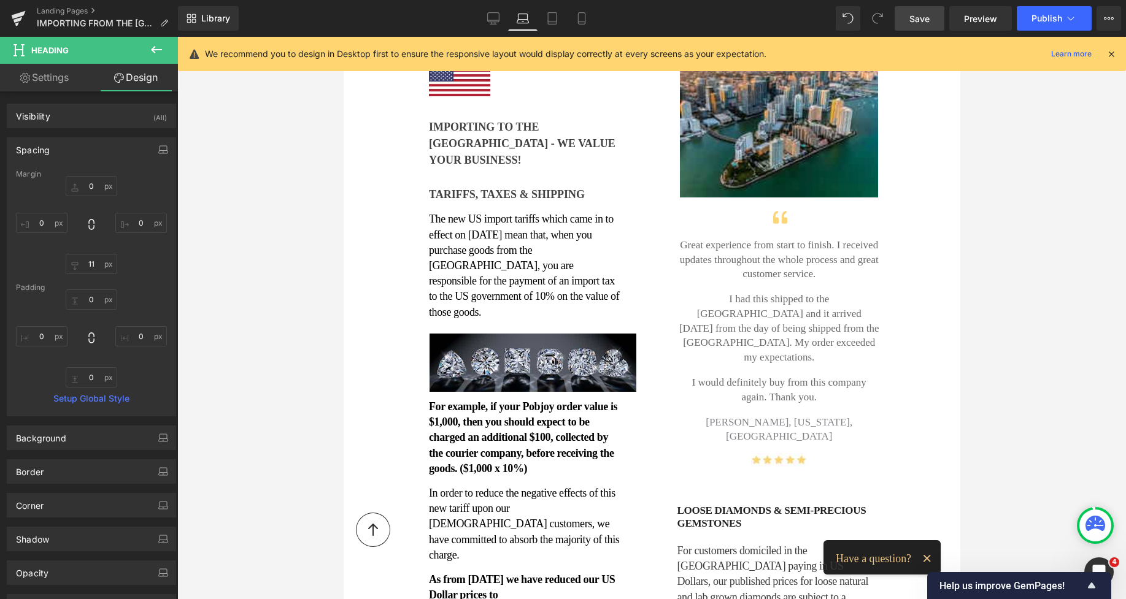
scroll to position [376, 0]
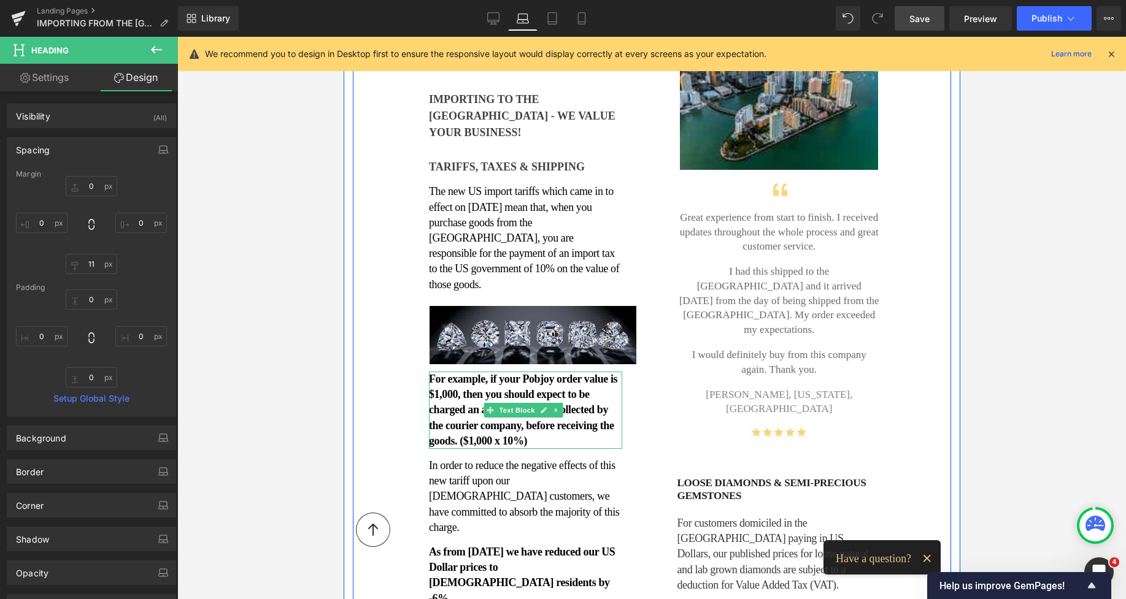
click at [459, 372] on p "For example, if your Pobjoy order value is $1,000, then you should expect to be…" at bounding box center [524, 410] width 193 height 77
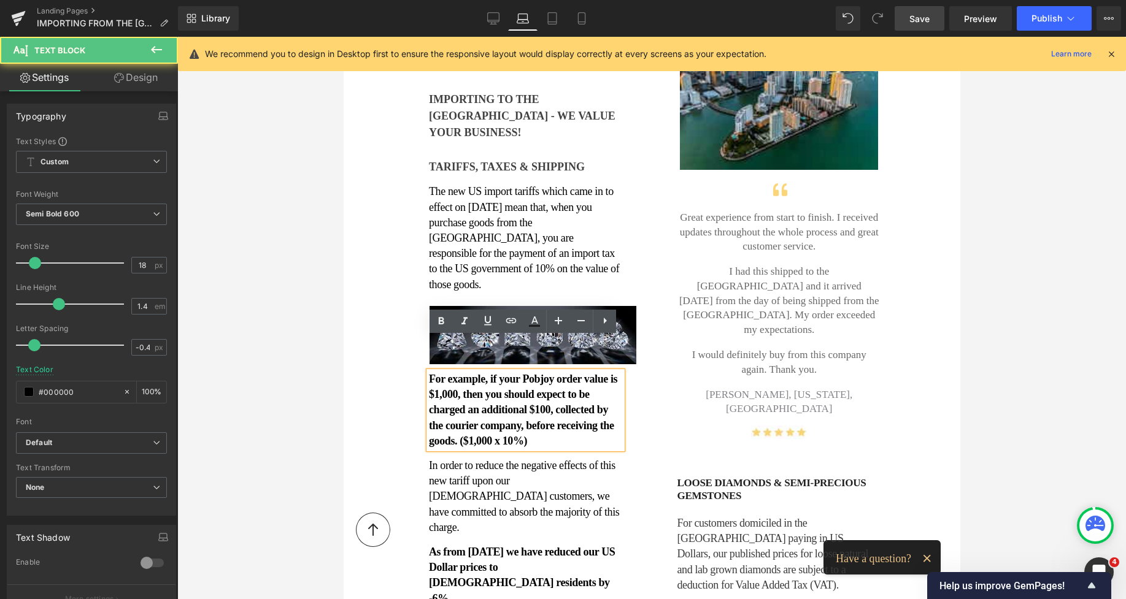
click at [457, 372] on p "For example, if your Pobjoy order value is $1,000, then you should expect to be…" at bounding box center [524, 410] width 193 height 77
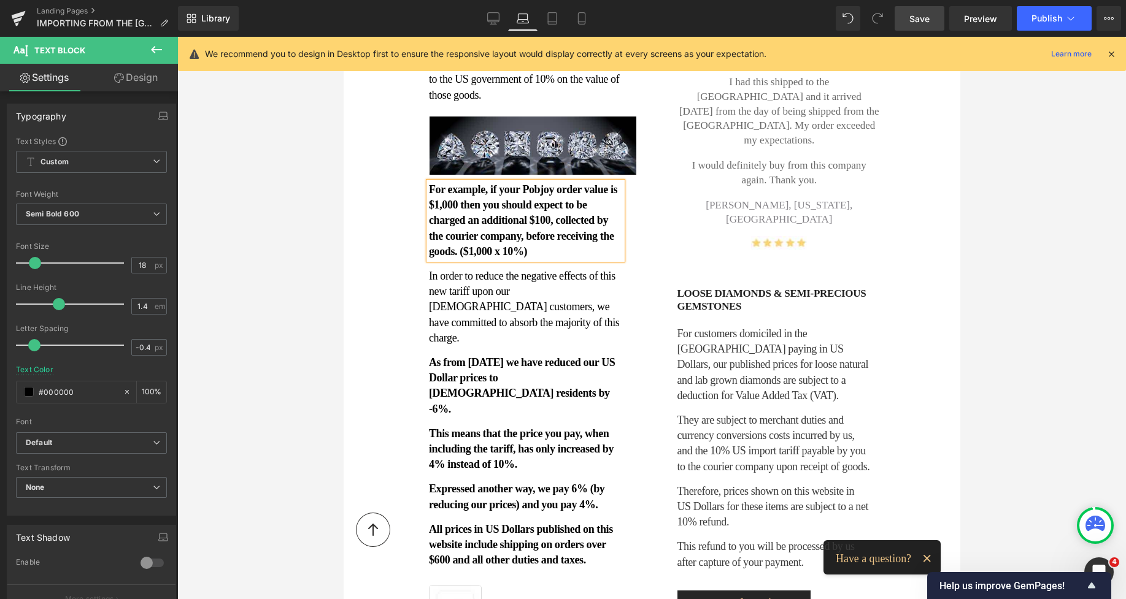
scroll to position [570, 0]
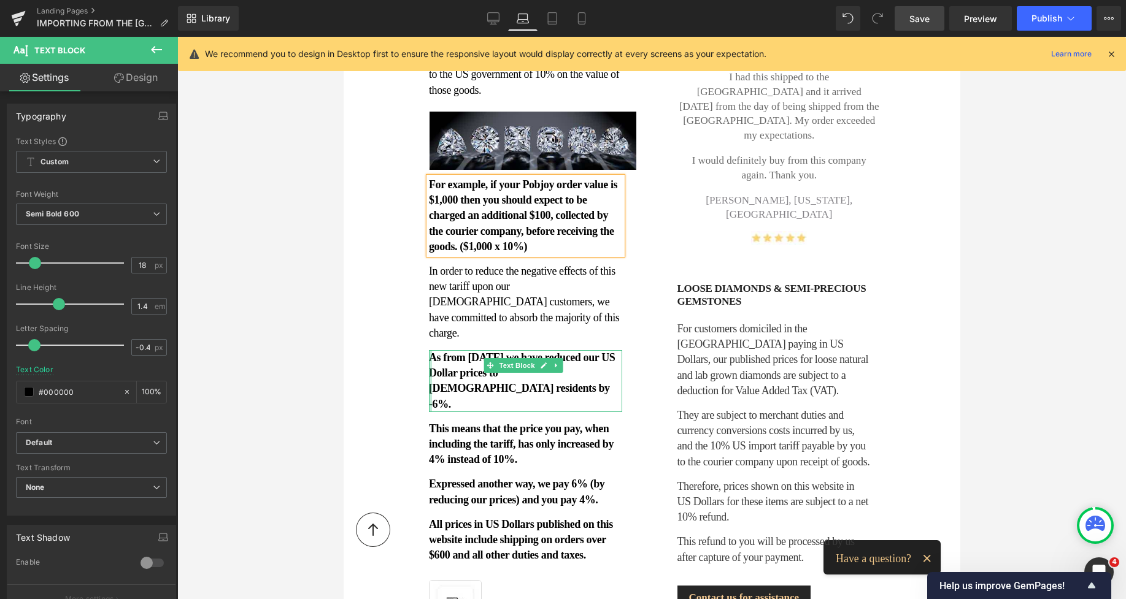
click at [430, 350] on div at bounding box center [429, 381] width 3 height 62
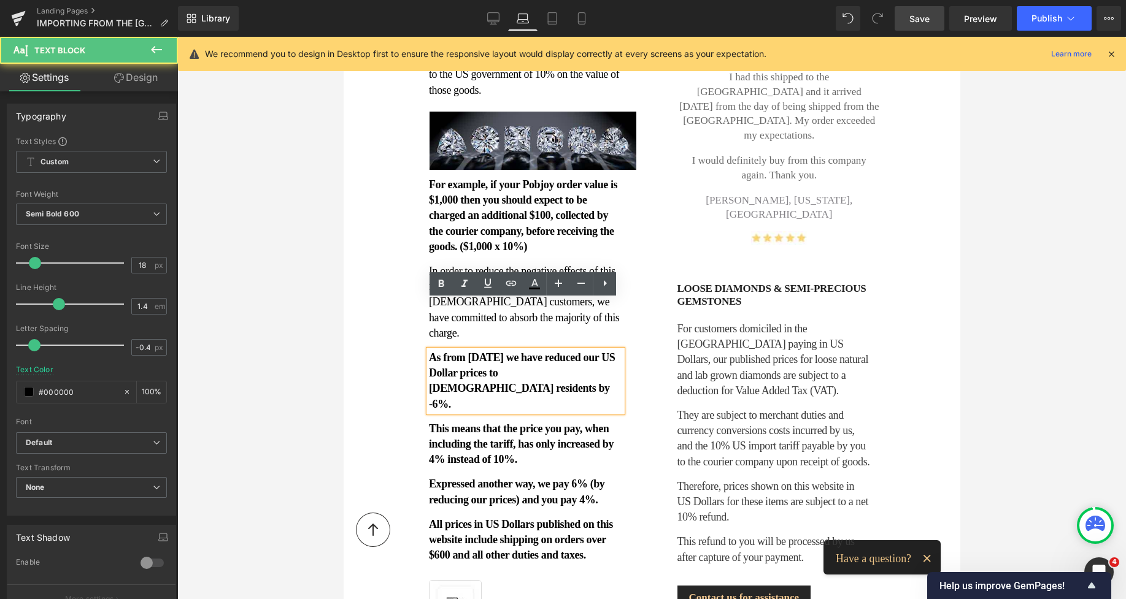
click at [432, 350] on p "As from [DATE] we have reduced our US Dollar prices to [DEMOGRAPHIC_DATA] resid…" at bounding box center [524, 381] width 193 height 62
click at [431, 350] on p "As from [DATE] we have reduced our US Dollar prices to [DEMOGRAPHIC_DATA] resid…" at bounding box center [524, 381] width 193 height 62
click at [434, 350] on p "As from [DATE] we have reduced our US Dollar prices to [DEMOGRAPHIC_DATA] resid…" at bounding box center [524, 381] width 193 height 62
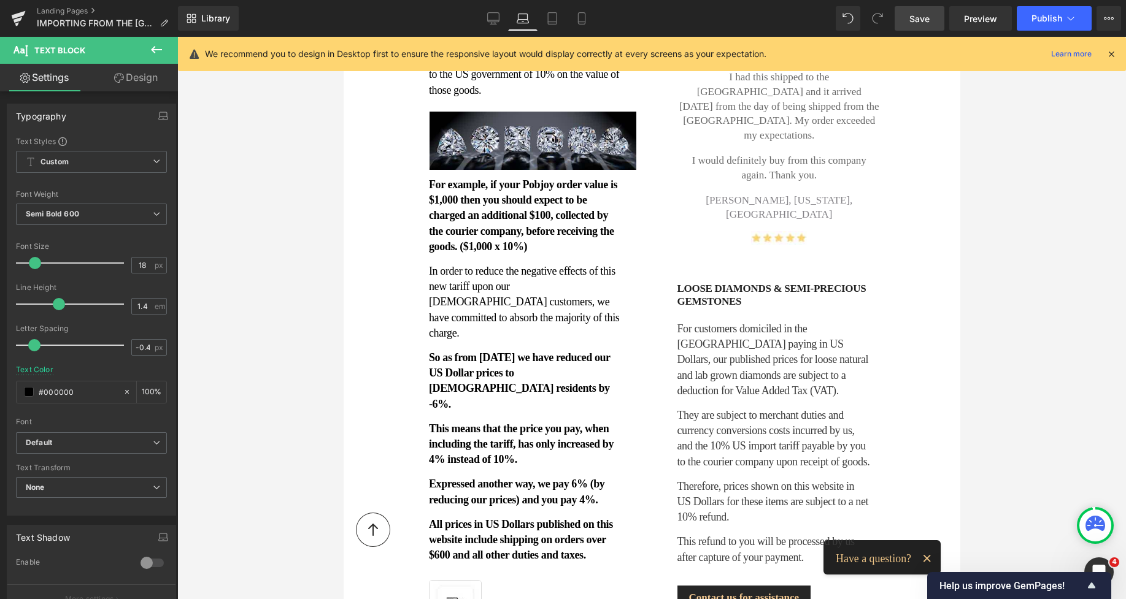
click at [916, 16] on span "Save" at bounding box center [919, 18] width 20 height 13
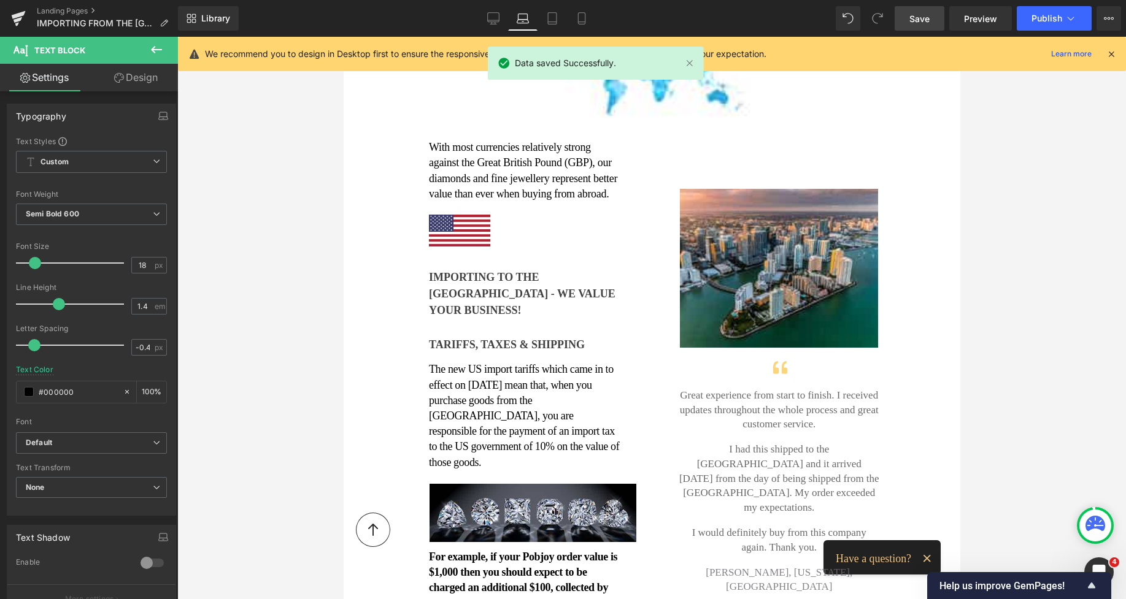
scroll to position [190, 0]
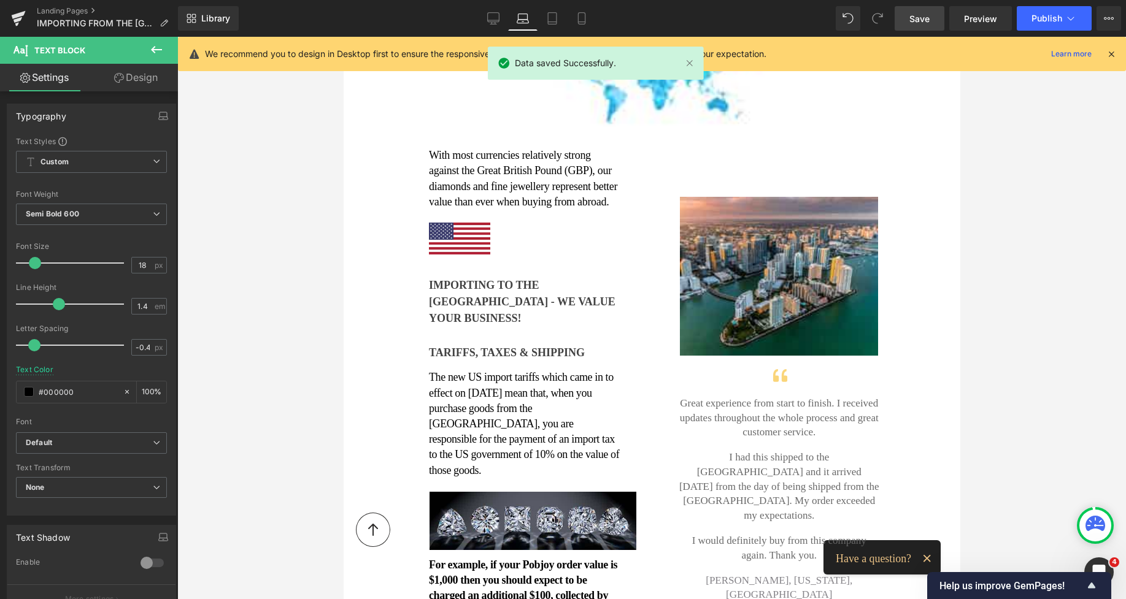
click at [923, 18] on span "Save" at bounding box center [919, 18] width 20 height 13
click at [1037, 21] on span "Publish" at bounding box center [1046, 18] width 31 height 10
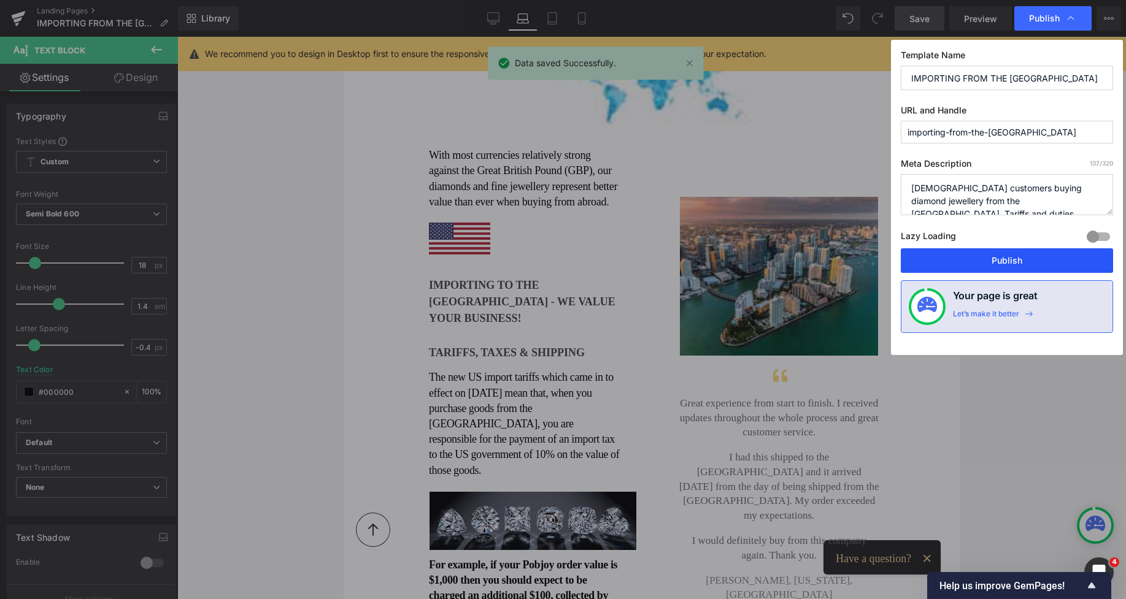
click at [983, 264] on button "Publish" at bounding box center [1006, 260] width 212 height 25
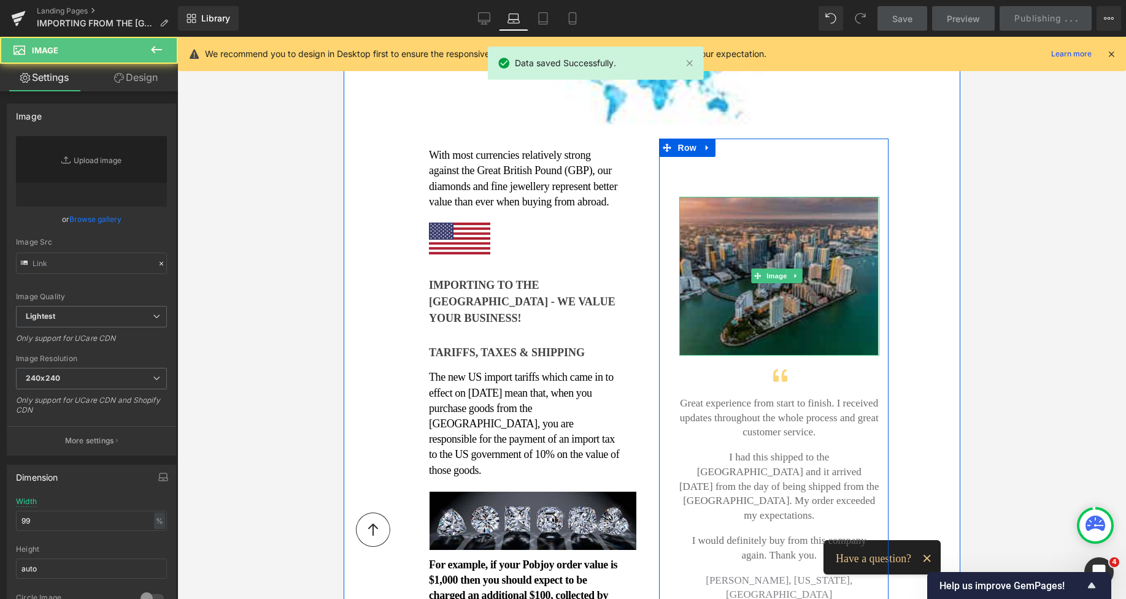
click at [786, 223] on img at bounding box center [778, 276] width 198 height 159
click at [781, 224] on img at bounding box center [778, 276] width 198 height 159
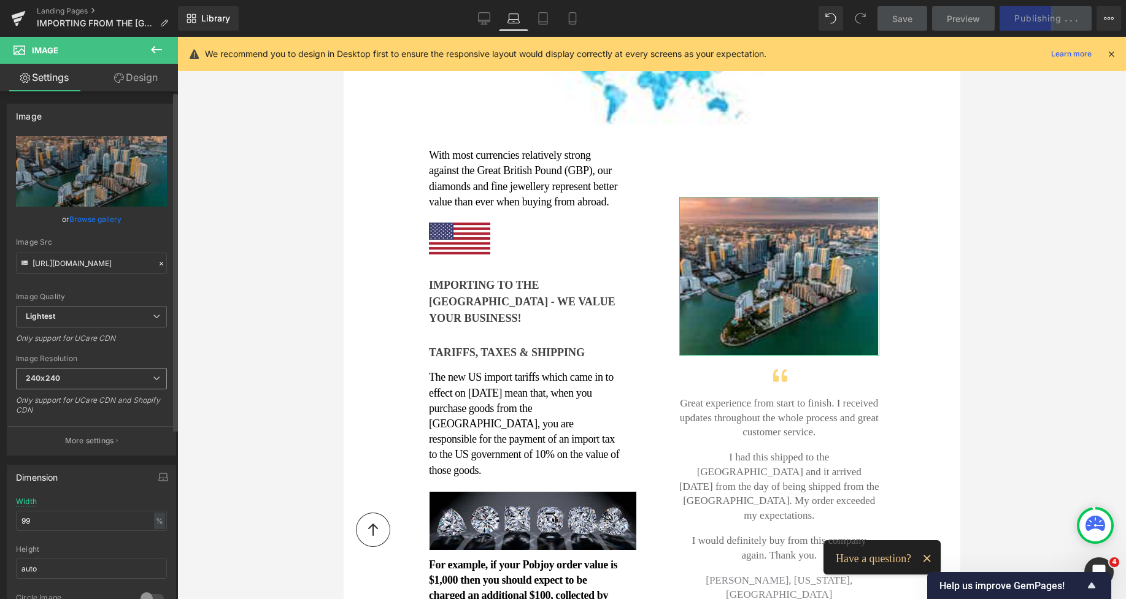
click at [69, 378] on span "240x240" at bounding box center [91, 378] width 151 height 21
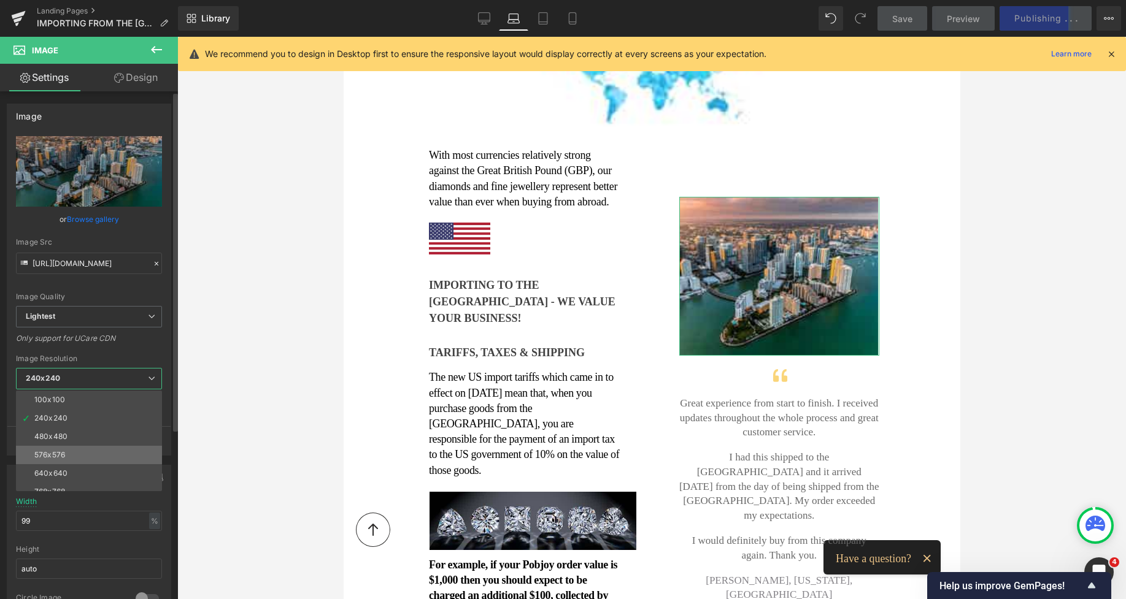
click at [68, 451] on li "576x576" at bounding box center [92, 455] width 152 height 18
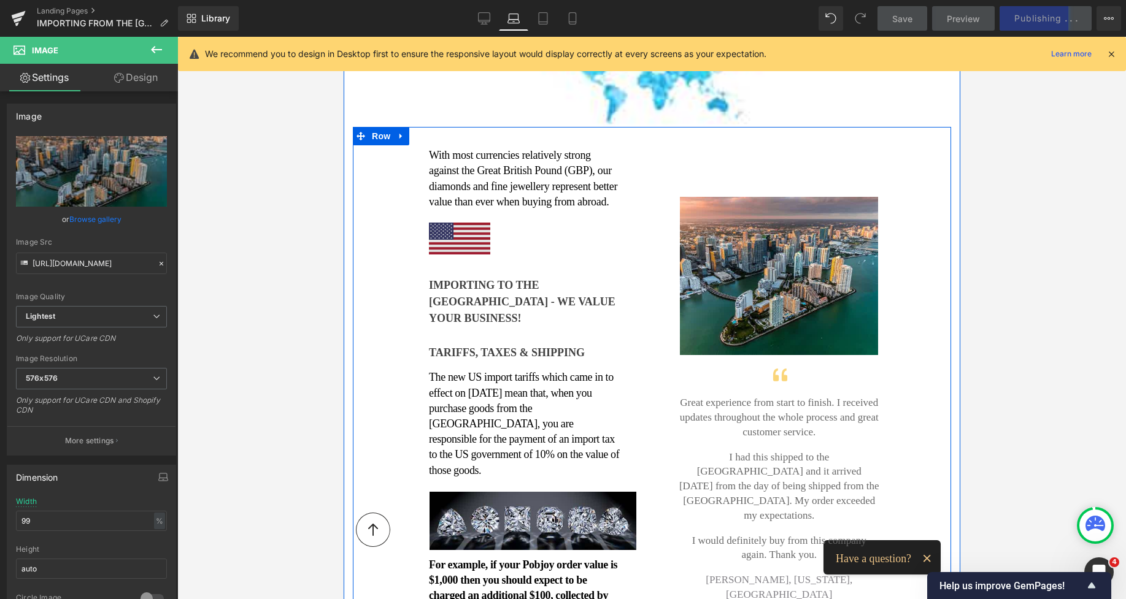
type input "[URL][DOMAIN_NAME]"
click at [442, 250] on img at bounding box center [458, 239] width 61 height 33
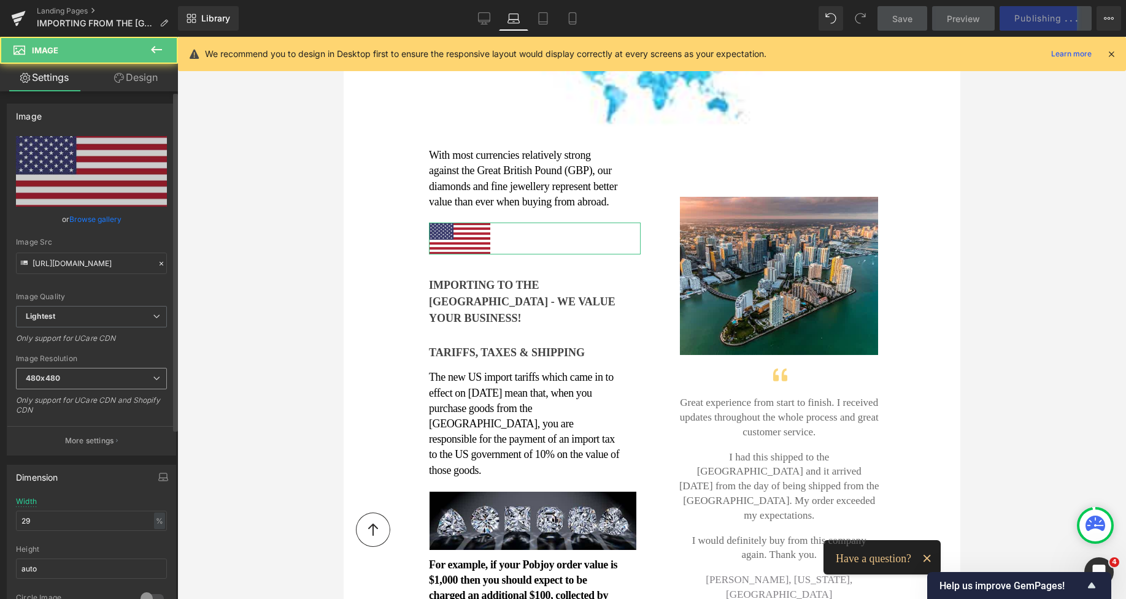
click at [107, 380] on span "480x480" at bounding box center [91, 378] width 151 height 21
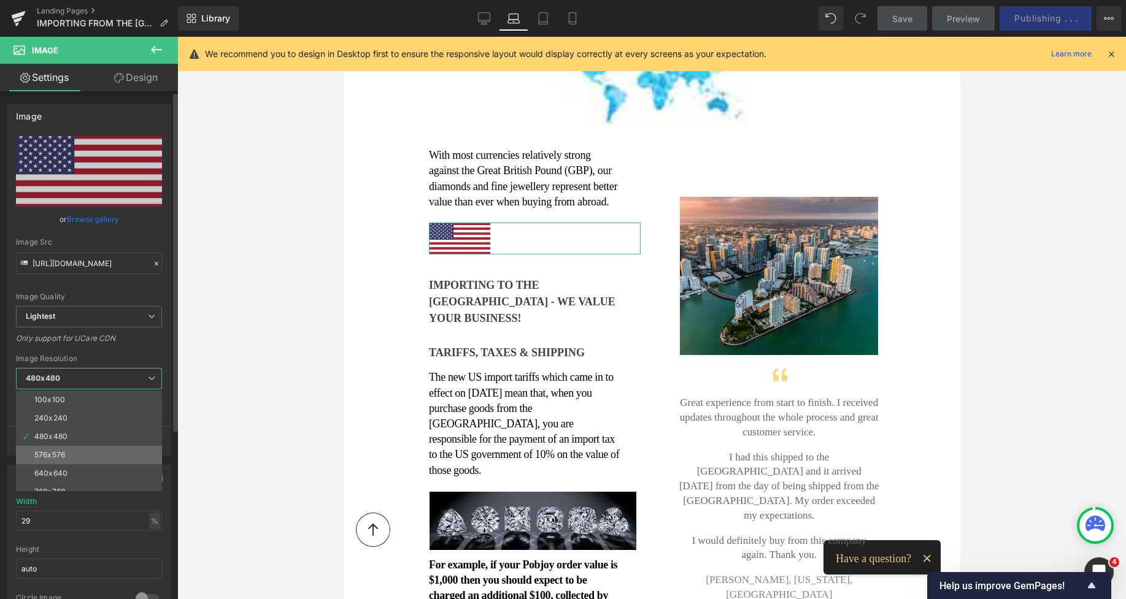
click at [75, 449] on li "576x576" at bounding box center [92, 455] width 152 height 18
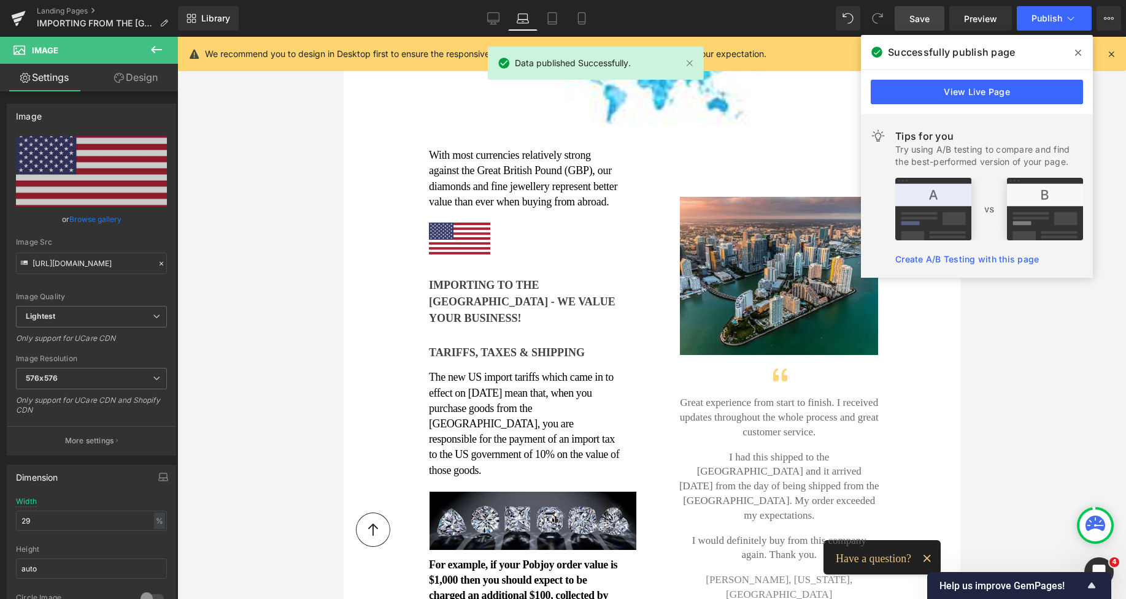
type input "[URL][DOMAIN_NAME]"
click at [612, 104] on img at bounding box center [650, 76] width 367 height 101
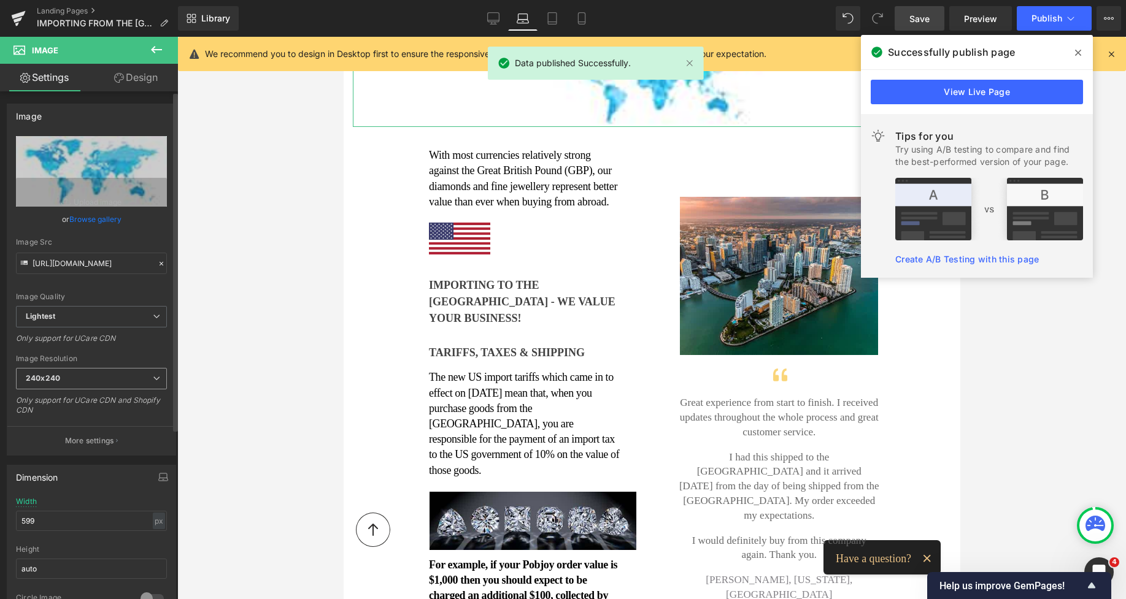
click at [79, 388] on span "240x240" at bounding box center [91, 378] width 151 height 21
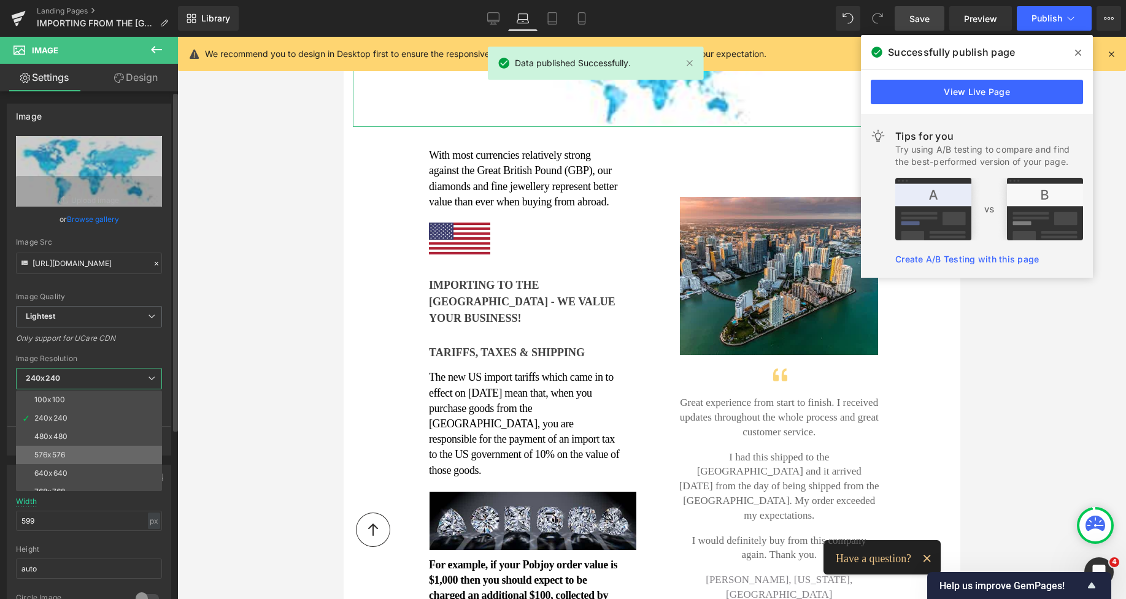
click at [77, 446] on li "576x576" at bounding box center [92, 455] width 152 height 18
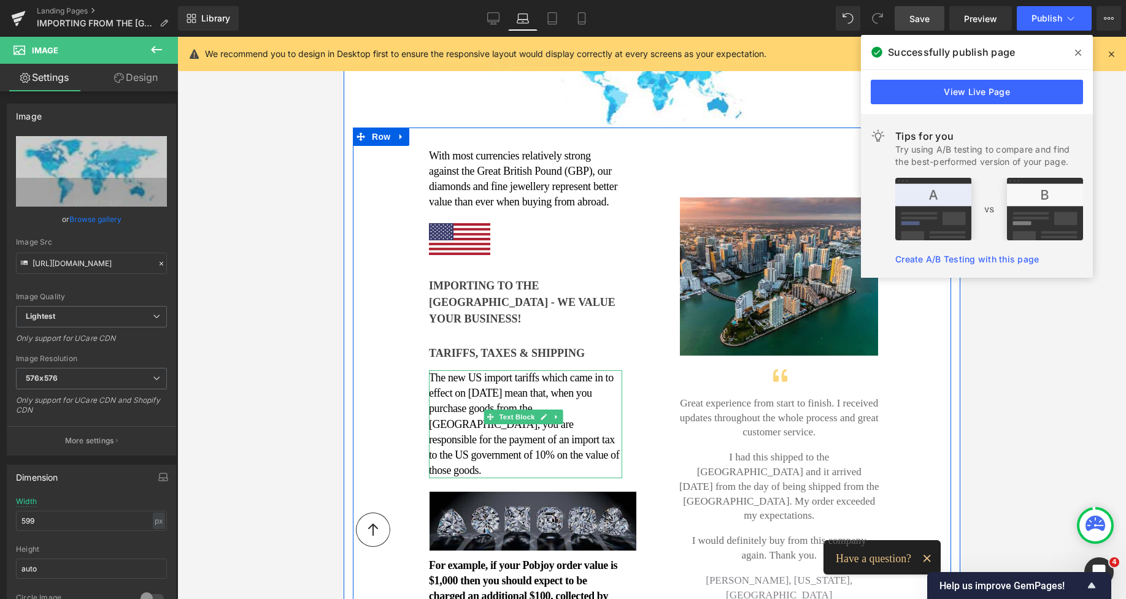
type input "[URL][DOMAIN_NAME]"
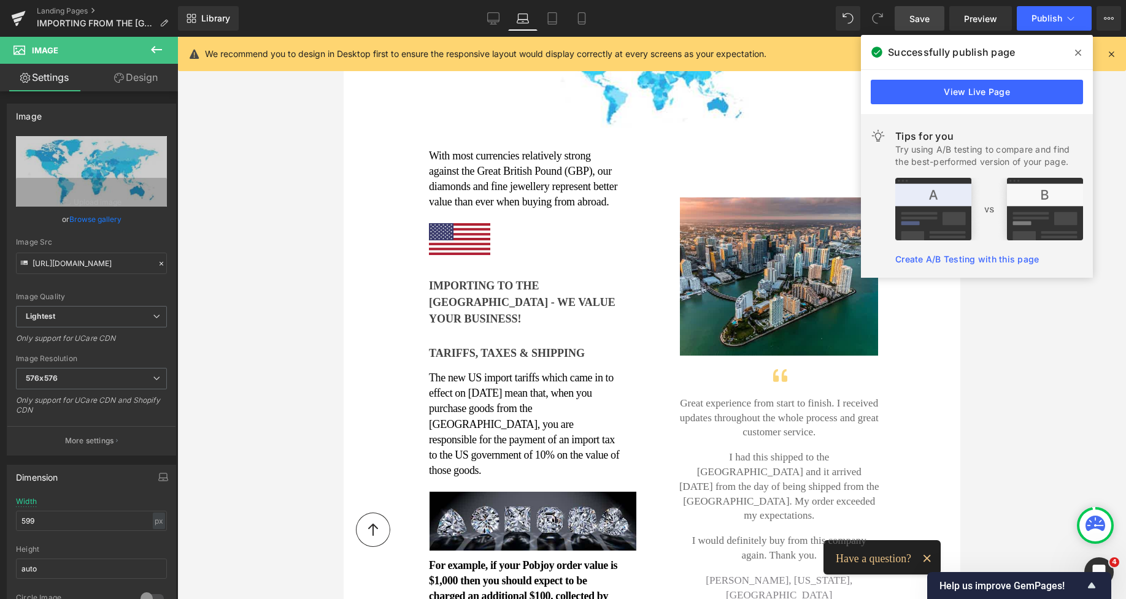
click at [960, 348] on div at bounding box center [651, 318] width 948 height 562
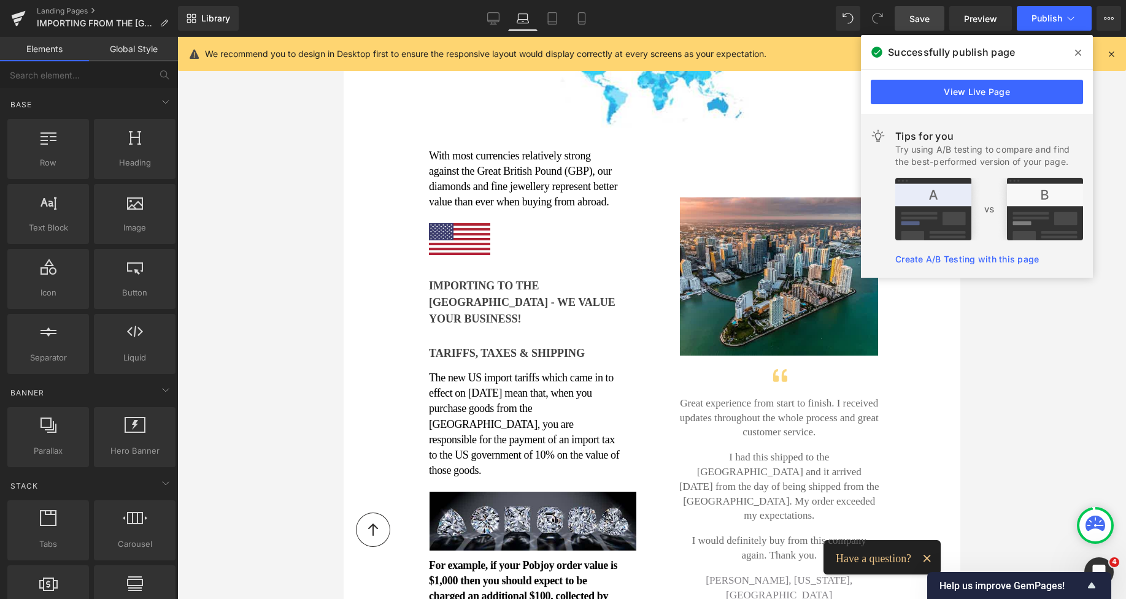
click at [1081, 48] on span at bounding box center [1078, 53] width 20 height 20
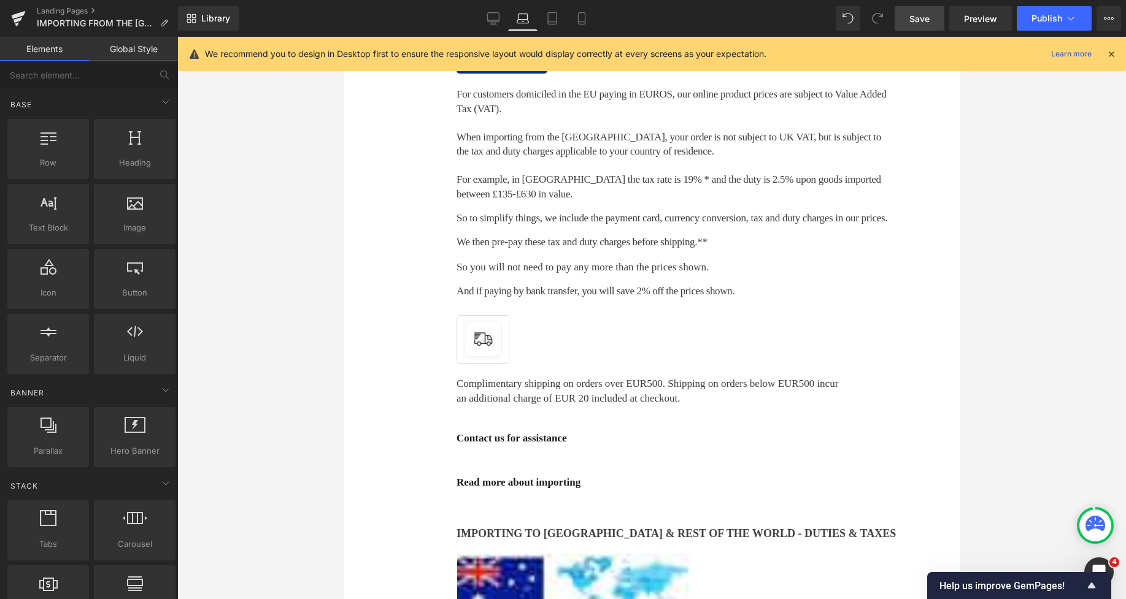
scroll to position [1389, 0]
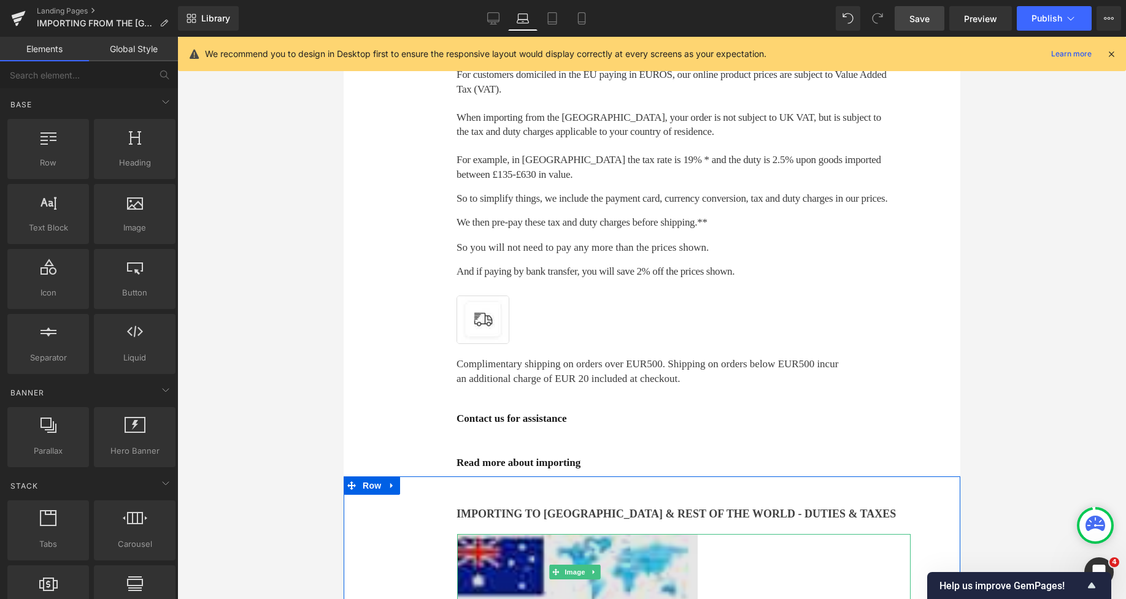
click at [469, 534] on img at bounding box center [576, 572] width 240 height 77
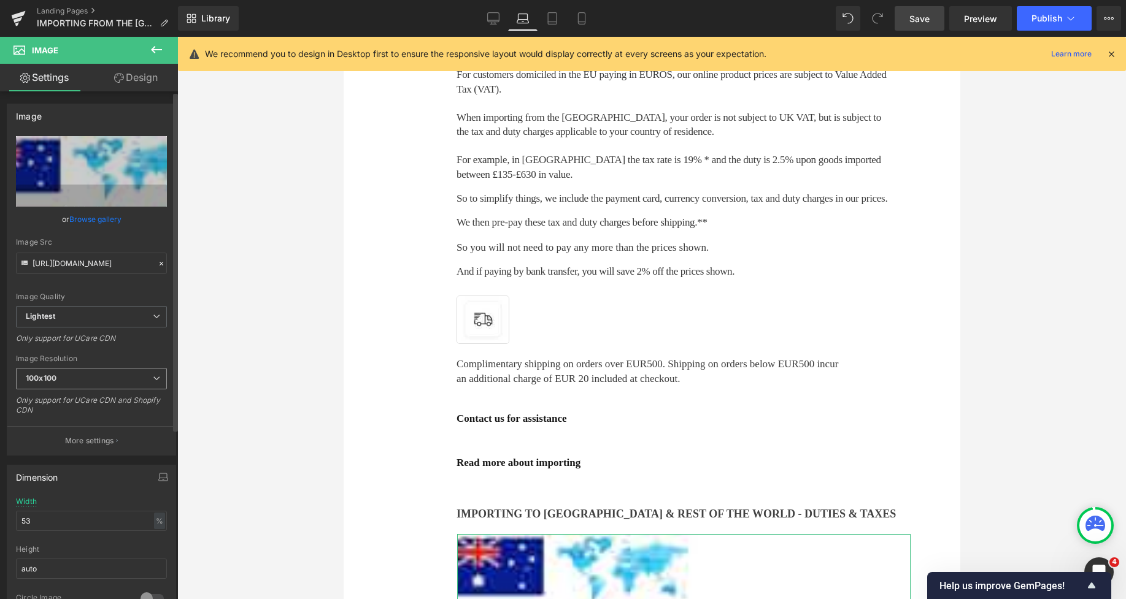
click at [91, 382] on span "100x100" at bounding box center [91, 378] width 151 height 21
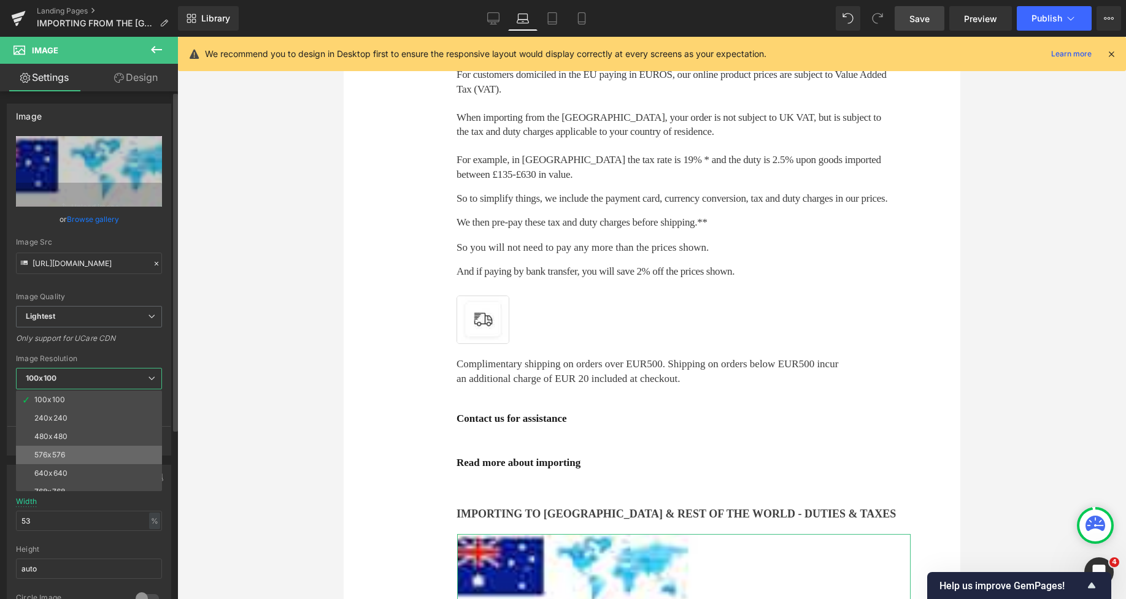
click at [65, 451] on div "576x576" at bounding box center [49, 455] width 31 height 9
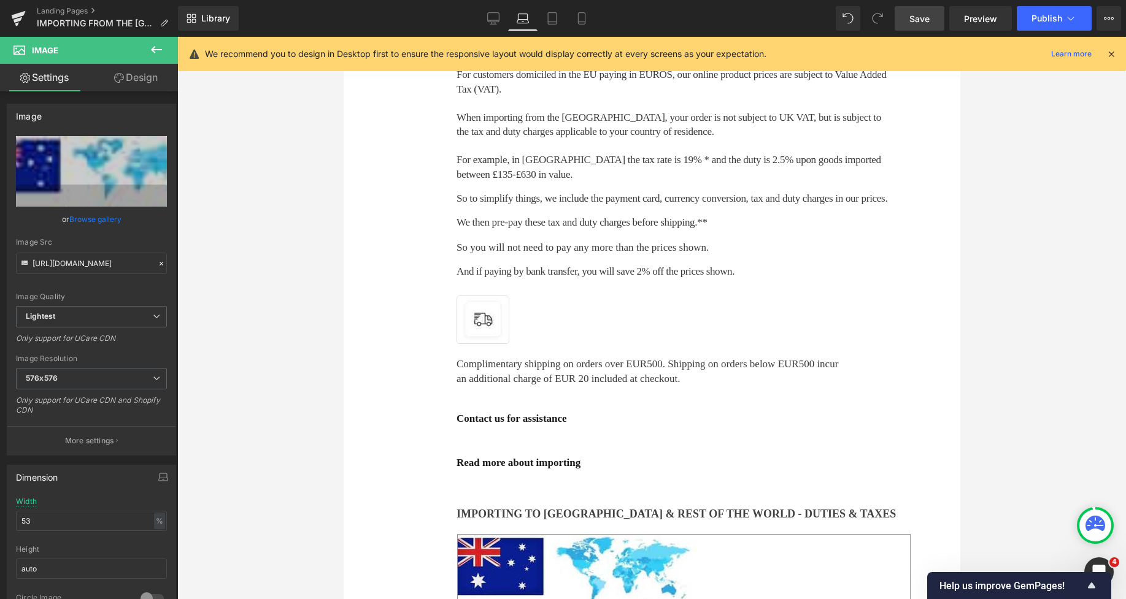
type input "[URL][DOMAIN_NAME]"
click at [917, 17] on span "Save" at bounding box center [919, 18] width 20 height 13
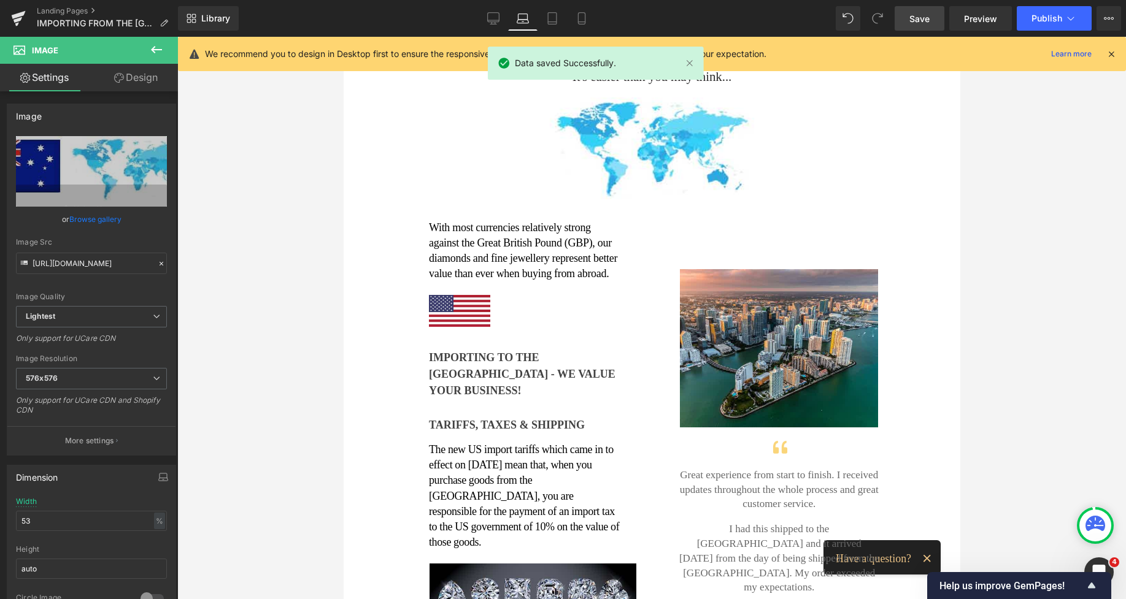
scroll to position [190, 0]
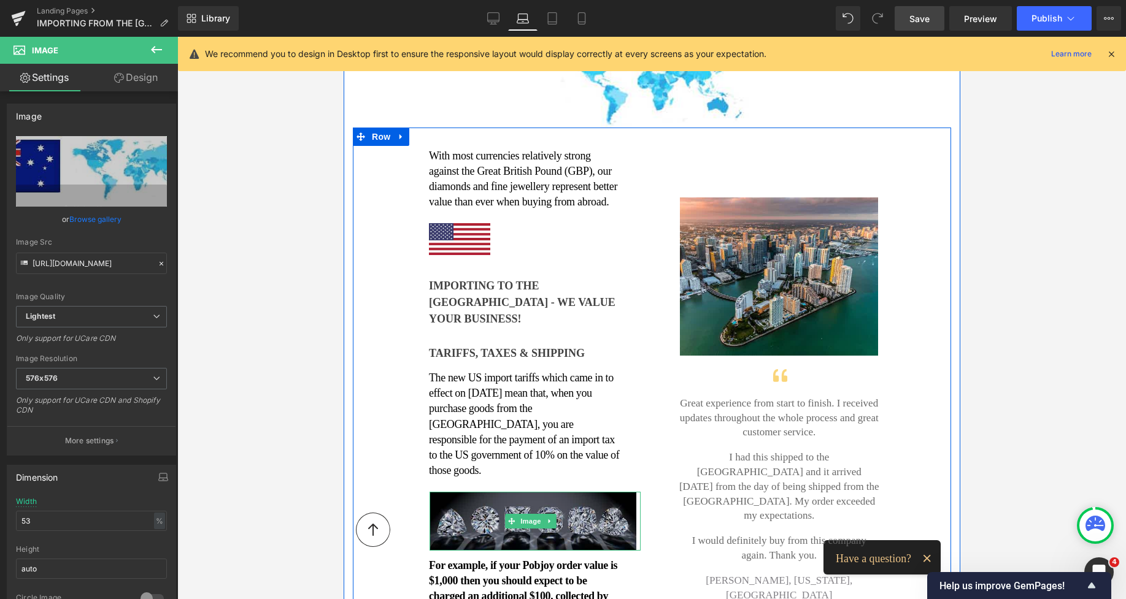
click at [459, 492] on img at bounding box center [532, 521] width 207 height 58
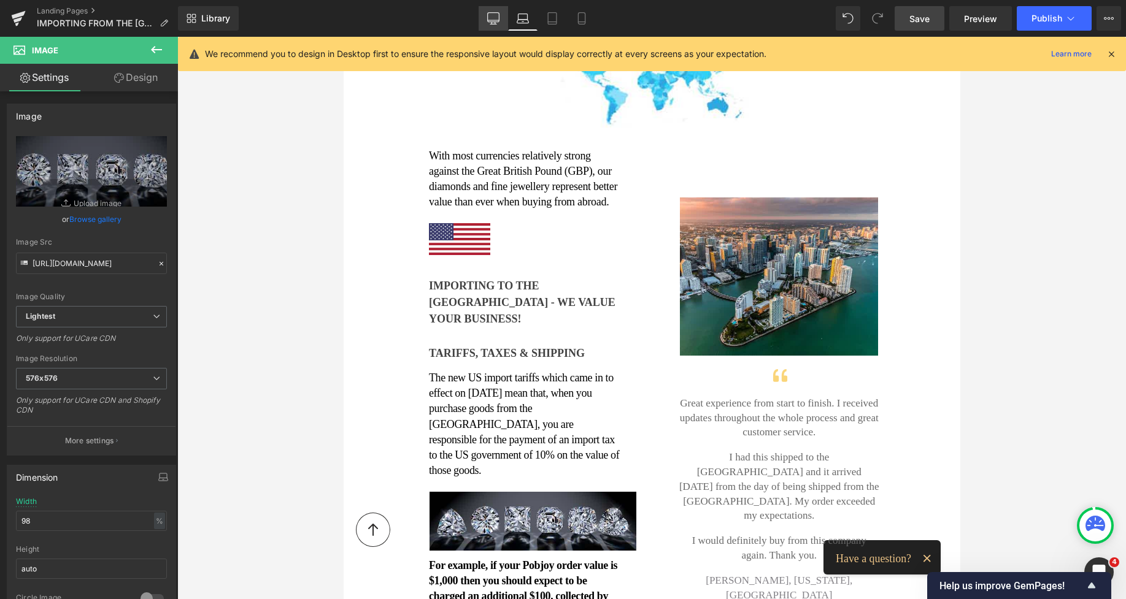
click at [493, 25] on link "Desktop" at bounding box center [492, 18] width 29 height 25
type input "77"
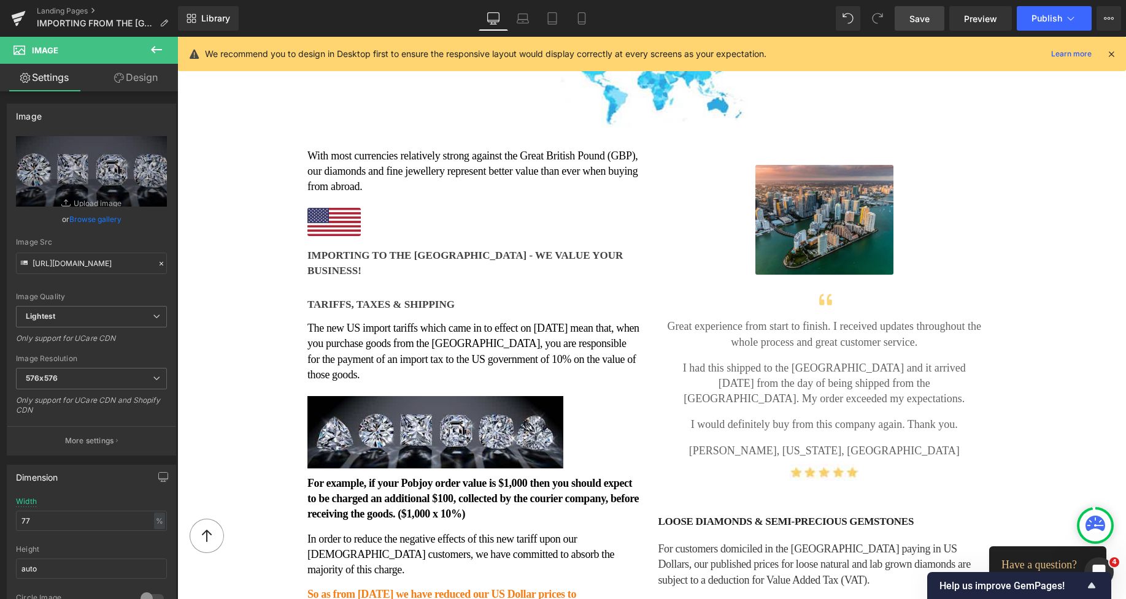
scroll to position [118, 0]
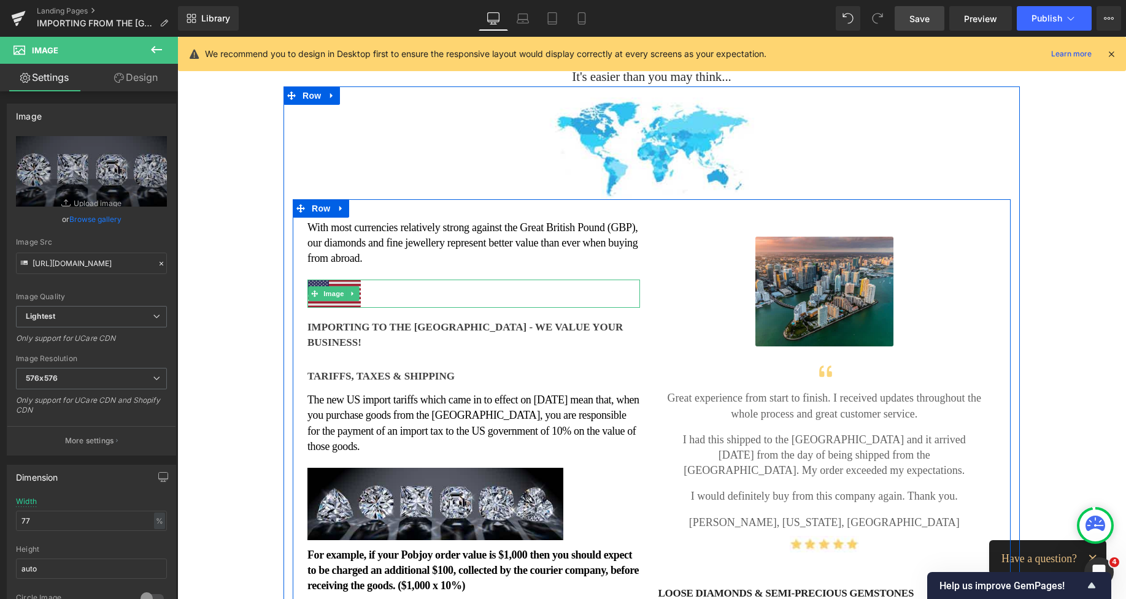
click at [339, 301] on img at bounding box center [333, 294] width 53 height 28
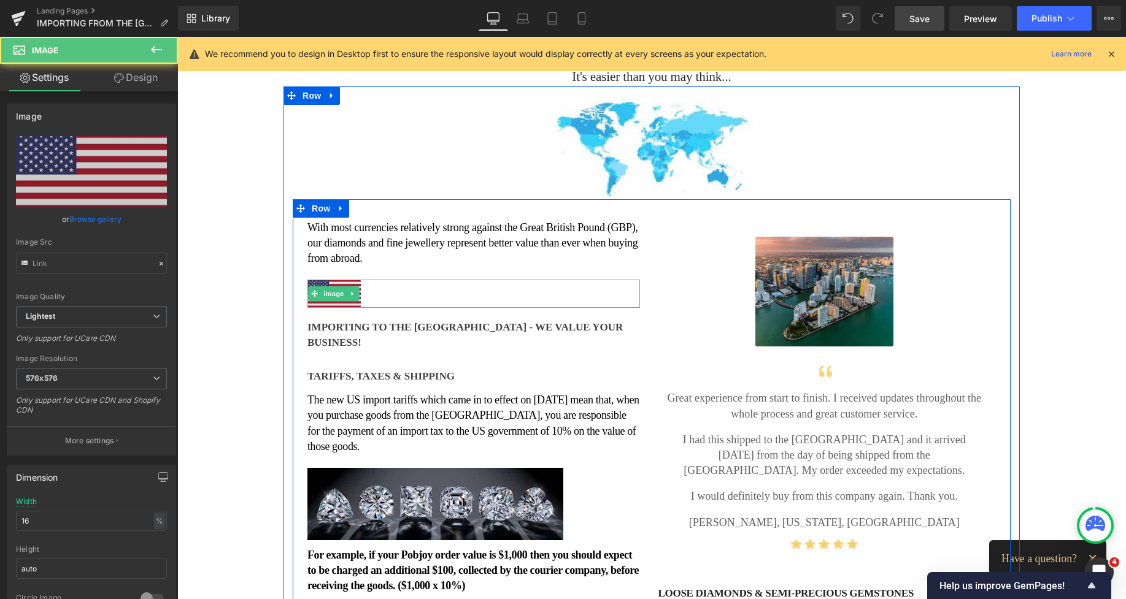
type input "[URL][DOMAIN_NAME]"
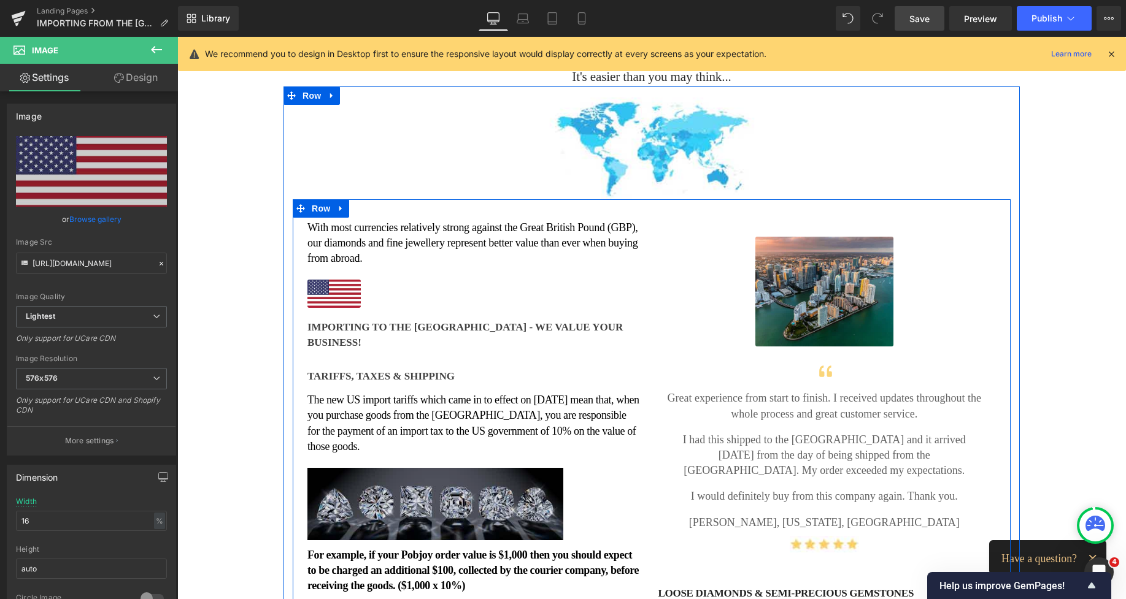
click at [365, 474] on img at bounding box center [435, 504] width 256 height 72
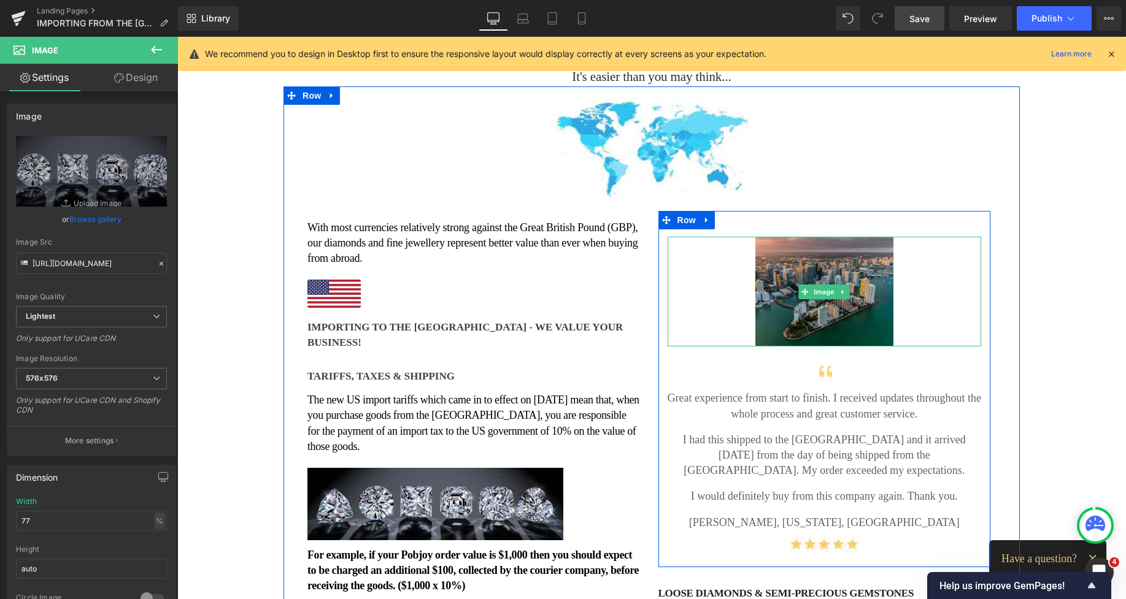
click at [767, 319] on img at bounding box center [824, 292] width 138 height 110
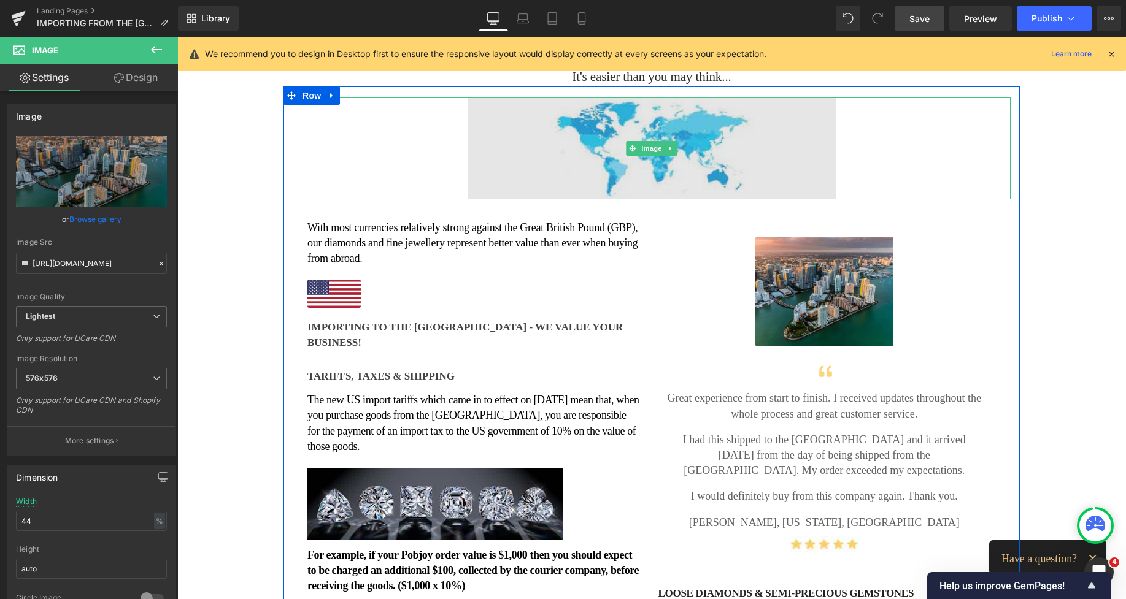
click at [712, 152] on img at bounding box center [651, 148] width 367 height 101
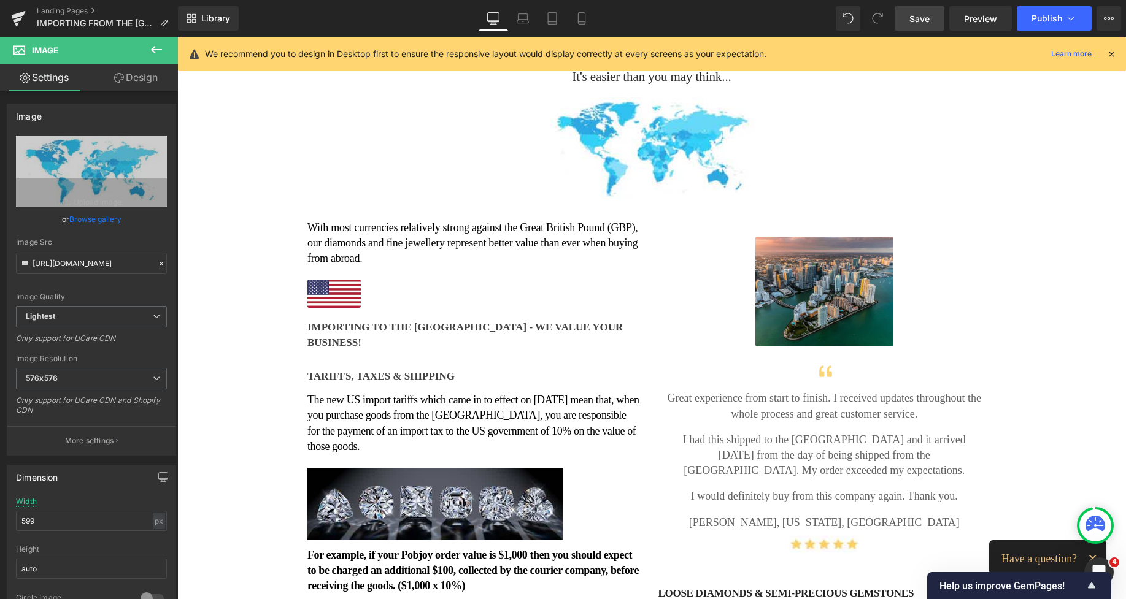
drag, startPoint x: 927, startPoint y: 20, endPoint x: 650, endPoint y: 86, distance: 284.3
click at [927, 20] on span "Save" at bounding box center [919, 18] width 20 height 13
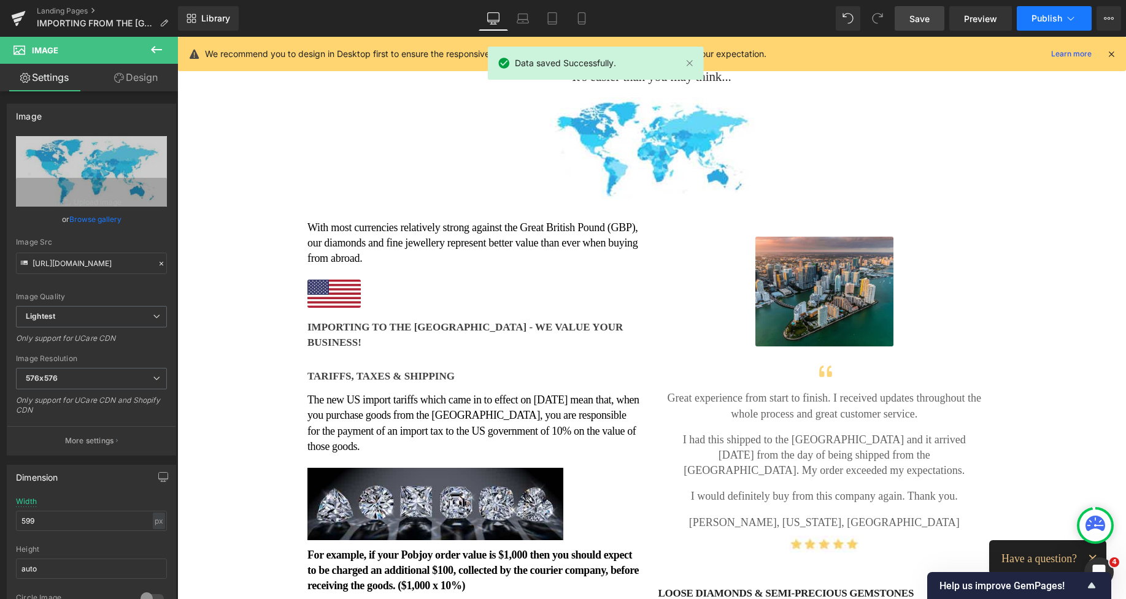
click at [1034, 21] on span "Publish" at bounding box center [1046, 18] width 31 height 10
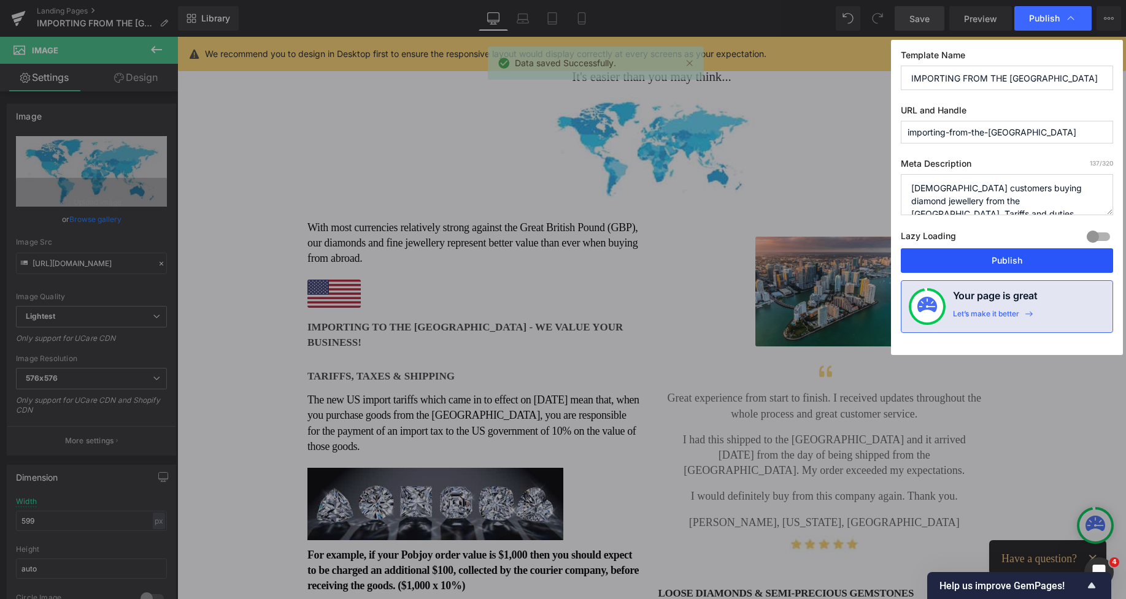
click at [988, 254] on button "Publish" at bounding box center [1006, 260] width 212 height 25
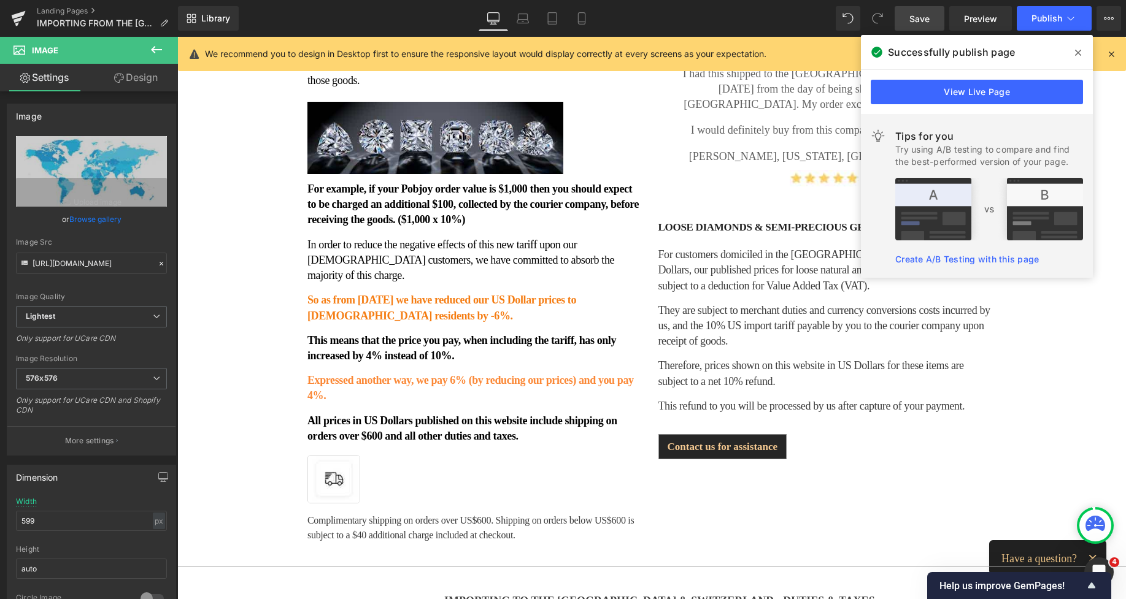
scroll to position [525, 0]
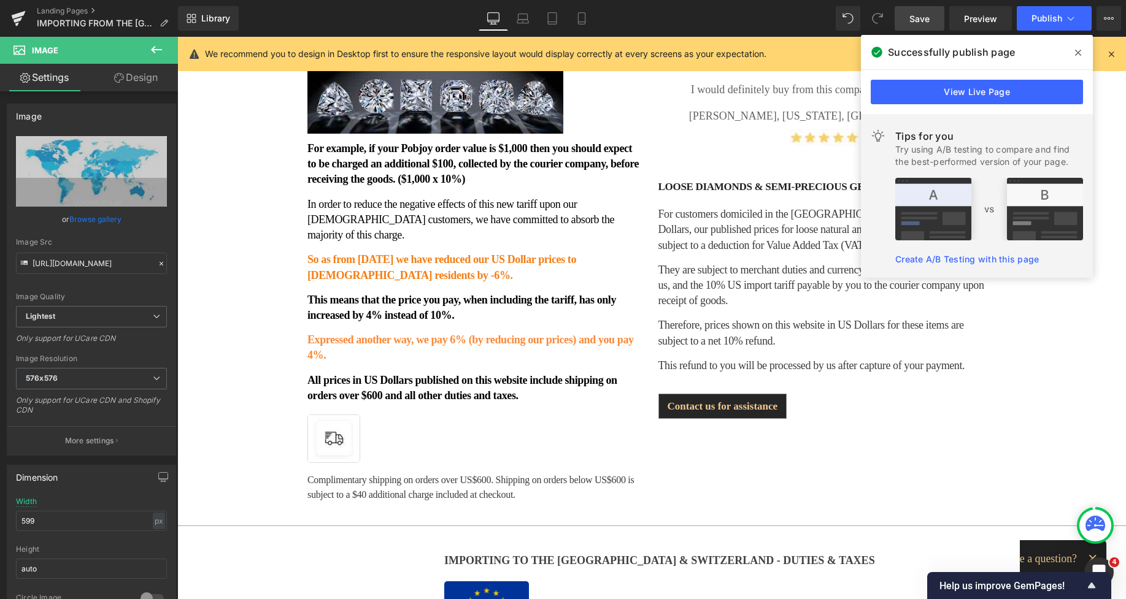
drag, startPoint x: 1121, startPoint y: 127, endPoint x: 1247, endPoint y: 86, distance: 132.1
click at [1075, 53] on icon at bounding box center [1078, 53] width 6 height 10
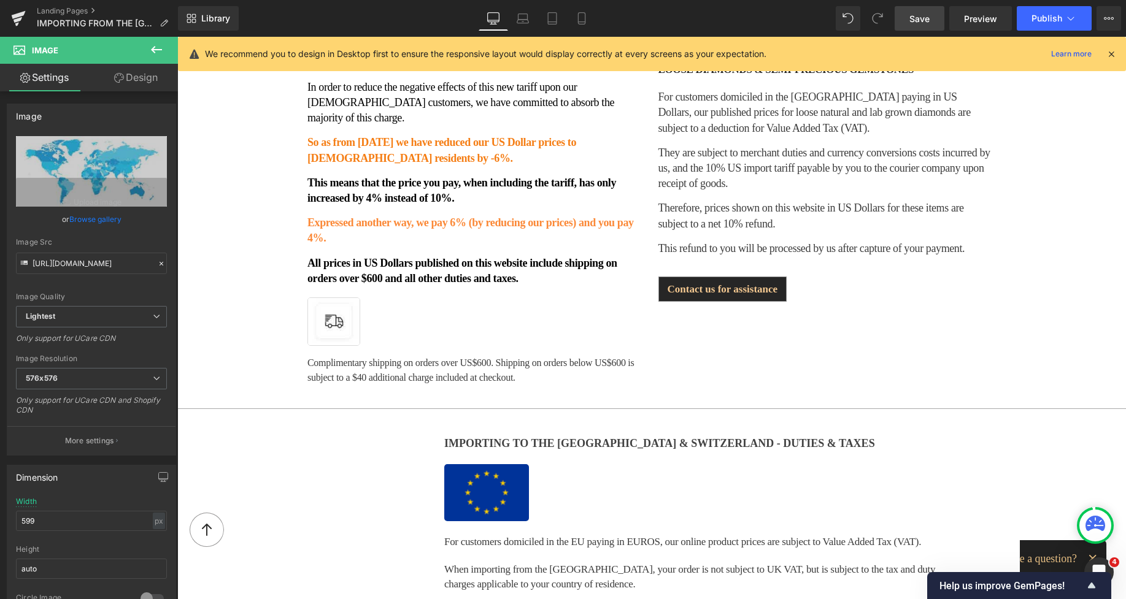
scroll to position [675, 0]
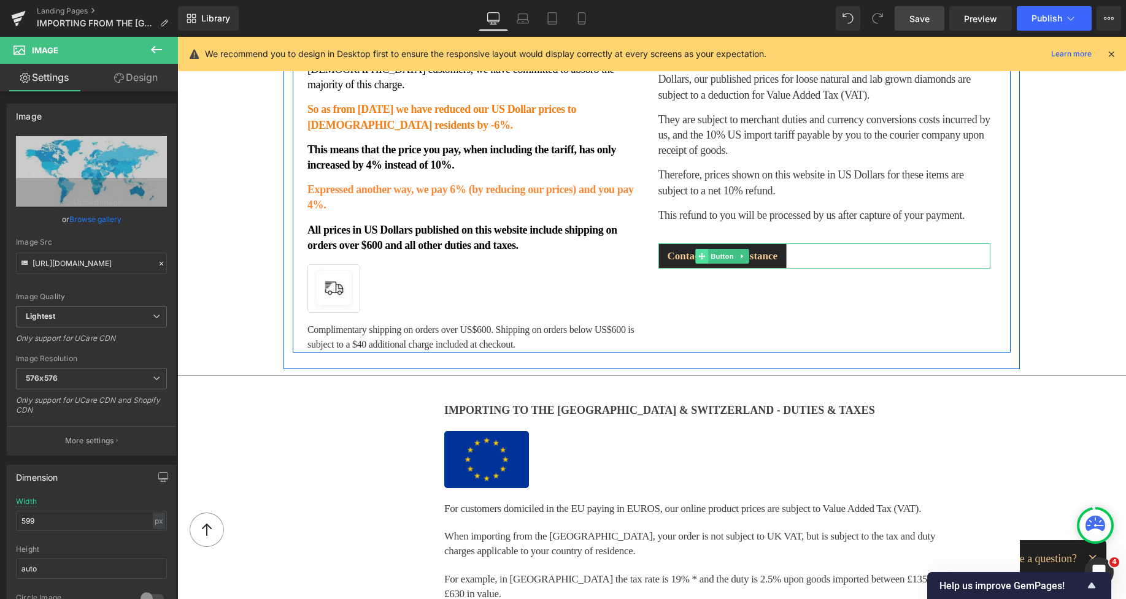
click at [698, 253] on icon at bounding box center [701, 256] width 7 height 7
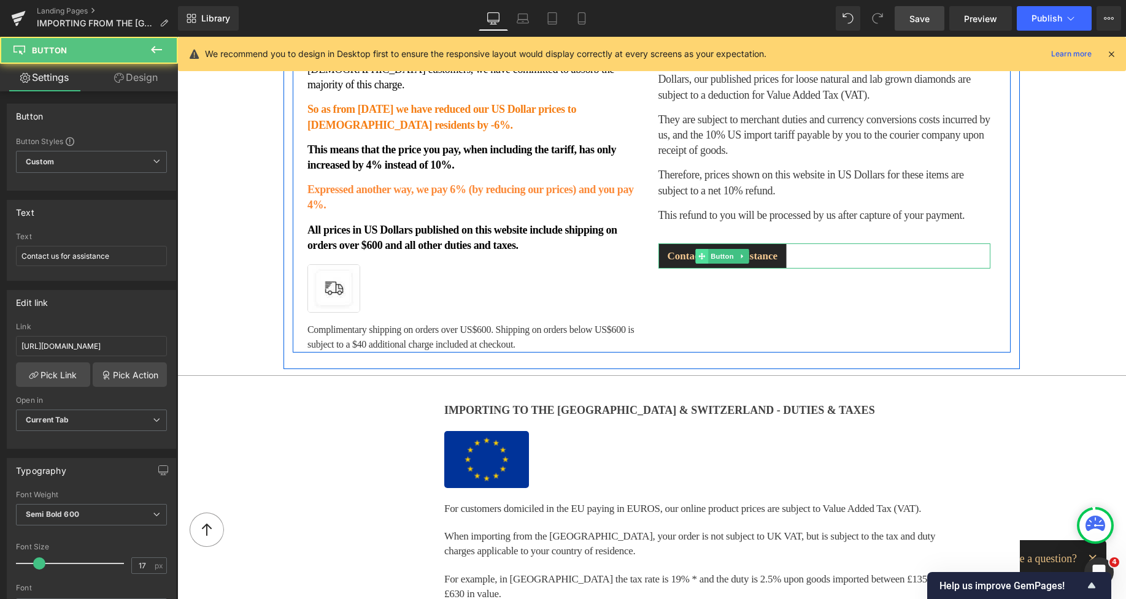
click at [698, 253] on icon at bounding box center [701, 256] width 7 height 7
click at [699, 253] on icon at bounding box center [701, 256] width 7 height 7
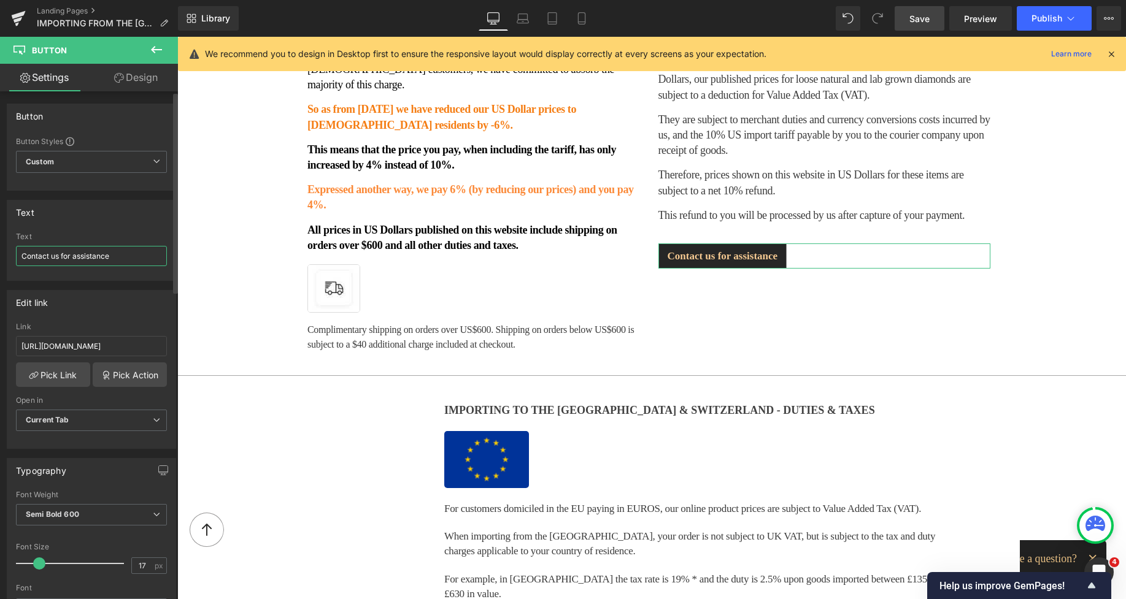
drag, startPoint x: 119, startPoint y: 253, endPoint x: 60, endPoint y: 253, distance: 58.9
click at [60, 253] on input "Contact us for assistance" at bounding box center [91, 256] width 151 height 20
type input "Contact us. We are here to help you"
click at [575, 20] on link "Mobile" at bounding box center [581, 18] width 29 height 25
type input "100"
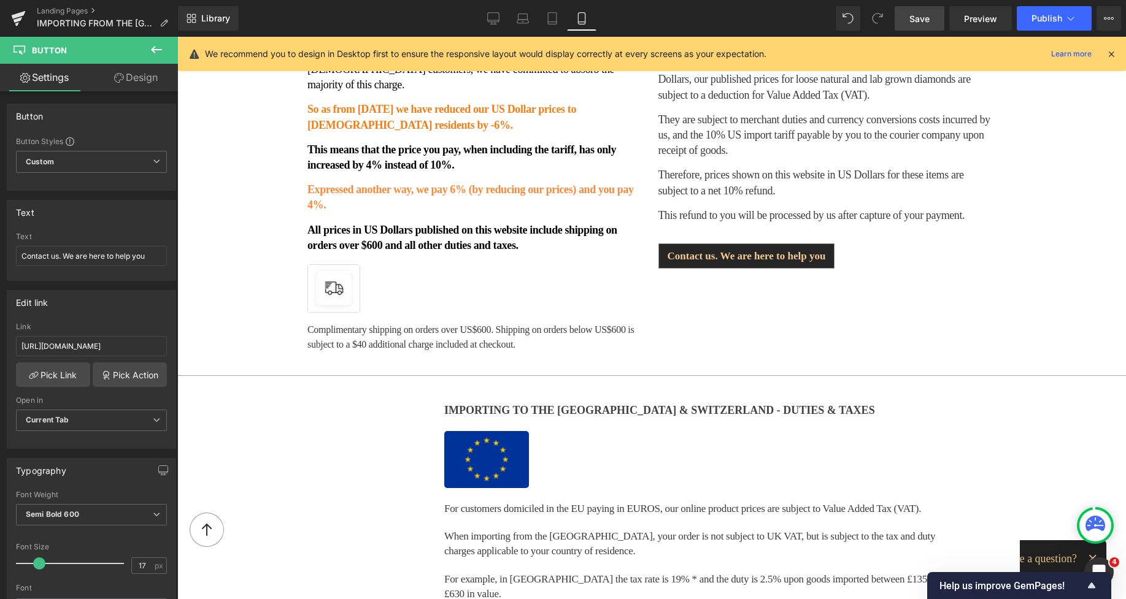
type input "100"
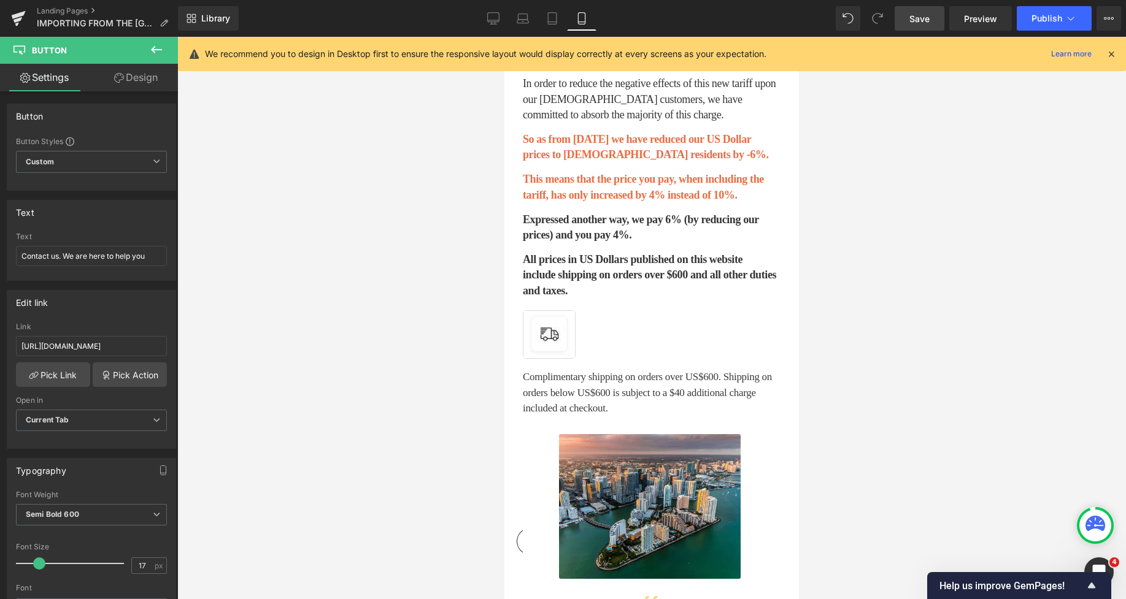
scroll to position [1510, 0]
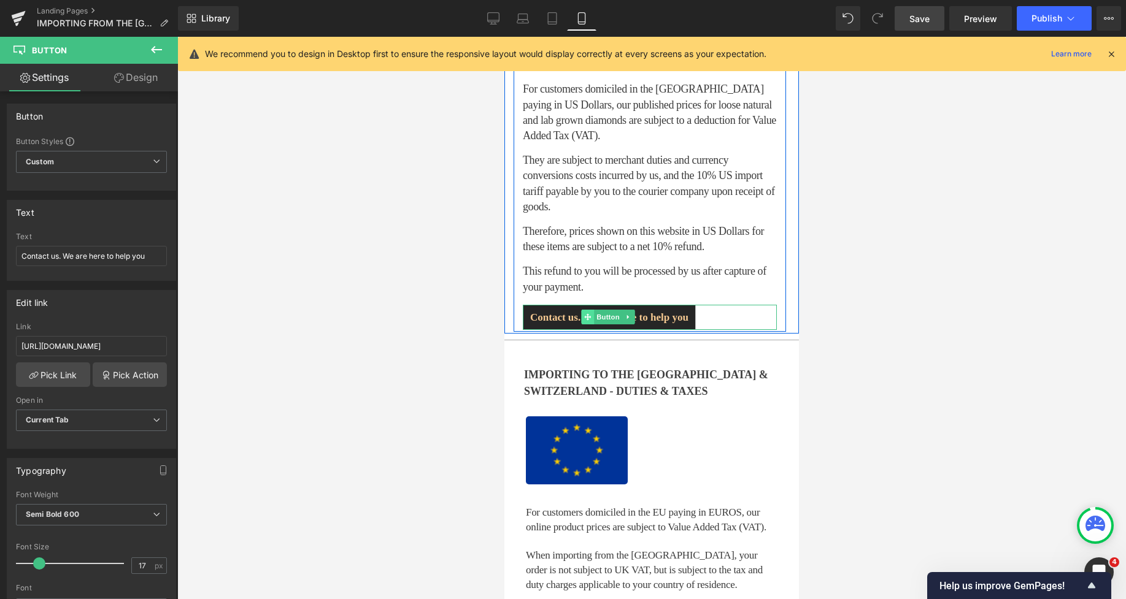
click at [585, 314] on icon at bounding box center [587, 317] width 7 height 7
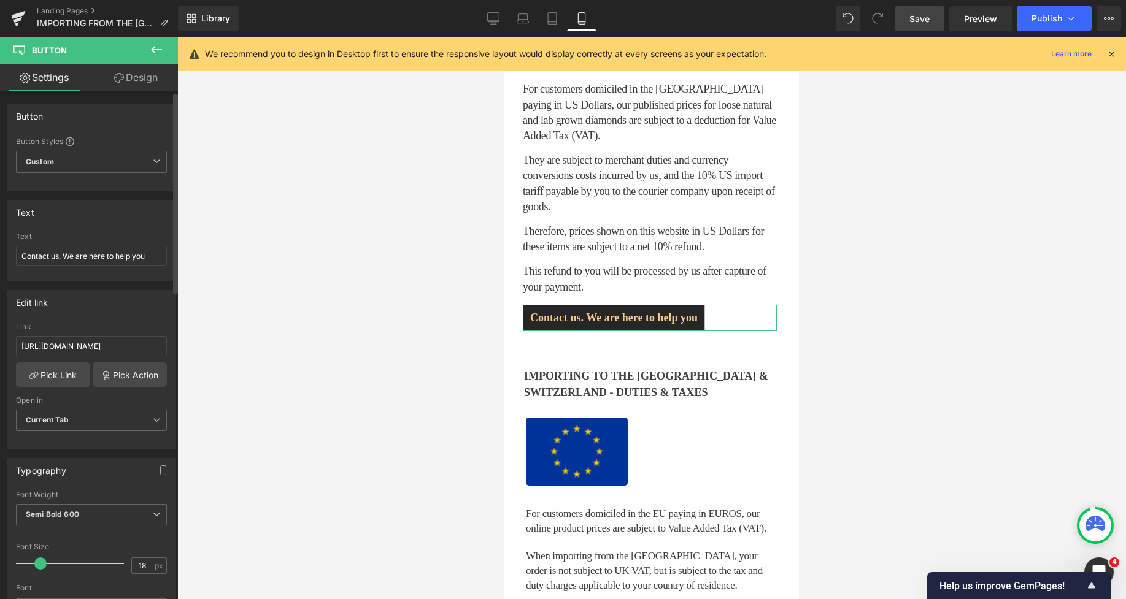
type input "19"
click at [37, 566] on span at bounding box center [42, 564] width 12 height 12
click at [152, 80] on link "Design" at bounding box center [135, 78] width 89 height 28
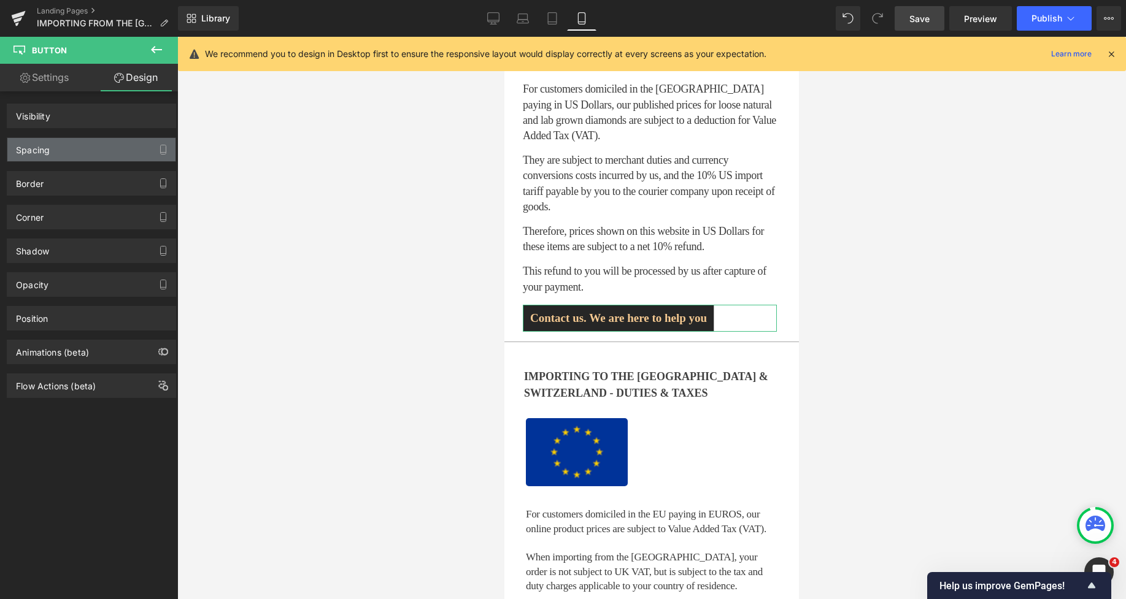
click at [82, 148] on div "Spacing" at bounding box center [91, 149] width 168 height 23
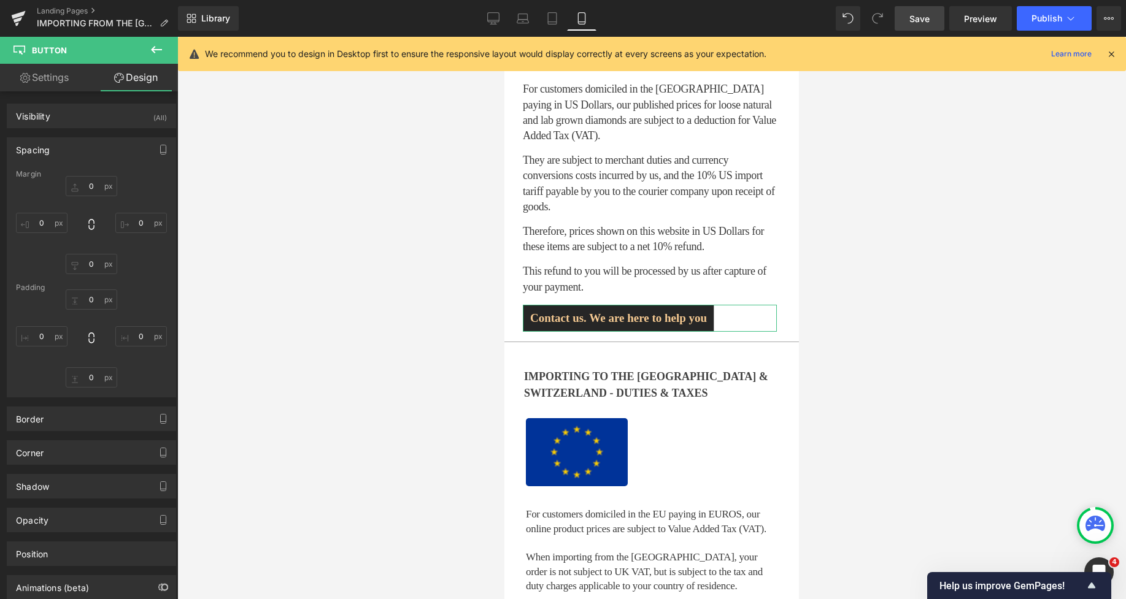
type input "16"
type input "0"
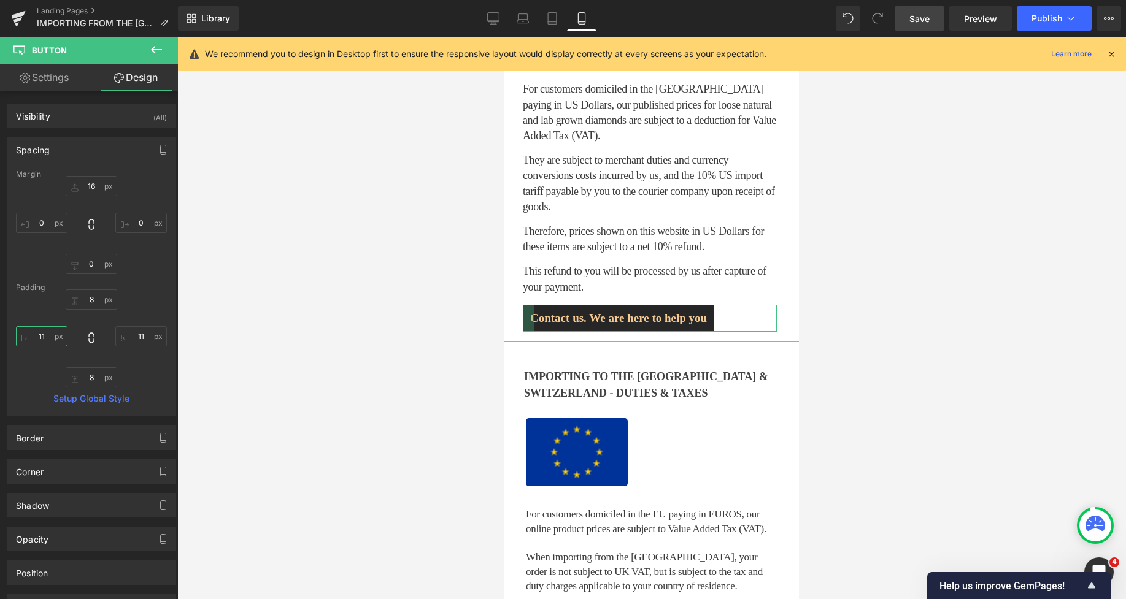
click at [49, 339] on input "11" at bounding box center [42, 336] width 52 height 20
click at [131, 335] on input "11" at bounding box center [141, 336] width 52 height 20
click at [917, 16] on span "Save" at bounding box center [919, 18] width 20 height 13
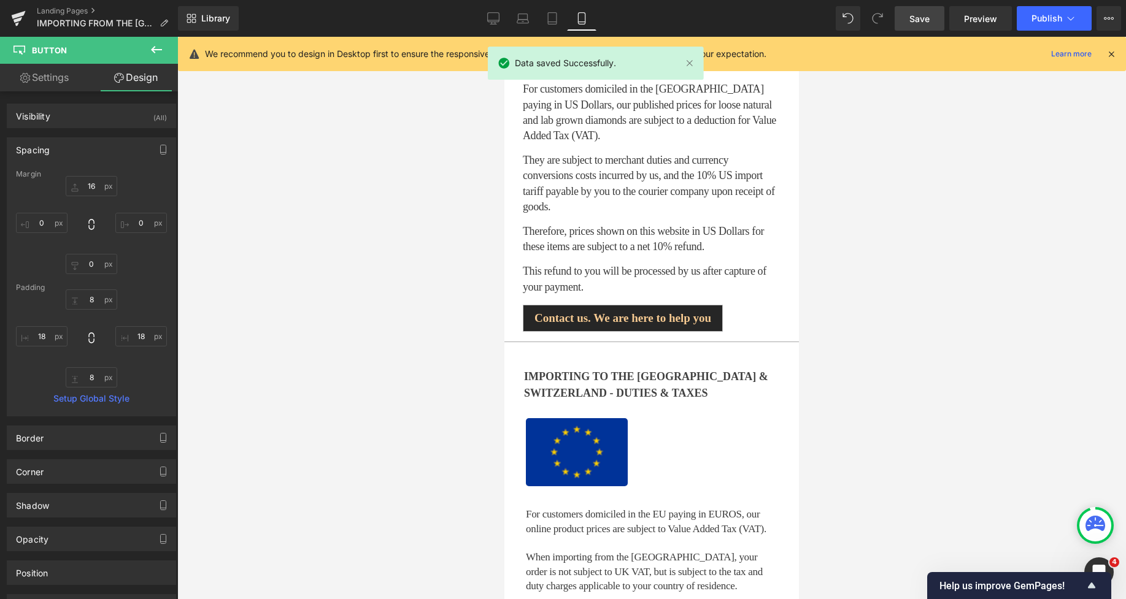
click at [919, 18] on span "Save" at bounding box center [919, 18] width 20 height 13
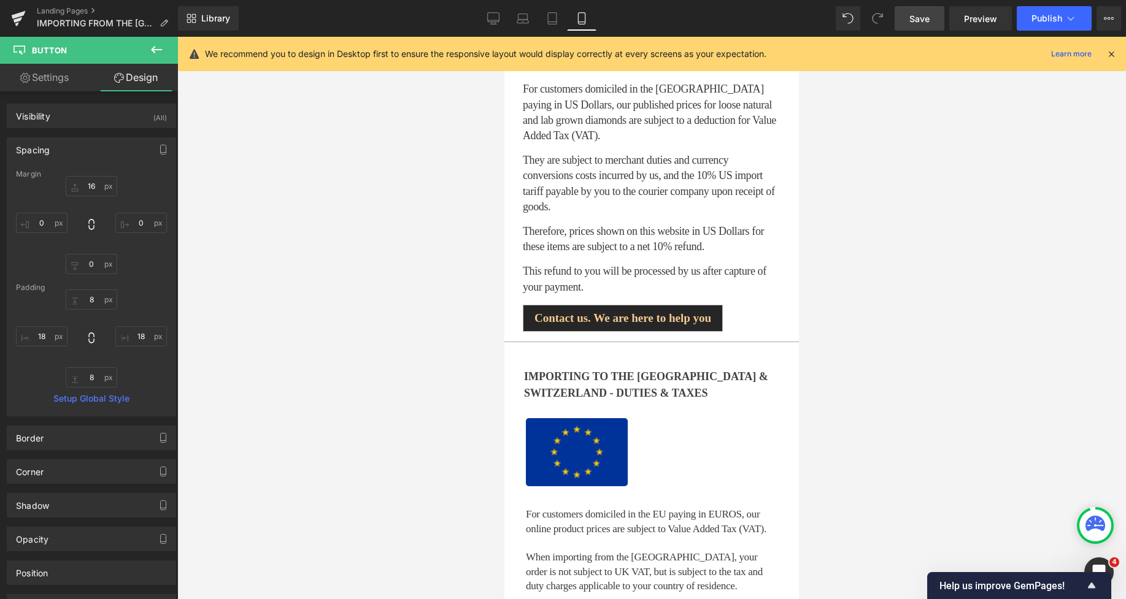
click at [675, 310] on span "Contact us. We are here to help you" at bounding box center [622, 318] width 177 height 16
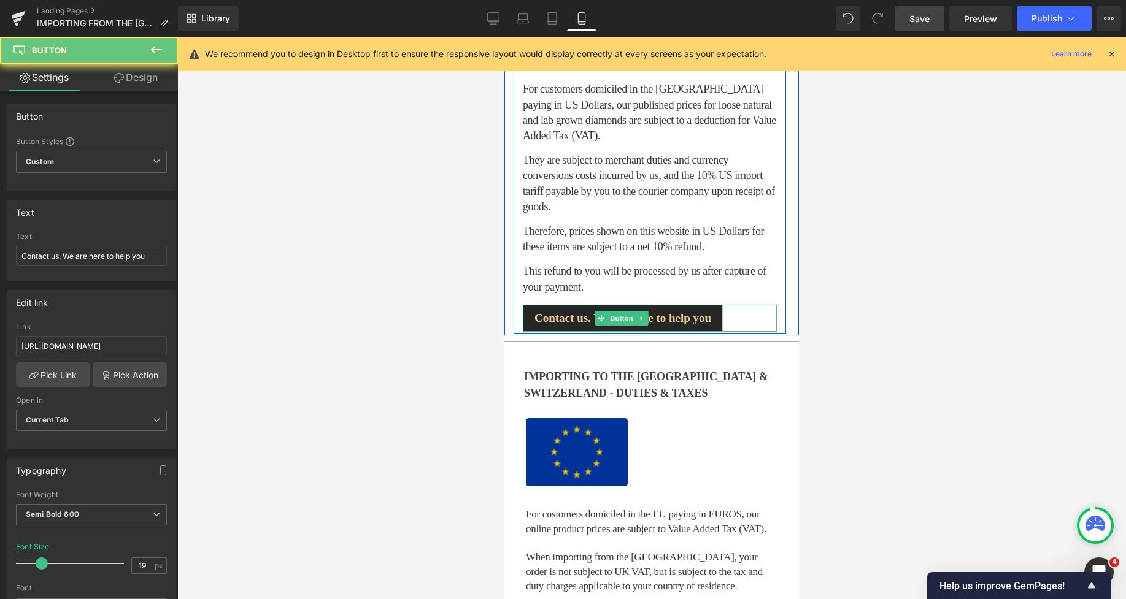
click at [708, 305] on link "Contact us. We are here to help you" at bounding box center [623, 318] width 200 height 27
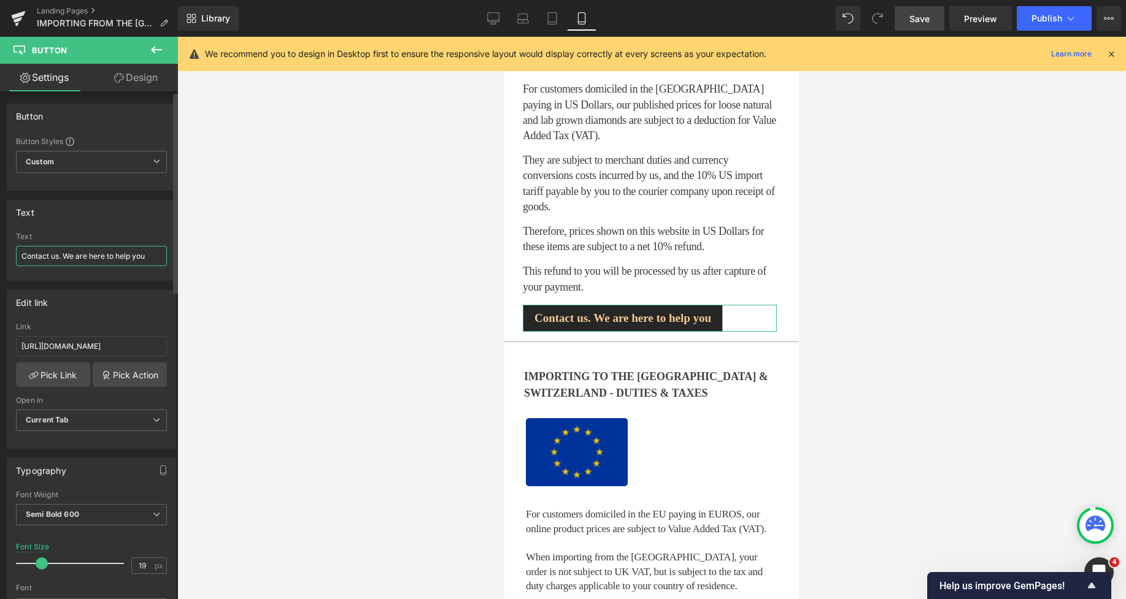
click at [150, 255] on input "Contact us. We are here to help you" at bounding box center [91, 256] width 151 height 20
click at [918, 18] on span "Save" at bounding box center [919, 18] width 20 height 13
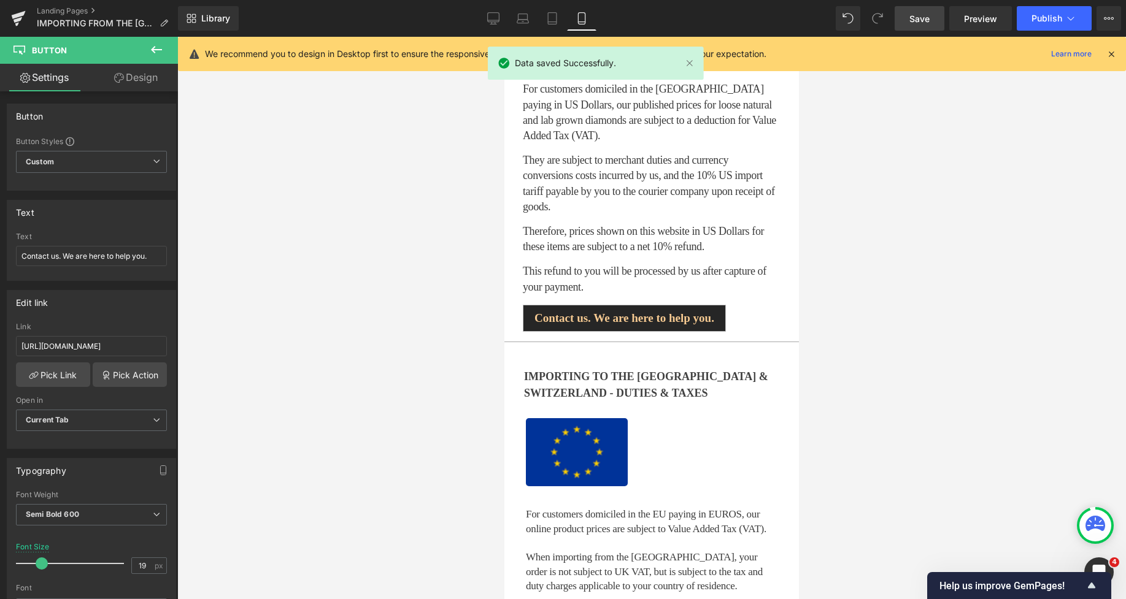
click at [911, 17] on span "Save" at bounding box center [919, 18] width 20 height 13
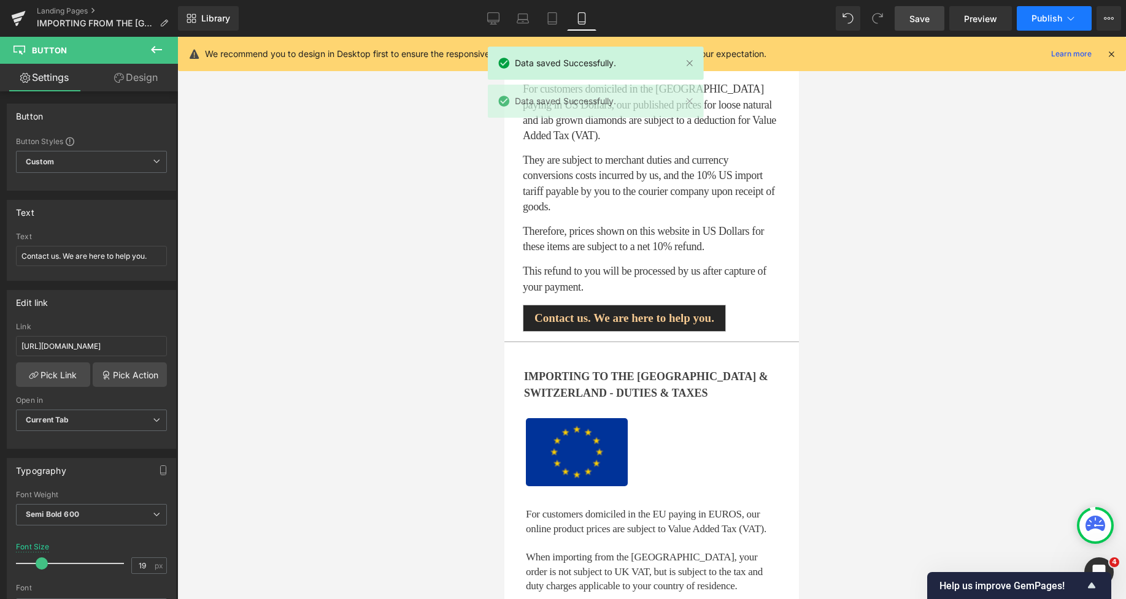
click at [1040, 14] on span "Publish" at bounding box center [1046, 18] width 31 height 10
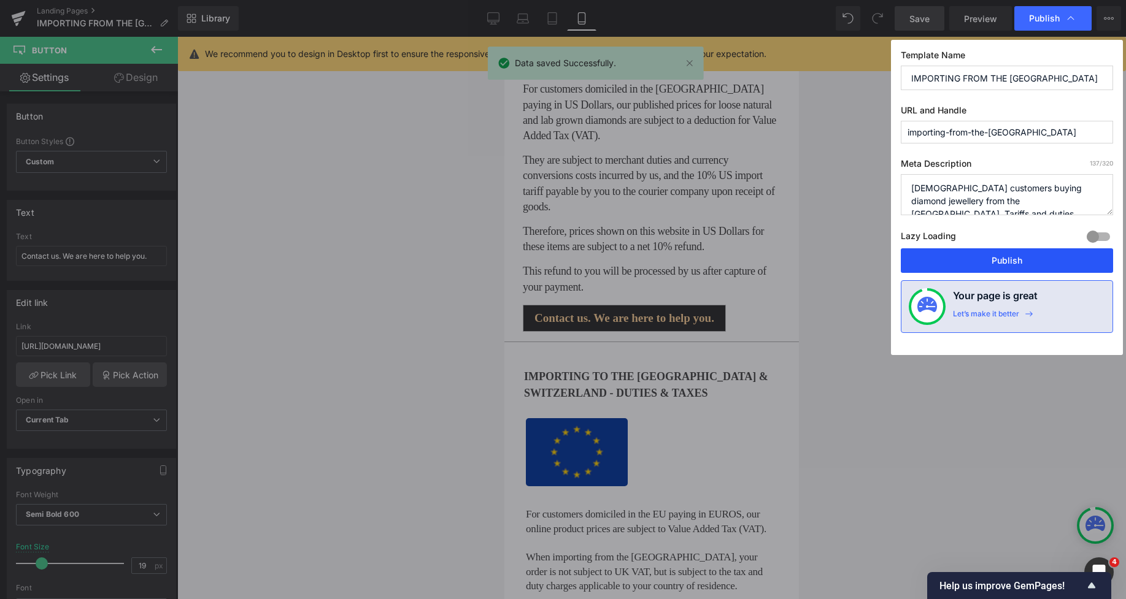
click at [991, 259] on button "Publish" at bounding box center [1006, 260] width 212 height 25
